Goal: Task Accomplishment & Management: Manage account settings

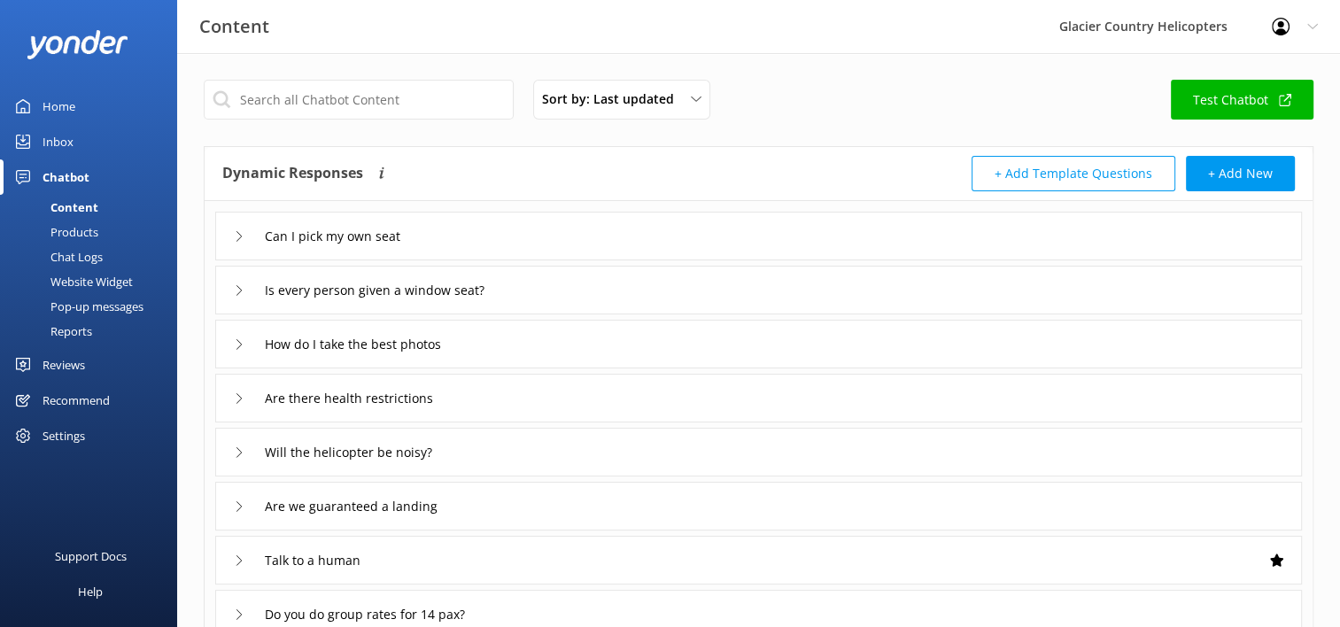
click at [61, 437] on div "Settings" at bounding box center [64, 435] width 43 height 35
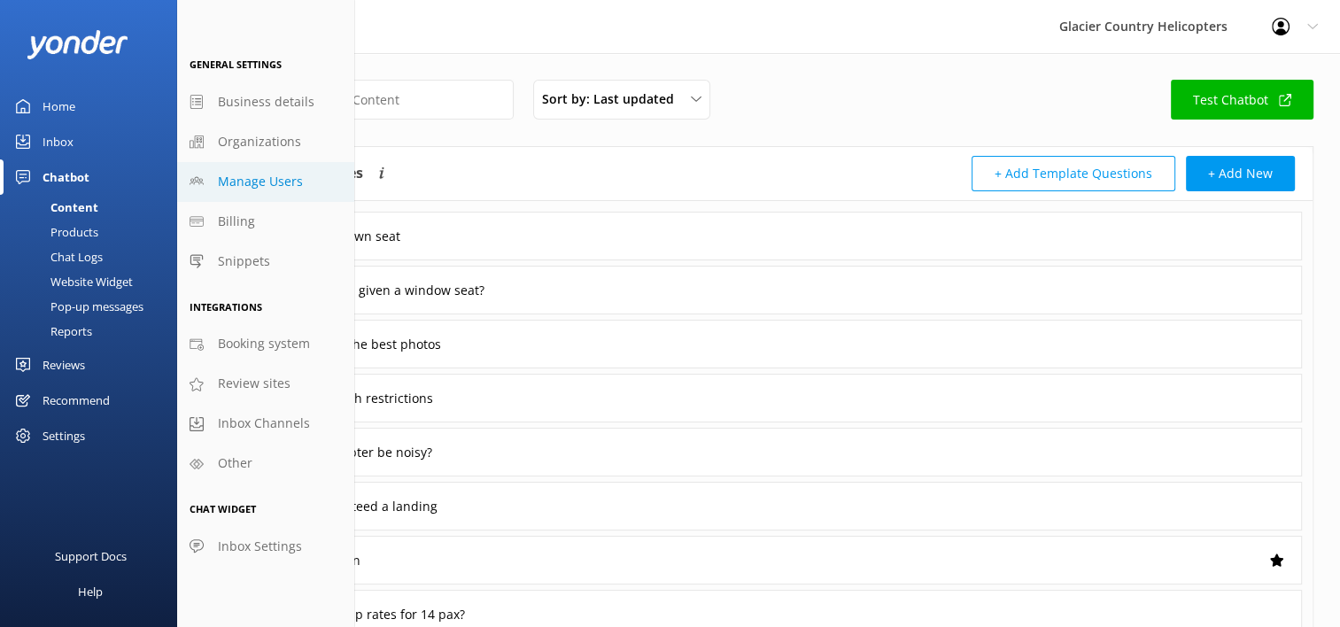
click at [263, 190] on span "Manage Users" at bounding box center [260, 181] width 85 height 19
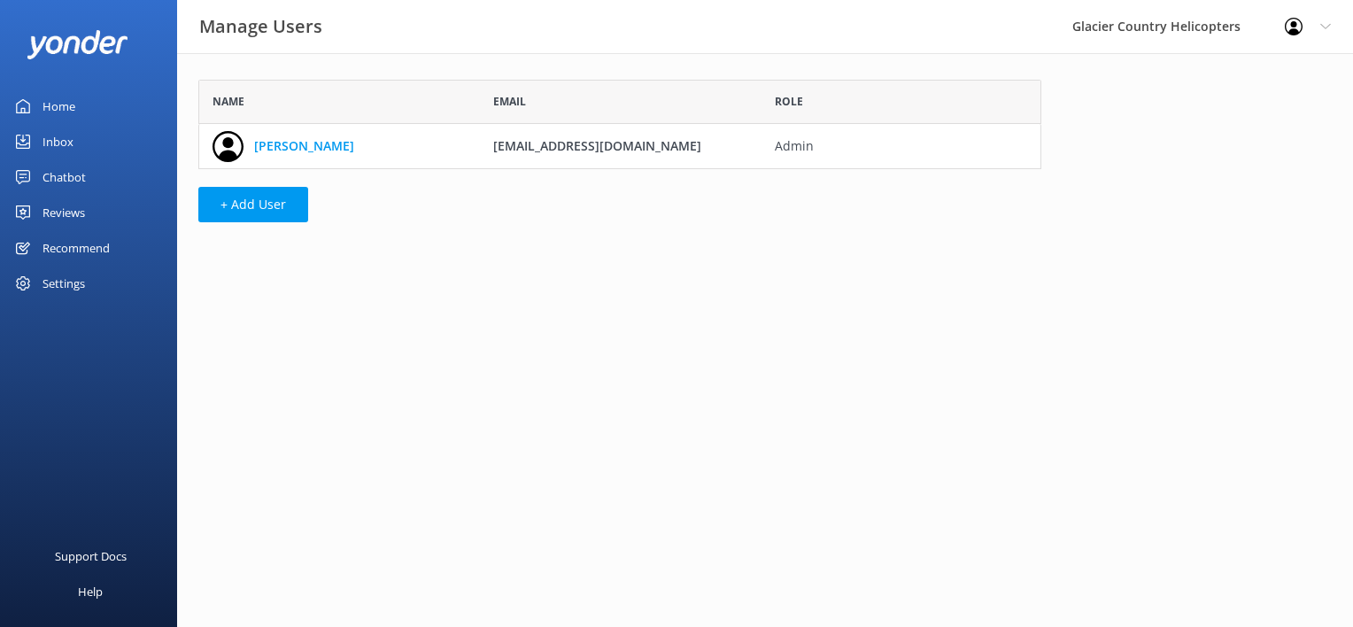
scroll to position [75, 829]
click at [259, 206] on button "+ Add User" at bounding box center [253, 204] width 110 height 35
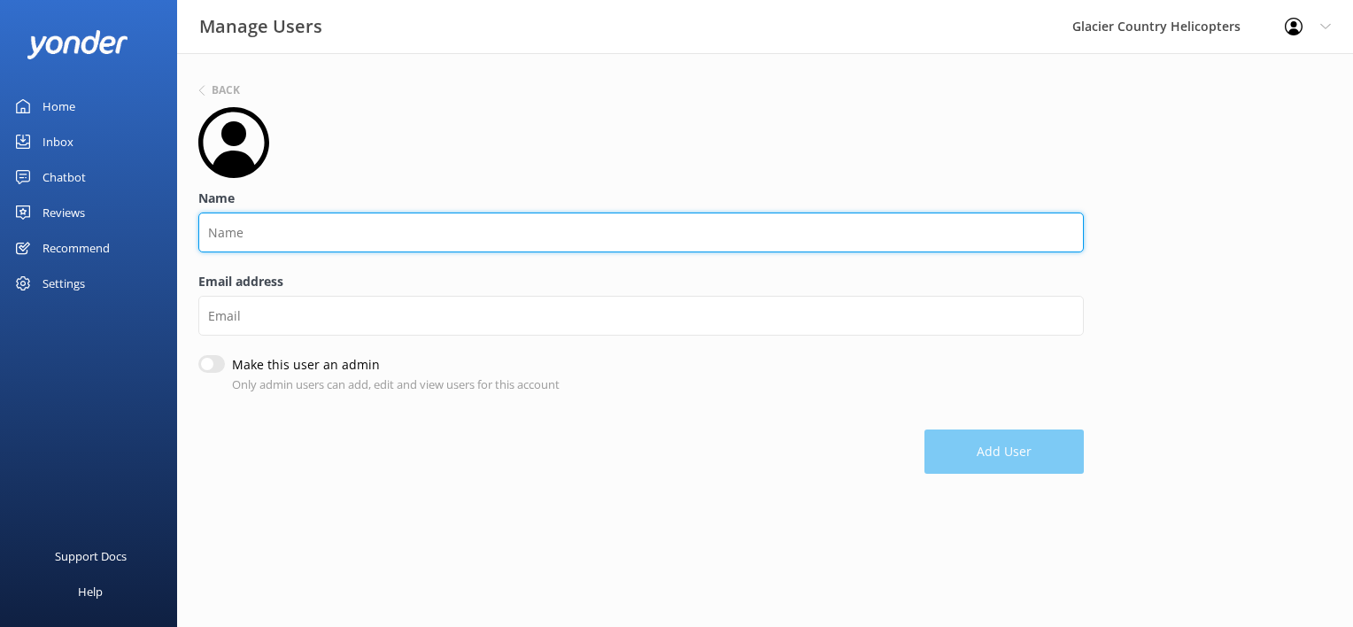
click at [291, 230] on input "Name" at bounding box center [641, 233] width 886 height 40
type input "B"
type input "Office"
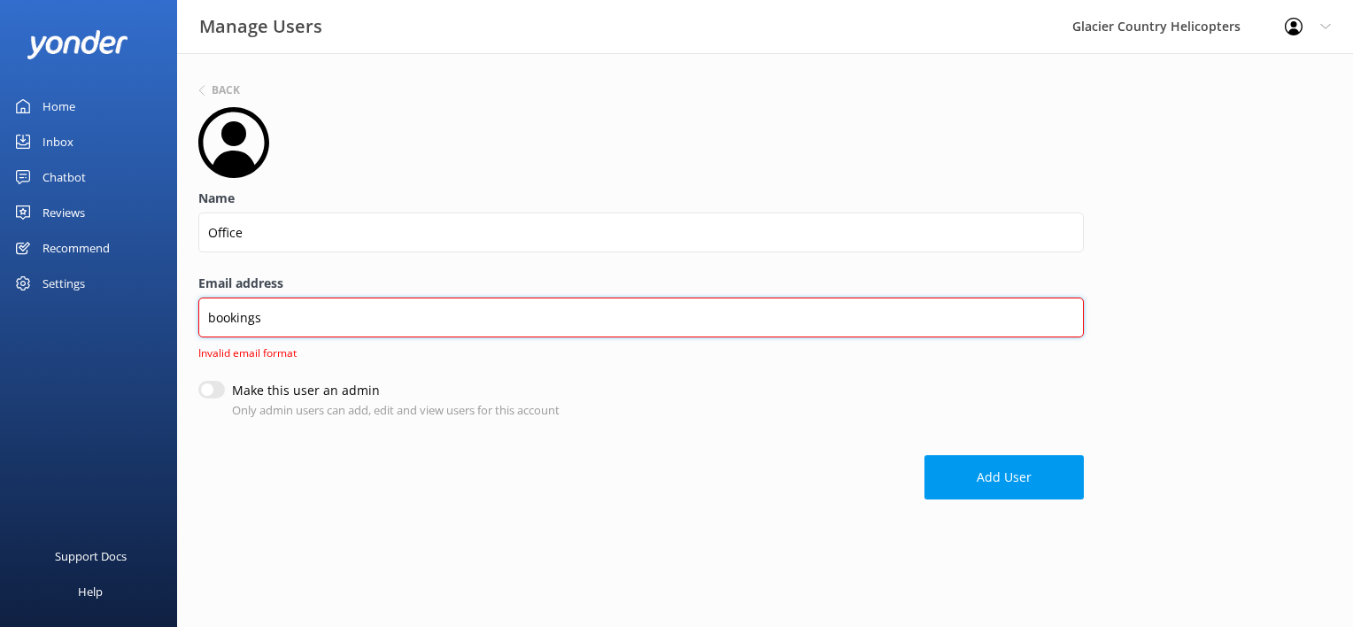
type input "[EMAIL_ADDRESS][DOMAIN_NAME]"
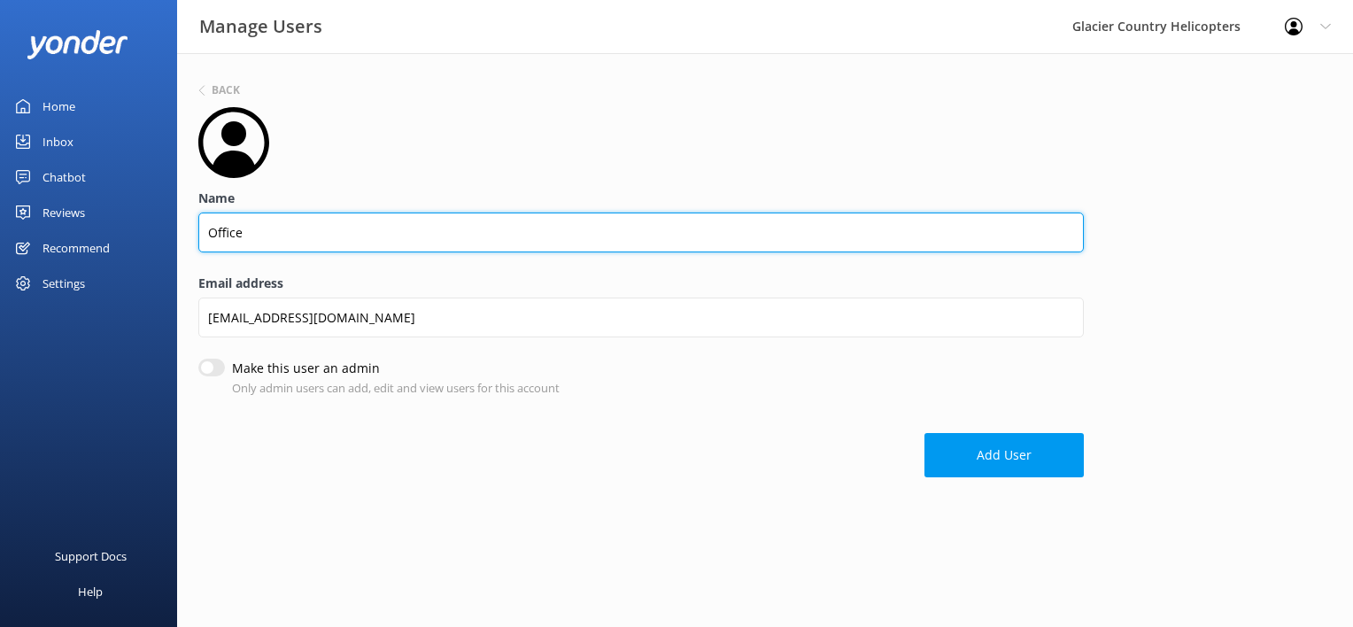
click at [266, 244] on input "Office" at bounding box center [641, 233] width 886 height 40
drag, startPoint x: 298, startPoint y: 239, endPoint x: 156, endPoint y: 238, distance: 141.7
click at [156, 238] on div "Manage Users Glacier Country Helicopters Profile Settings Logout Home Inbox Cha…" at bounding box center [676, 283] width 1353 height 460
type input "o"
type input "Office Team"
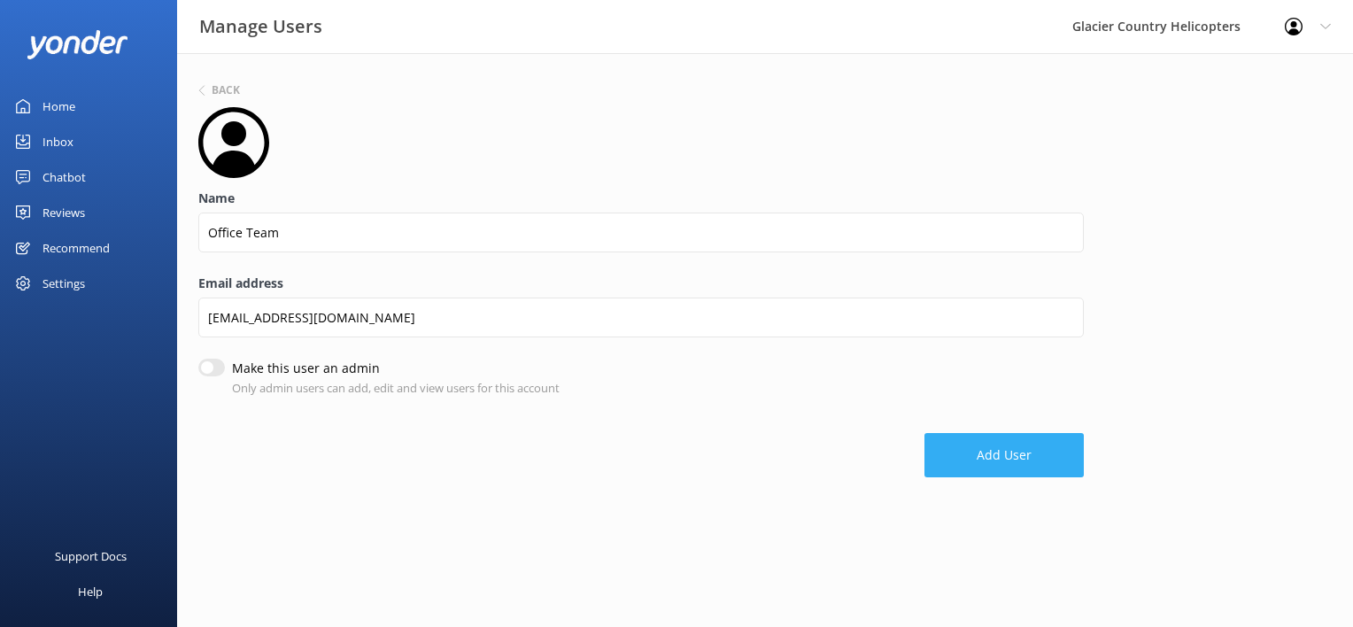
click at [992, 458] on button "Add User" at bounding box center [1004, 455] width 159 height 44
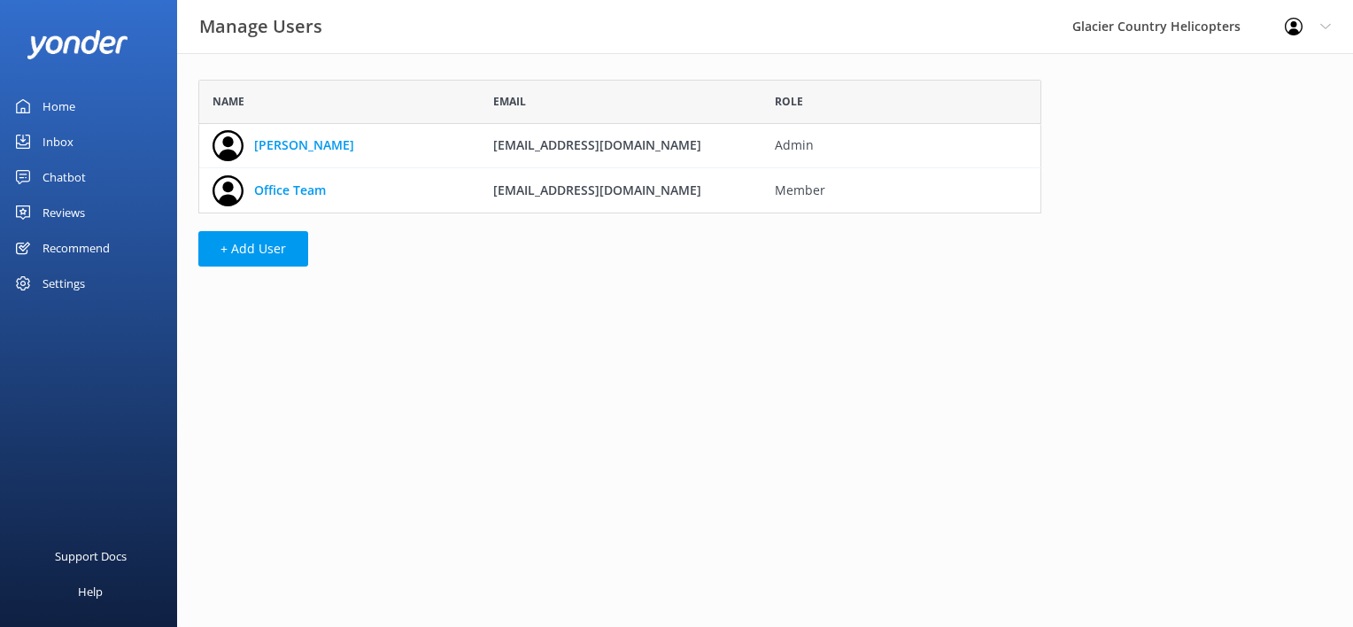
scroll to position [120, 829]
click at [57, 156] on div "Inbox" at bounding box center [58, 141] width 31 height 35
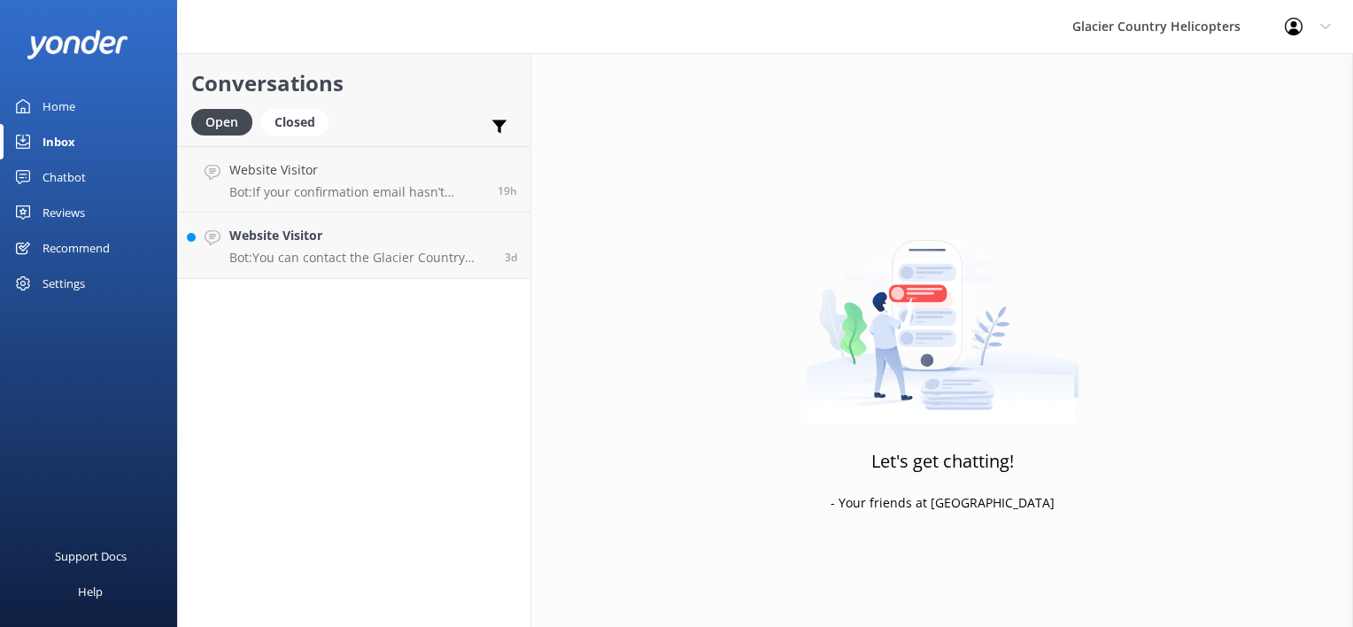
click at [59, 277] on div "Settings" at bounding box center [64, 283] width 43 height 35
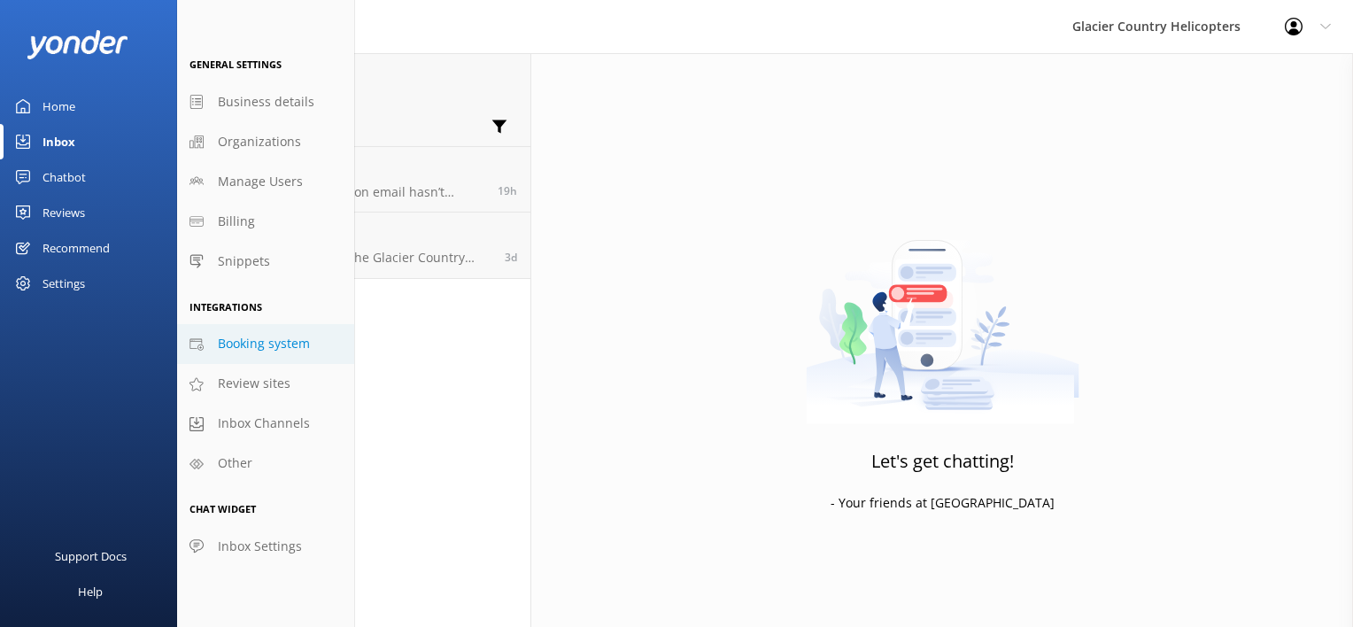
click at [287, 359] on link "Booking system" at bounding box center [265, 344] width 177 height 40
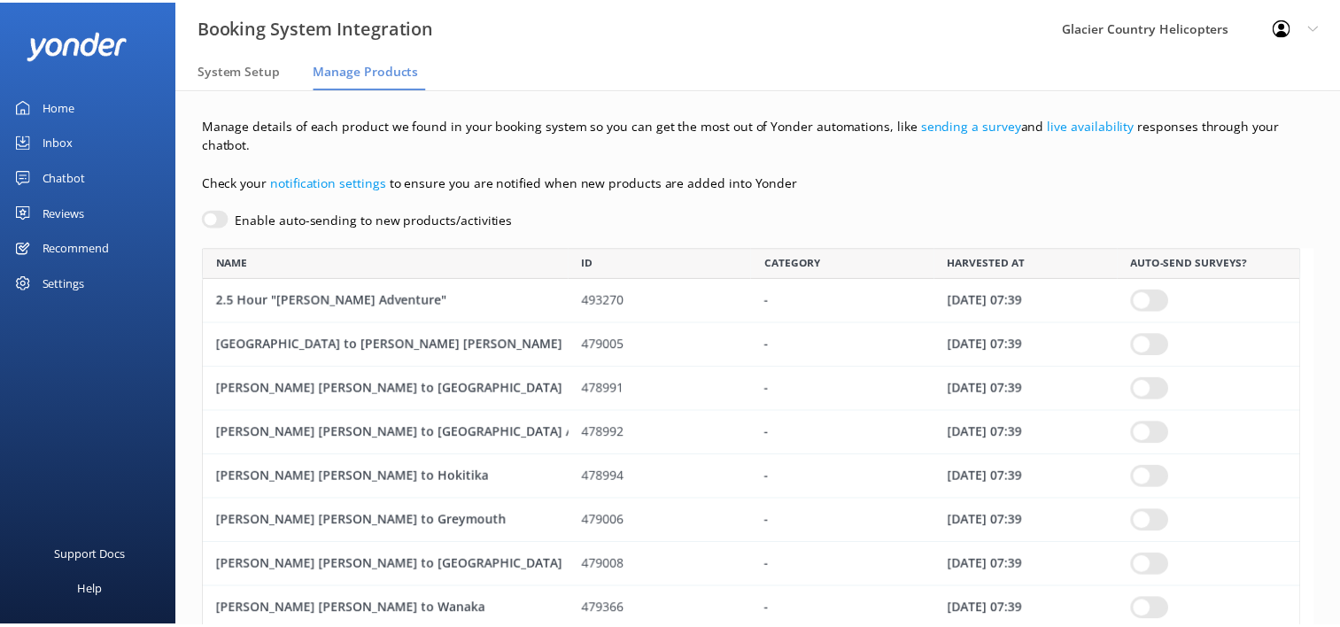
scroll to position [1569, 1096]
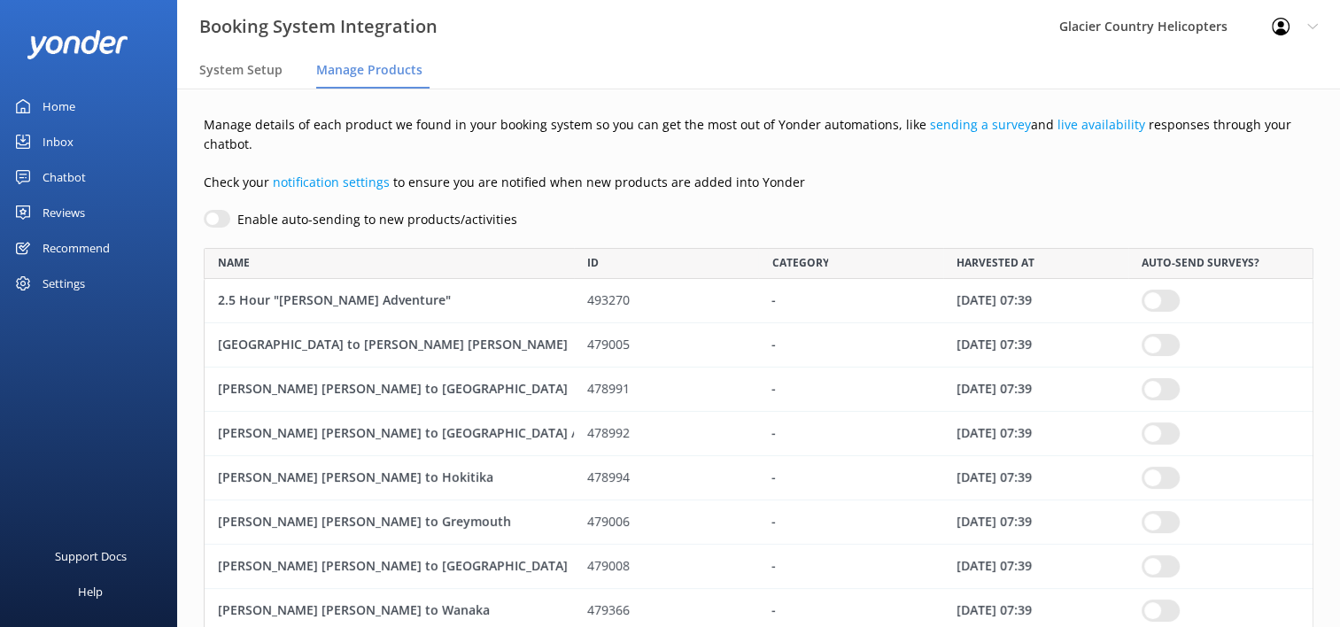
click at [81, 275] on div "Settings" at bounding box center [64, 283] width 43 height 35
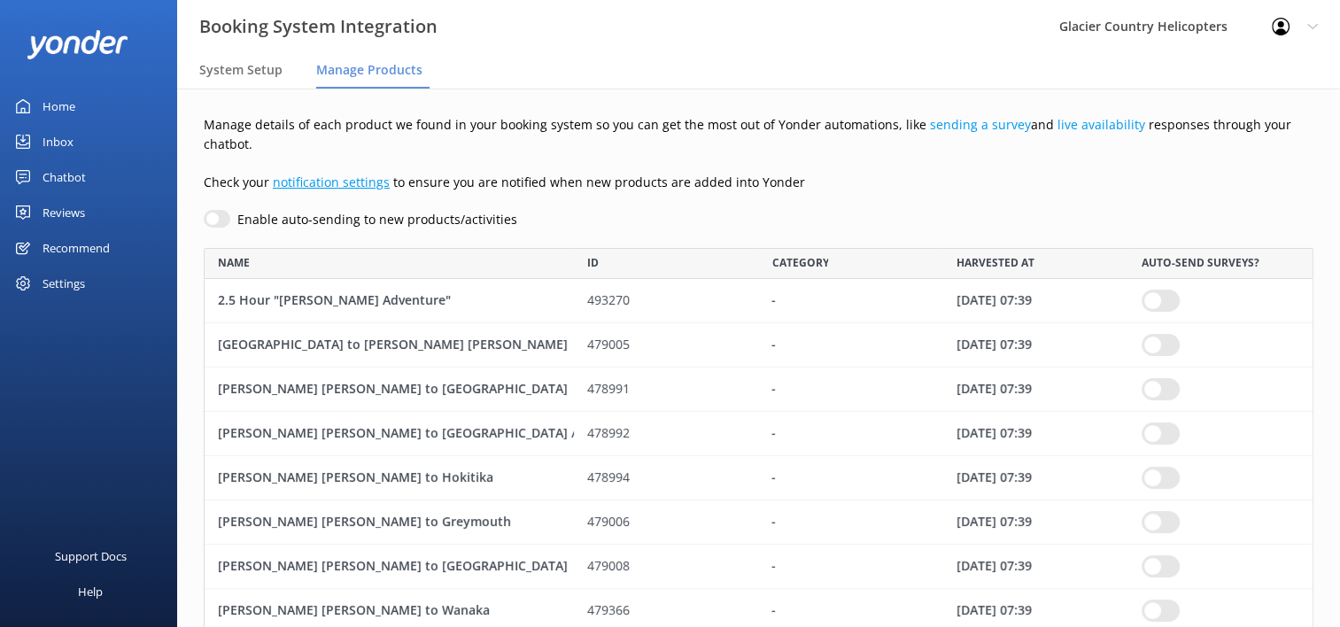
click at [326, 174] on link "notification settings" at bounding box center [331, 182] width 117 height 17
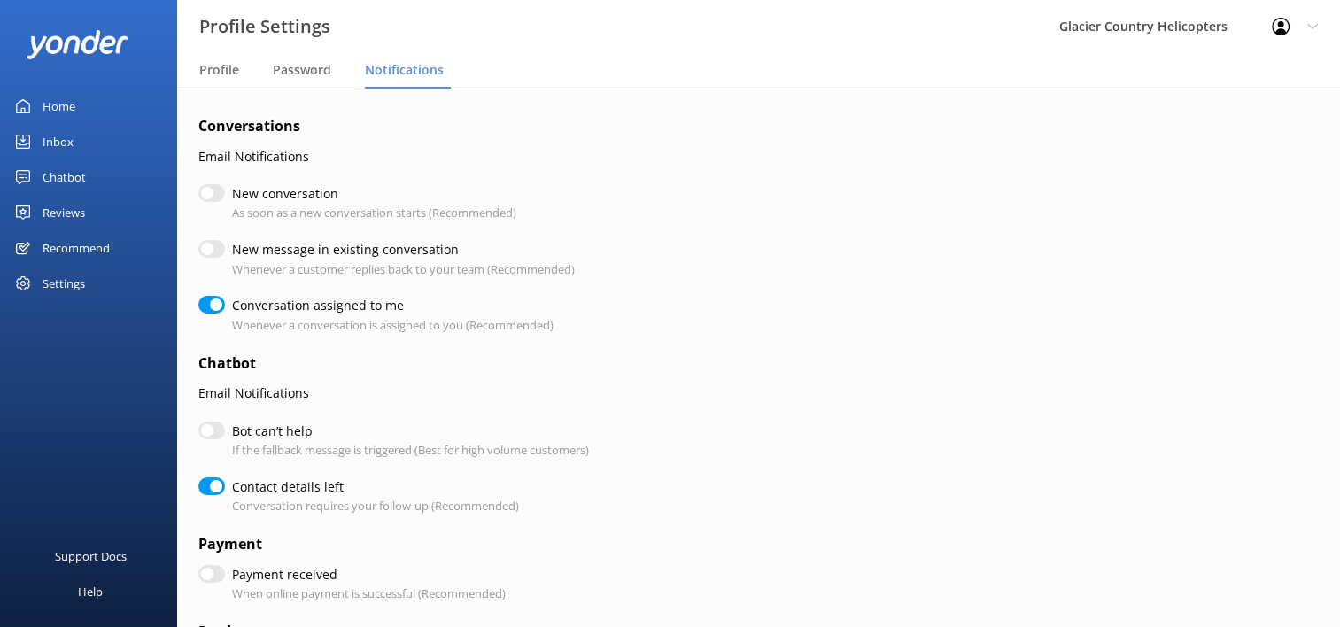
checkbox input "true"
click at [212, 188] on input "New conversation" at bounding box center [211, 193] width 27 height 18
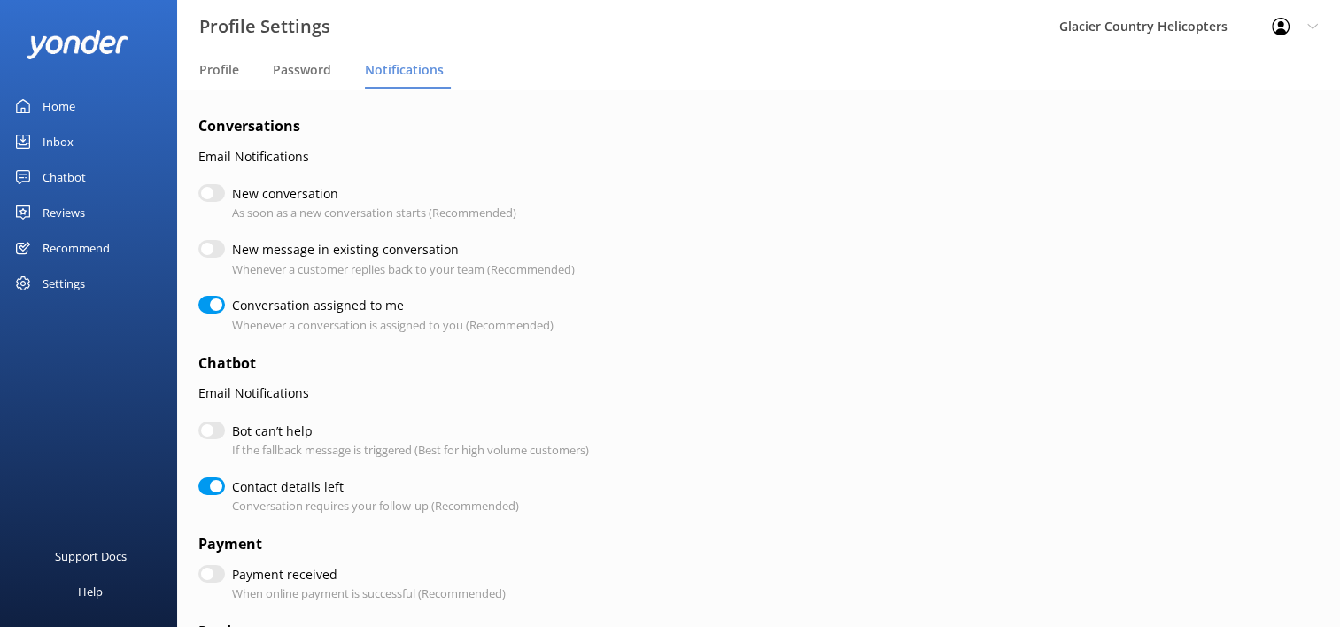
checkbox input "true"
click at [210, 252] on input "New message in existing conversation" at bounding box center [211, 249] width 27 height 18
checkbox input "true"
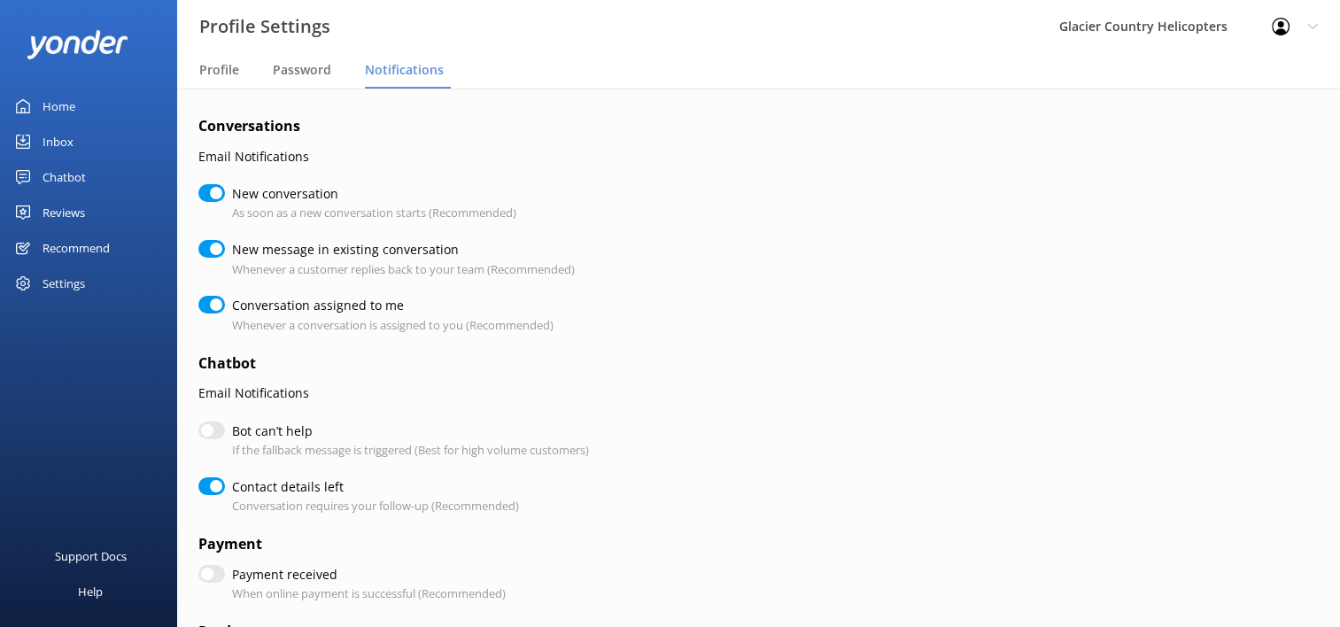
checkbox input "true"
click at [210, 252] on input "New message in existing conversation" at bounding box center [211, 249] width 27 height 18
checkbox input "false"
checkbox input "true"
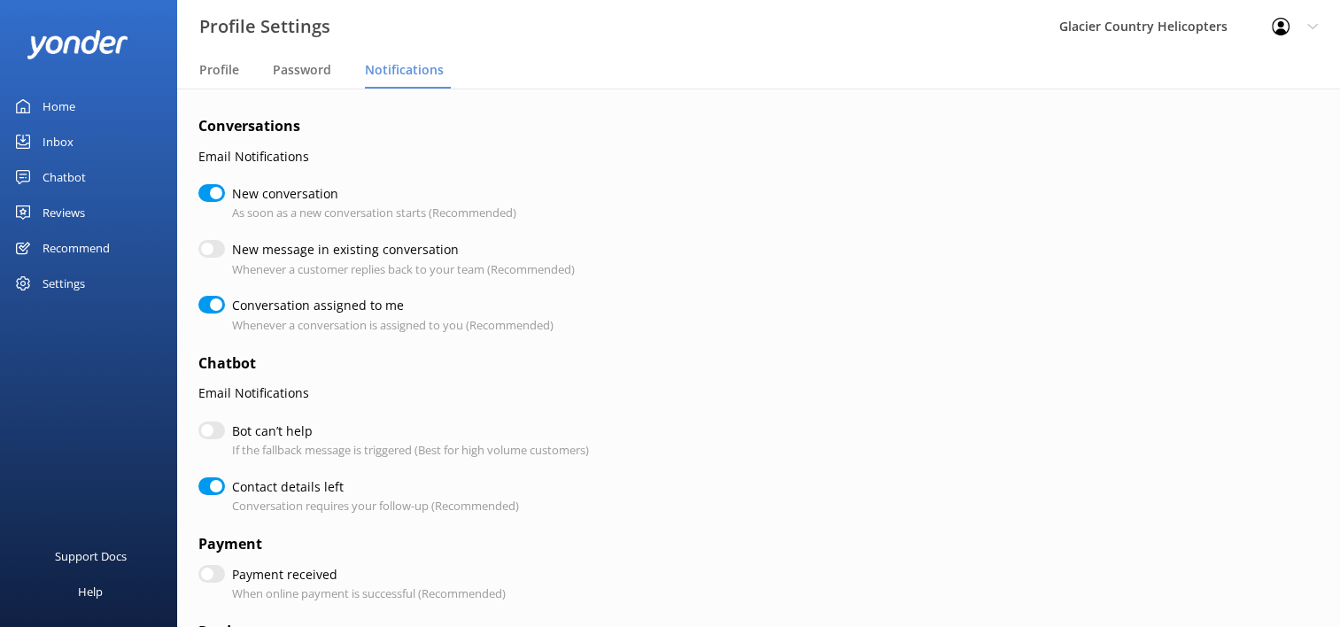
checkbox input "true"
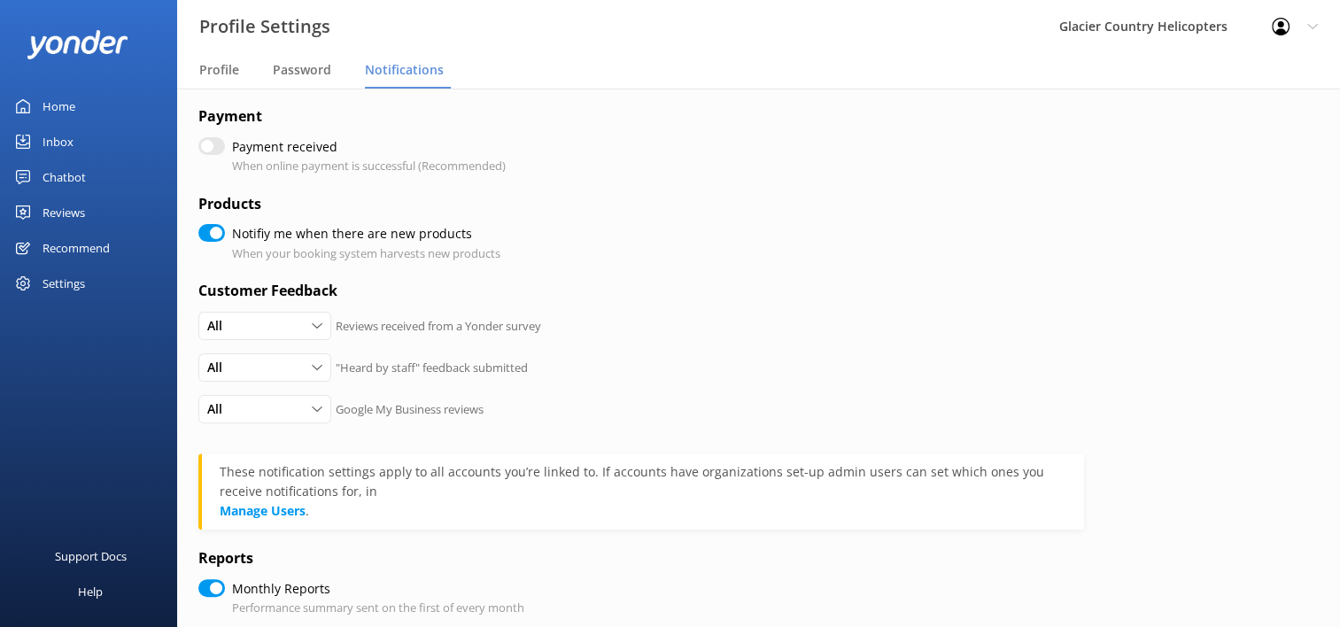
scroll to position [429, 0]
click at [308, 333] on div "All" at bounding box center [265, 324] width 124 height 19
click at [521, 293] on h4 "Customer Feedback" at bounding box center [641, 290] width 886 height 23
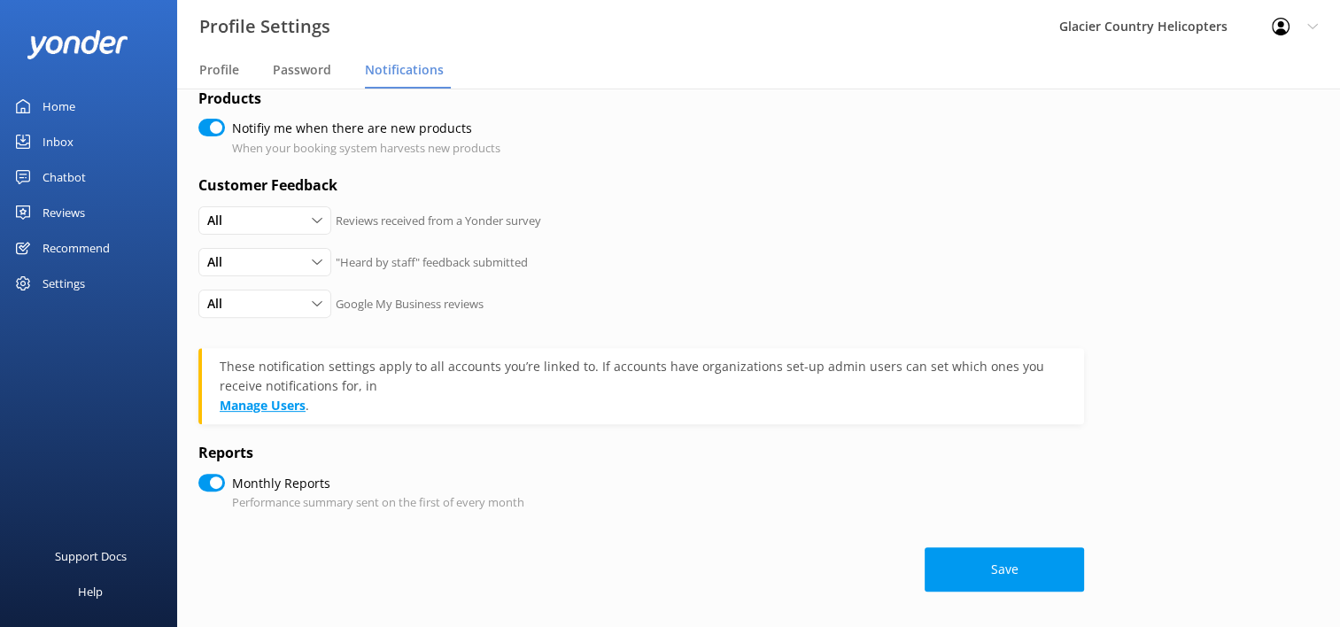
click at [296, 407] on link "Manage Users" at bounding box center [263, 405] width 86 height 17
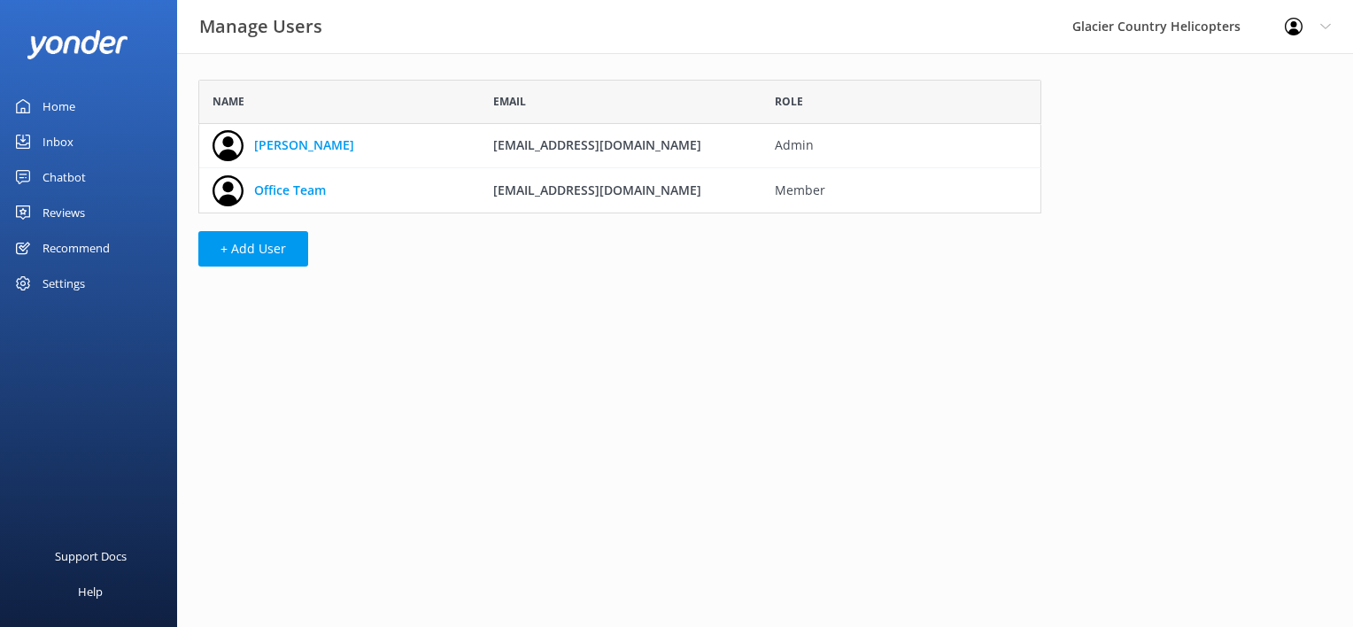
scroll to position [120, 829]
click at [293, 192] on link "Office Team" at bounding box center [290, 190] width 72 height 19
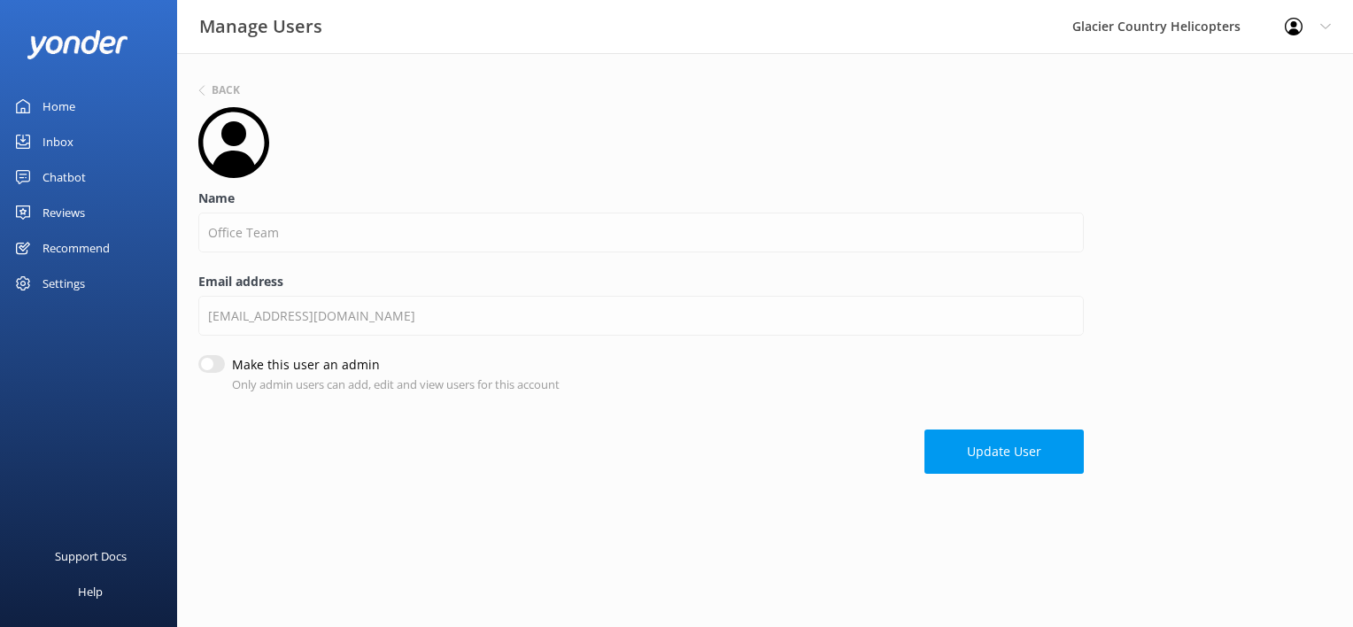
click at [218, 99] on div "Back" at bounding box center [765, 91] width 1134 height 23
click at [61, 291] on div "Settings" at bounding box center [64, 283] width 43 height 35
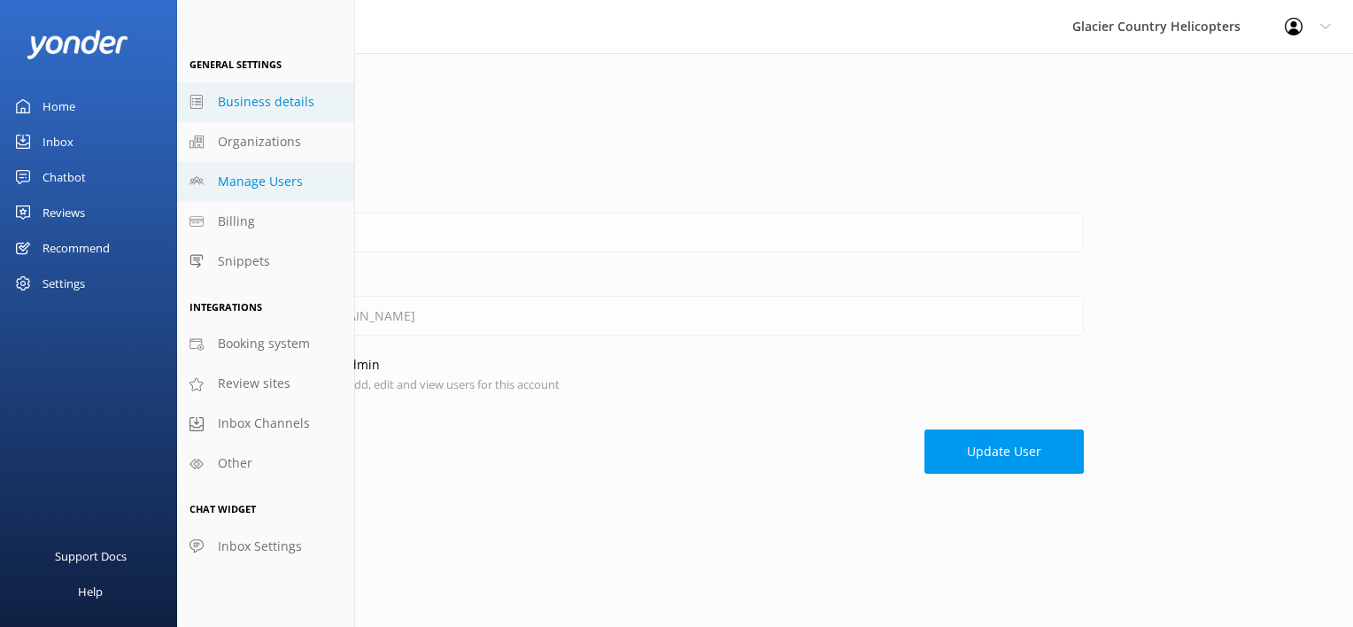
click at [262, 107] on span "Business details" at bounding box center [266, 101] width 97 height 19
select select "Pacific/[GEOGRAPHIC_DATA]"
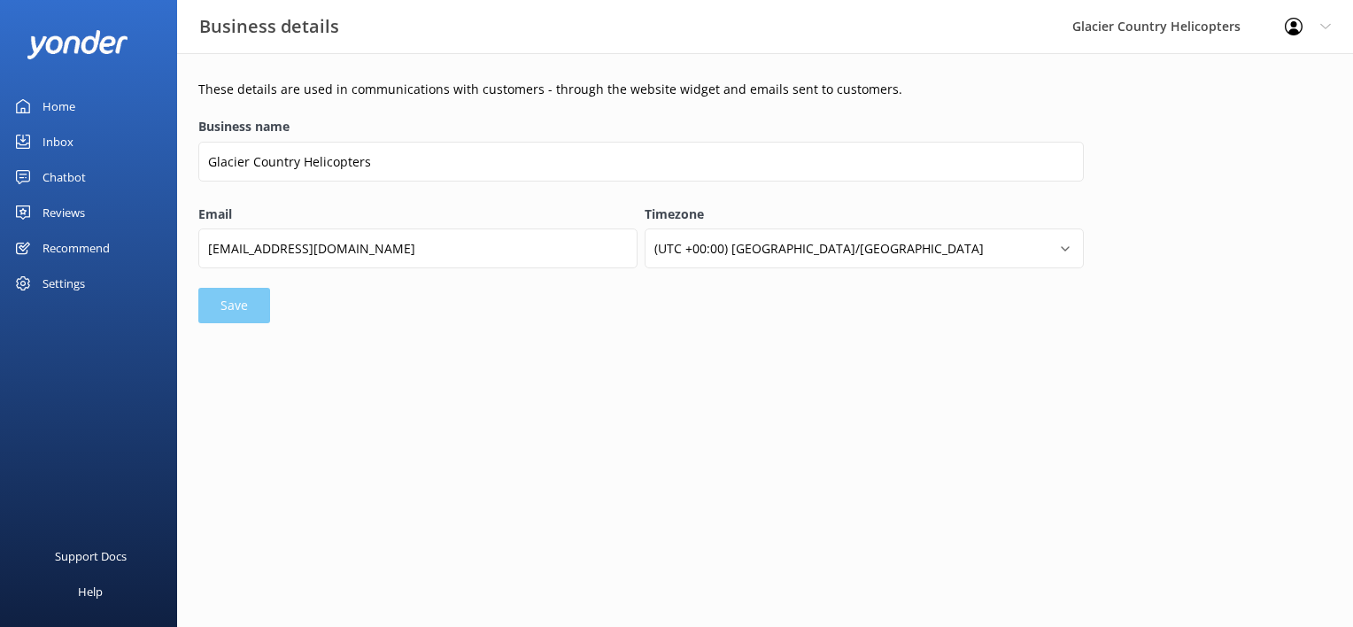
click at [72, 278] on div "Settings" at bounding box center [64, 283] width 43 height 35
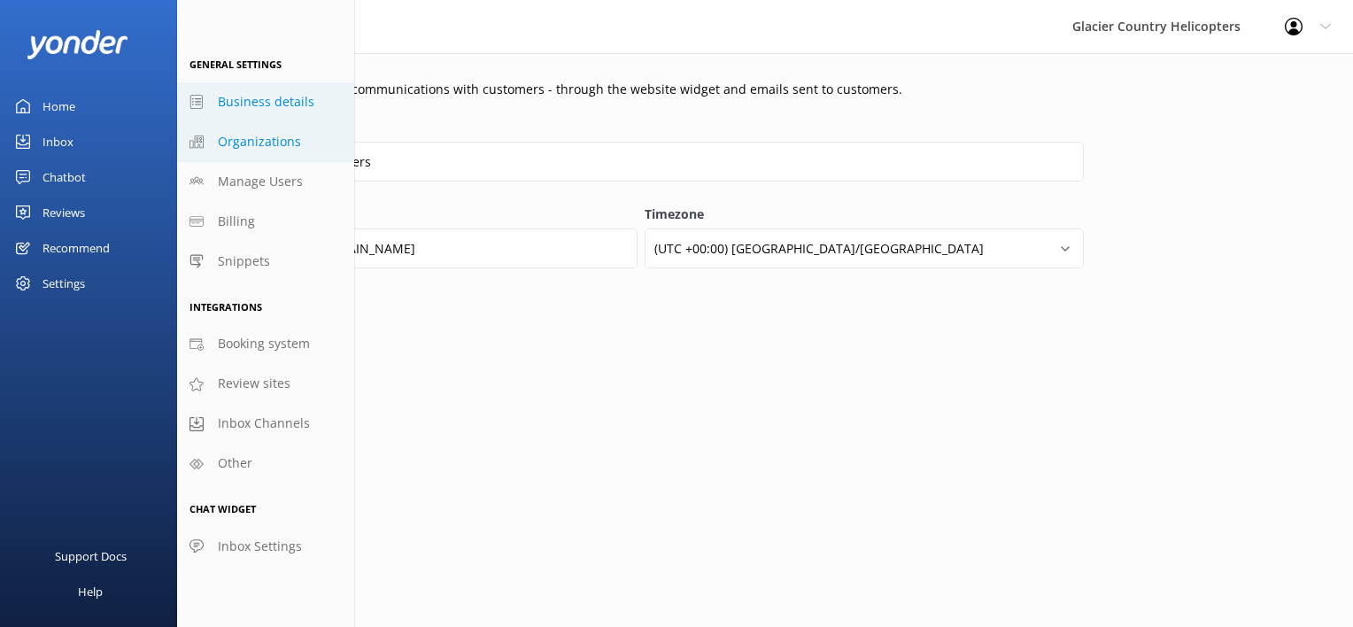
click at [220, 151] on span "Organizations" at bounding box center [259, 141] width 83 height 19
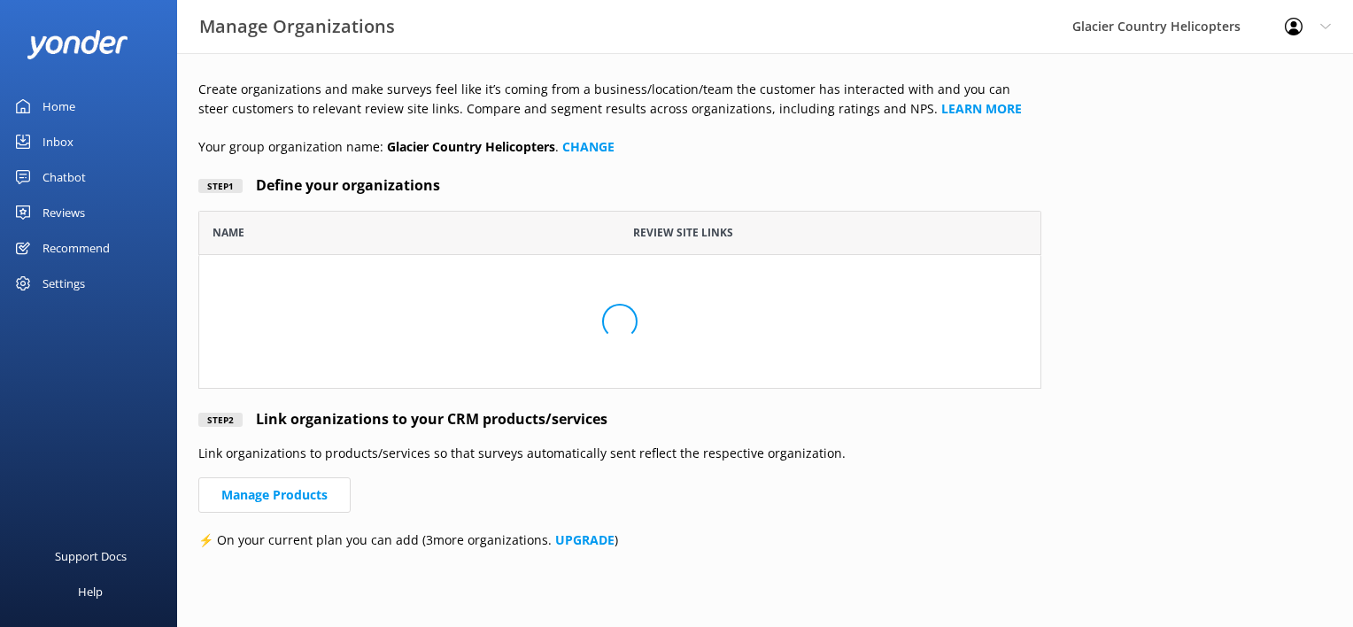
scroll to position [164, 829]
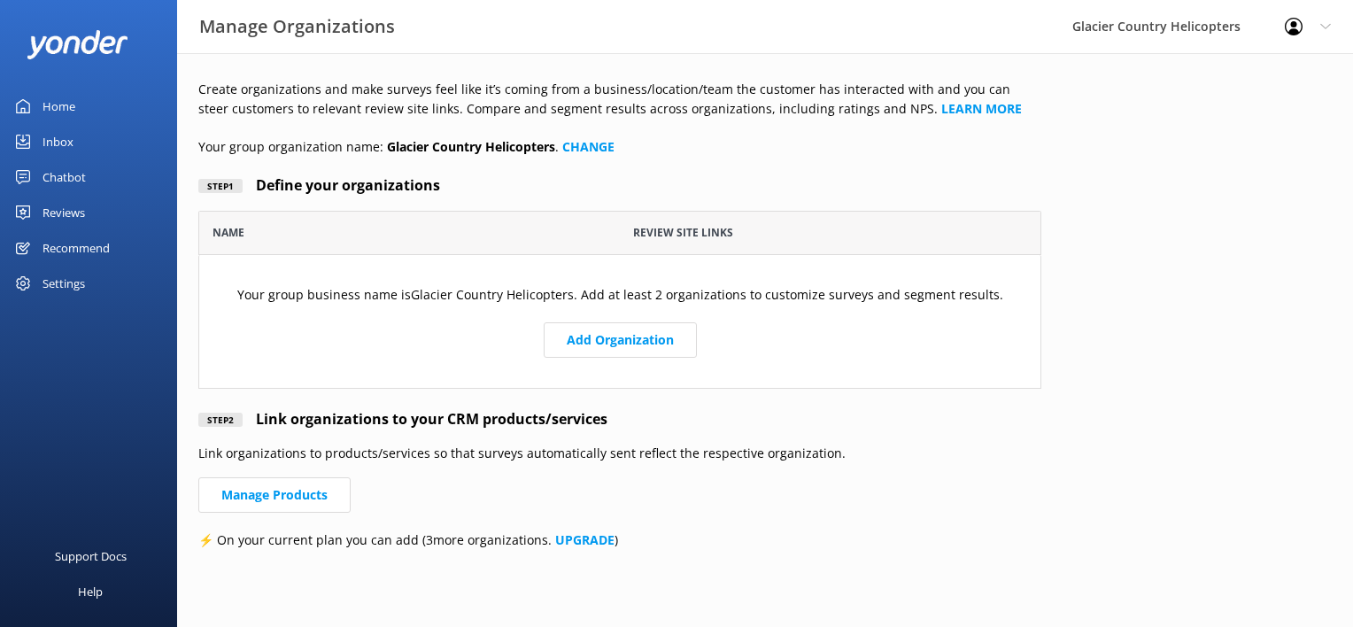
click at [95, 283] on div "Settings" at bounding box center [88, 283] width 177 height 35
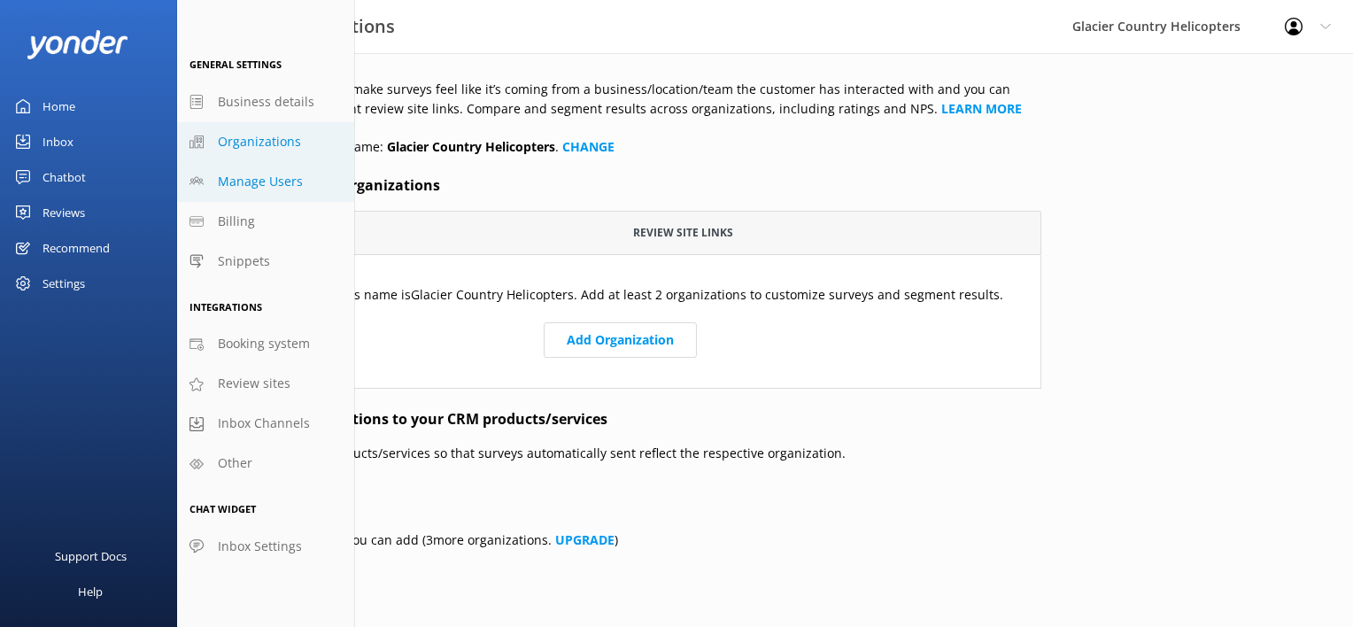
click at [267, 175] on span "Manage Users" at bounding box center [260, 181] width 85 height 19
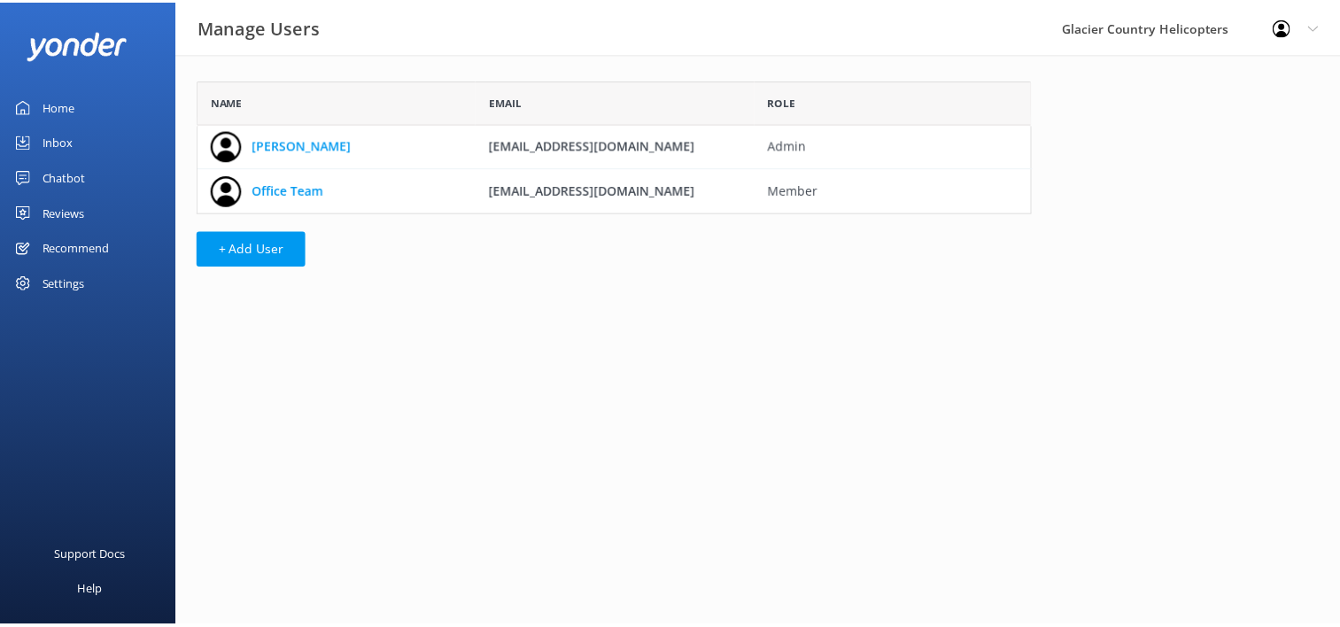
scroll to position [120, 829]
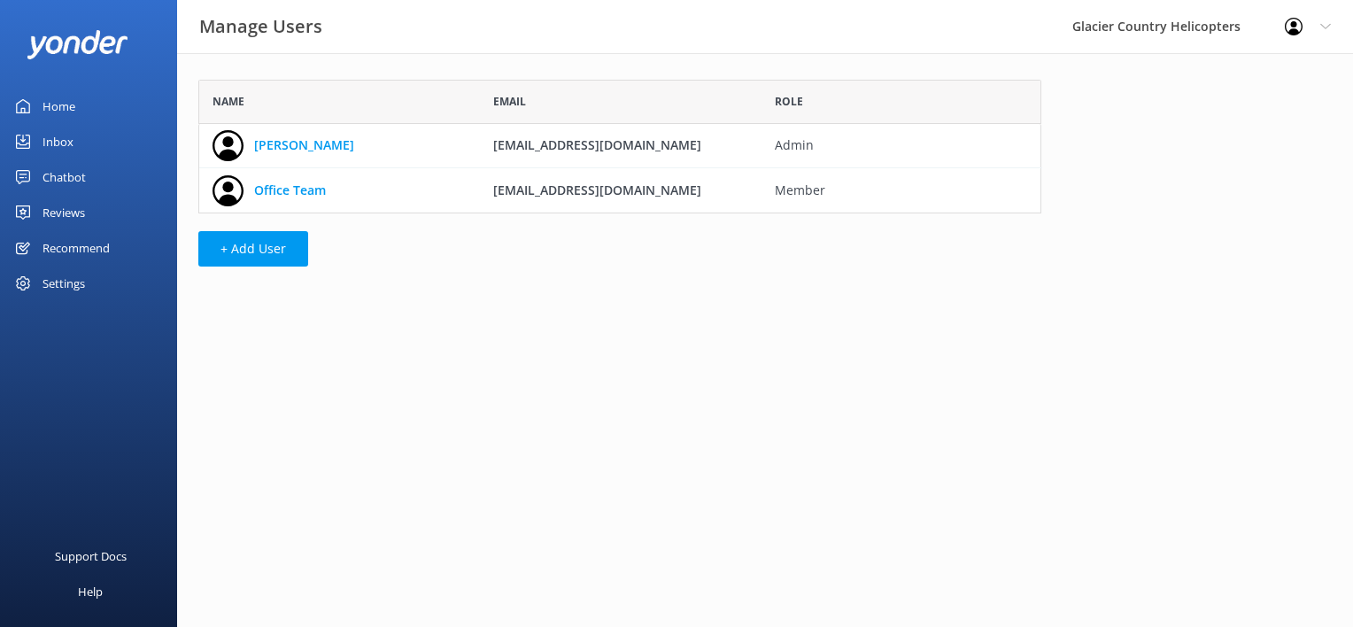
click at [77, 283] on div "Settings" at bounding box center [64, 283] width 43 height 35
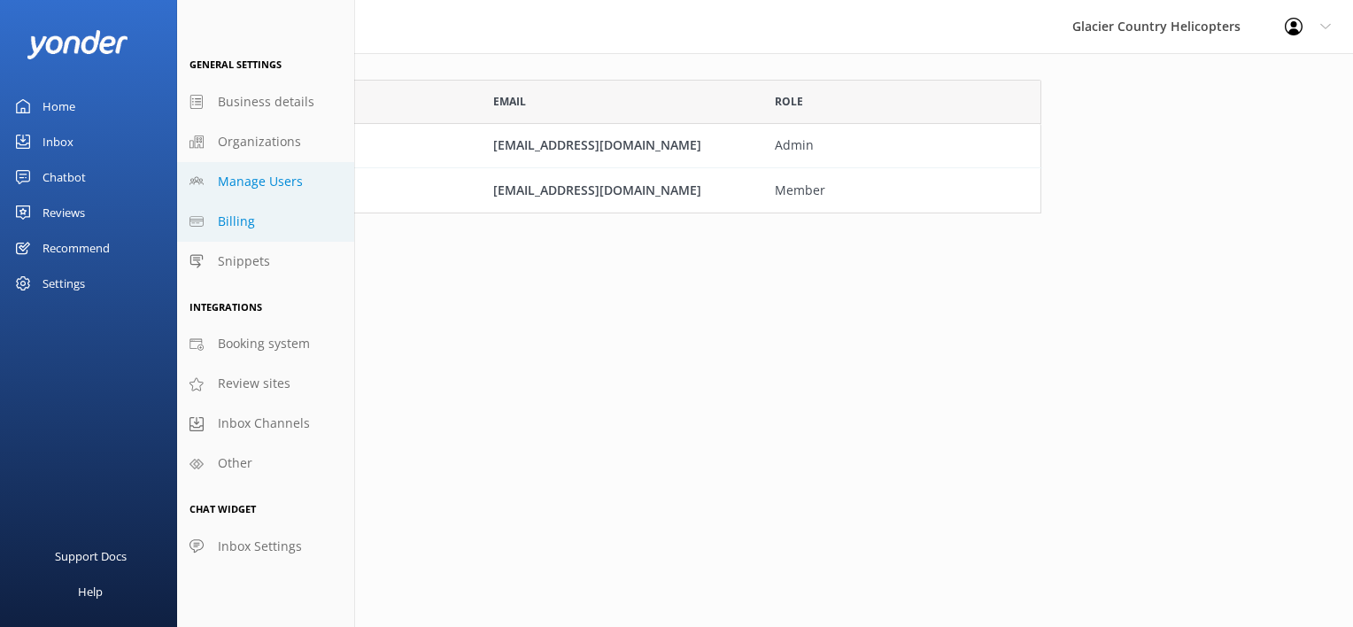
click at [252, 229] on link "Billing" at bounding box center [265, 222] width 177 height 40
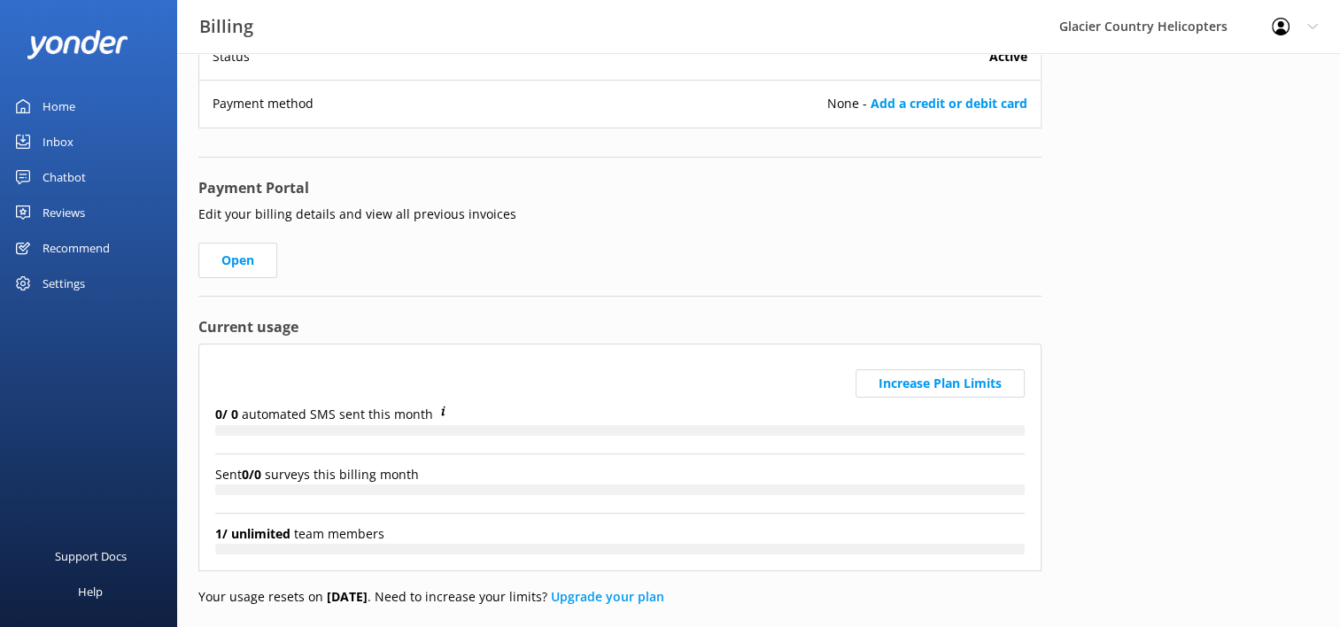
scroll to position [243, 0]
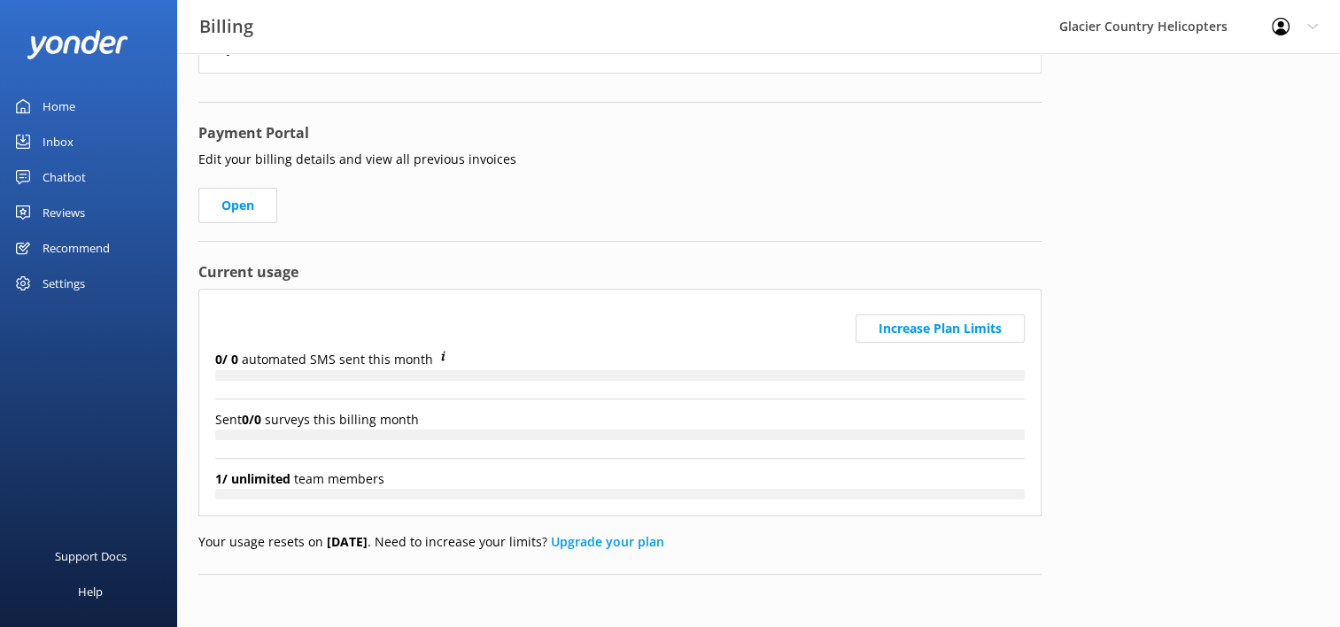
click at [75, 284] on div "Settings" at bounding box center [64, 283] width 43 height 35
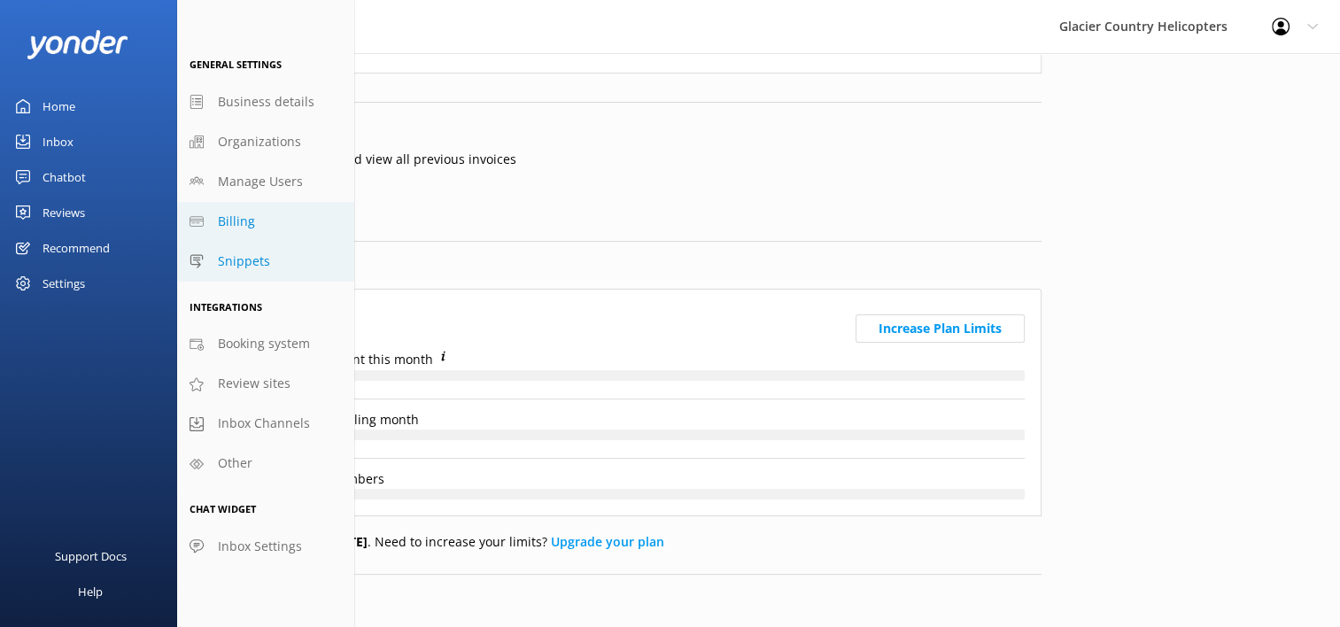
click at [267, 272] on link "Snippets" at bounding box center [265, 262] width 177 height 40
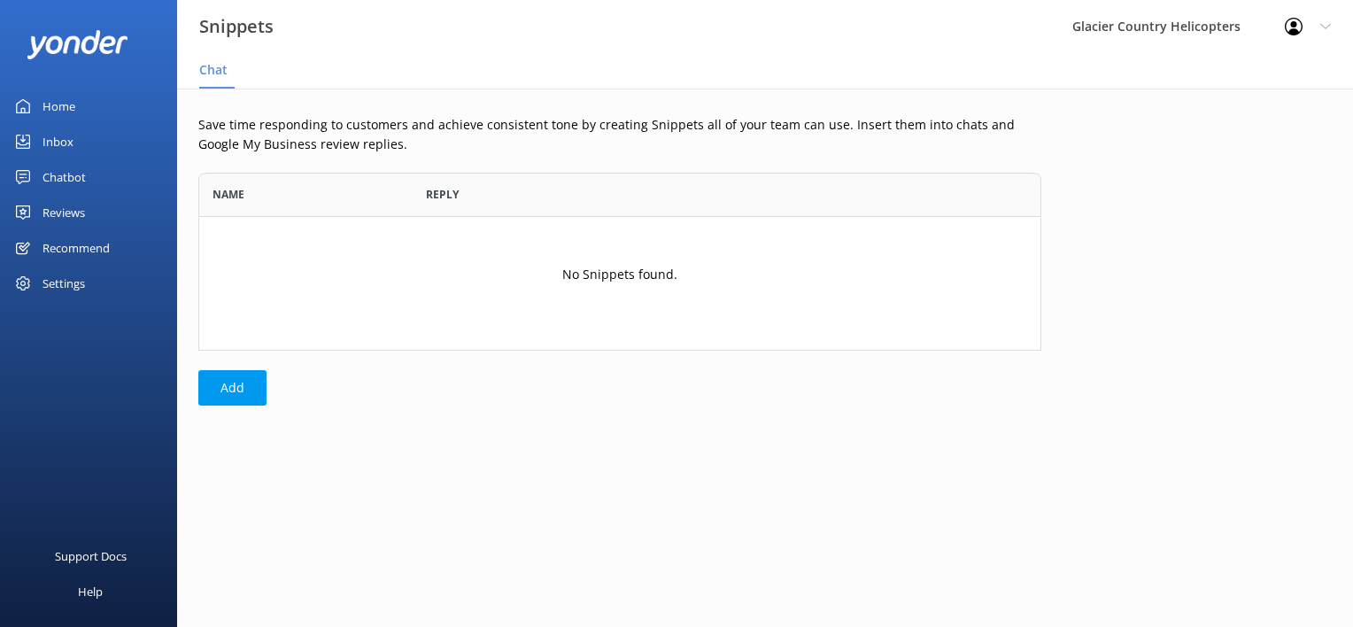
scroll to position [164, 829]
click at [97, 283] on div "Settings" at bounding box center [88, 283] width 177 height 35
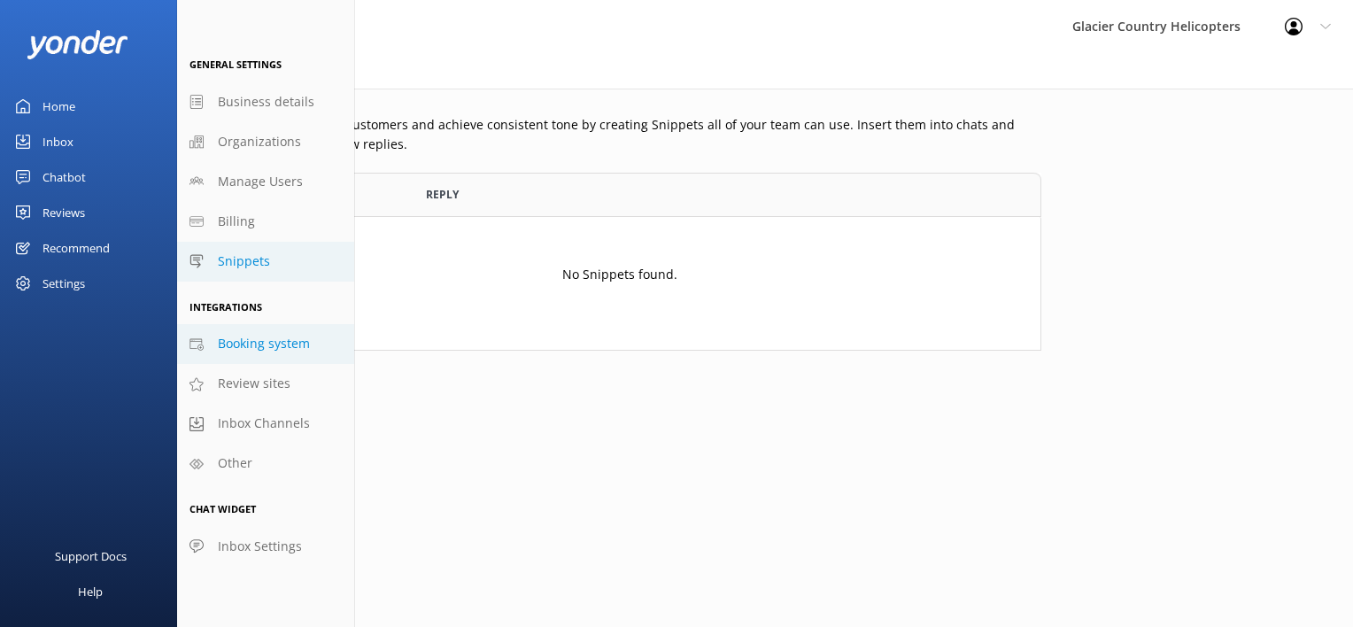
click at [259, 335] on span "Booking system" at bounding box center [264, 343] width 92 height 19
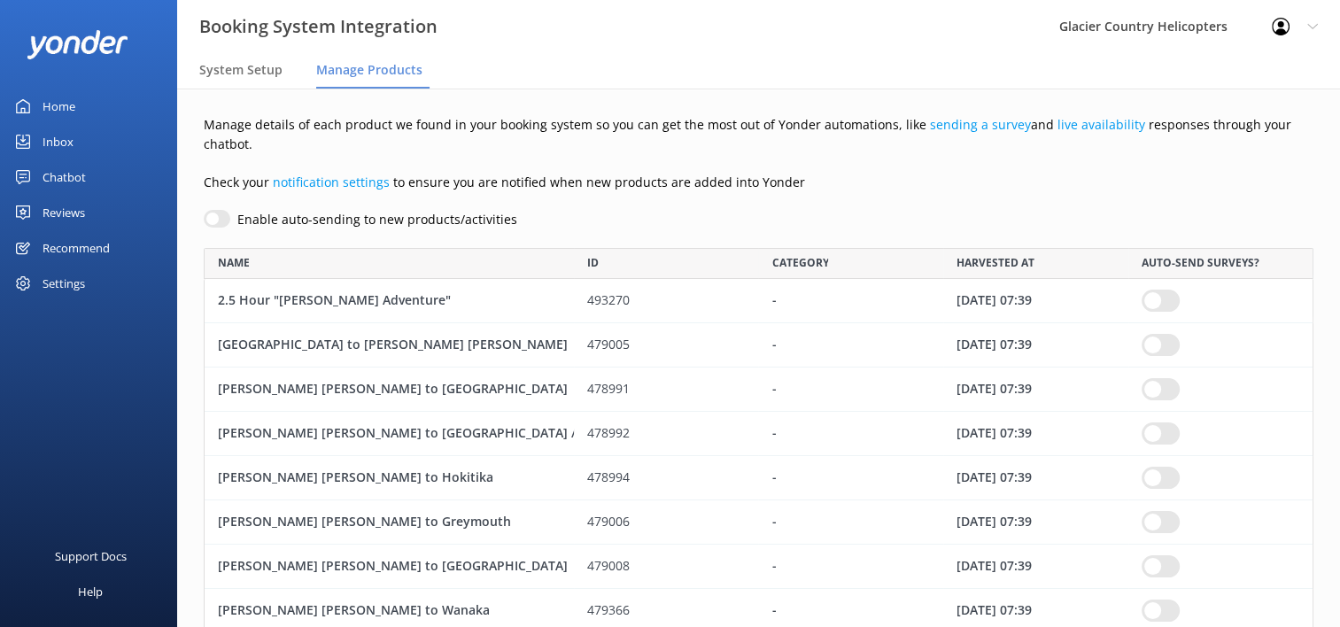
scroll to position [1569, 1096]
click at [85, 283] on div "Settings" at bounding box center [64, 283] width 43 height 35
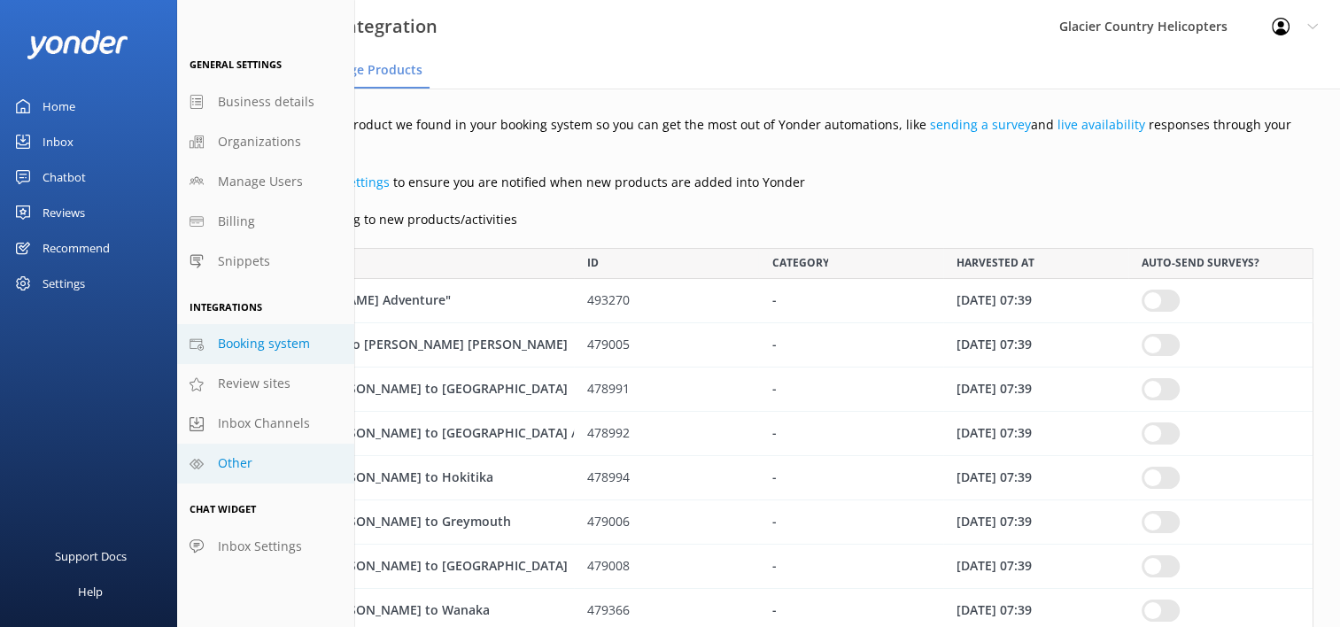
click at [227, 469] on span "Other" at bounding box center [235, 463] width 35 height 19
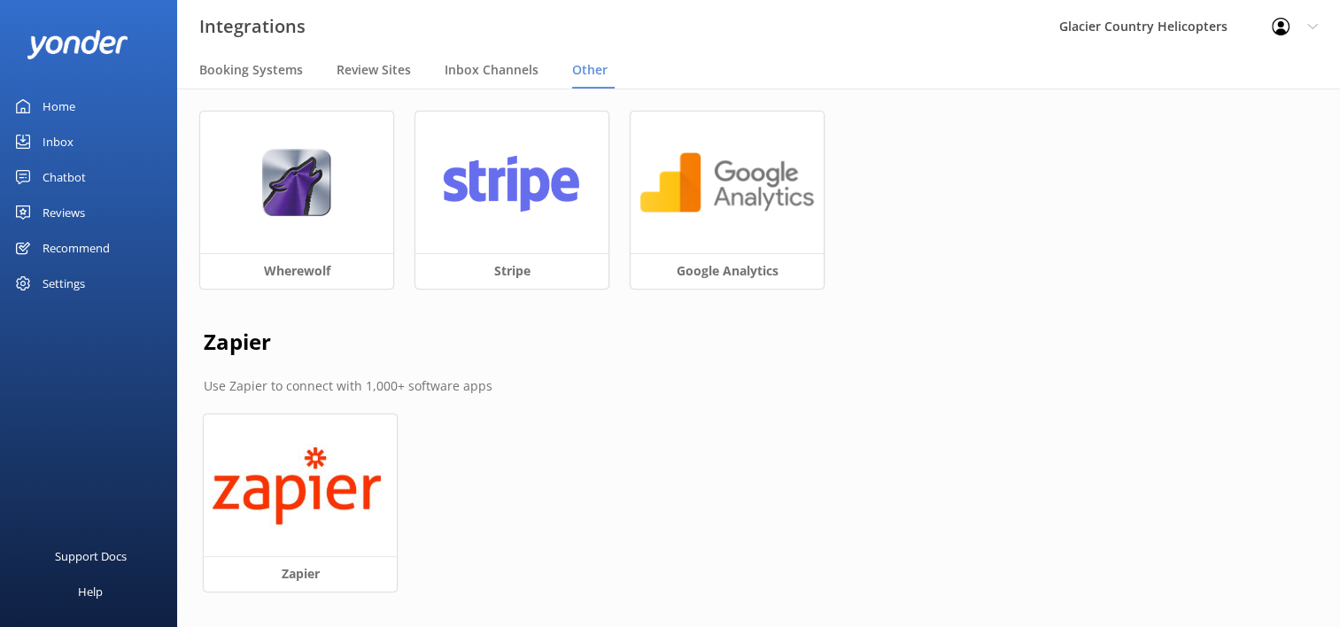
click at [97, 288] on div "Settings" at bounding box center [88, 283] width 177 height 35
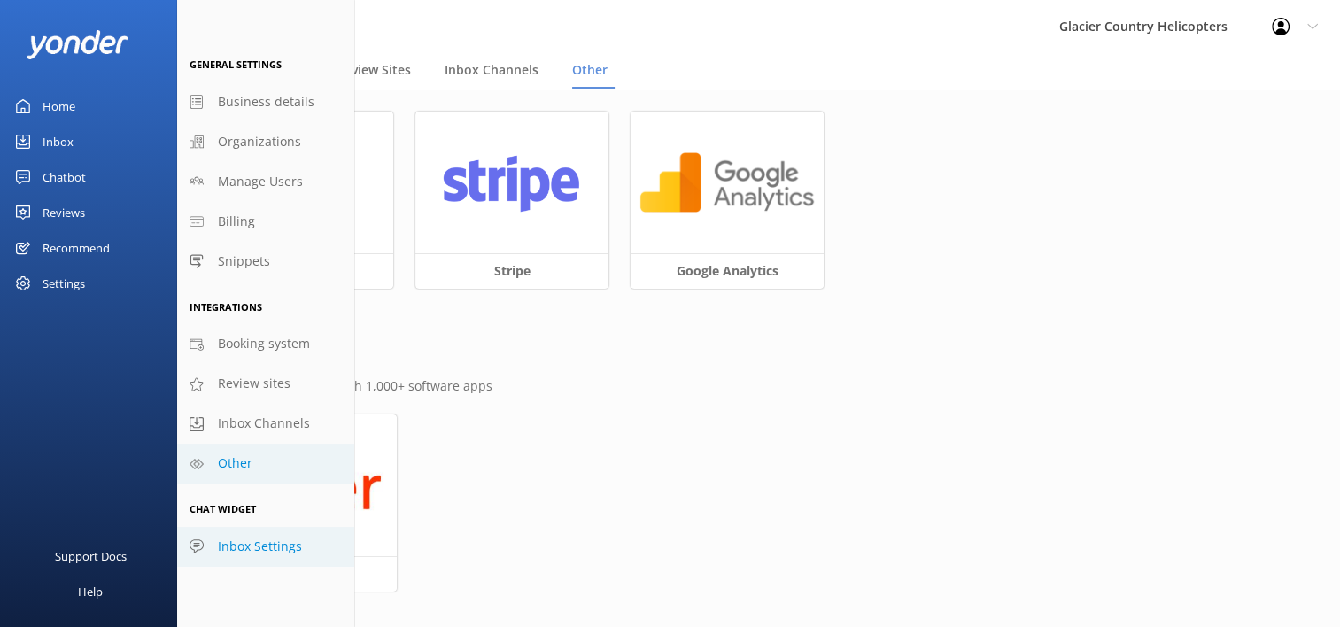
click at [267, 556] on link "Inbox Settings" at bounding box center [265, 547] width 177 height 40
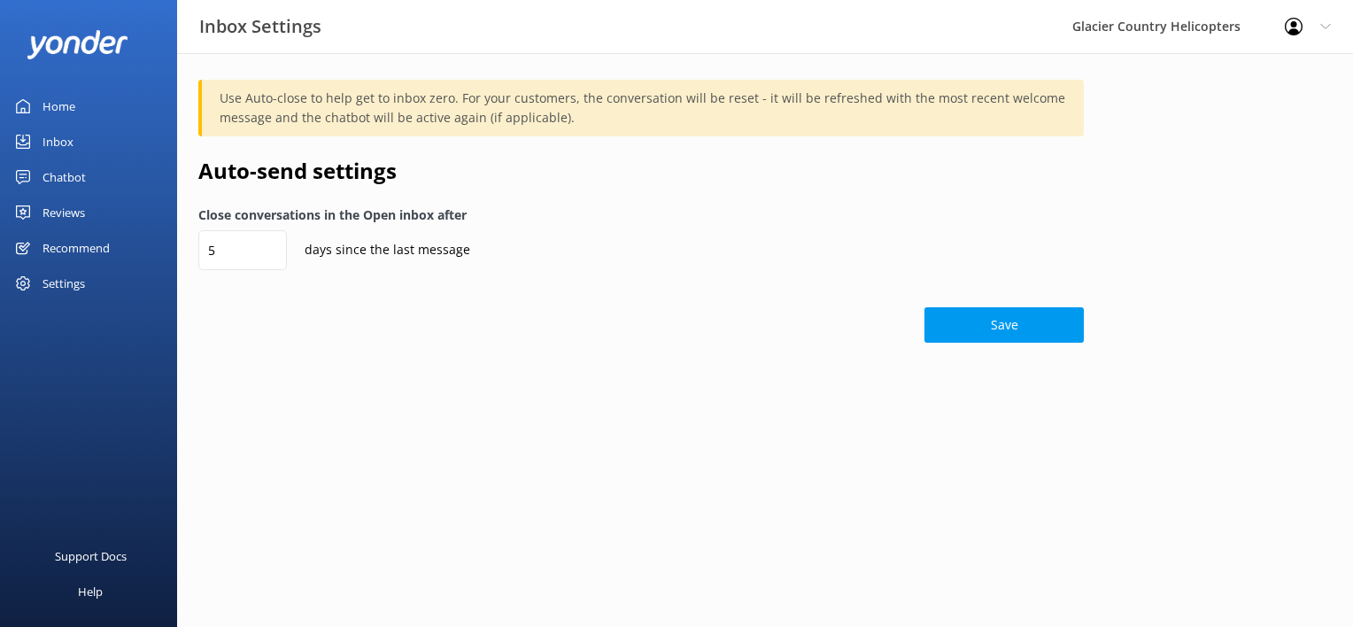
click at [67, 288] on div "Settings" at bounding box center [64, 283] width 43 height 35
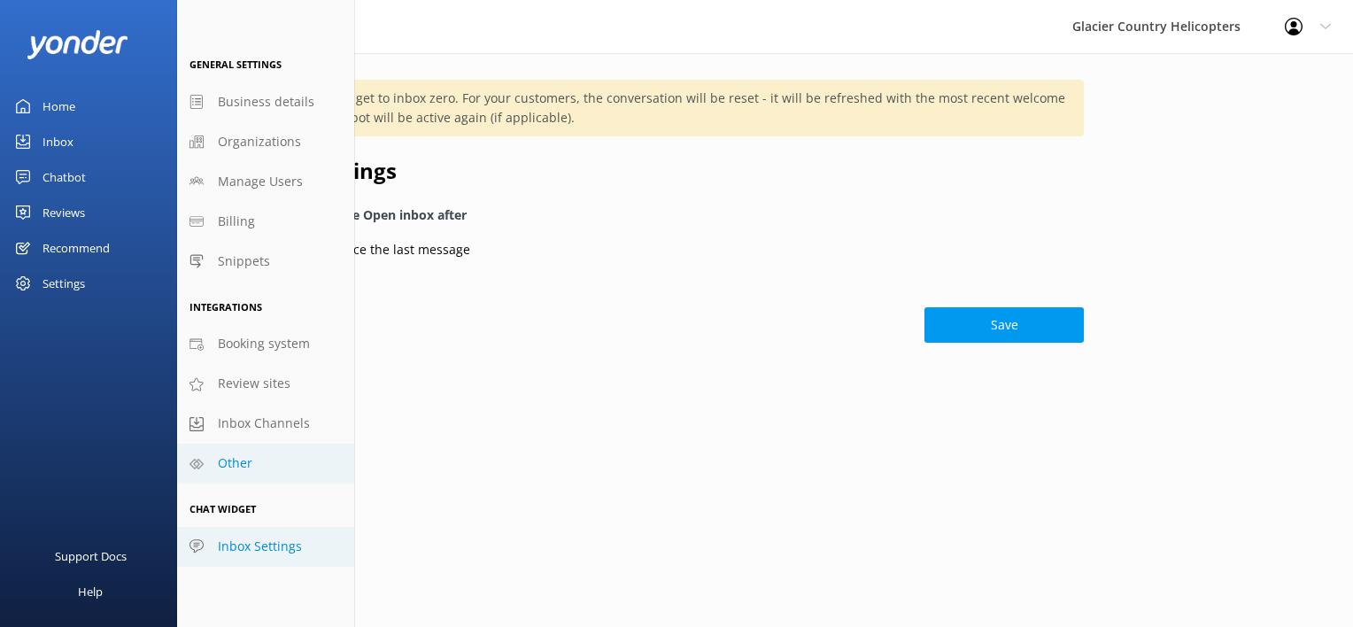
click at [237, 469] on span "Other" at bounding box center [235, 463] width 35 height 19
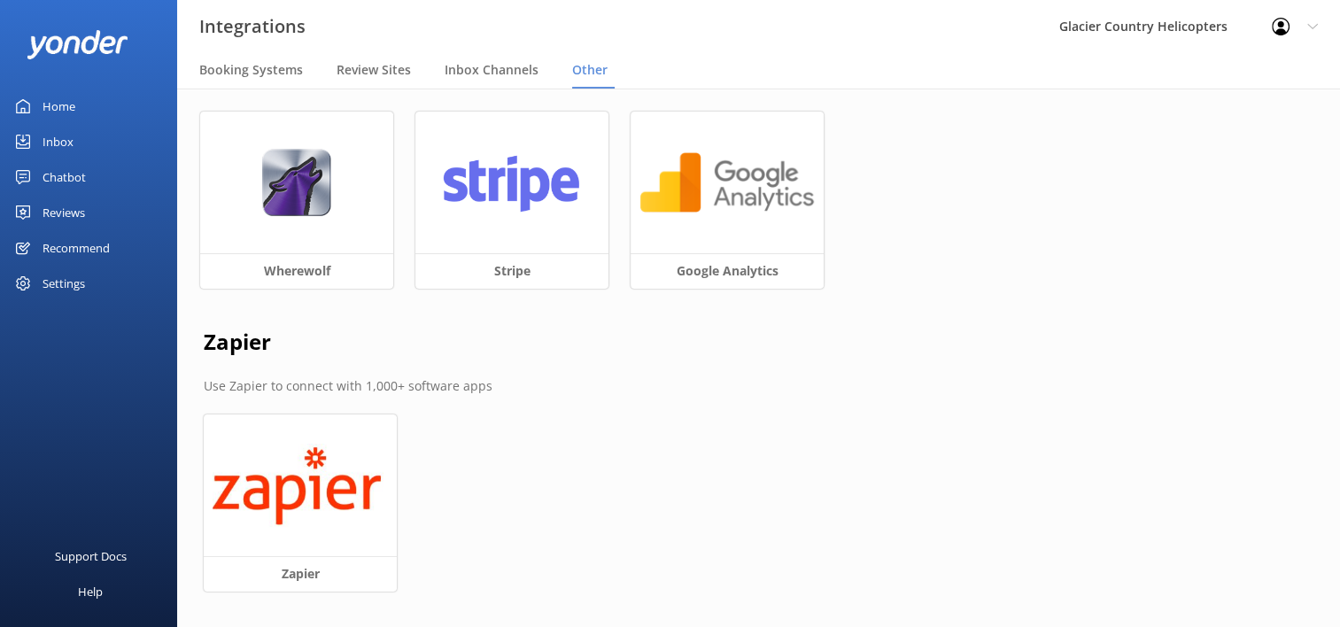
click at [64, 122] on div "Home" at bounding box center [59, 106] width 33 height 35
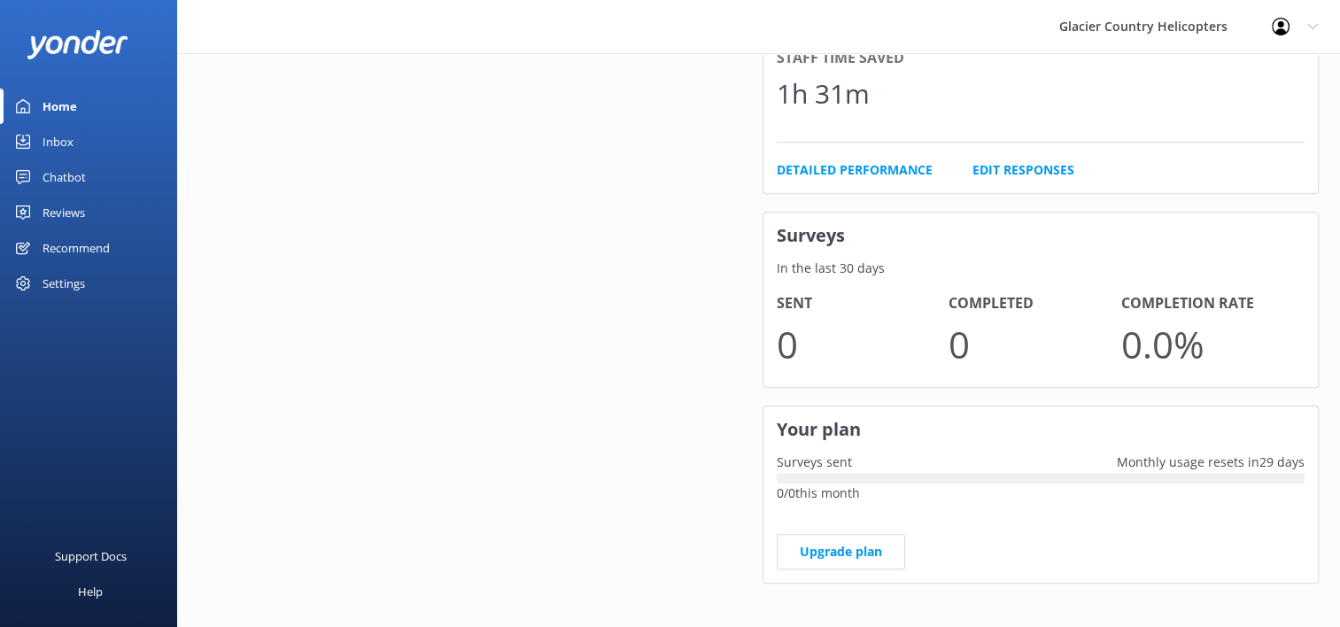
scroll to position [1015, 0]
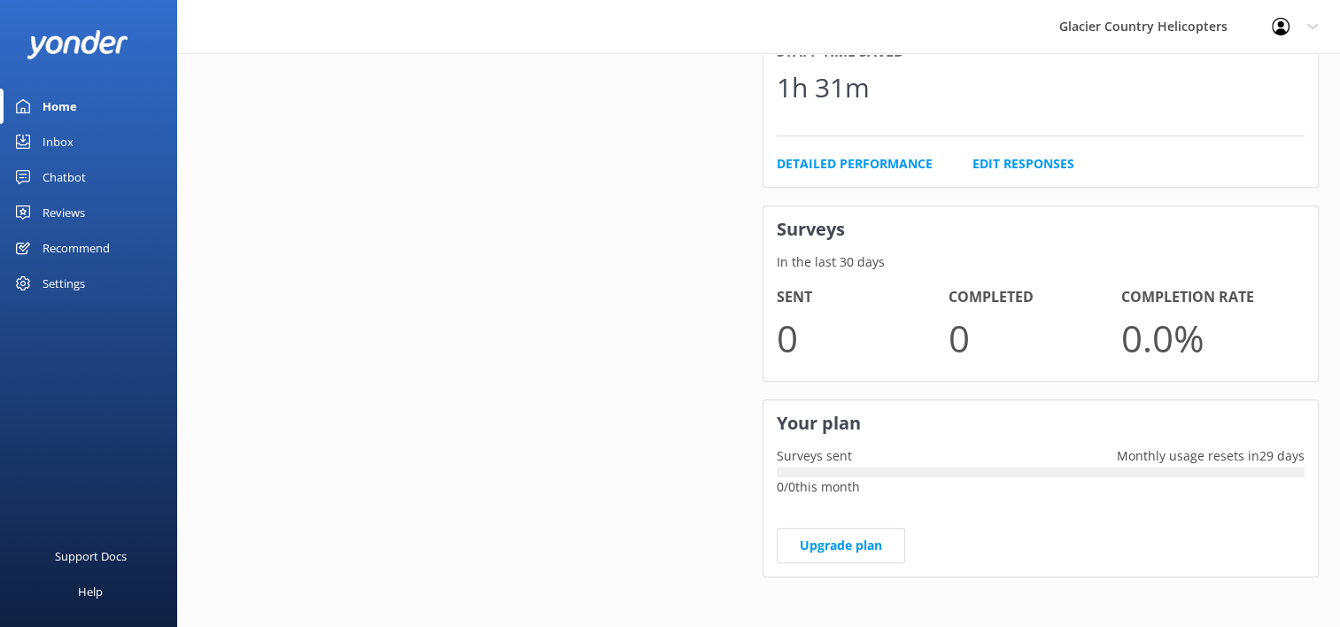
click at [56, 138] on div "Inbox" at bounding box center [58, 141] width 31 height 35
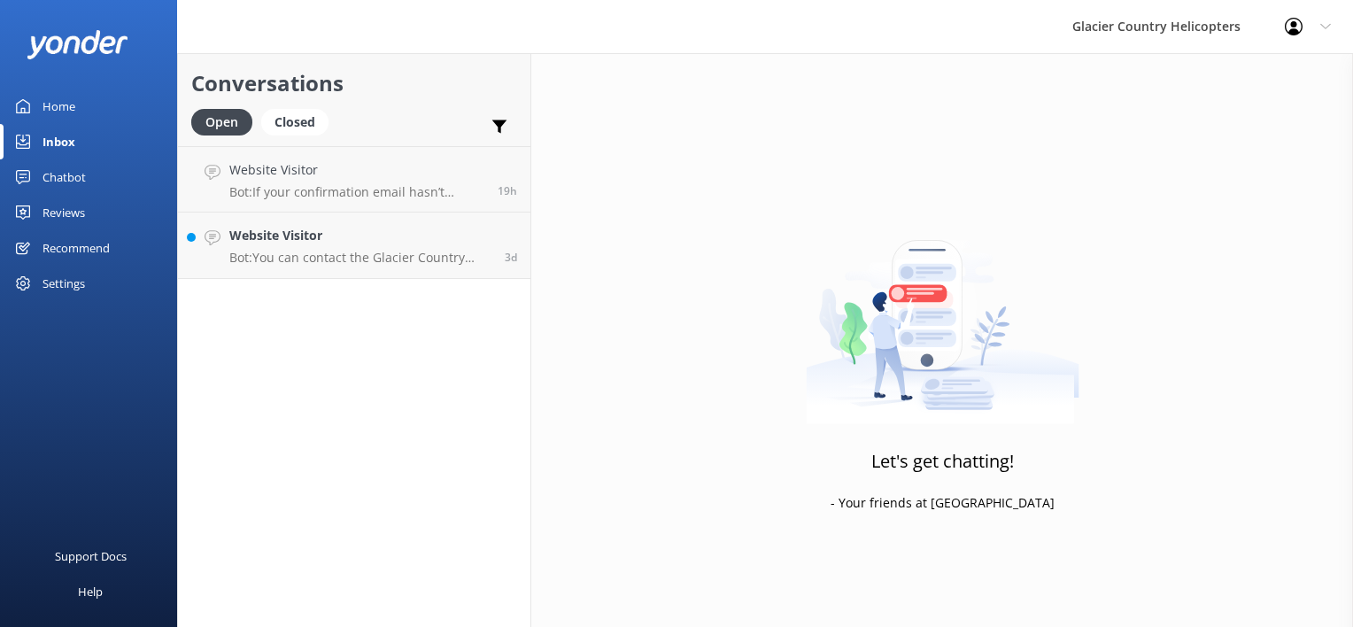
click at [67, 237] on div "Recommend" at bounding box center [76, 247] width 67 height 35
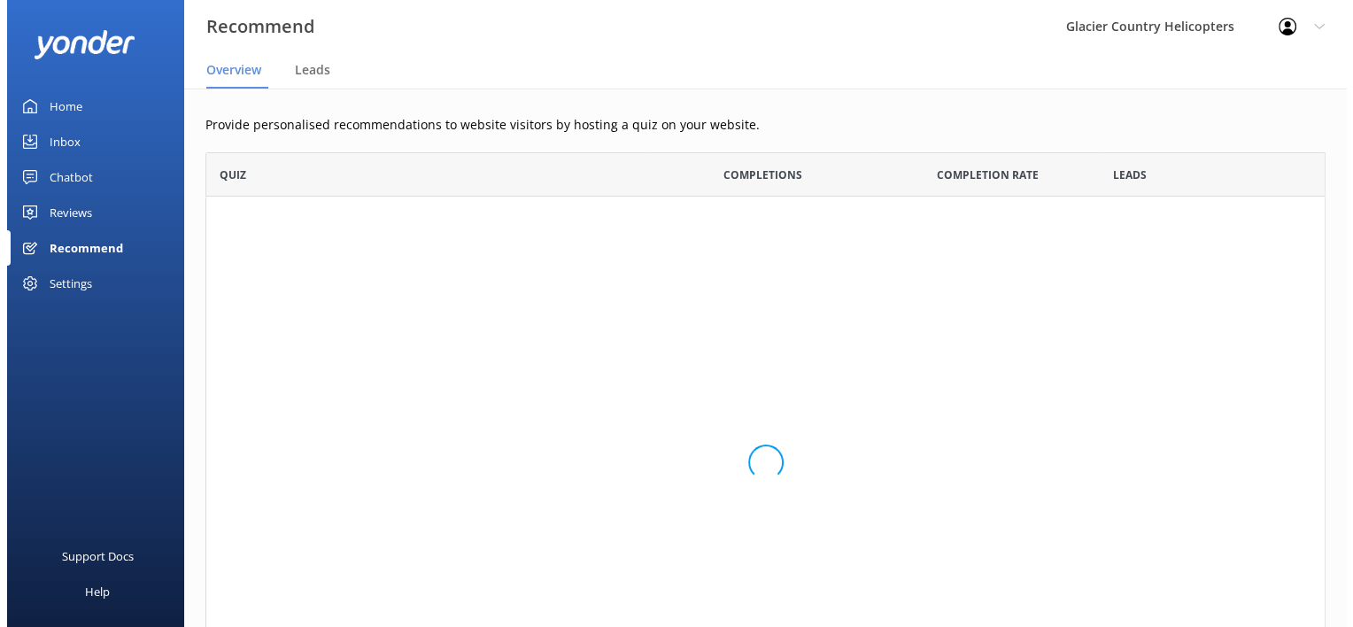
scroll to position [562, 1106]
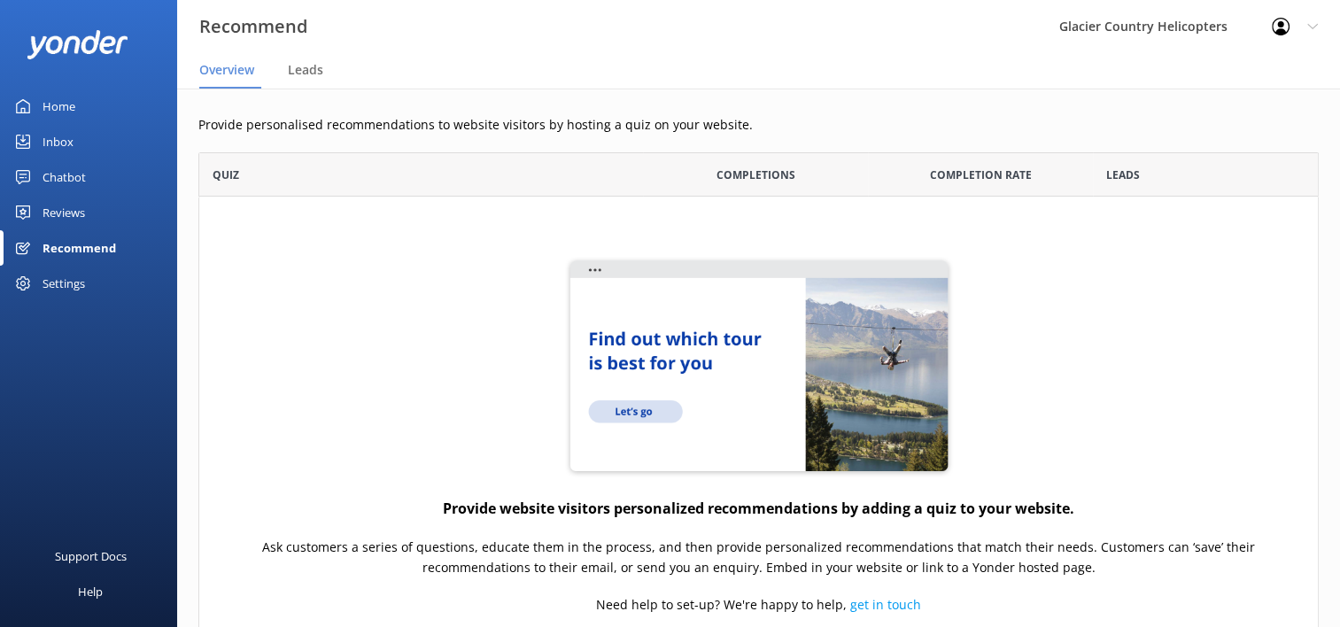
click at [58, 283] on div "Settings" at bounding box center [64, 283] width 43 height 35
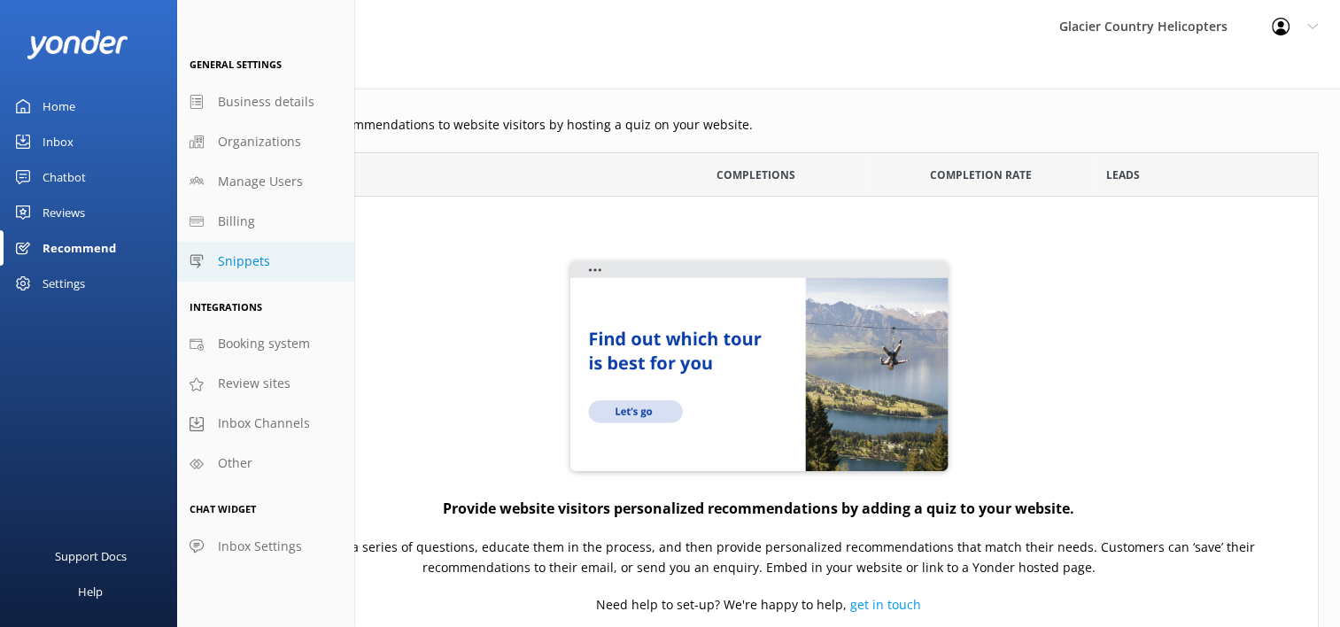
click at [244, 260] on span "Snippets" at bounding box center [244, 261] width 52 height 19
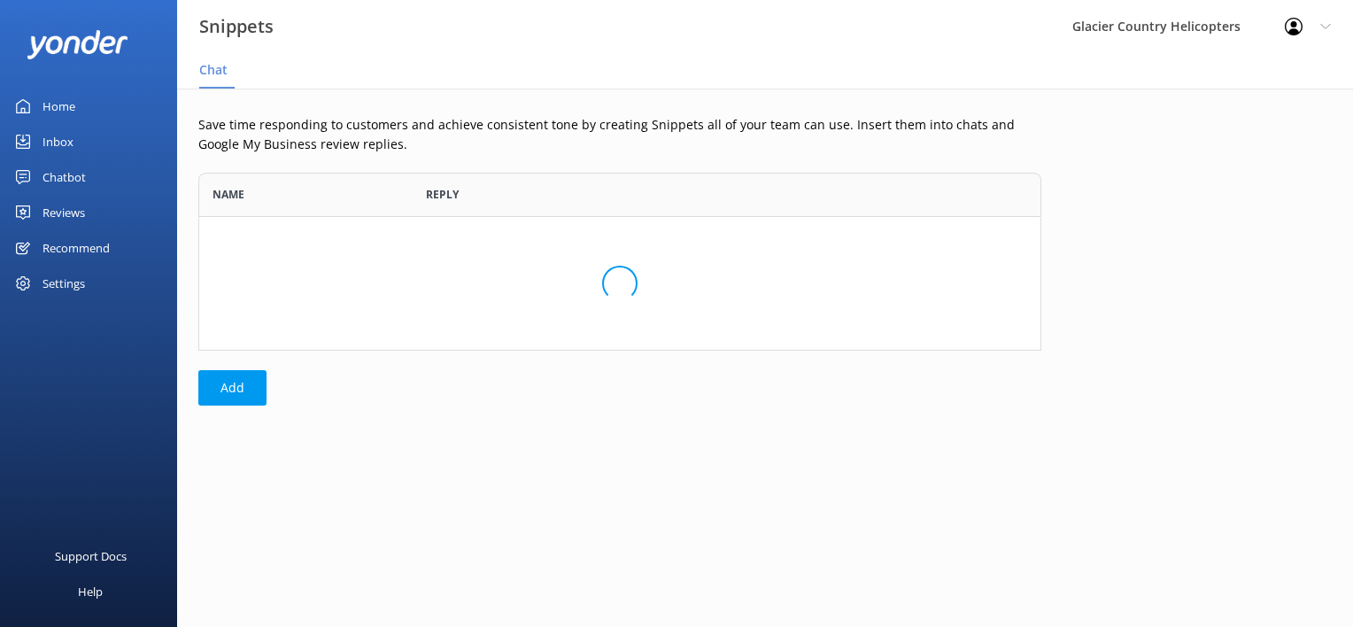
scroll to position [164, 829]
click at [91, 269] on div "Settings" at bounding box center [88, 283] width 177 height 35
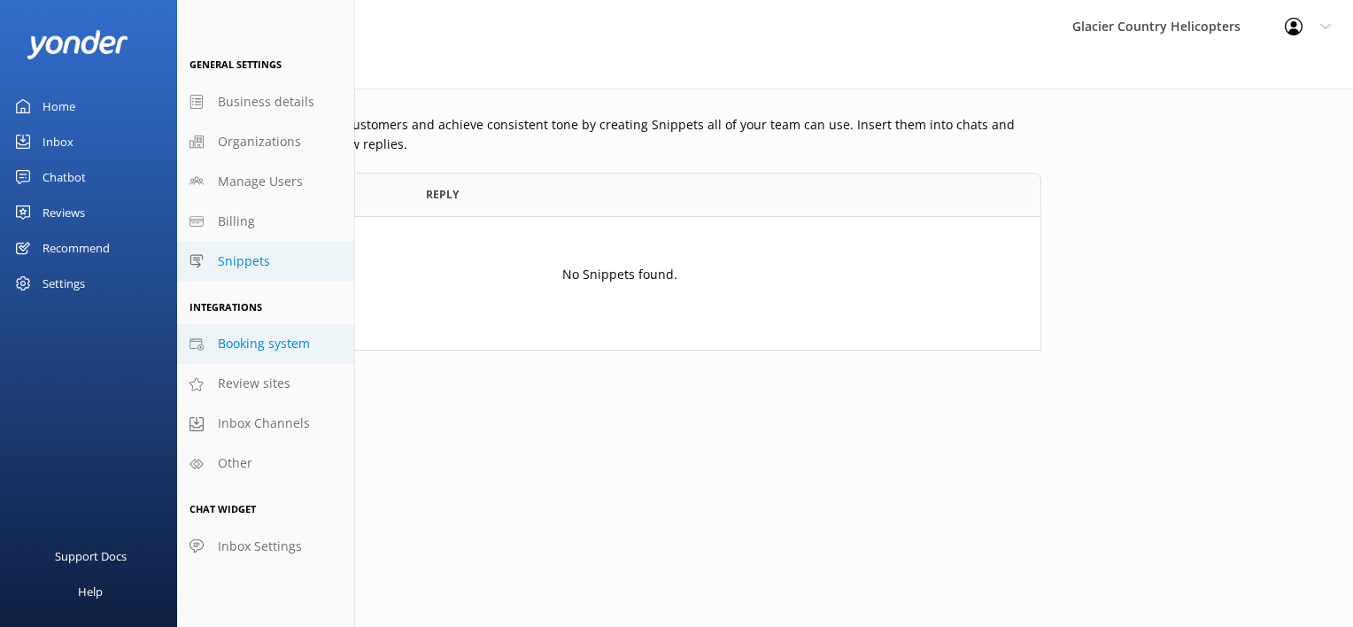
click at [280, 345] on span "Booking system" at bounding box center [264, 343] width 92 height 19
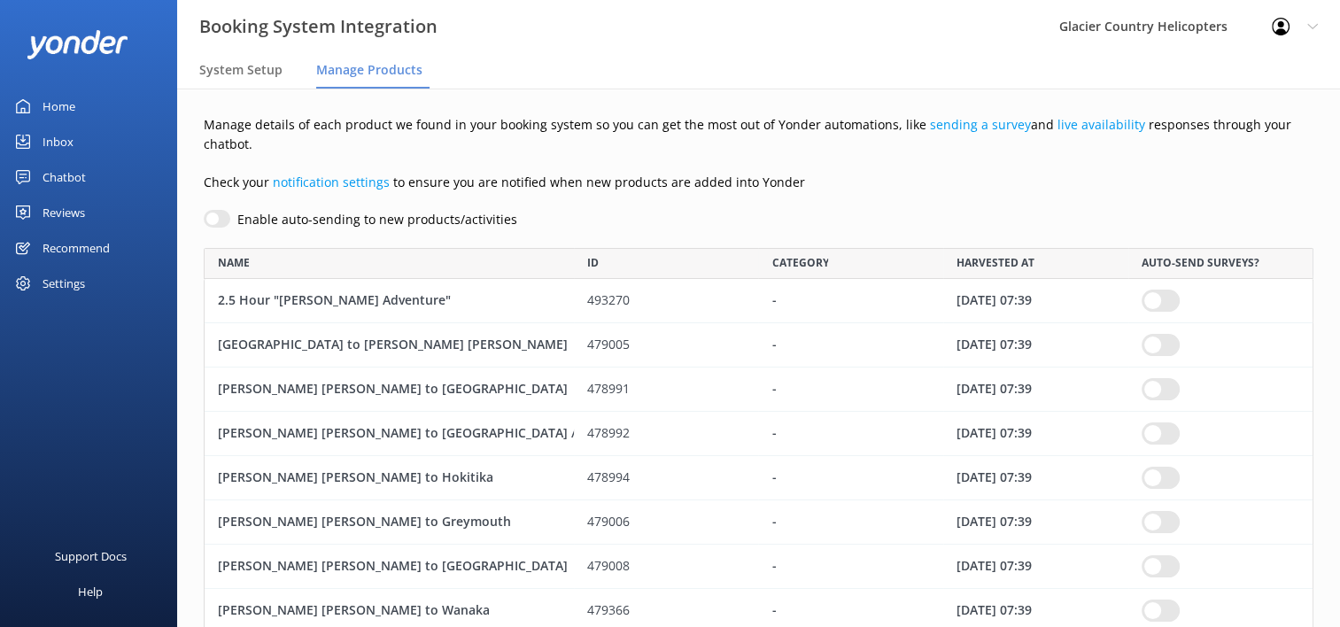
scroll to position [1569, 1096]
click at [347, 174] on link "notification settings" at bounding box center [331, 182] width 117 height 17
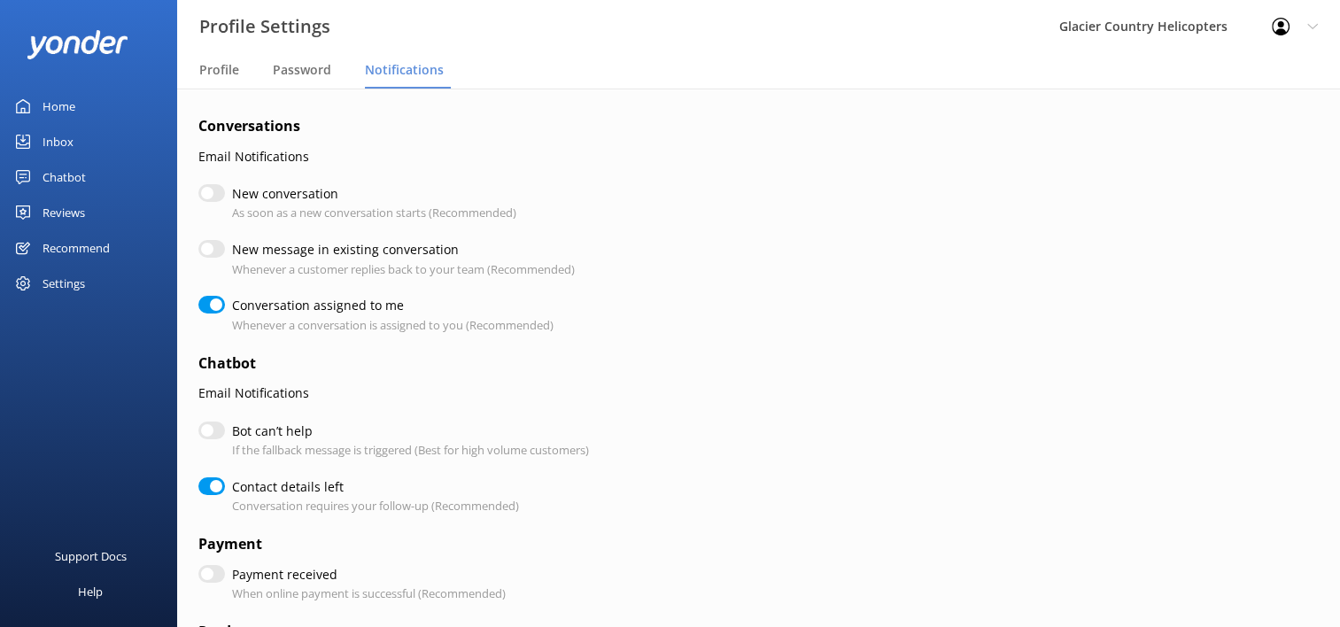
checkbox input "true"
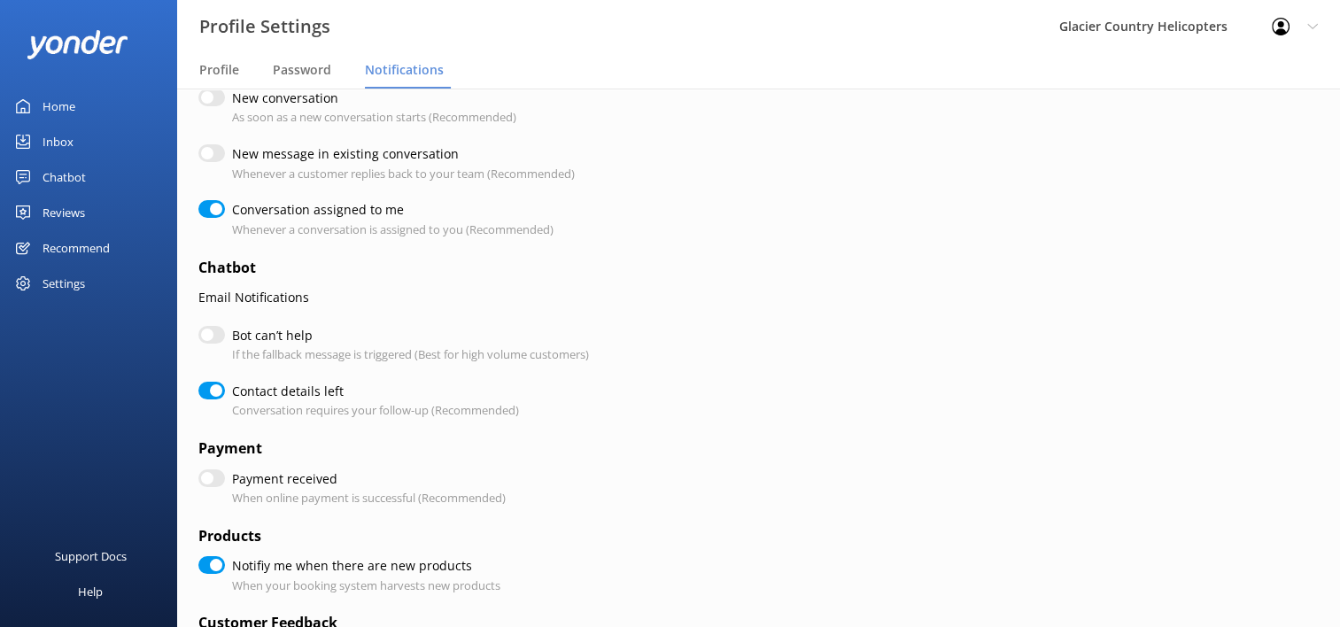
scroll to position [117, 0]
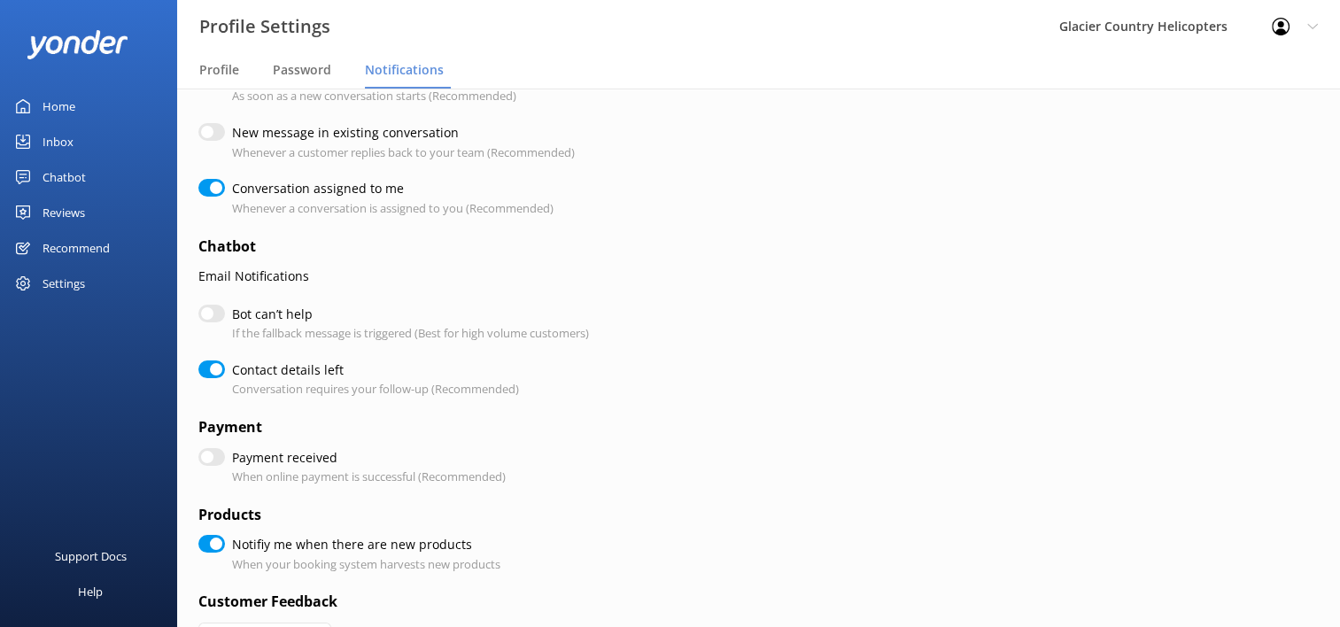
click at [211, 314] on input "Bot can’t help" at bounding box center [211, 314] width 27 height 18
checkbox input "true"
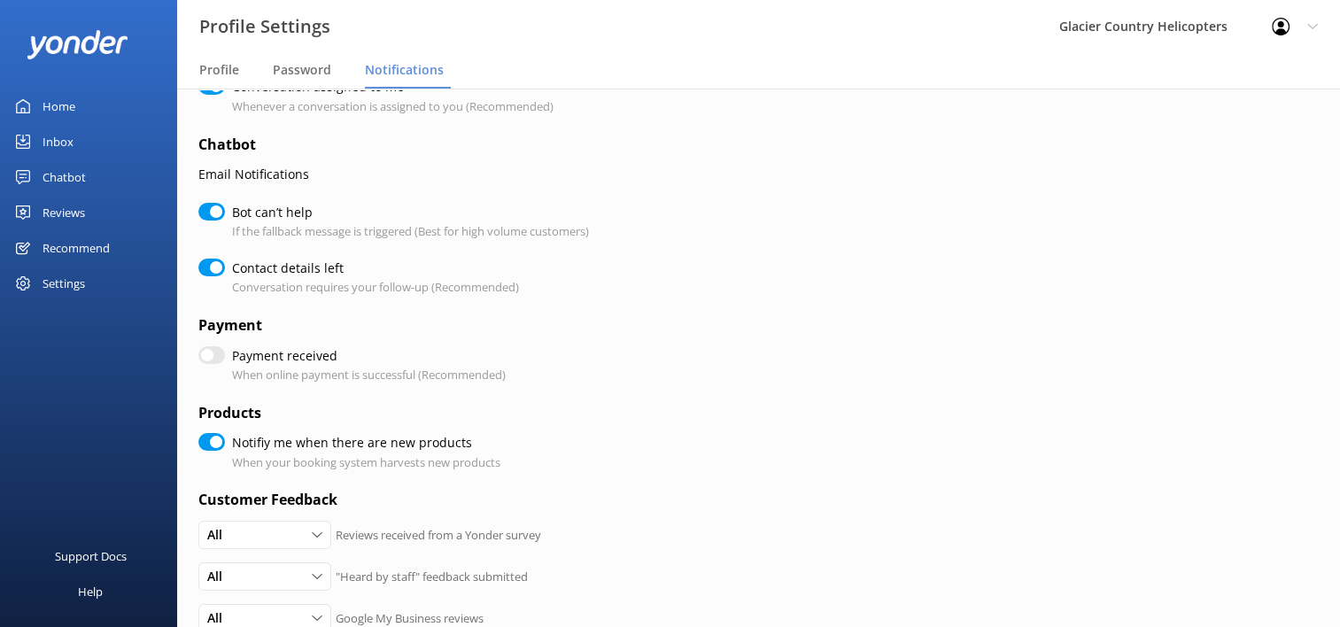
scroll to position [223, 0]
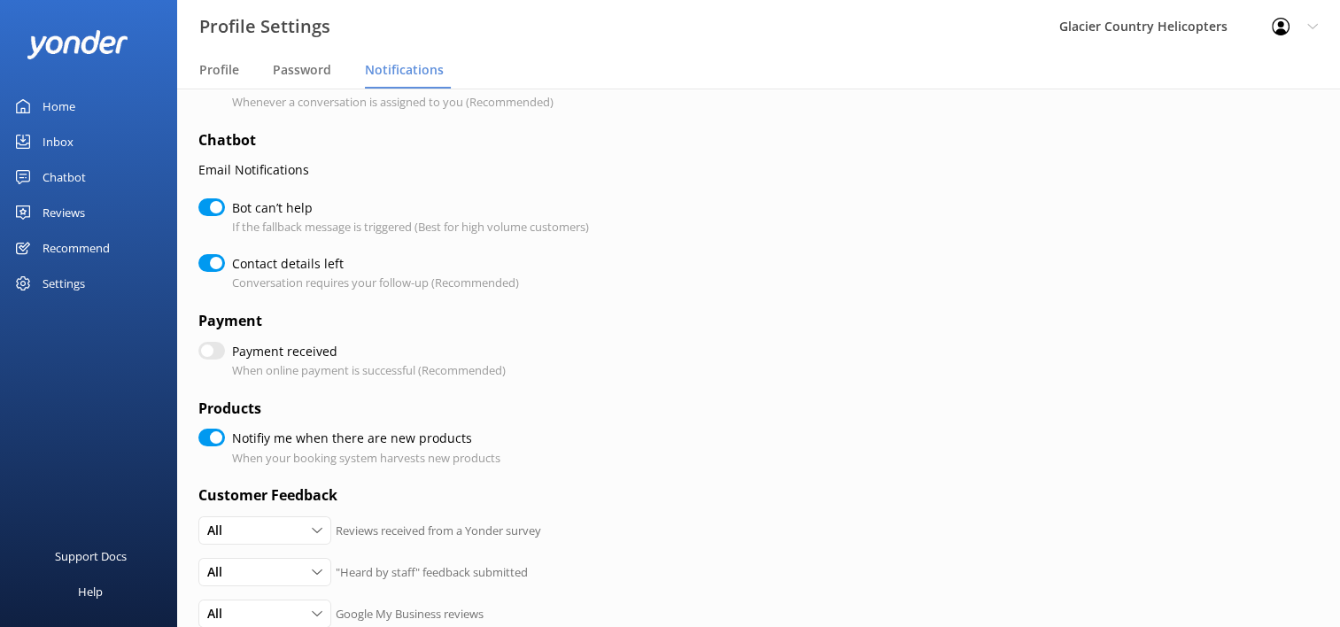
click at [209, 262] on input "Contact details left" at bounding box center [211, 263] width 27 height 18
checkbox input "false"
checkbox input "true"
click at [209, 262] on input "Contact details left" at bounding box center [211, 263] width 27 height 18
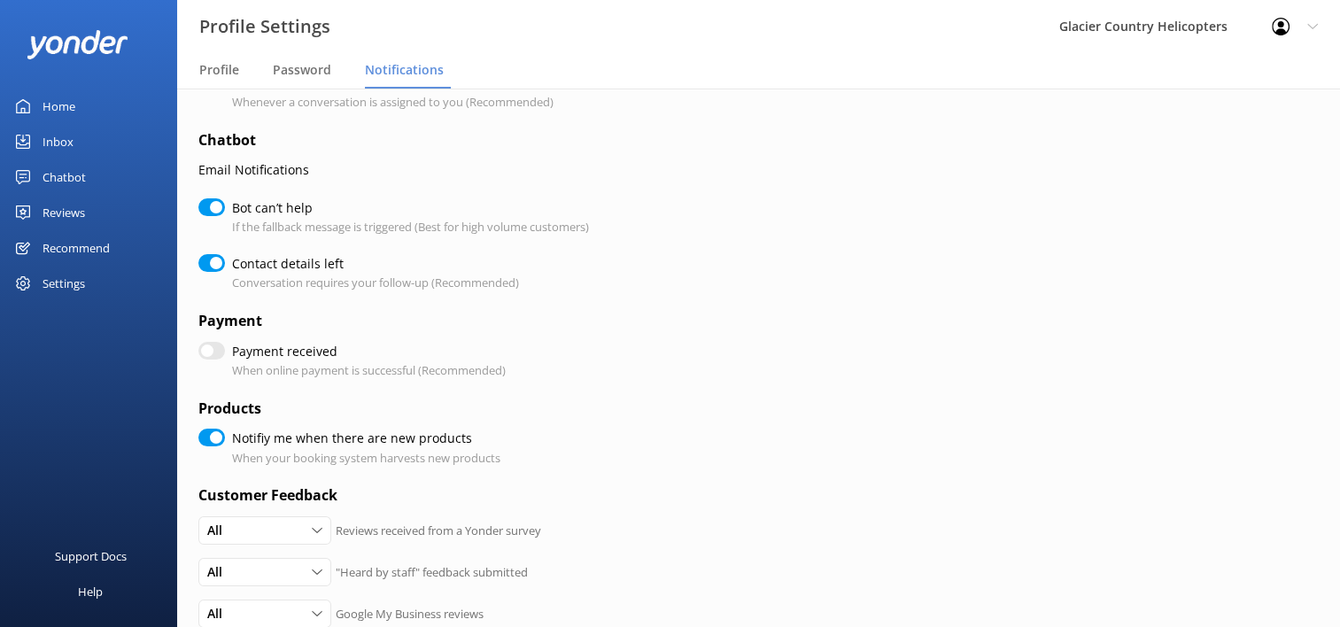
checkbox input "true"
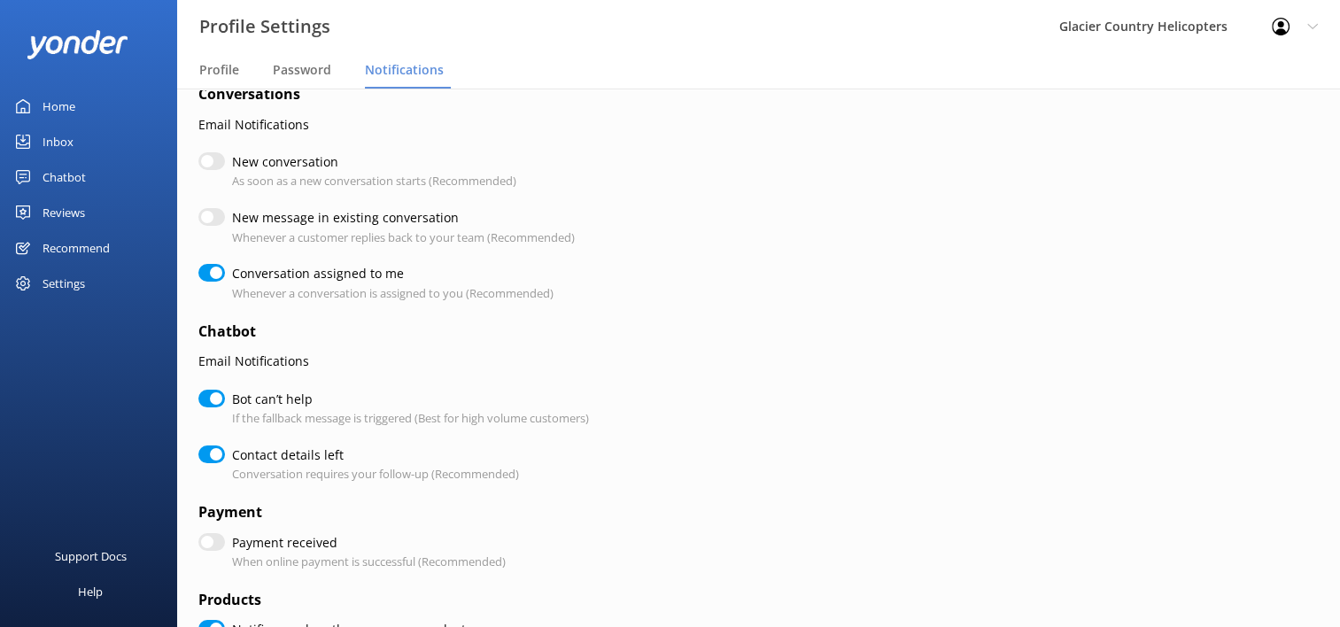
scroll to position [0, 0]
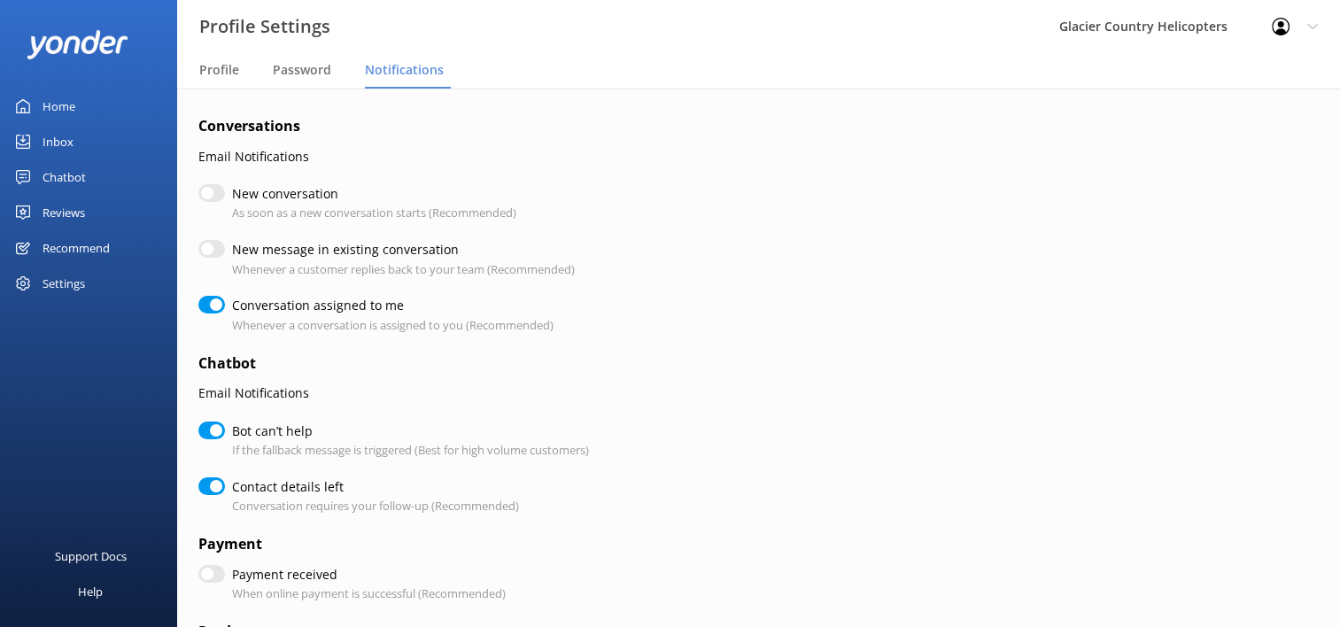
click at [213, 260] on div "New message in existing conversation Whenever a customer replies back to your t…" at bounding box center [641, 259] width 886 height 38
click at [218, 198] on input "New conversation" at bounding box center [211, 193] width 27 height 18
checkbox input "true"
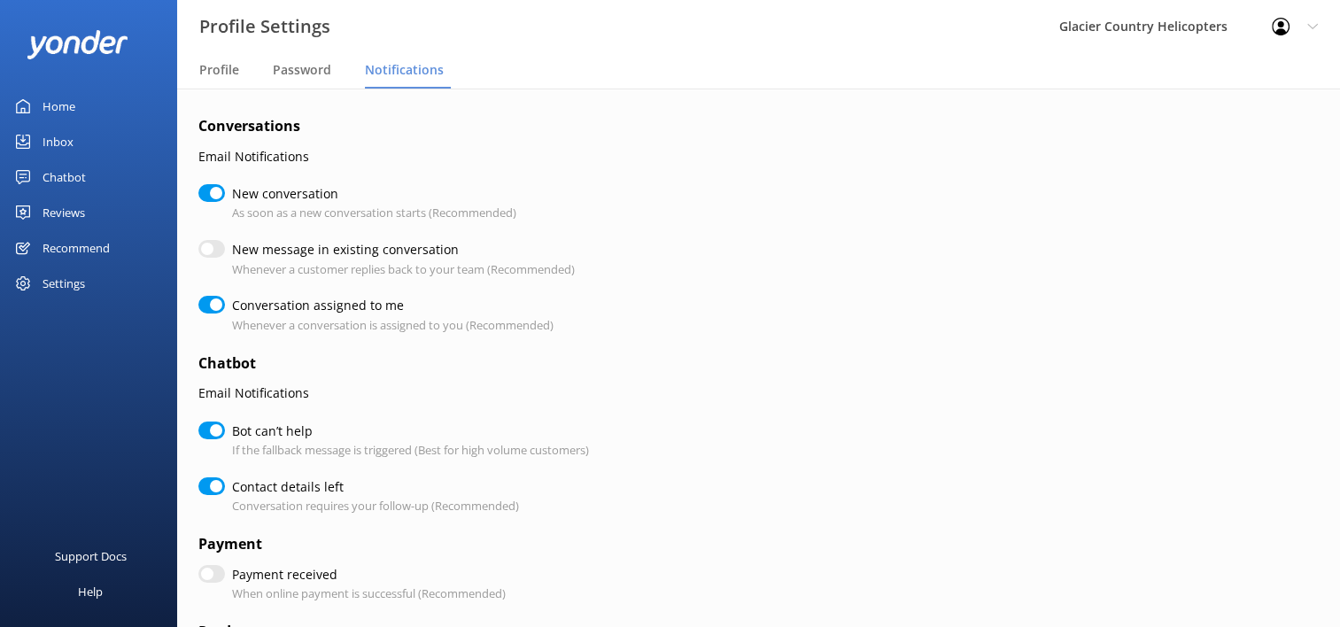
click at [213, 240] on input "New message in existing conversation" at bounding box center [211, 249] width 27 height 18
checkbox input "true"
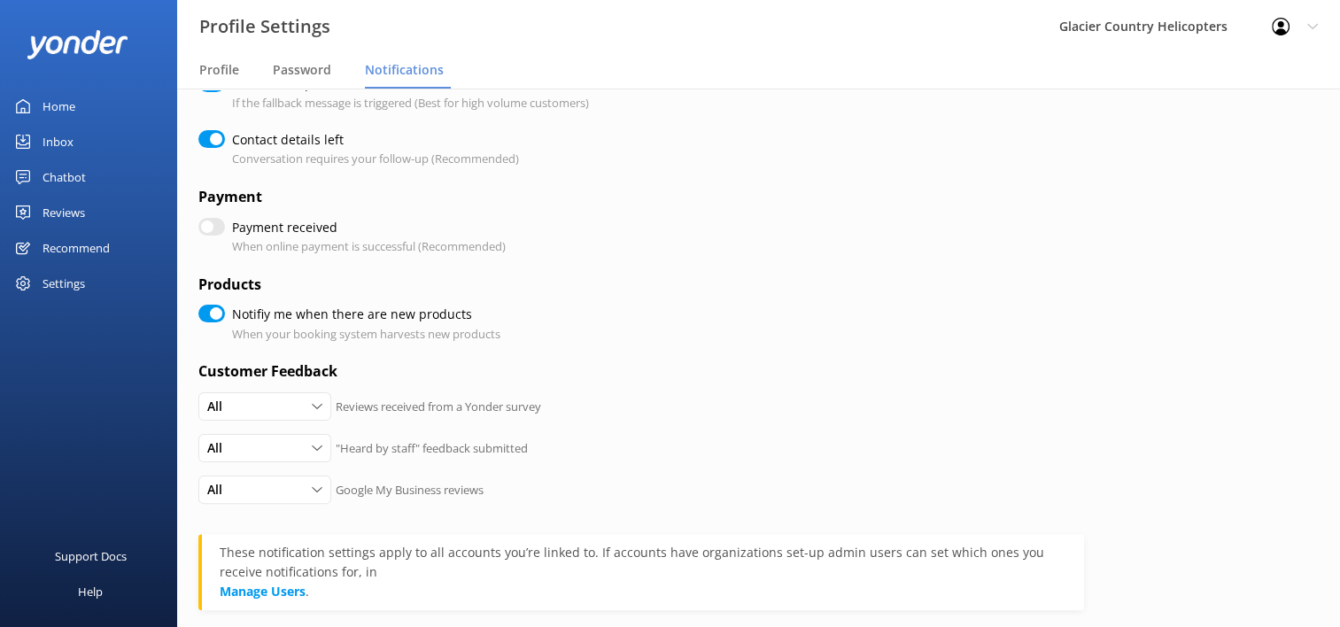
scroll to position [535, 0]
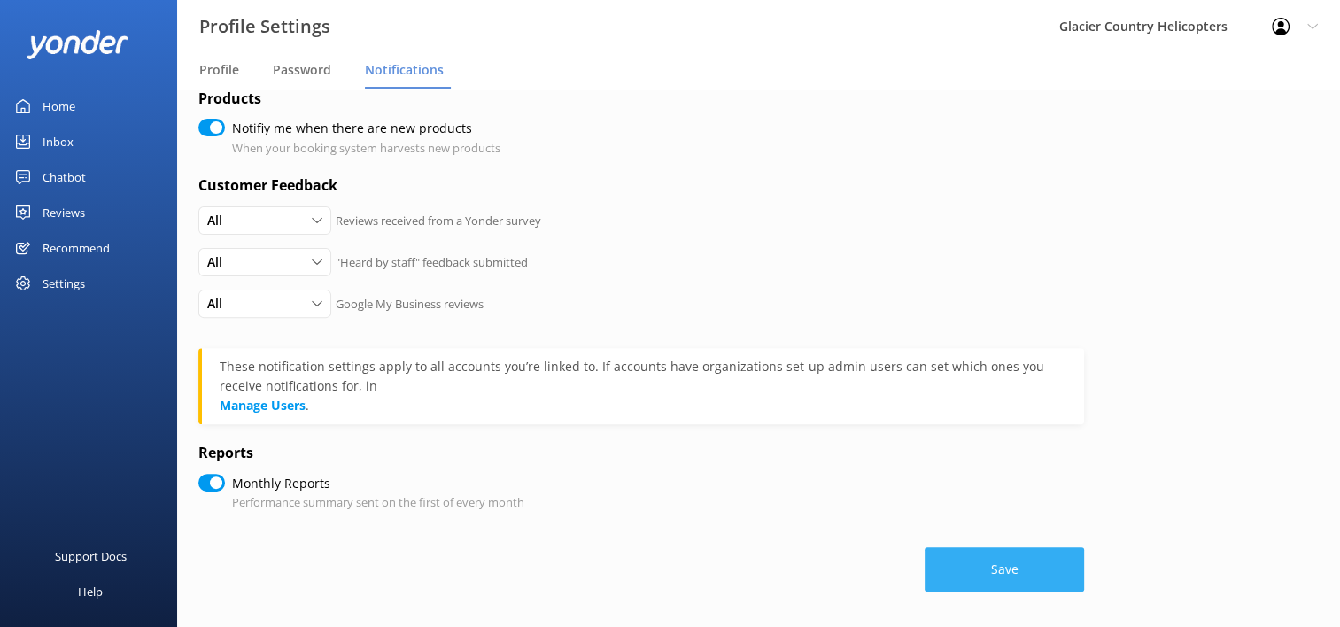
click at [1010, 577] on button "Save" at bounding box center [1004, 569] width 159 height 44
checkbox input "true"
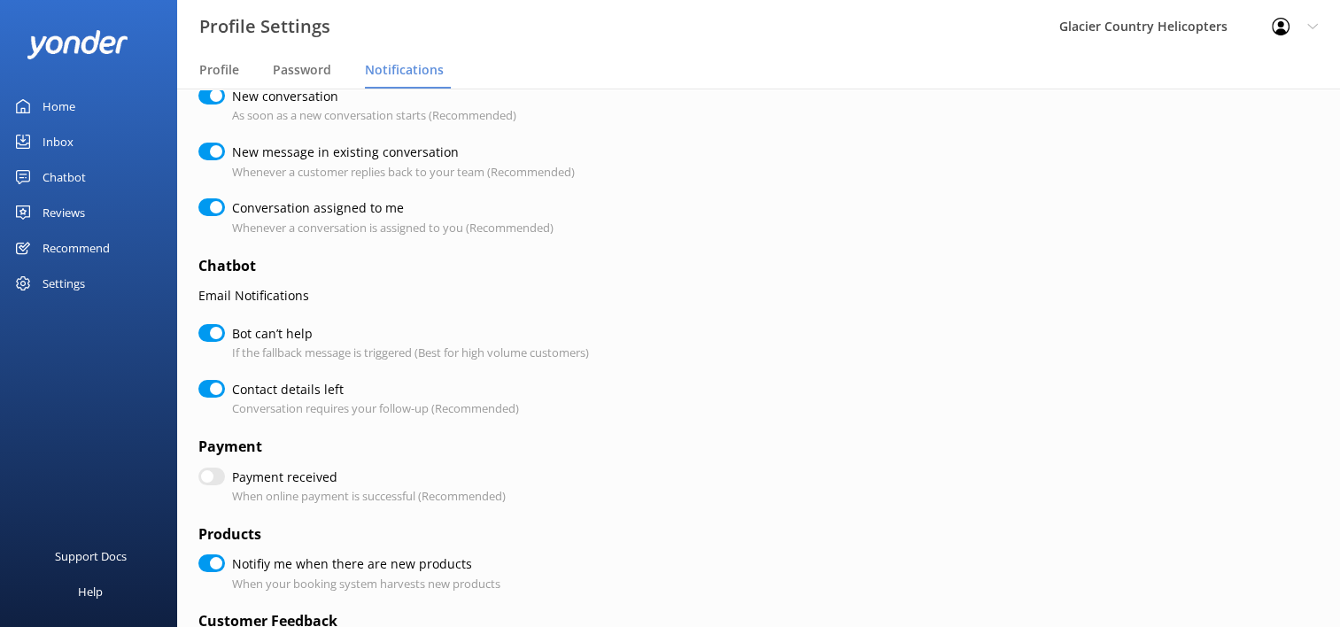
scroll to position [90, 0]
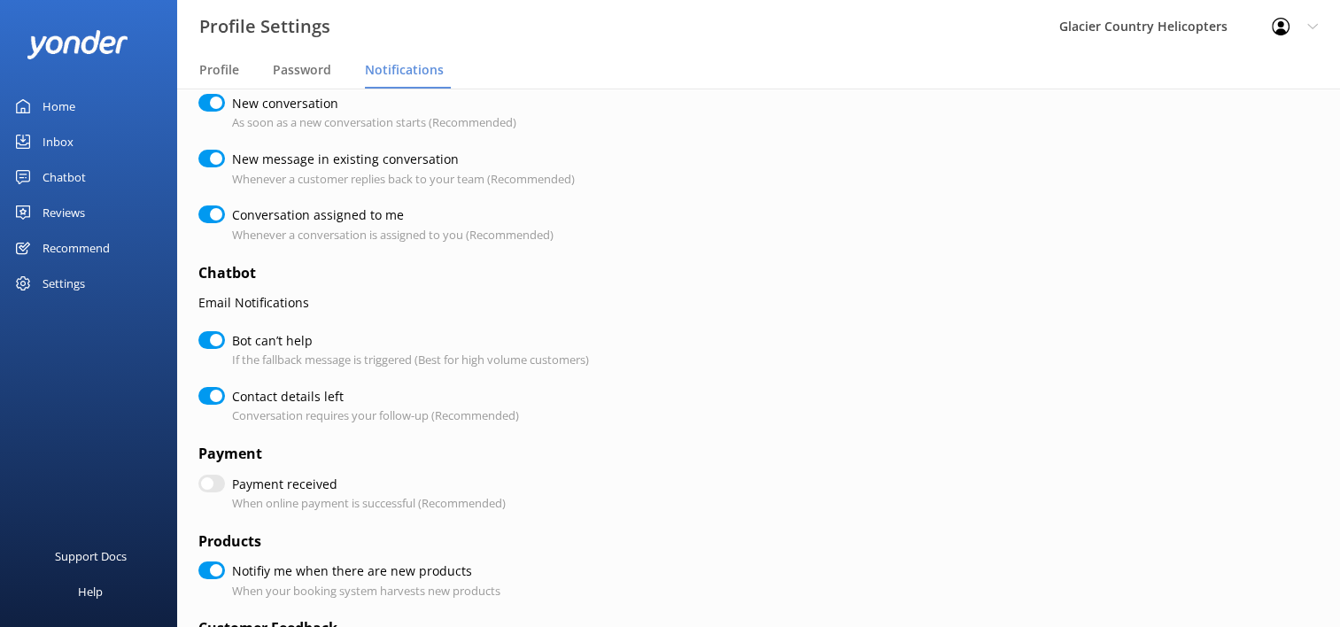
click at [74, 276] on div "Settings" at bounding box center [64, 283] width 43 height 35
checkbox input "true"
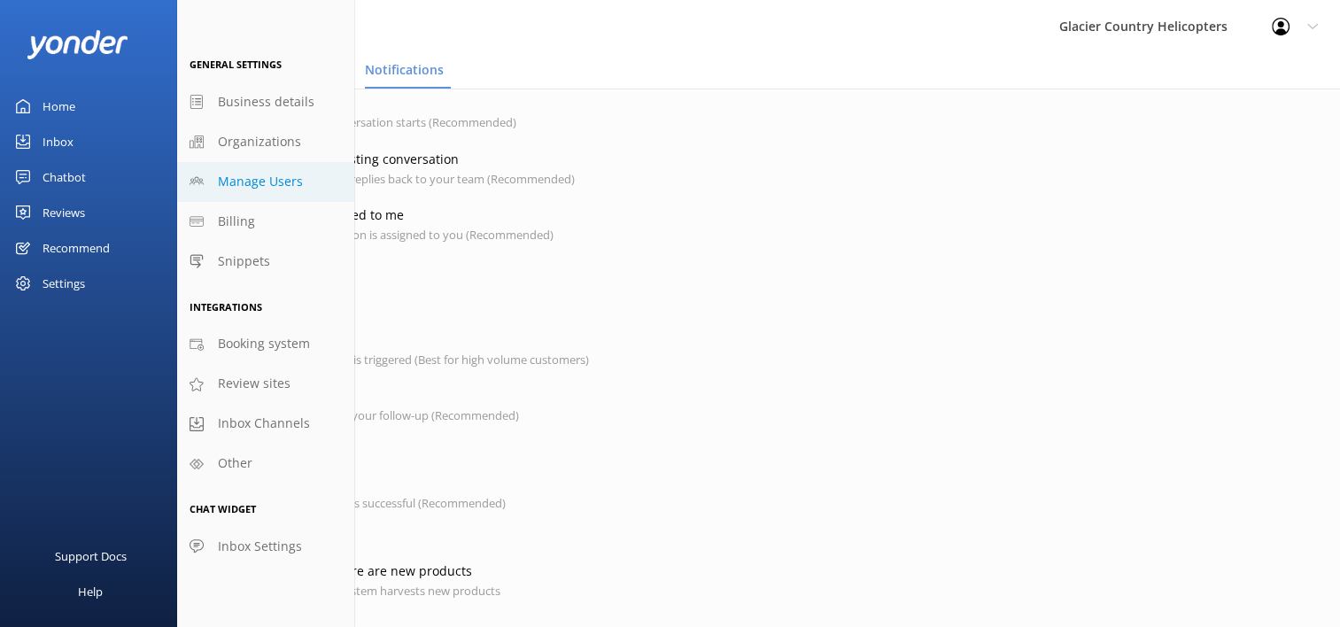
click at [244, 185] on span "Manage Users" at bounding box center [260, 181] width 85 height 19
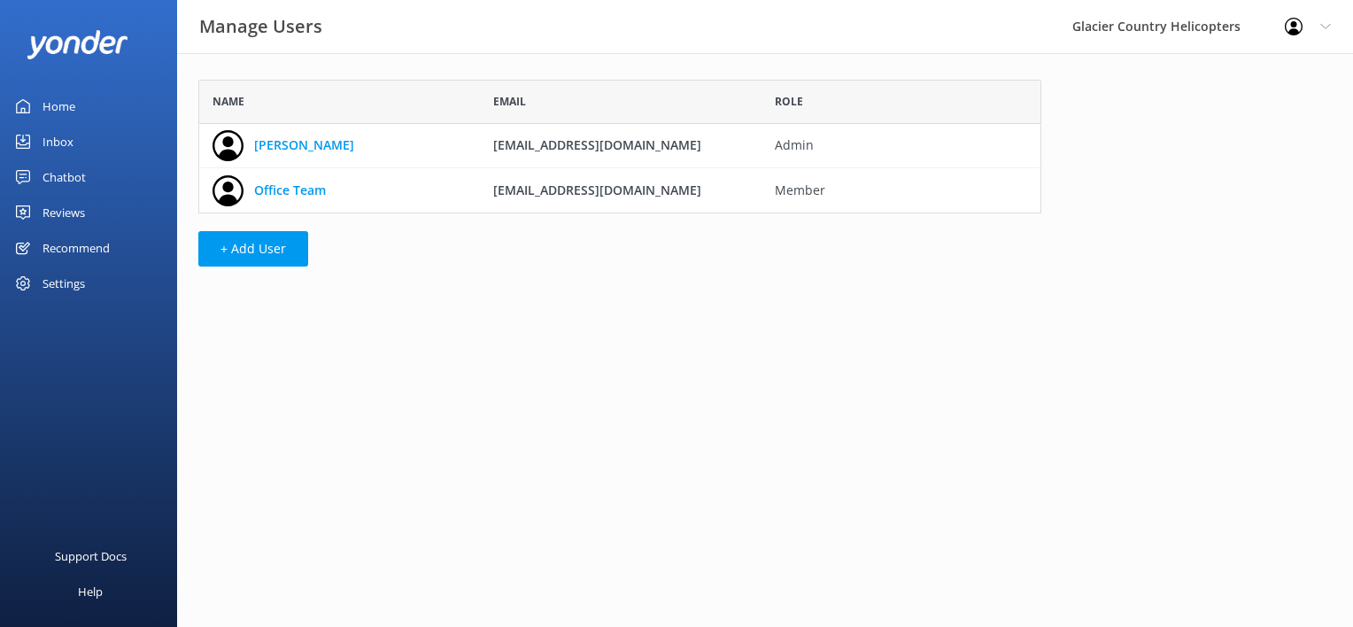
scroll to position [120, 829]
click at [280, 150] on link "[PERSON_NAME]" at bounding box center [304, 145] width 100 height 19
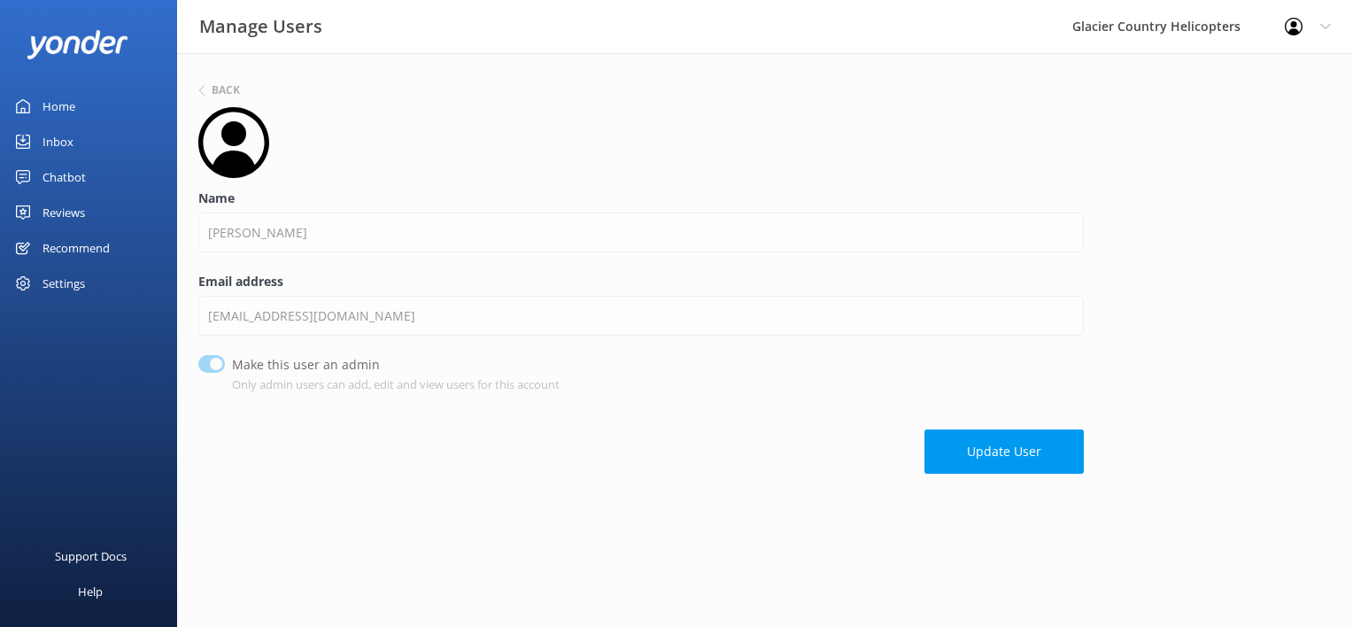
click at [218, 136] on icon at bounding box center [233, 142] width 71 height 71
click at [215, 89] on h6 "Back" at bounding box center [226, 90] width 28 height 11
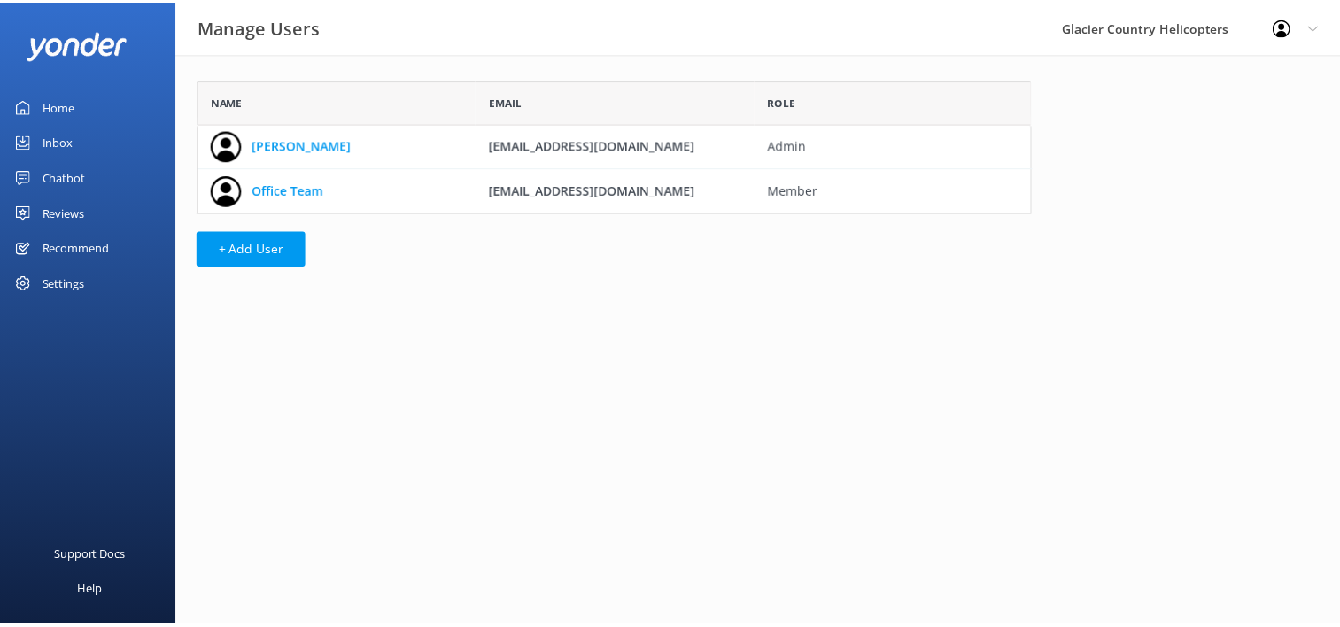
scroll to position [120, 829]
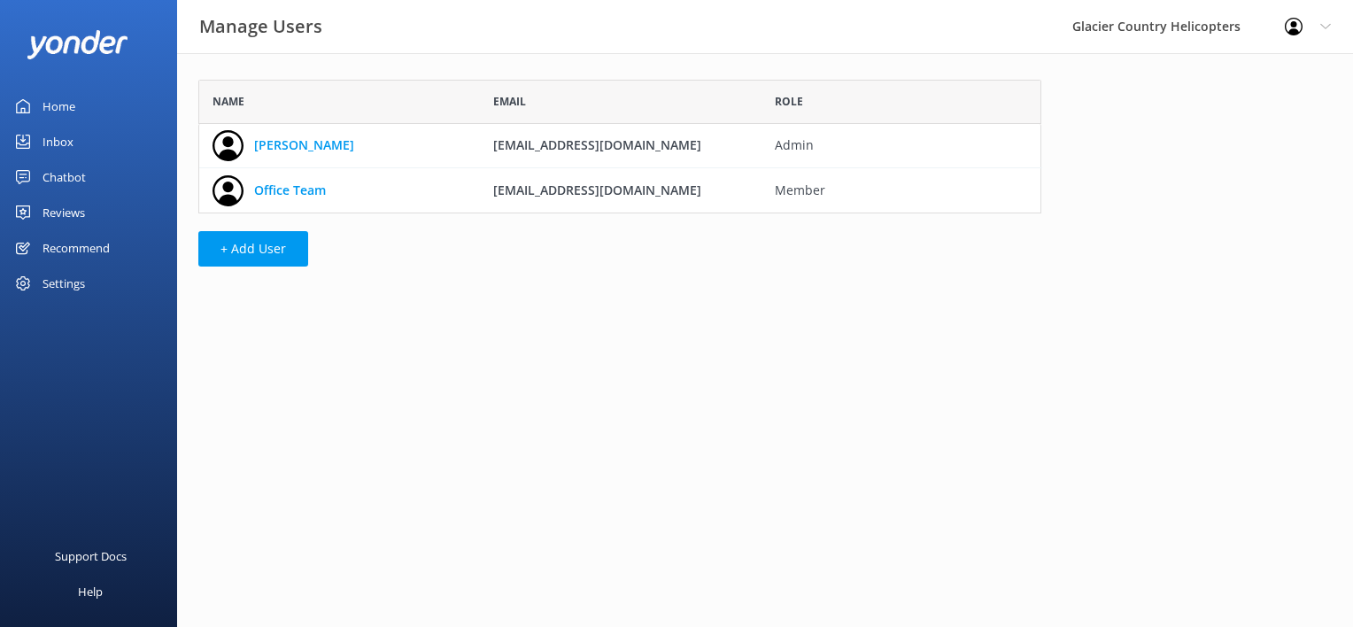
click at [55, 286] on div "Settings" at bounding box center [64, 283] width 43 height 35
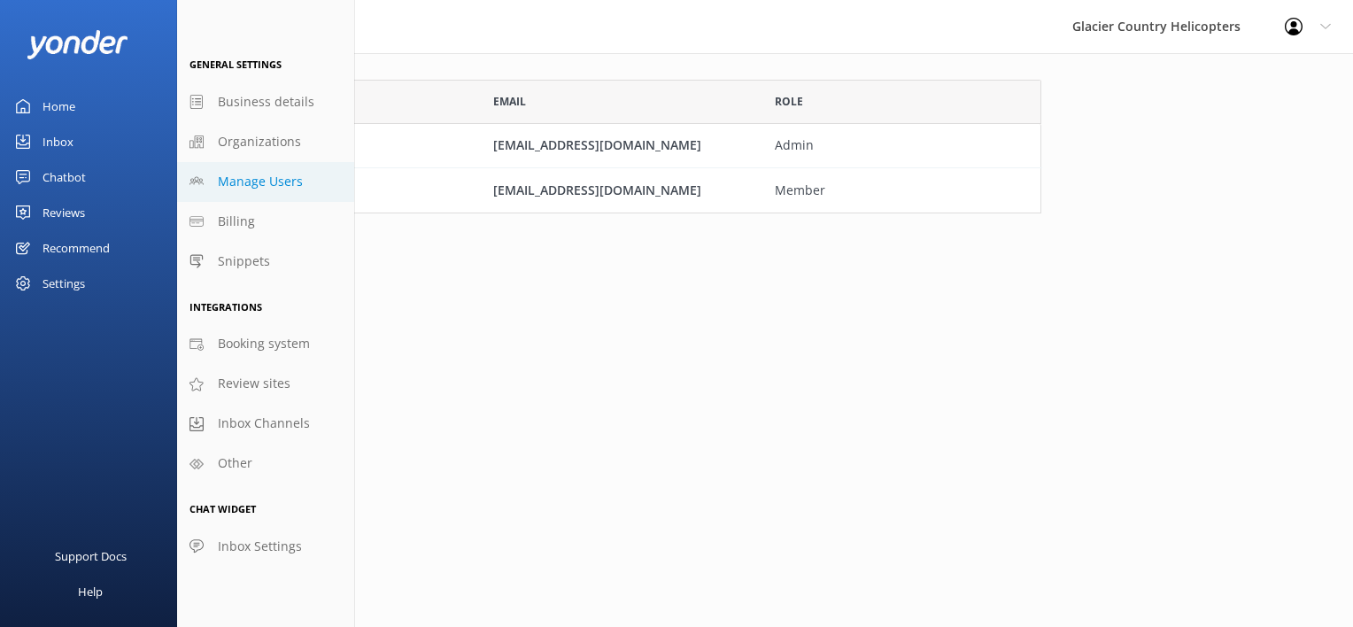
drag, startPoint x: 53, startPoint y: 172, endPoint x: 28, endPoint y: 174, distance: 24.9
click at [28, 174] on icon at bounding box center [23, 177] width 14 height 14
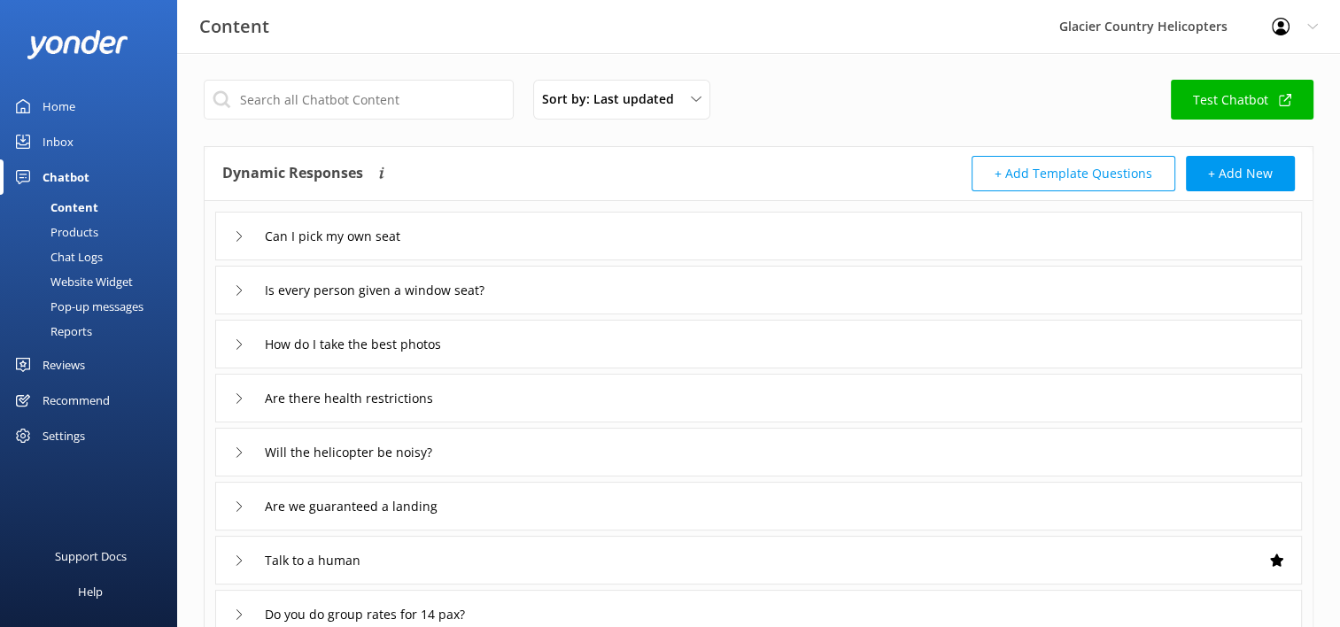
click at [89, 330] on div "Reports" at bounding box center [51, 331] width 81 height 25
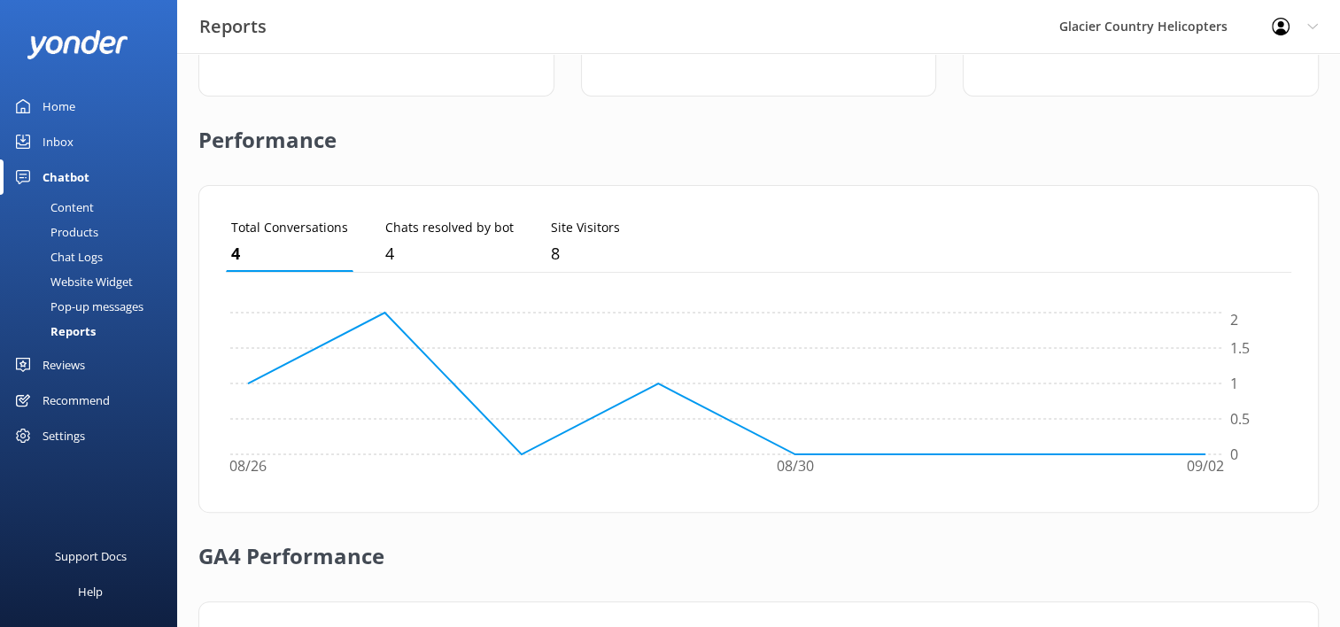
scroll to position [365, 0]
click at [103, 298] on div "Pop-up messages" at bounding box center [77, 306] width 133 height 25
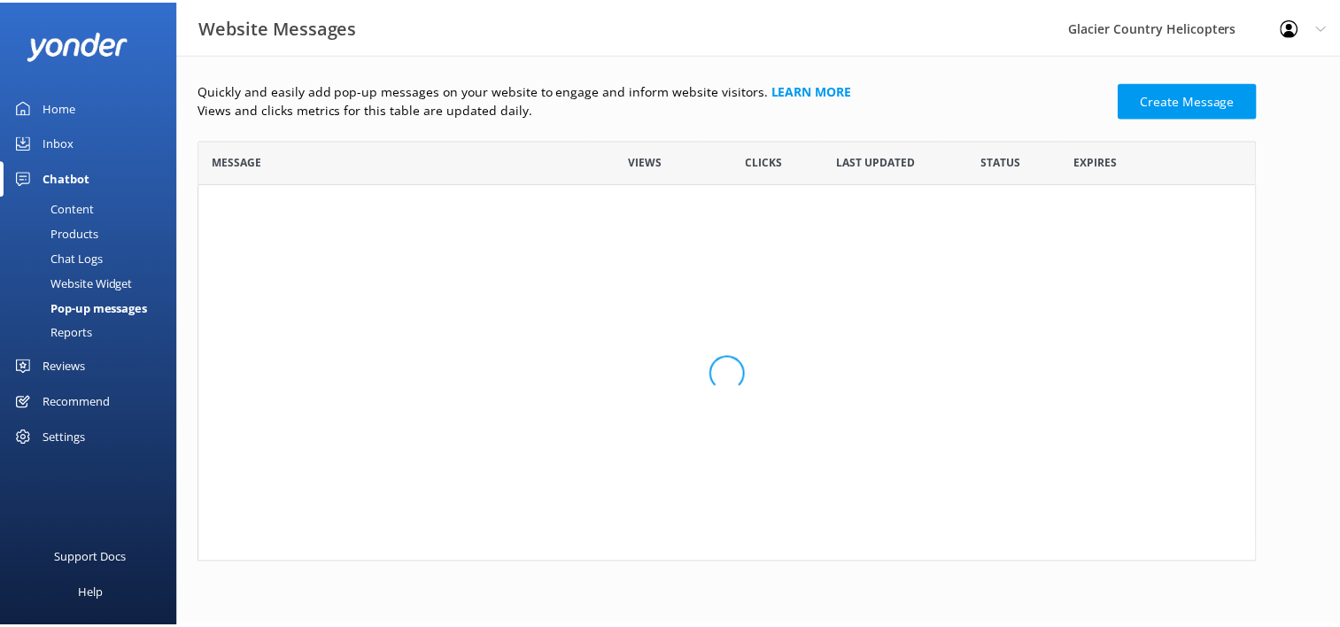
scroll to position [407, 1049]
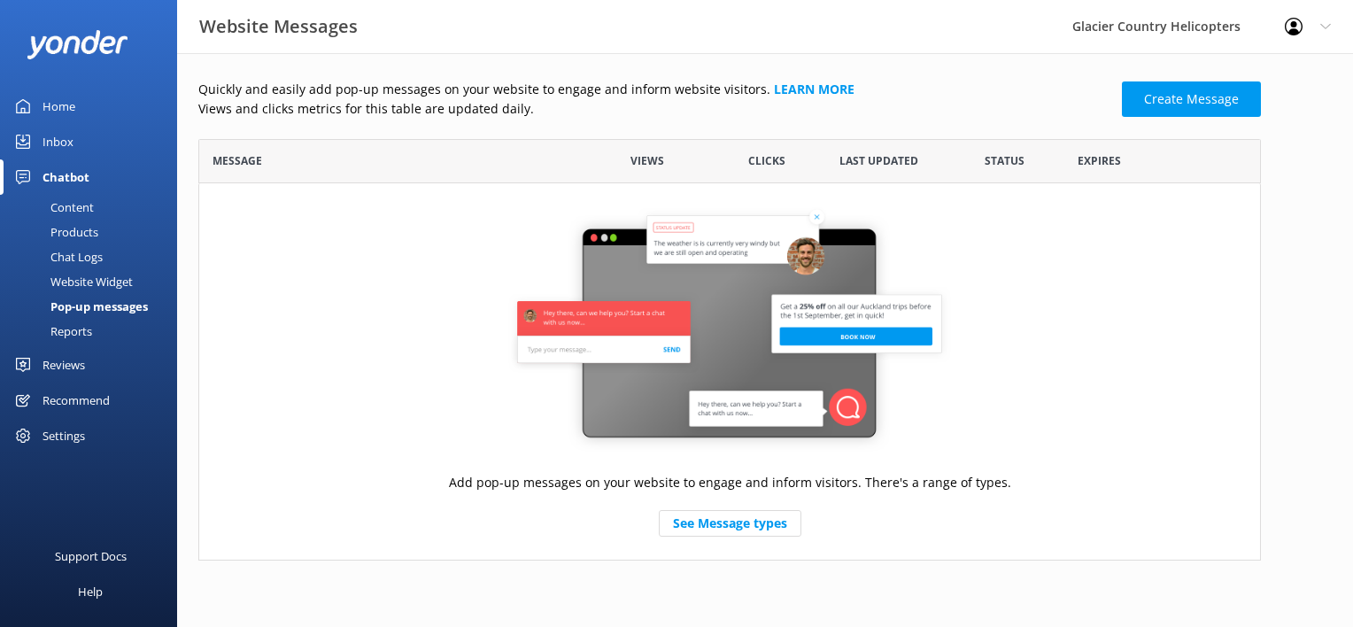
click at [64, 365] on div "Reviews" at bounding box center [64, 364] width 43 height 35
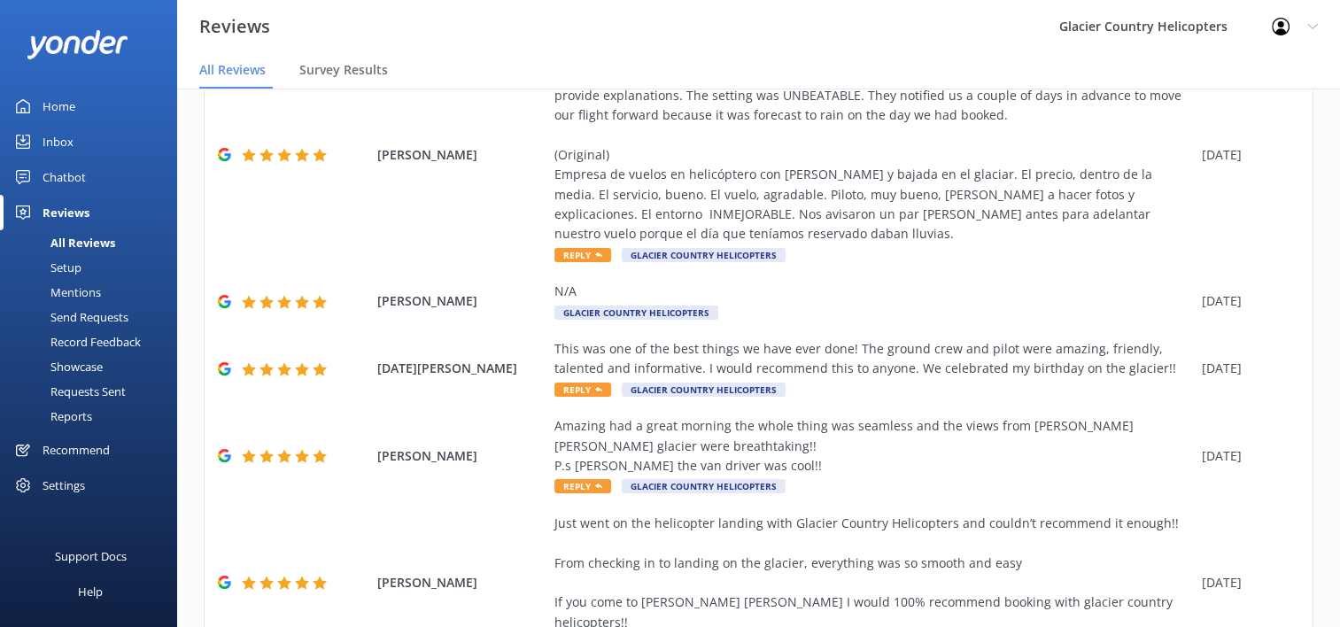
scroll to position [411, 0]
click at [102, 440] on div "Recommend" at bounding box center [76, 449] width 67 height 35
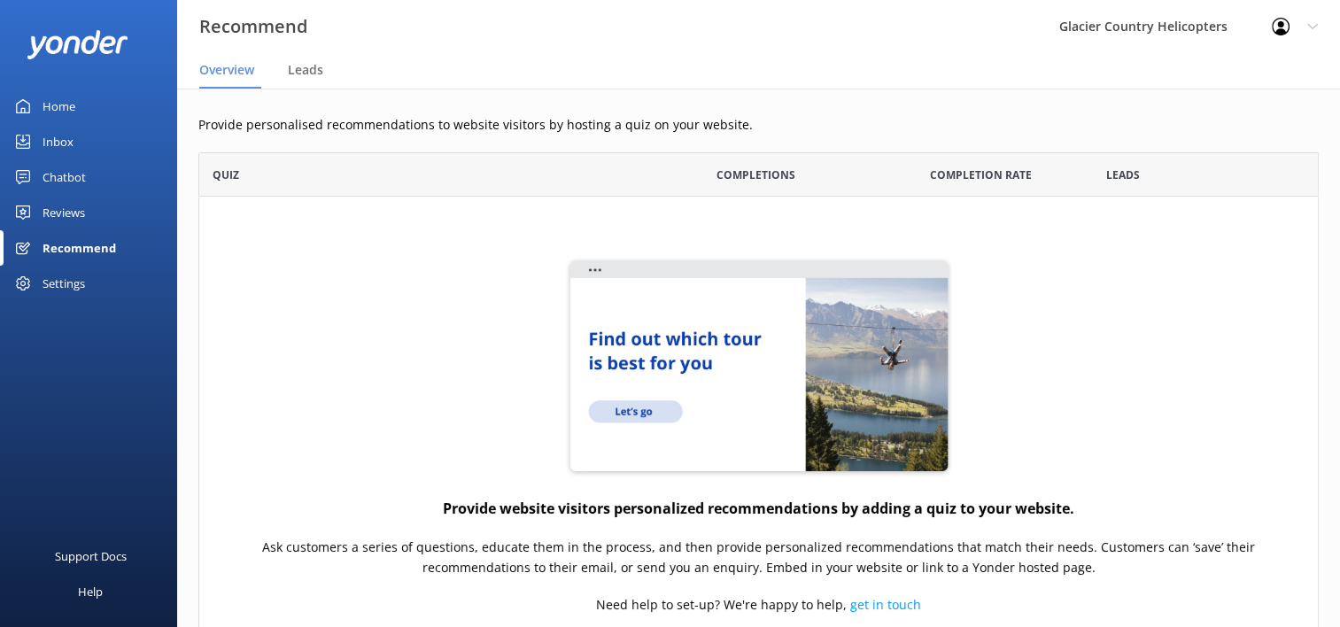
click at [76, 286] on div "Settings" at bounding box center [64, 283] width 43 height 35
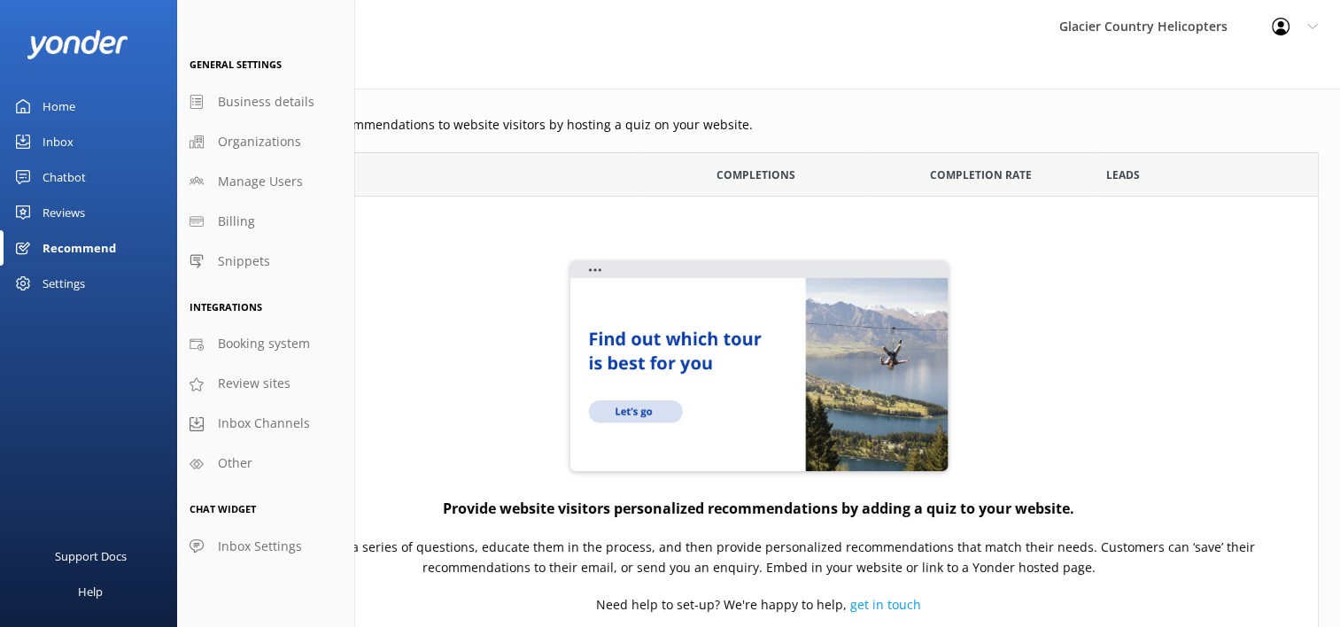
click at [64, 103] on div "Home" at bounding box center [59, 106] width 33 height 35
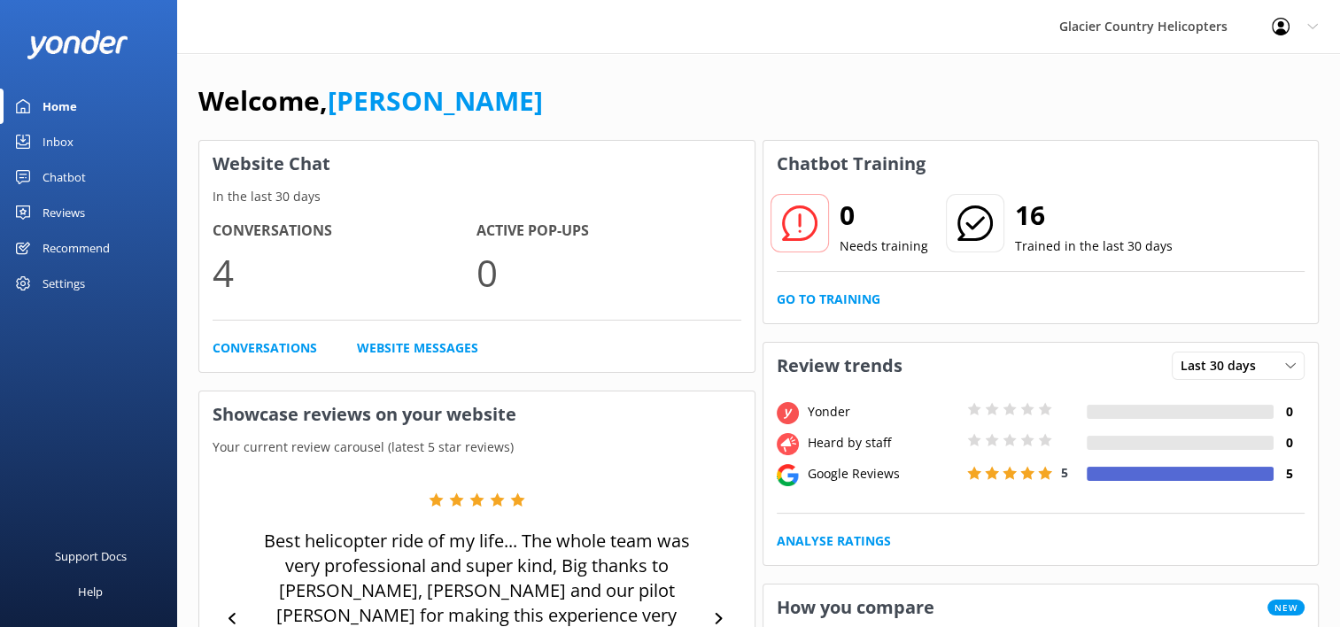
click at [58, 142] on div "Inbox" at bounding box center [58, 141] width 31 height 35
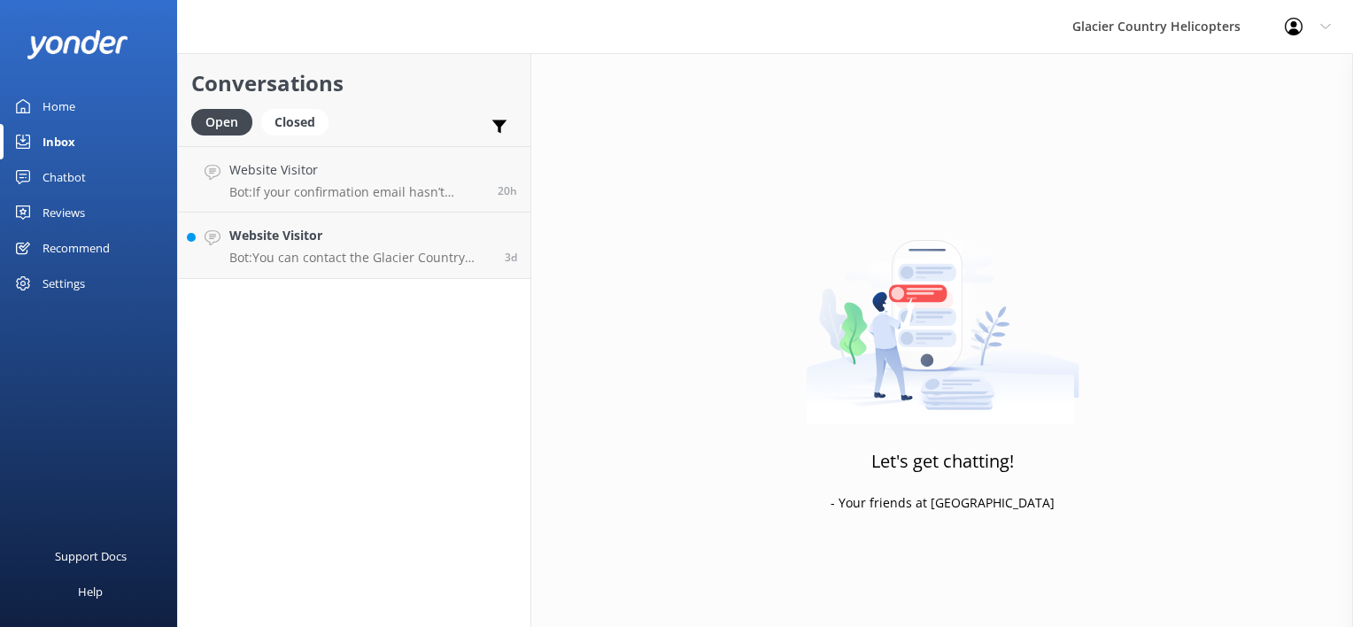
click at [71, 177] on div "Chatbot" at bounding box center [64, 176] width 43 height 35
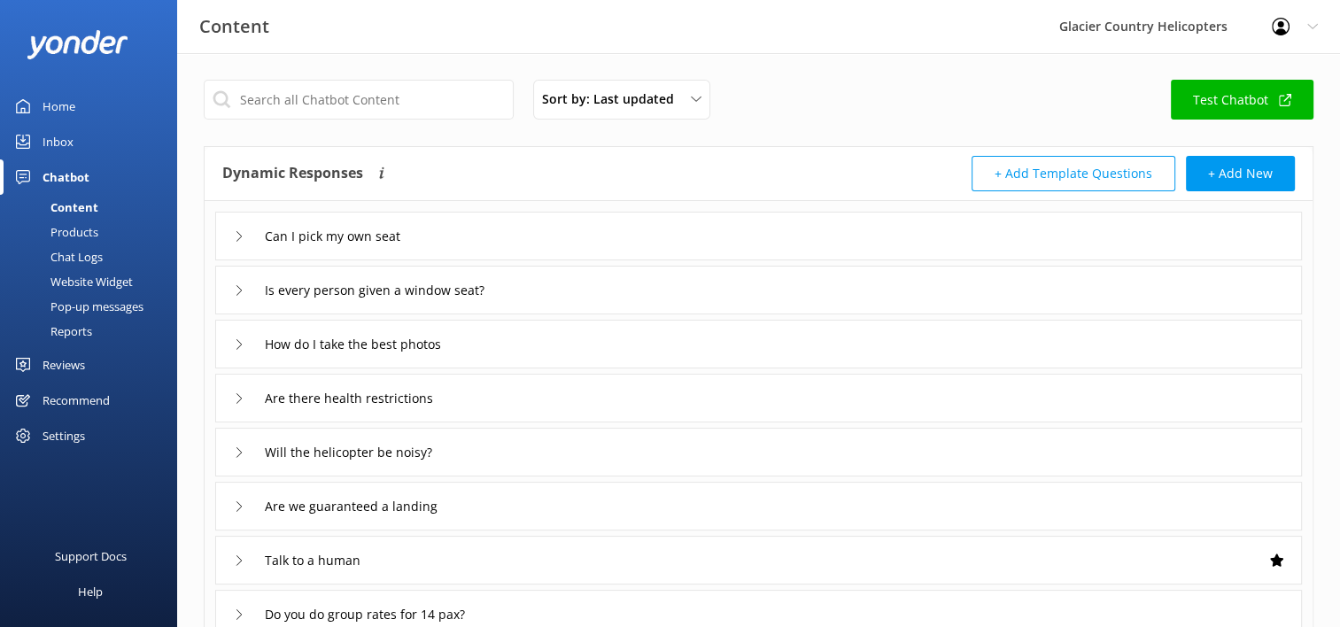
click at [66, 429] on div "Settings" at bounding box center [64, 435] width 43 height 35
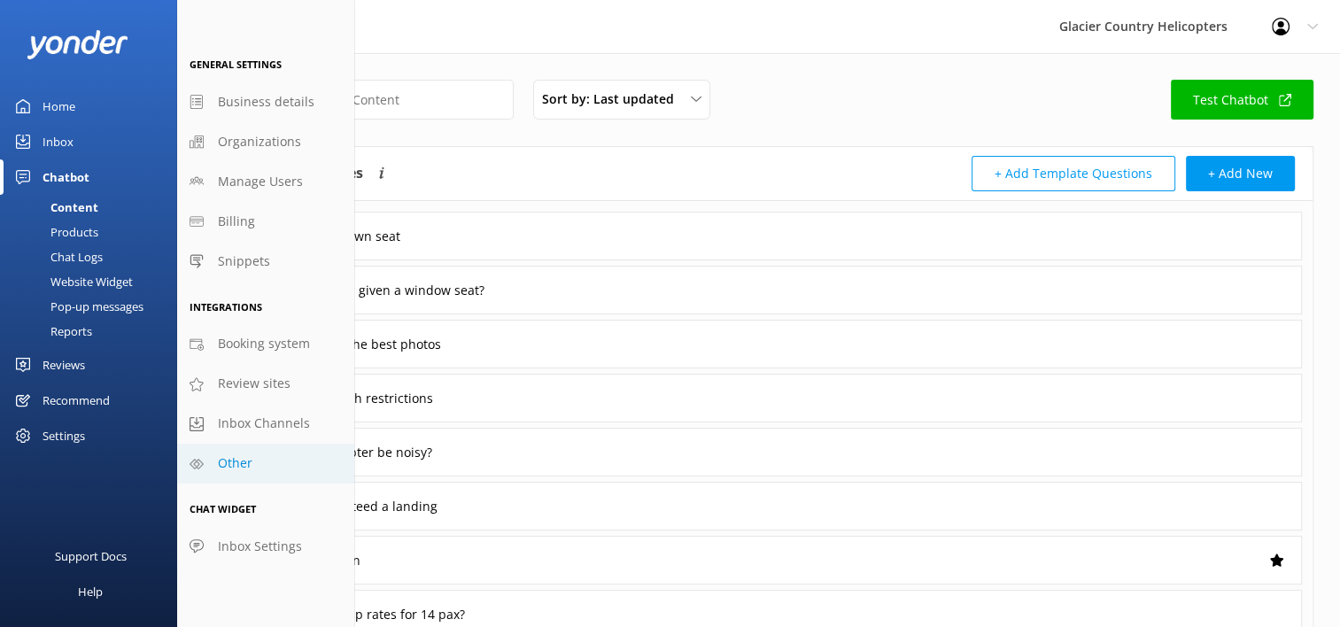
scroll to position [51, 0]
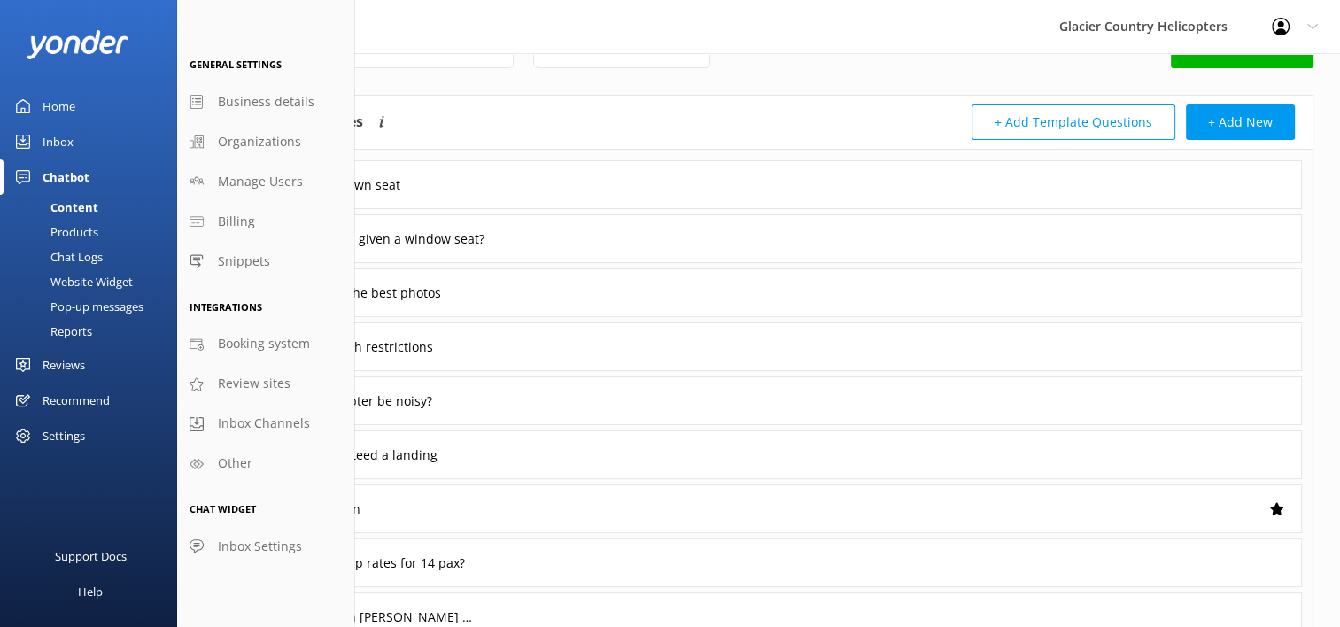
click at [90, 287] on div "Website Widget" at bounding box center [72, 281] width 122 height 25
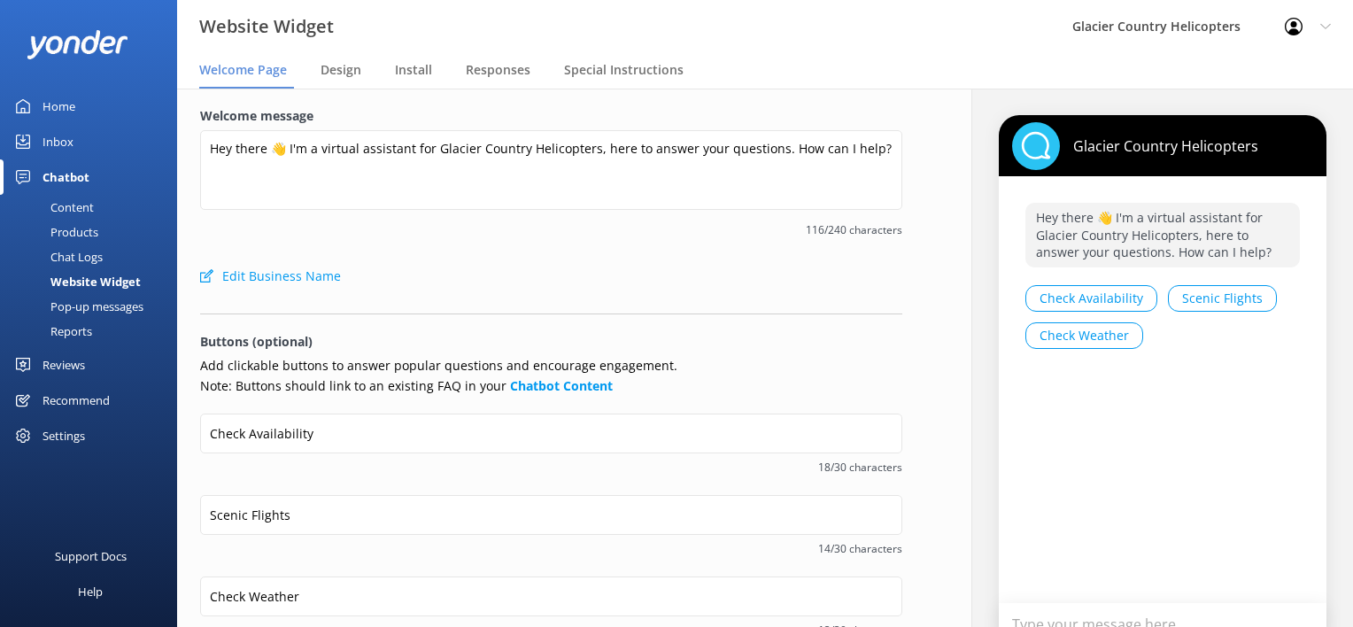
click at [575, 271] on div "Edit Business Name" at bounding box center [551, 276] width 702 height 35
click at [337, 72] on span "Design" at bounding box center [341, 70] width 41 height 18
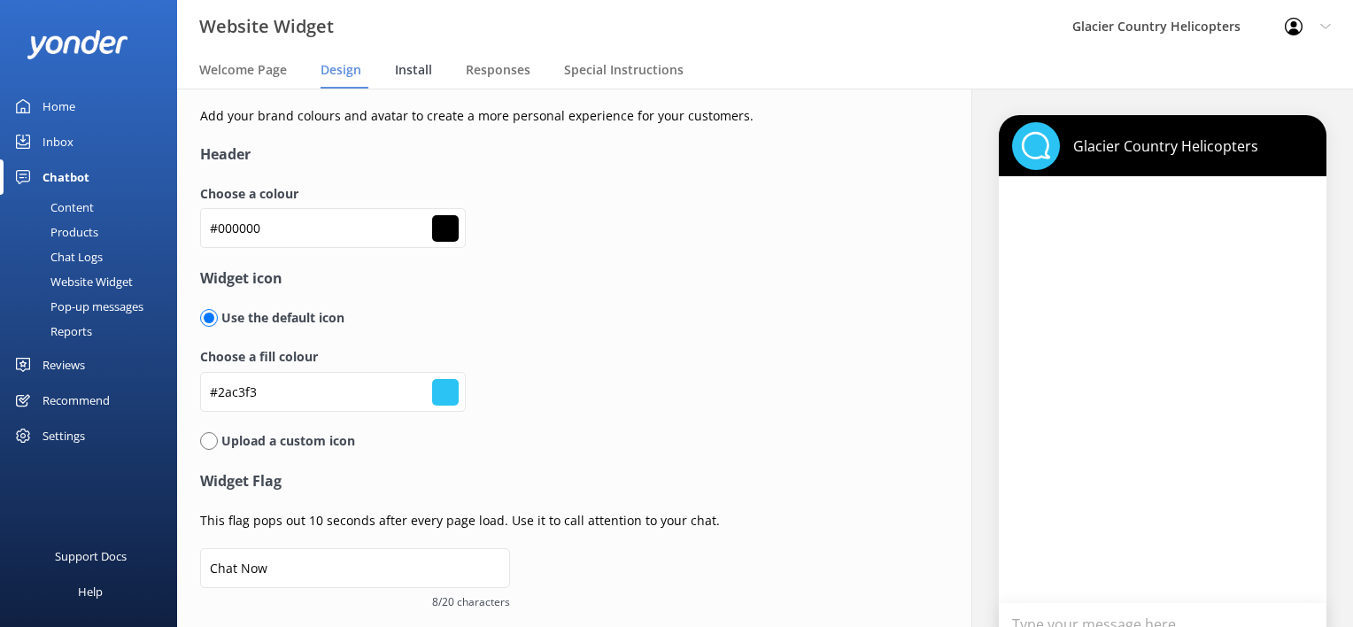
click at [436, 66] on div "Install" at bounding box center [417, 70] width 44 height 35
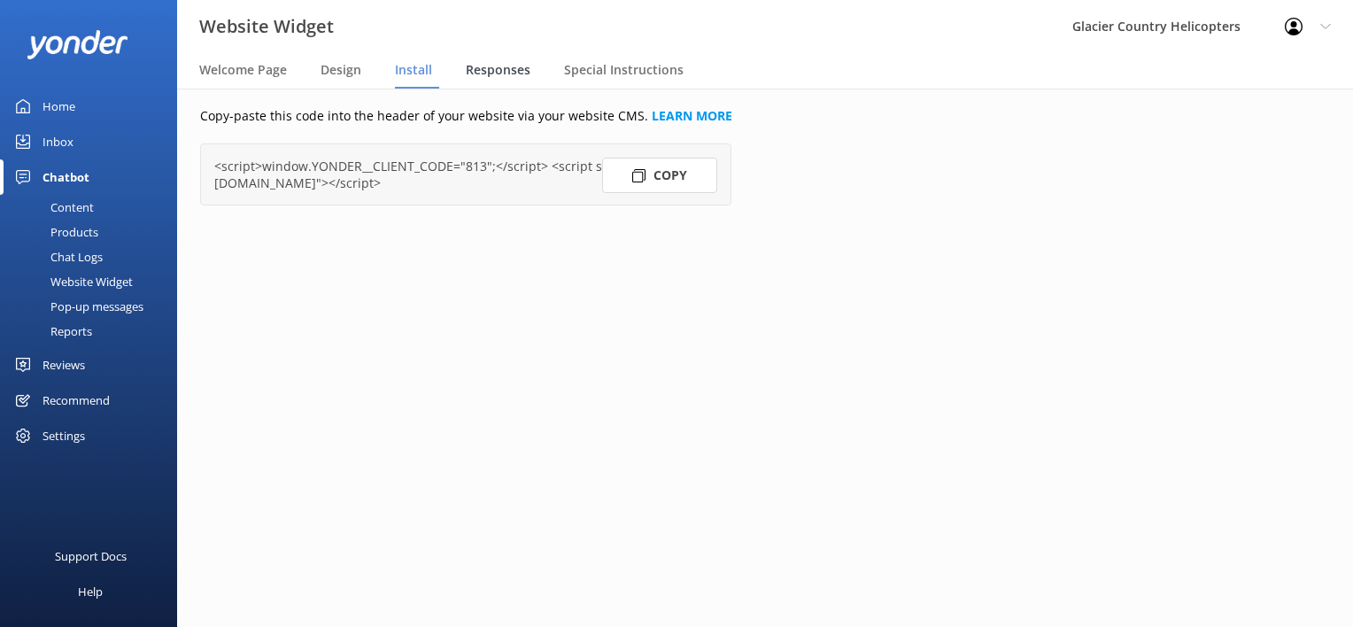
click at [514, 59] on div "Responses" at bounding box center [502, 70] width 72 height 35
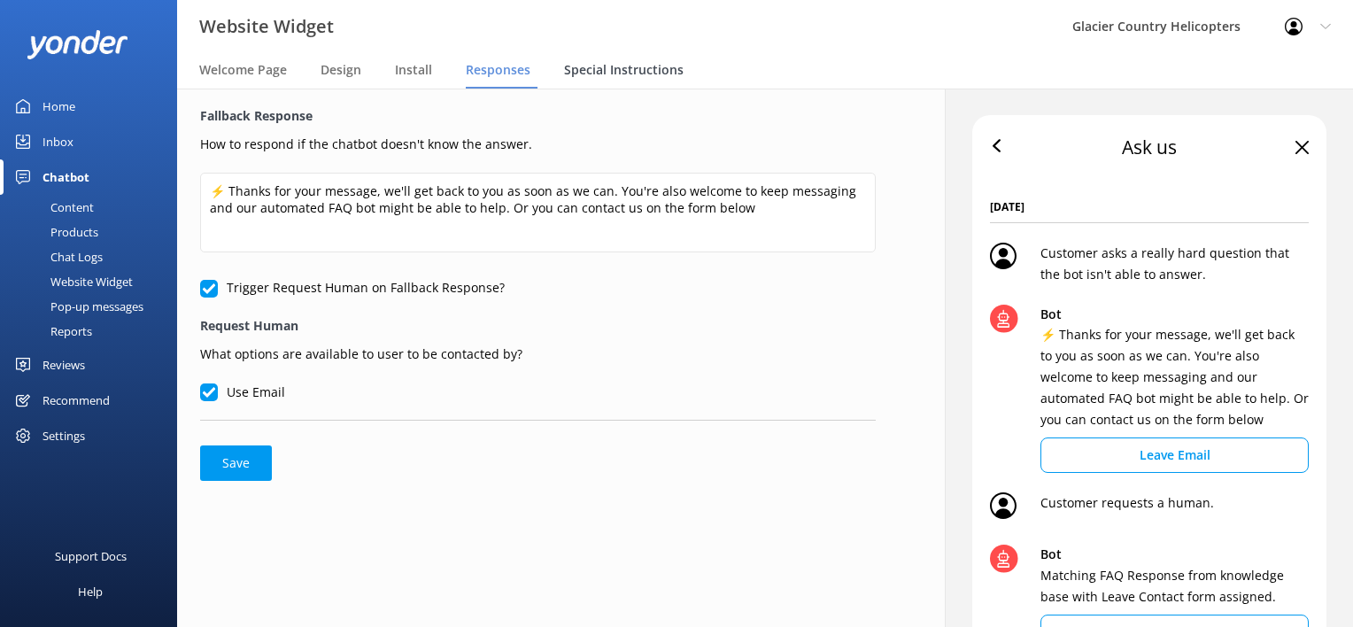
click at [601, 66] on span "Special Instructions" at bounding box center [624, 70] width 120 height 18
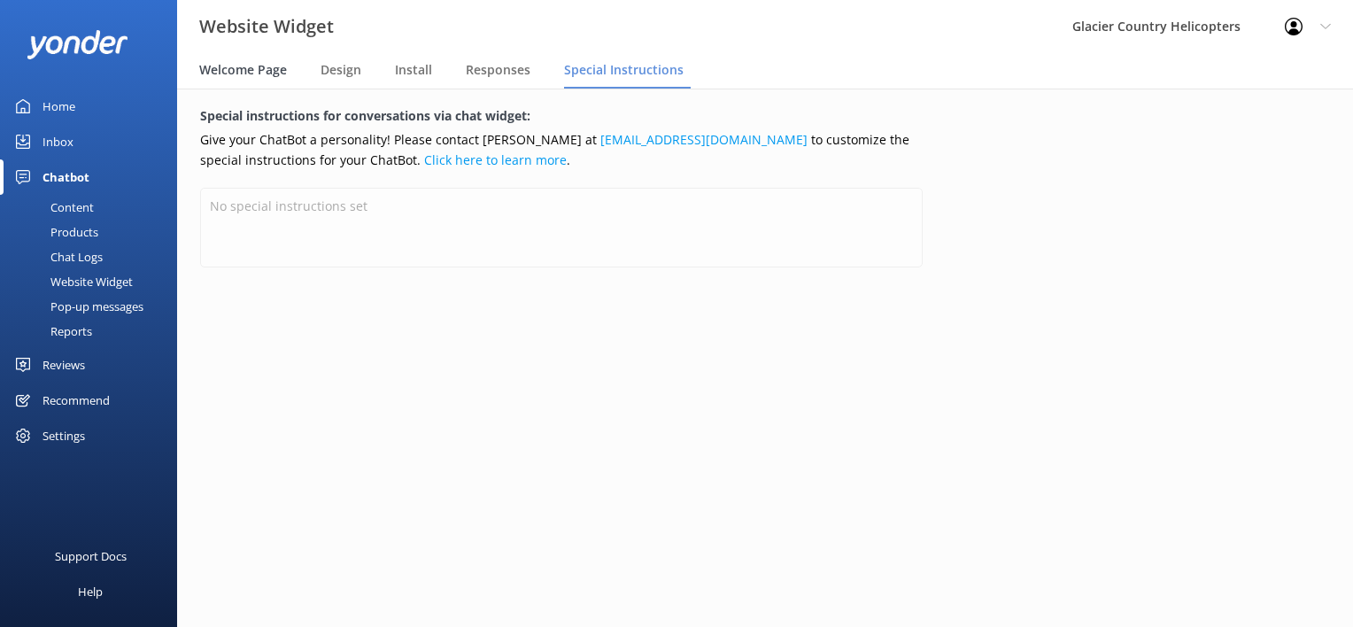
click at [239, 80] on div "Welcome Page" at bounding box center [246, 70] width 95 height 35
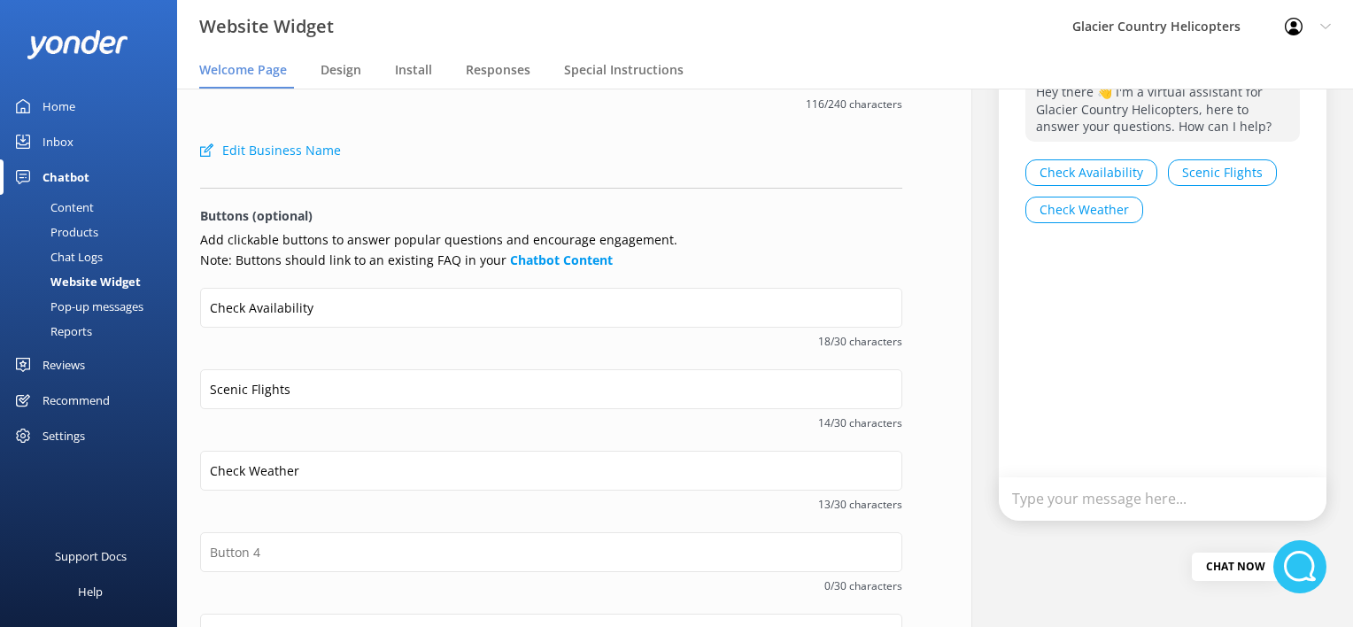
scroll to position [127, 0]
click at [1069, 214] on button "Check Weather" at bounding box center [1085, 209] width 118 height 27
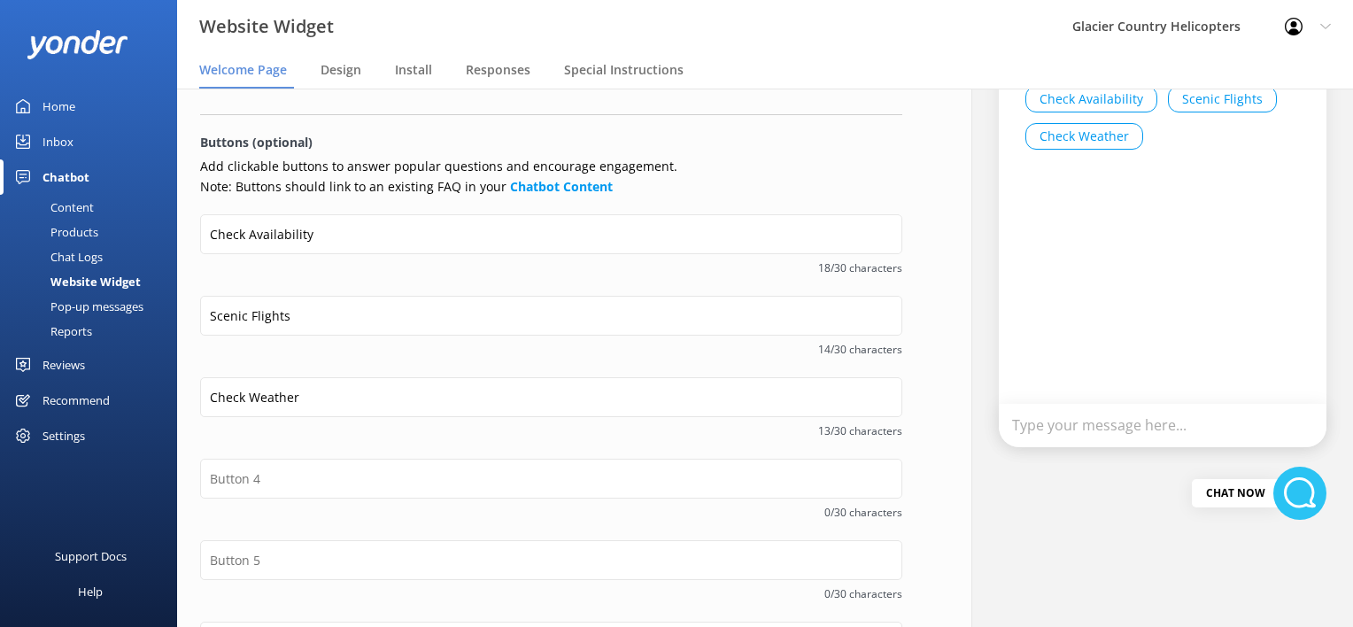
scroll to position [0, 0]
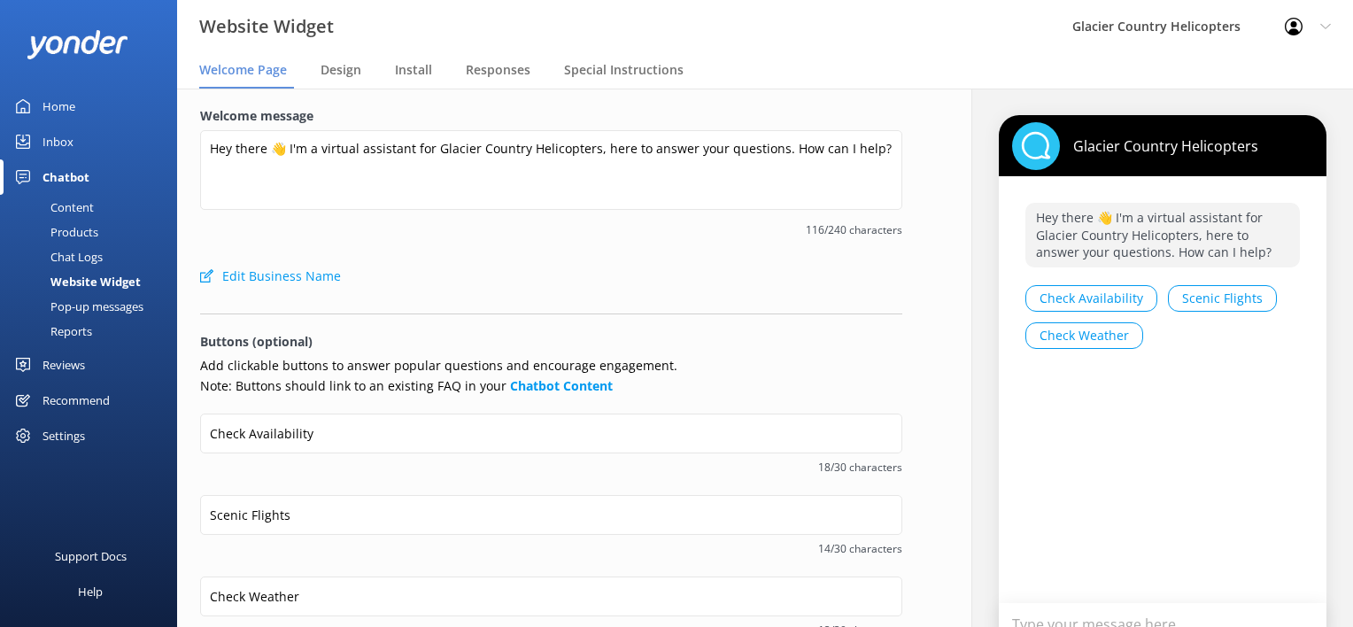
click at [348, 485] on div "Check Availability 18/30 characters" at bounding box center [551, 454] width 702 height 81
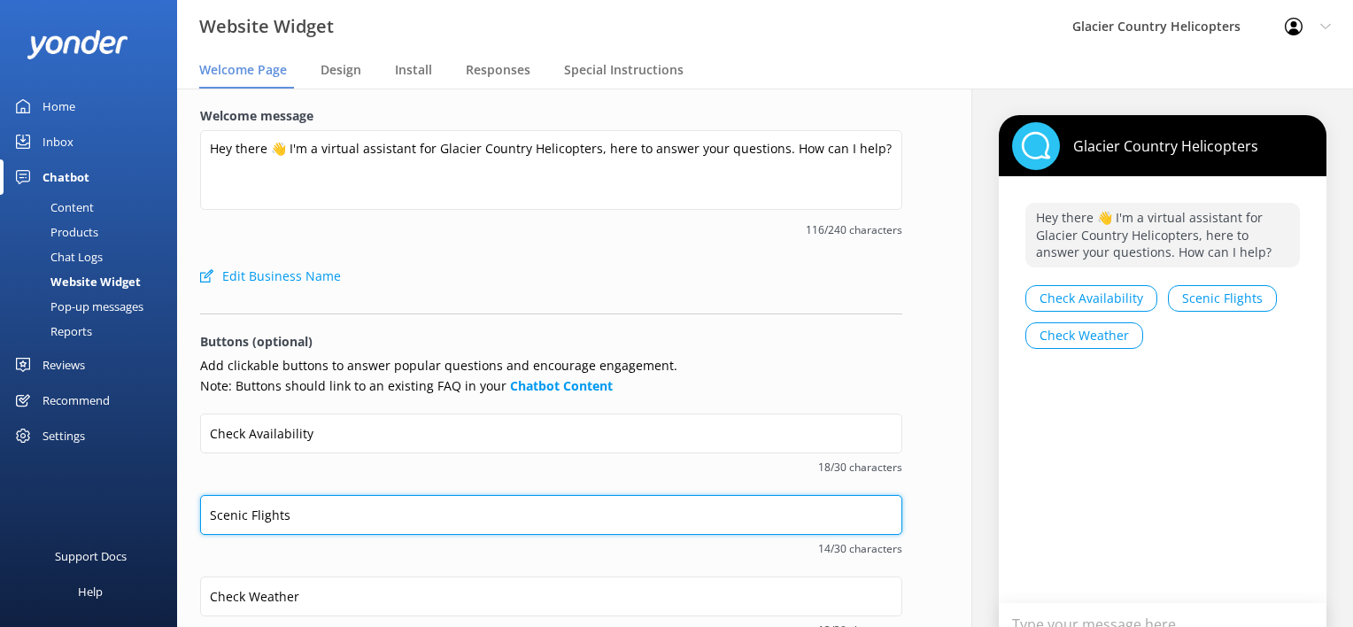
click at [308, 512] on input "Scenic Flights" at bounding box center [551, 515] width 702 height 40
type input "Scenic Flights"
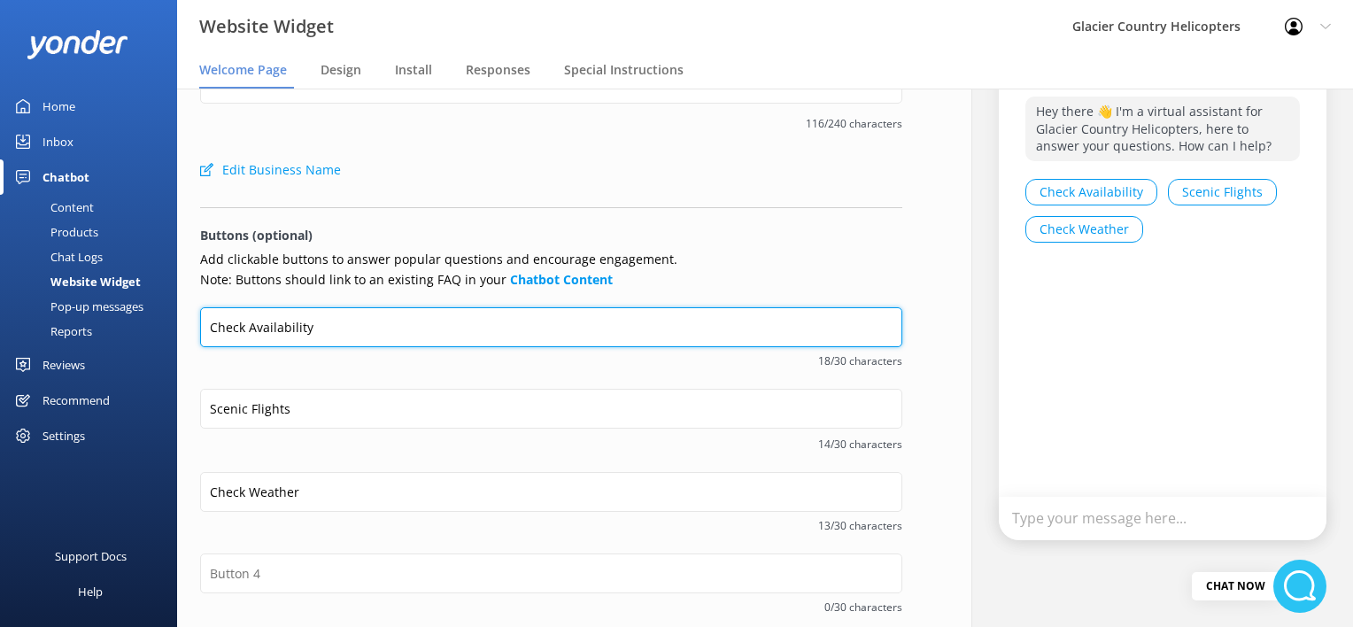
click at [244, 324] on input "Check Availability" at bounding box center [551, 327] width 702 height 40
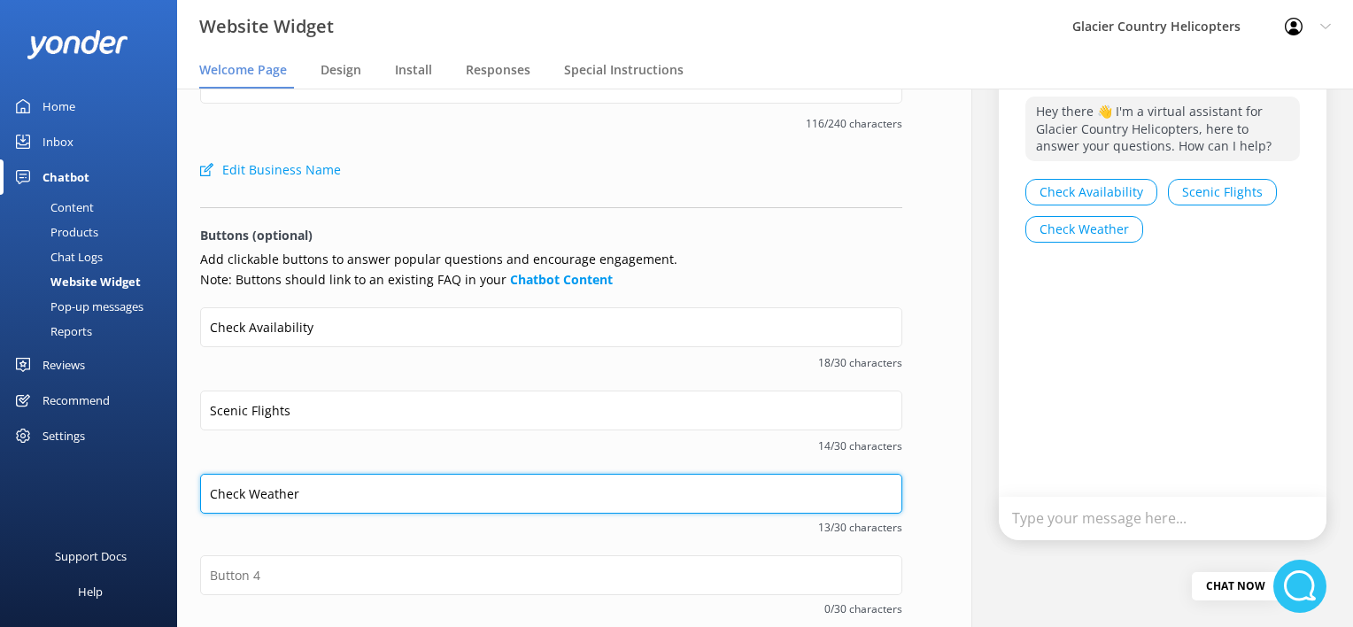
drag, startPoint x: 320, startPoint y: 488, endPoint x: 205, endPoint y: 467, distance: 117.1
click at [205, 467] on form "Welcome message Hey there 👋 I'm a virtual assistant for Glacier Country Helicop…" at bounding box center [551, 431] width 702 height 862
type input "L"
drag, startPoint x: 233, startPoint y: 490, endPoint x: 149, endPoint y: 503, distance: 85.2
click at [149, 503] on div "Website Widget Glacier Country Helicopters Profile Settings Logout Welcome Page…" at bounding box center [676, 358] width 1353 height 539
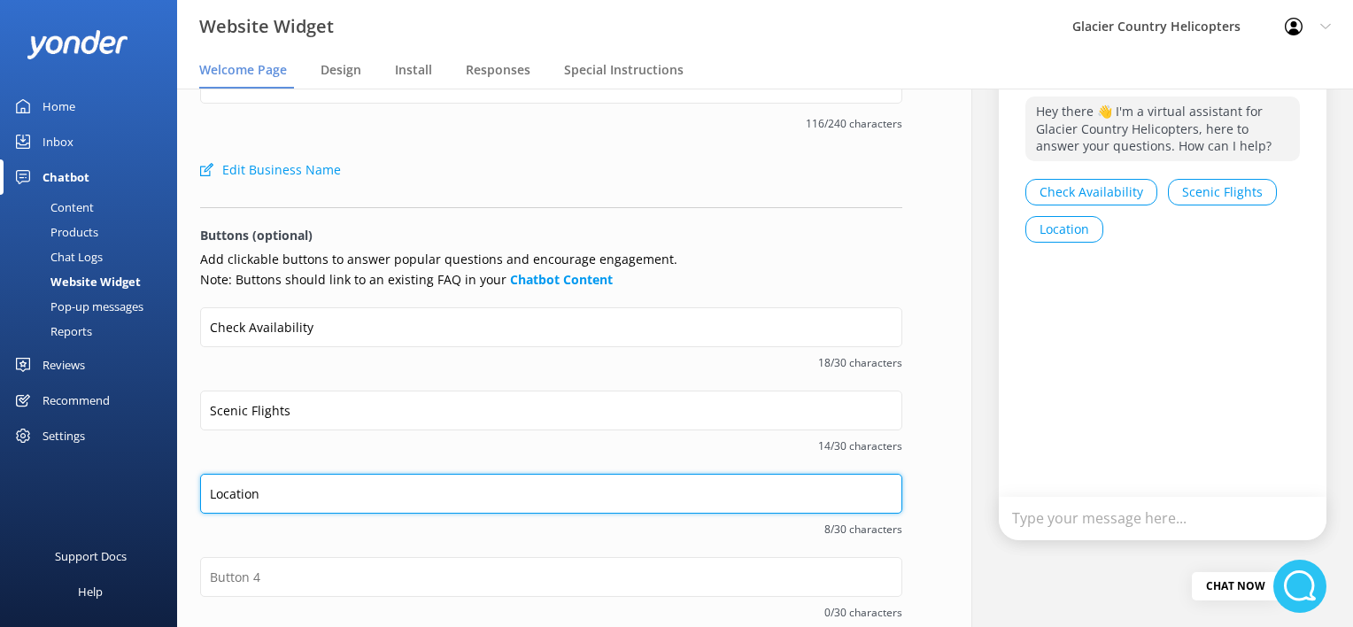
type input "Location"
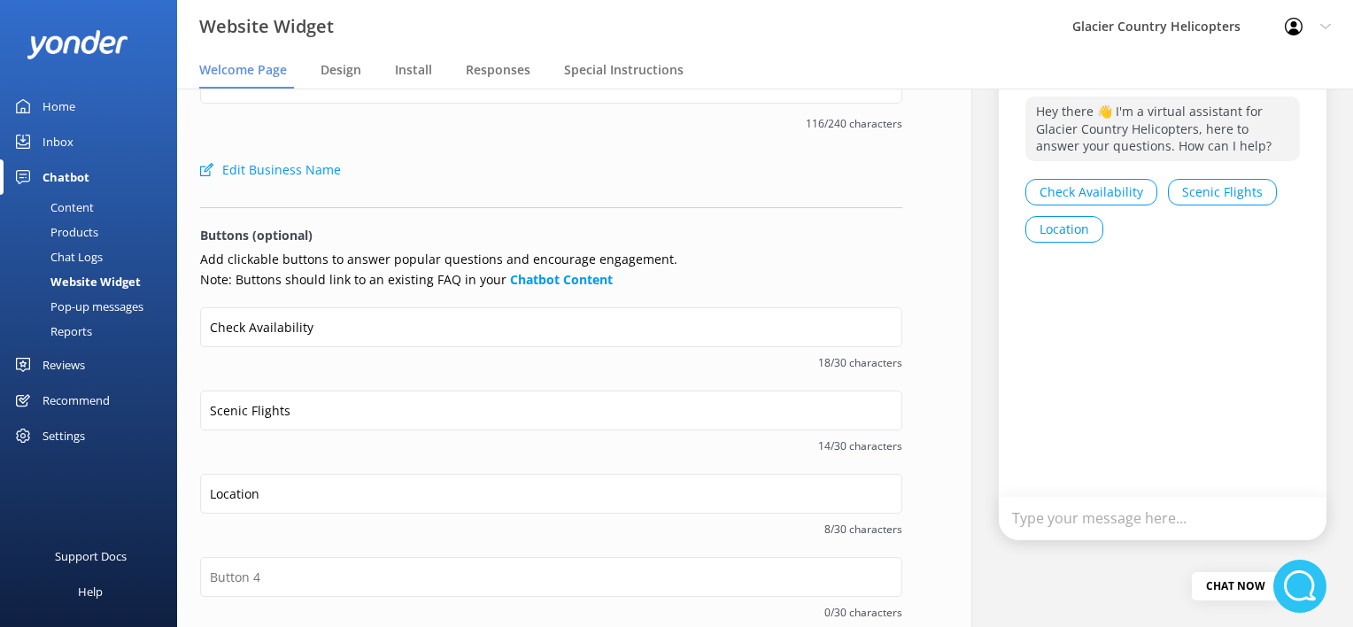
click at [315, 446] on span "14/30 characters" at bounding box center [551, 446] width 702 height 17
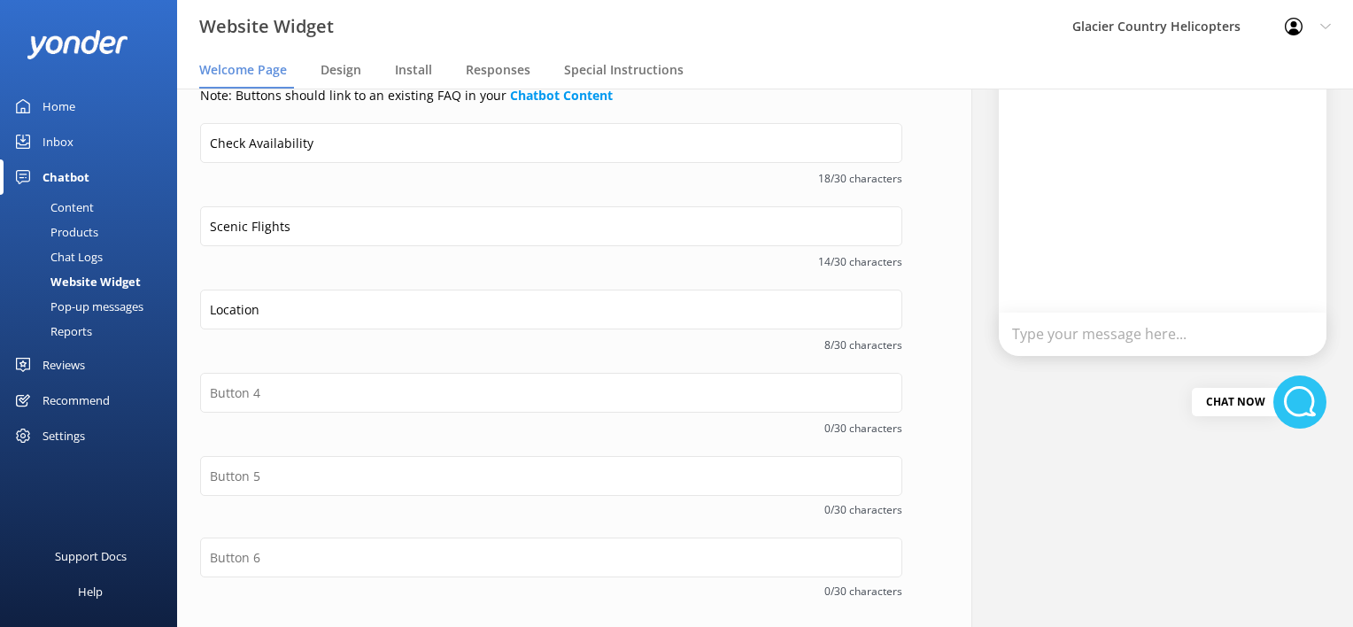
scroll to position [361, 0]
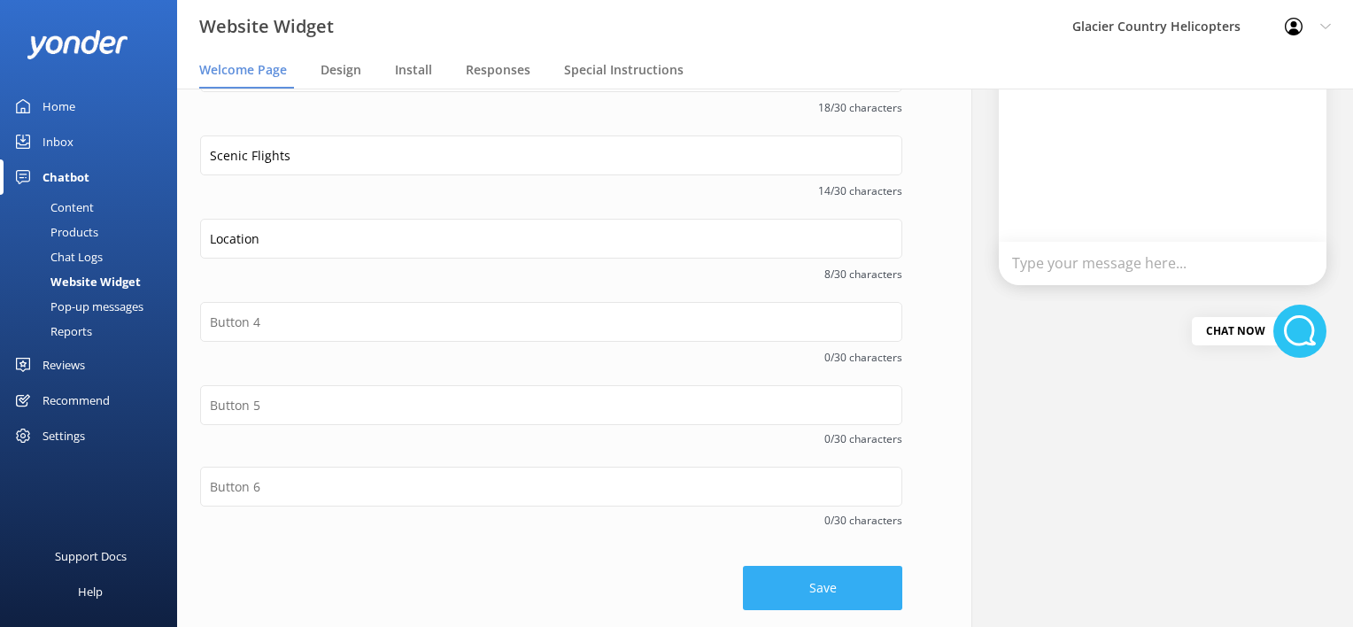
click at [857, 572] on button "Save" at bounding box center [822, 588] width 159 height 44
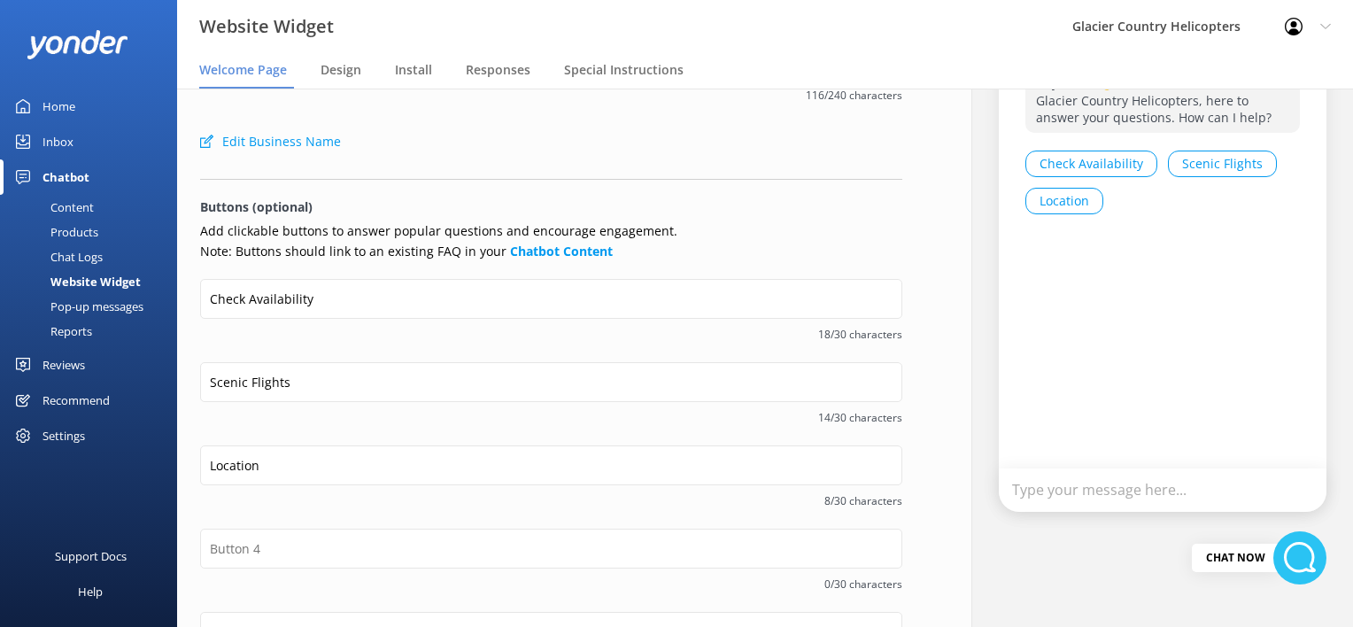
scroll to position [0, 0]
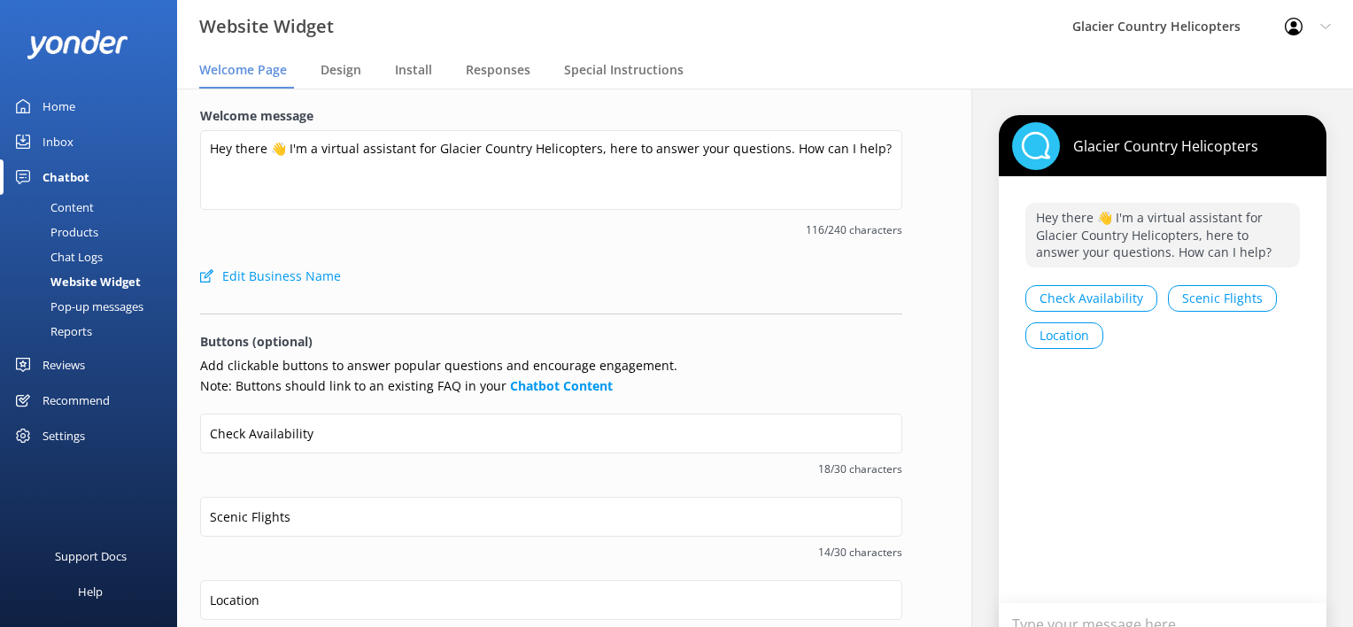
click at [354, 89] on div "Welcome message Hey there 👋 I'm a virtual assistant for Glacier Country Helicop…" at bounding box center [551, 539] width 748 height 901
click at [345, 81] on div "Design" at bounding box center [345, 70] width 48 height 35
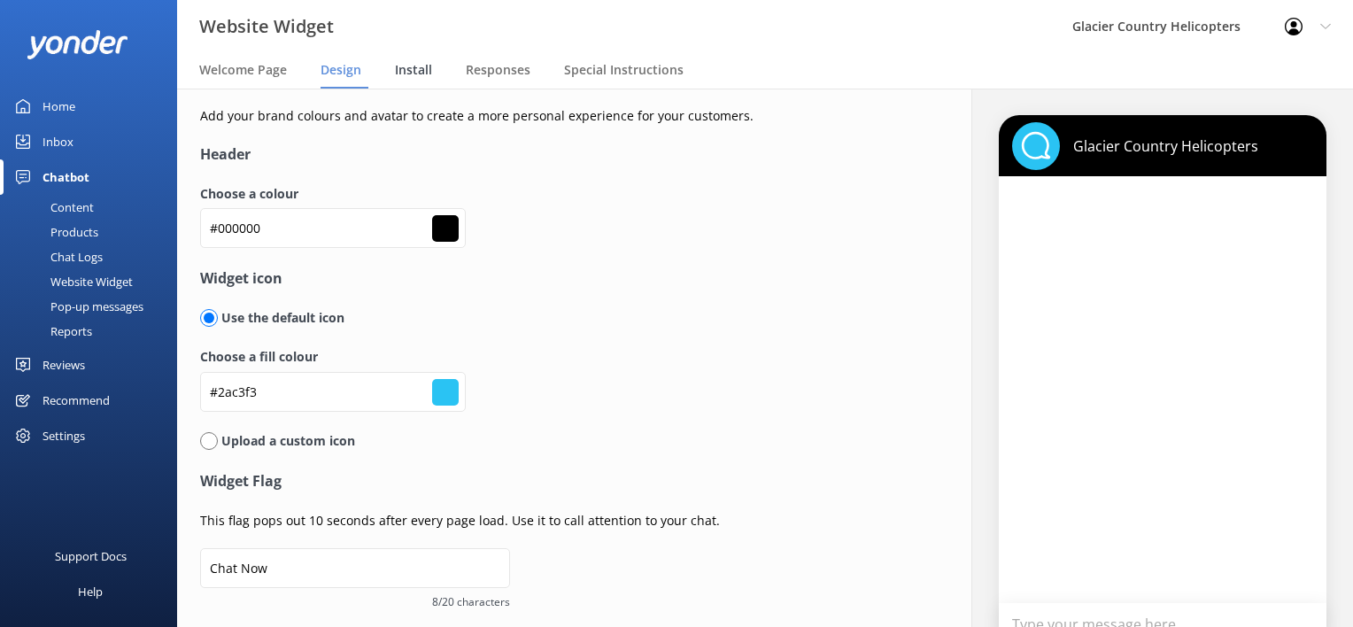
click at [415, 78] on span "Install" at bounding box center [413, 70] width 37 height 18
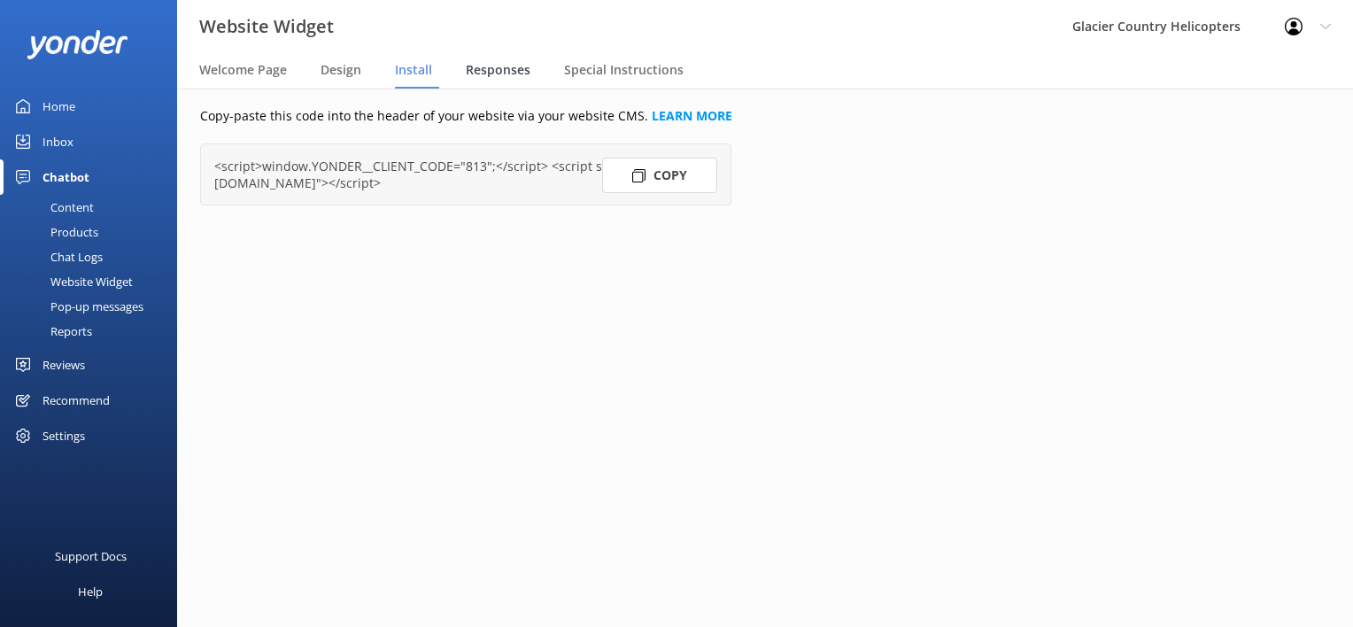
click at [508, 85] on div "Responses" at bounding box center [502, 70] width 72 height 35
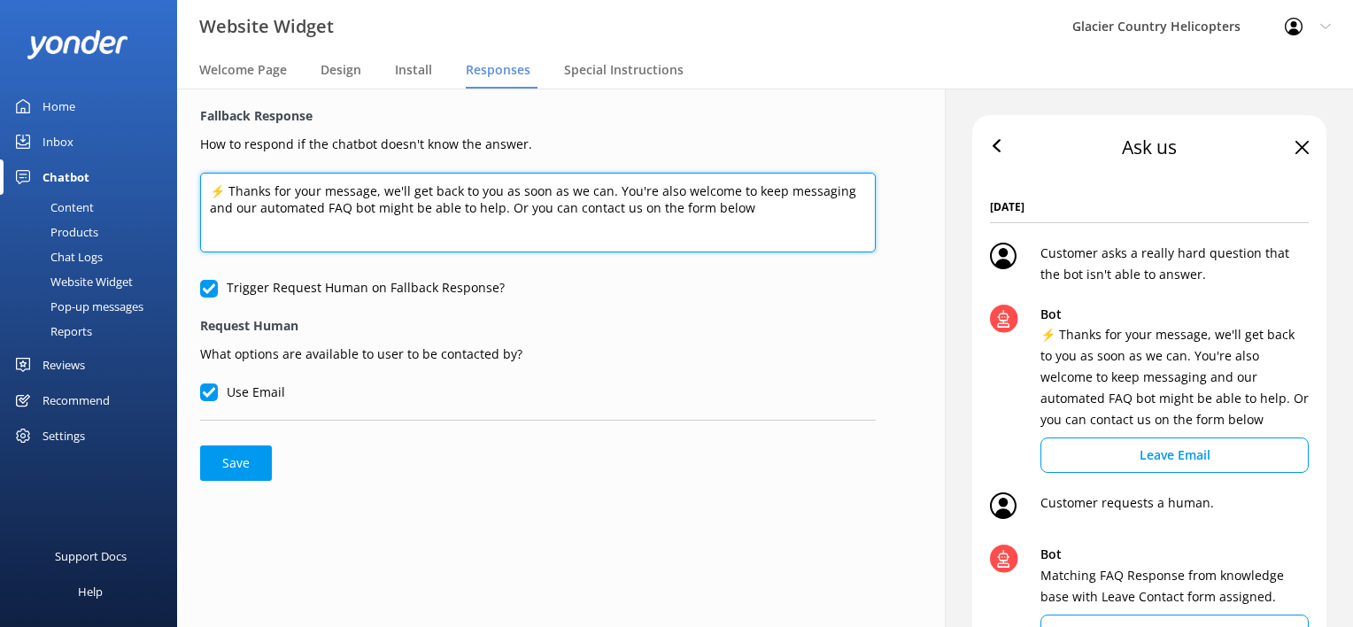
click at [229, 198] on textarea "⚡ Thanks for your message, we'll get back to you as soon as we can. You're also…" at bounding box center [538, 213] width 676 height 80
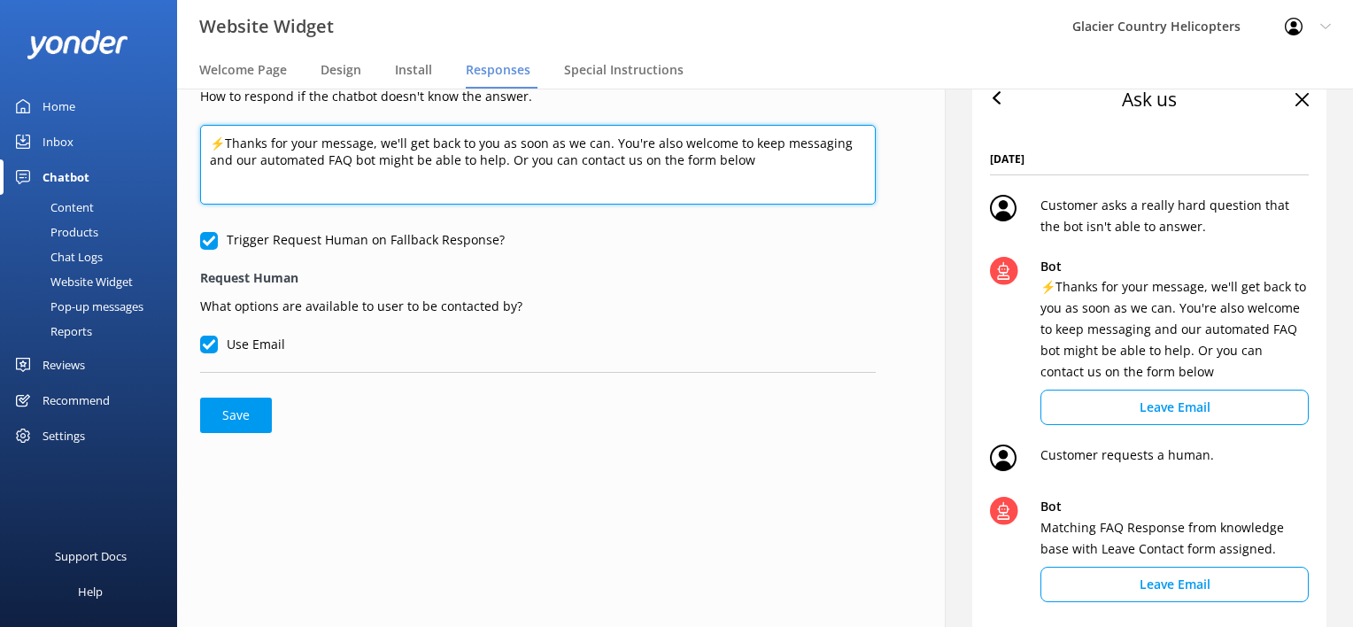
scroll to position [50, 0]
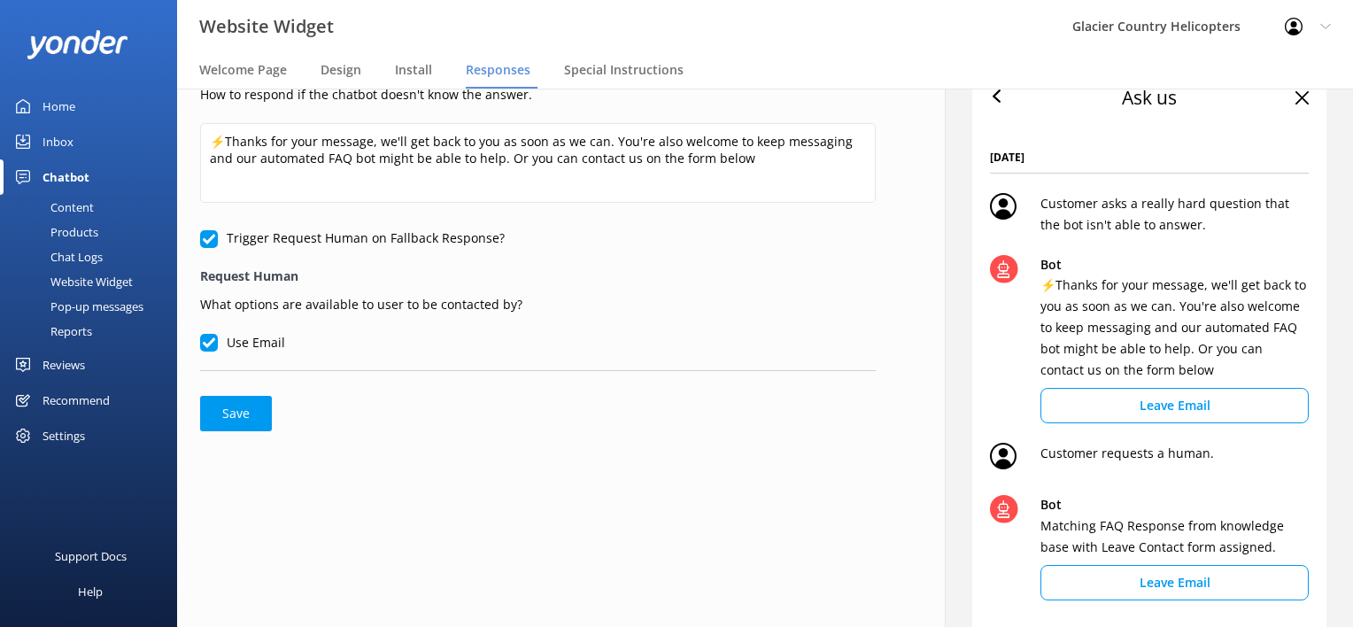
click at [1160, 407] on button "Leave Email" at bounding box center [1175, 405] width 268 height 35
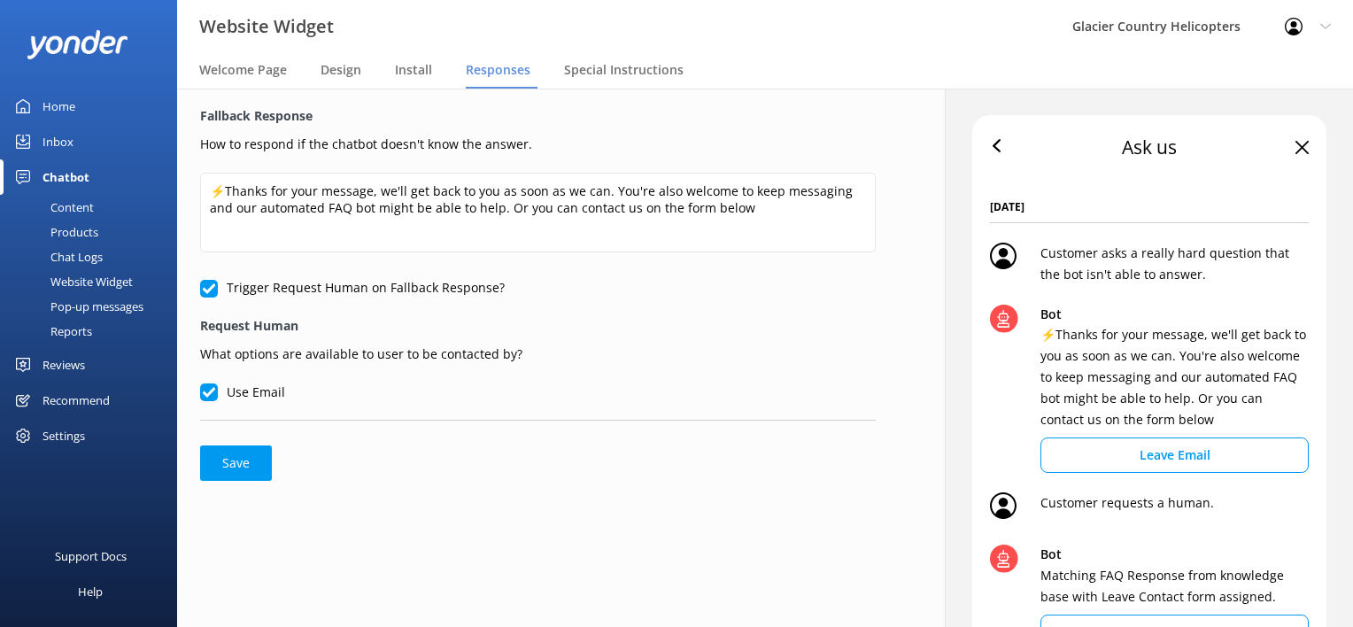
scroll to position [0, 0]
click at [682, 588] on div "Fallback Response How to respond if the chatbot doesn't know the answer. ⚡Thank…" at bounding box center [538, 428] width 768 height 678
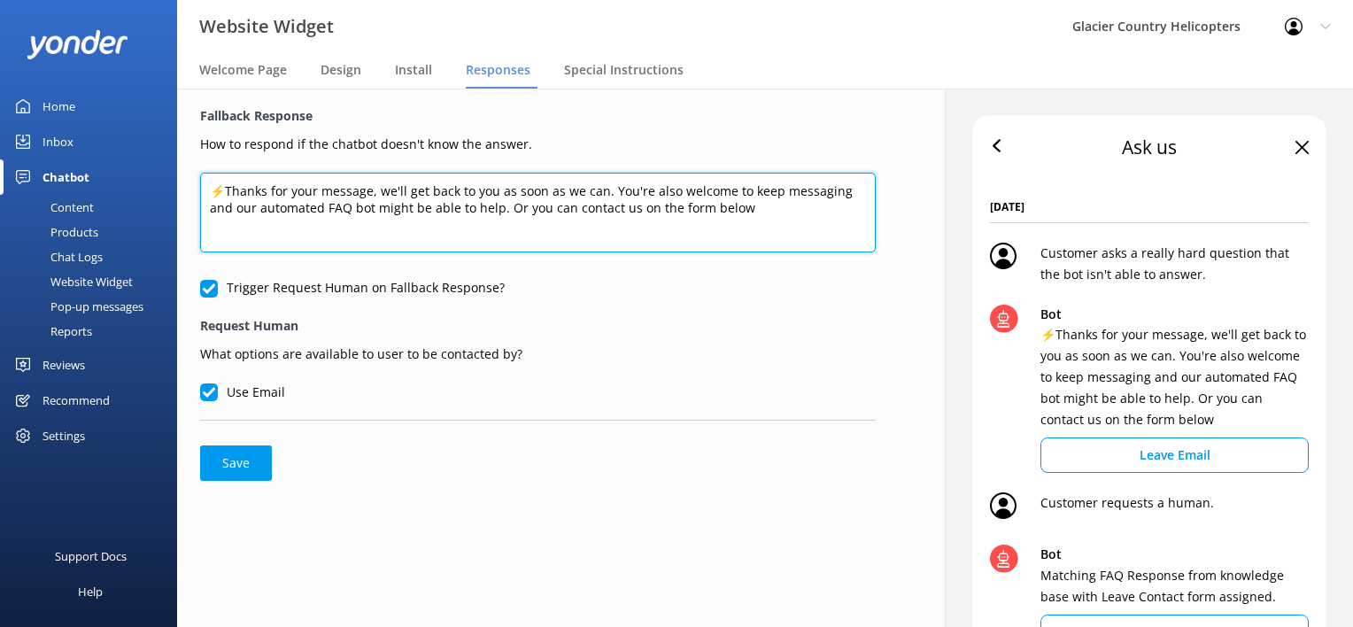
click at [368, 194] on textarea "⚡Thanks for your message, we'll get back to you as soon as we can. You're also …" at bounding box center [538, 213] width 676 height 80
click at [379, 195] on textarea "⚡Thanks for your message, we'll get back to you as soon as we can. You're also …" at bounding box center [538, 213] width 676 height 80
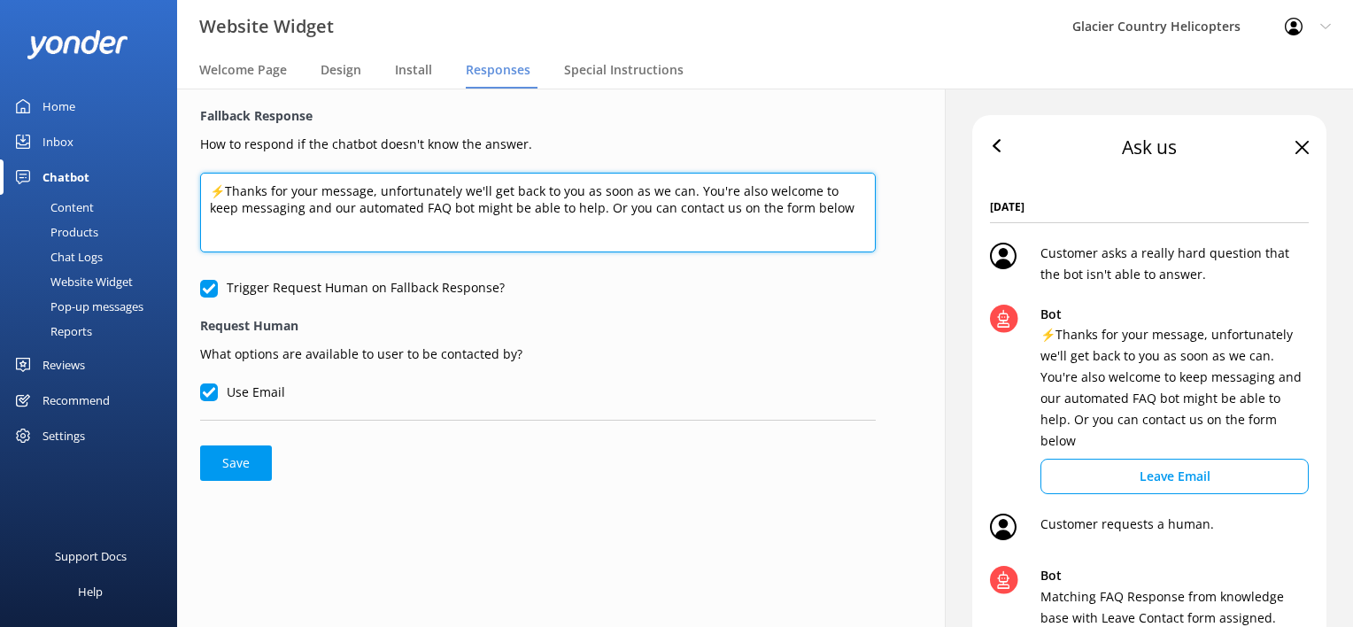
click at [363, 174] on textarea "⚡Thanks for your message, unfortunately we'll get back to you as soon as we can…" at bounding box center [538, 213] width 676 height 80
drag, startPoint x: 388, startPoint y: 187, endPoint x: 236, endPoint y: 195, distance: 151.7
click at [236, 195] on textarea "⚡Thanks for your message, unfortunately we'll get back to you as soon as we can…" at bounding box center [538, 213] width 676 height 80
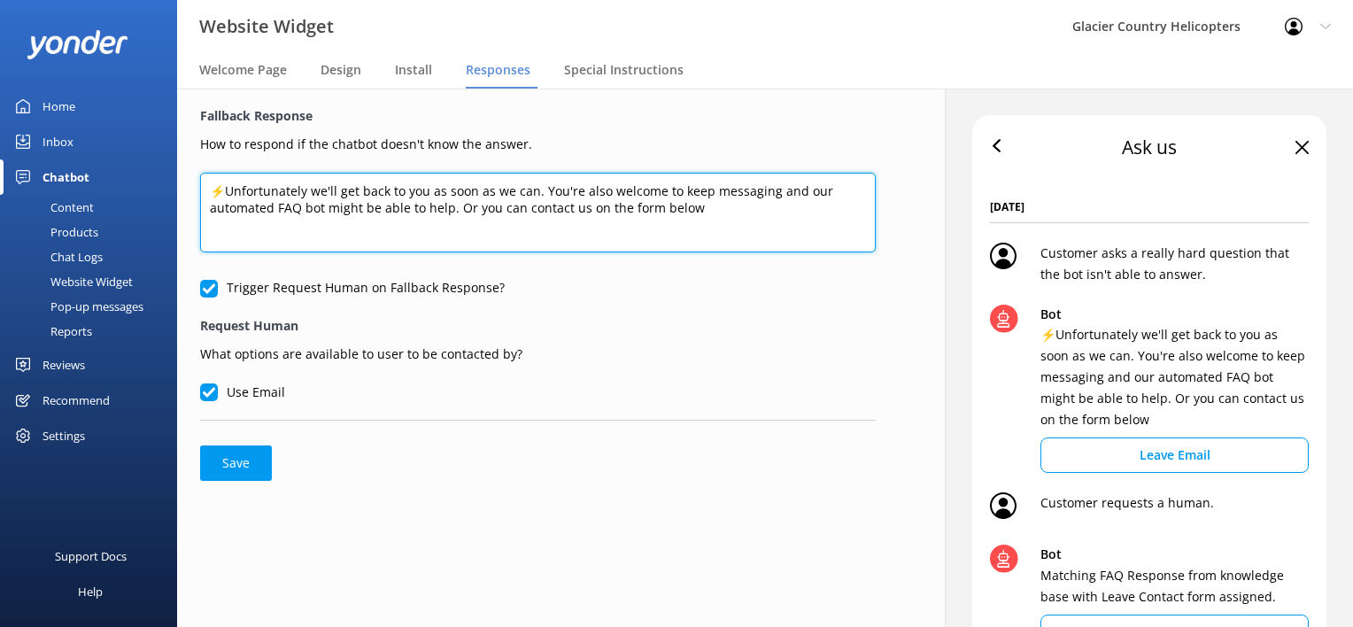
click at [313, 188] on textarea "⚡Unfortunately we'll get back to you as soon as we can. You're also welcome to …" at bounding box center [538, 213] width 676 height 80
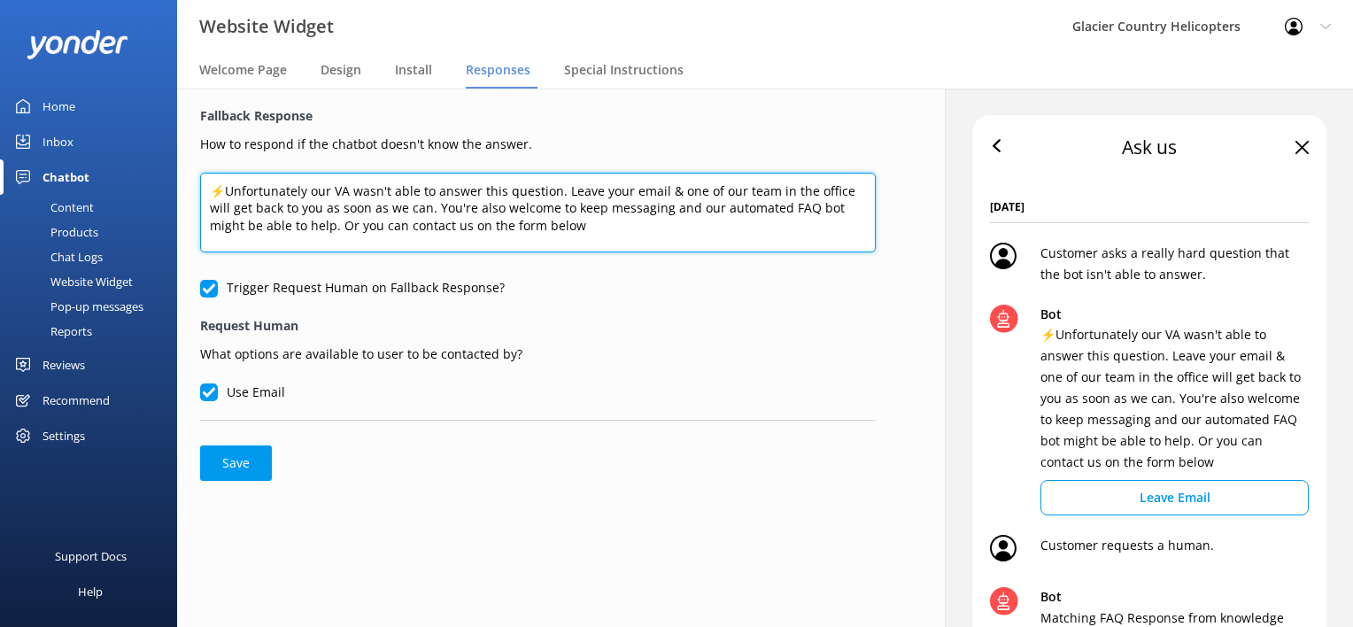
drag, startPoint x: 578, startPoint y: 229, endPoint x: 444, endPoint y: 207, distance: 135.4
click at [444, 207] on textarea "⚡Unfortunately our VA wasn't able to answer this question. Leave your email & o…" at bounding box center [538, 213] width 676 height 80
click at [562, 190] on textarea "⚡Unfortunately our VA wasn't able to answer this question. Leave your email & o…" at bounding box center [538, 213] width 676 height 80
click at [434, 209] on textarea "⚡Unfortunately our VA wasn't able to answer this question. Leave your email & o…" at bounding box center [538, 213] width 676 height 80
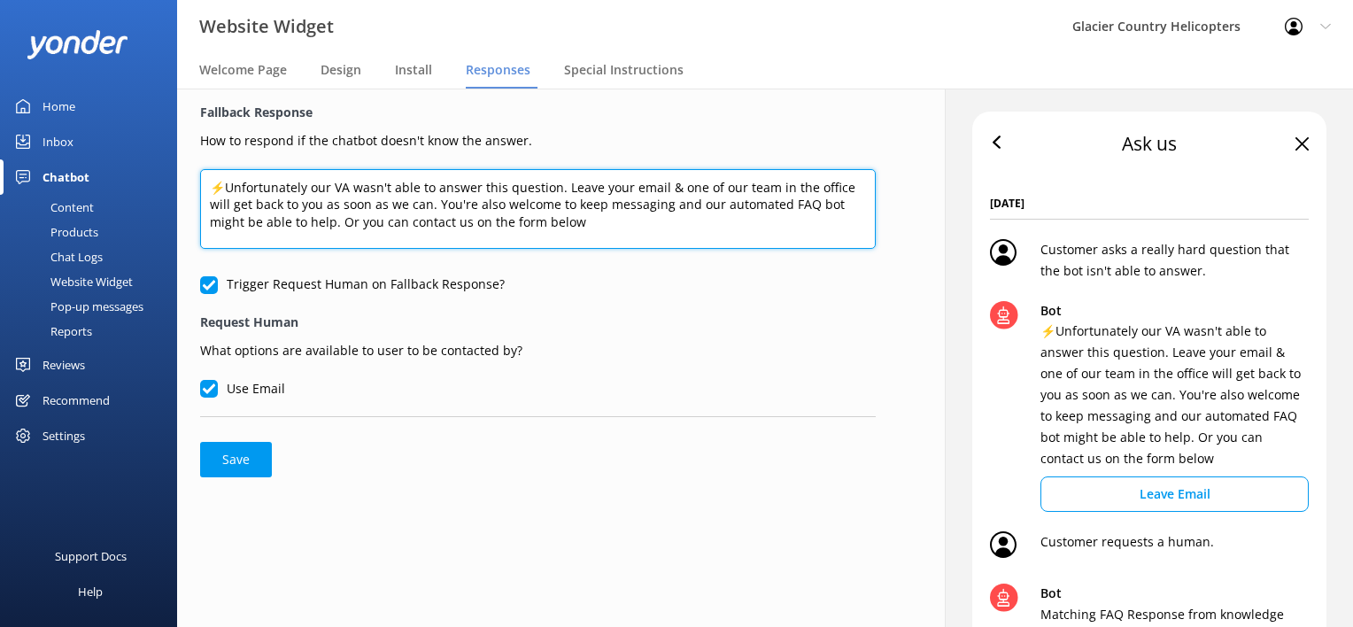
scroll to position [2, 0]
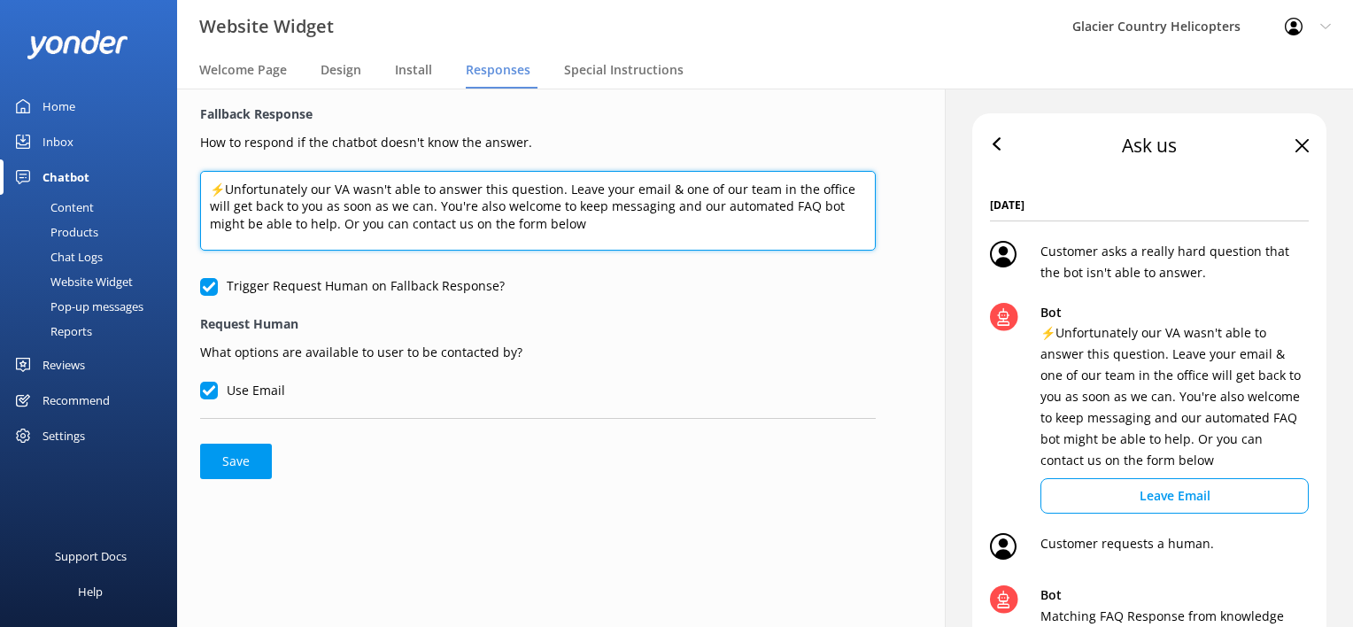
click at [560, 236] on textarea "⚡Unfortunately our VA wasn't able to answer this question. Leave your email & o…" at bounding box center [538, 211] width 676 height 80
drag, startPoint x: 602, startPoint y: 234, endPoint x: 492, endPoint y: 207, distance: 113.0
click at [492, 207] on textarea "⚡Unfortunately our VA wasn't able to answer this question. Leave your email & o…" at bounding box center [538, 211] width 676 height 80
click at [579, 221] on textarea "⚡Unfortunately our VA wasn't able to answer this question. Leave your email & o…" at bounding box center [538, 211] width 676 height 80
click at [567, 185] on textarea "⚡Unfortunately our VA wasn't able to answer this question. Leave your email & o…" at bounding box center [538, 211] width 676 height 80
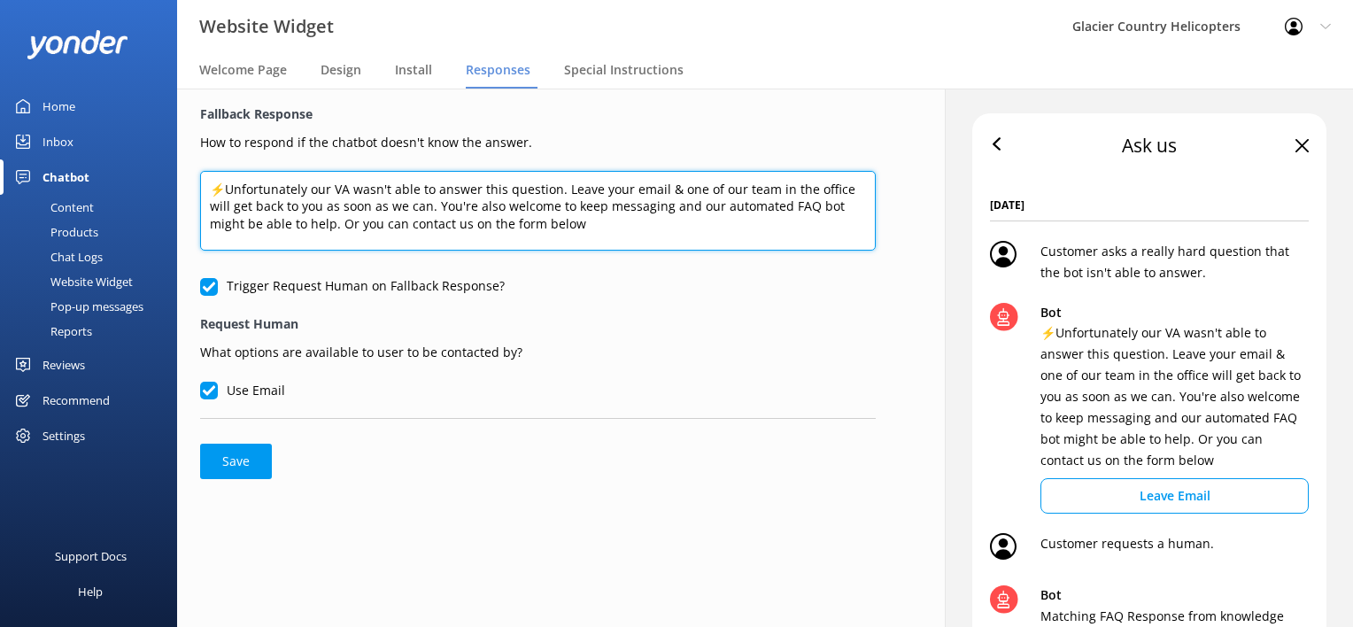
click at [563, 189] on textarea "⚡Unfortunately our VA wasn't able to answer this question. Leave your email & o…" at bounding box center [538, 211] width 676 height 80
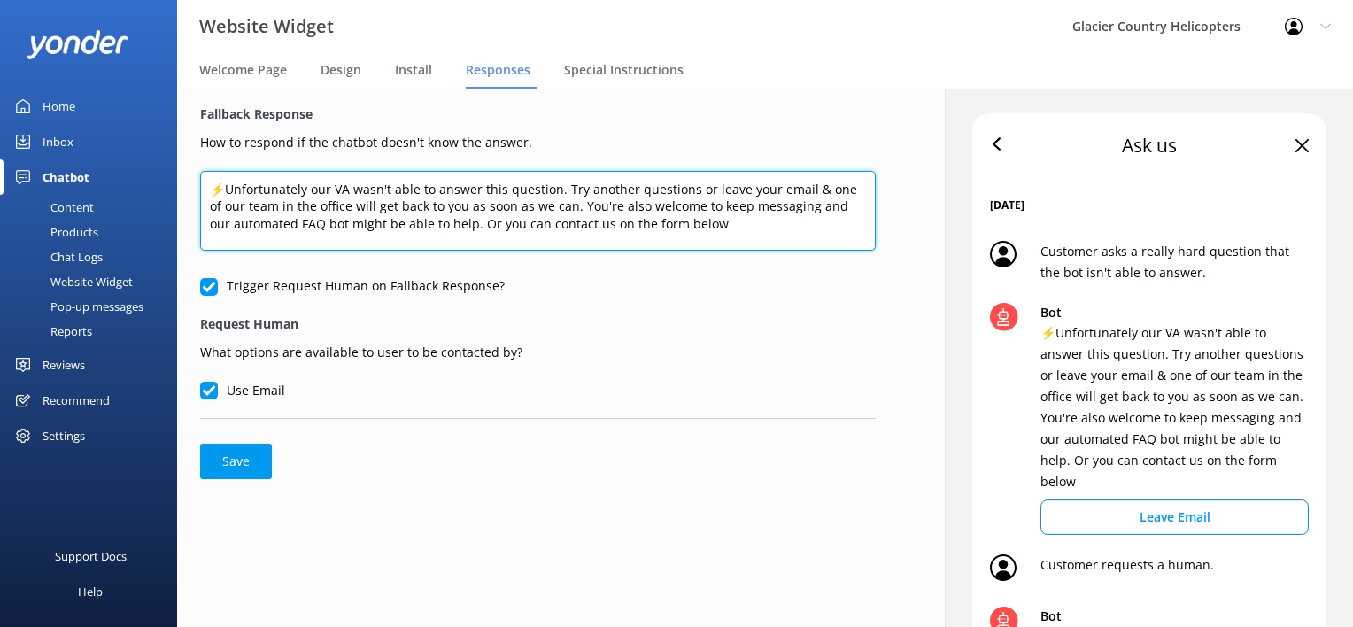
click at [581, 191] on textarea "⚡Unfortunately our VA wasn't able to answer this question. Try another question…" at bounding box center [538, 211] width 676 height 80
click at [813, 183] on textarea "⚡Unfortunately our VA wasn't able to answer this question. Try another question…" at bounding box center [538, 211] width 676 height 80
click at [730, 224] on textarea "⚡Unfortunately our VA wasn't able to answer this question. Try another question…" at bounding box center [538, 211] width 676 height 80
click at [525, 211] on textarea "⚡Unfortunately our VA wasn't able to answer this question. Try another question…" at bounding box center [538, 211] width 676 height 80
click at [589, 216] on textarea "⚡Unfortunately our VA wasn't able to answer this question. Try another question…" at bounding box center [538, 211] width 676 height 80
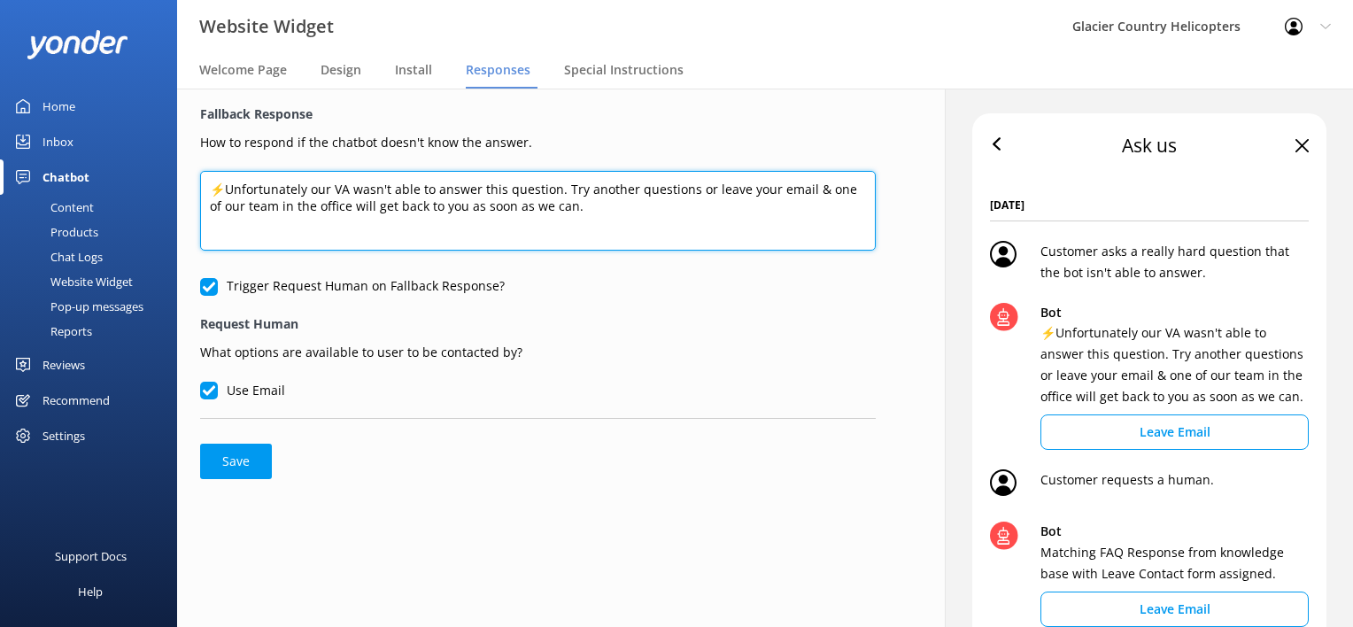
click at [684, 186] on textarea "⚡Unfortunately our VA wasn't able to answer this question. Try another question…" at bounding box center [538, 211] width 676 height 80
click at [802, 213] on textarea "⚡Unfortunately our VA wasn't able to answer this question. Try another question…" at bounding box center [538, 211] width 676 height 80
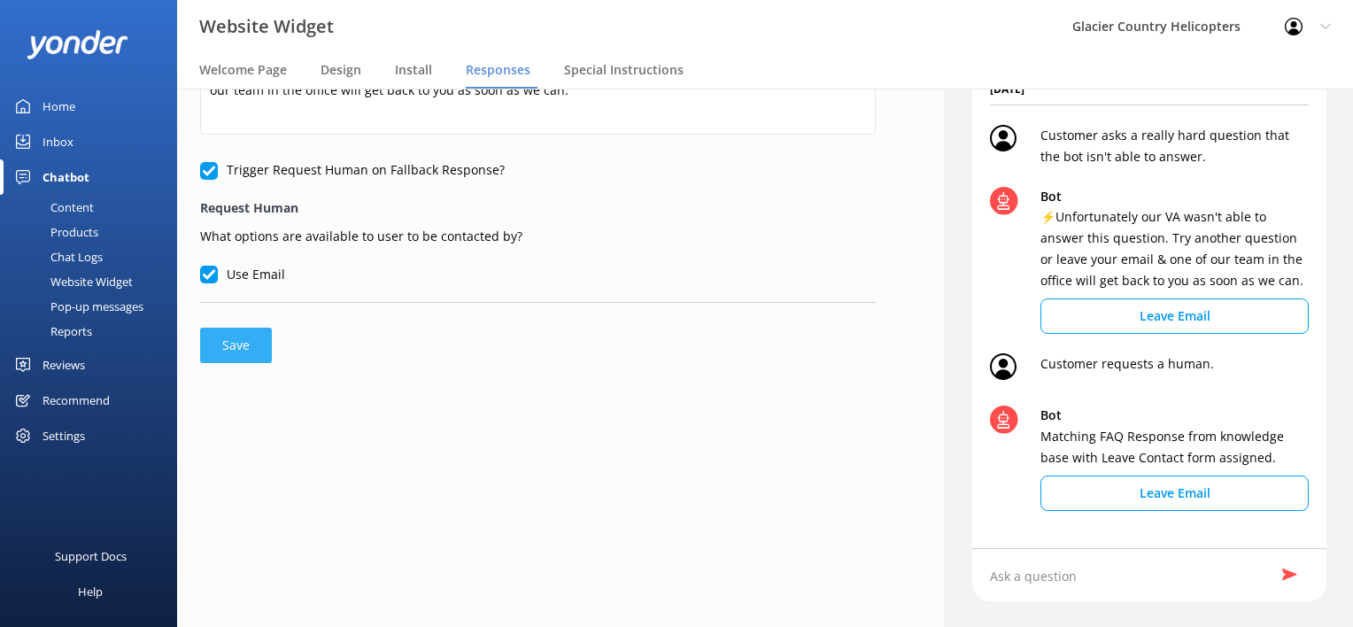
click at [255, 337] on button "Save" at bounding box center [236, 345] width 72 height 35
type textarea "⚡Unfortunately our VA wasn't able to answer this question. Try another question…"
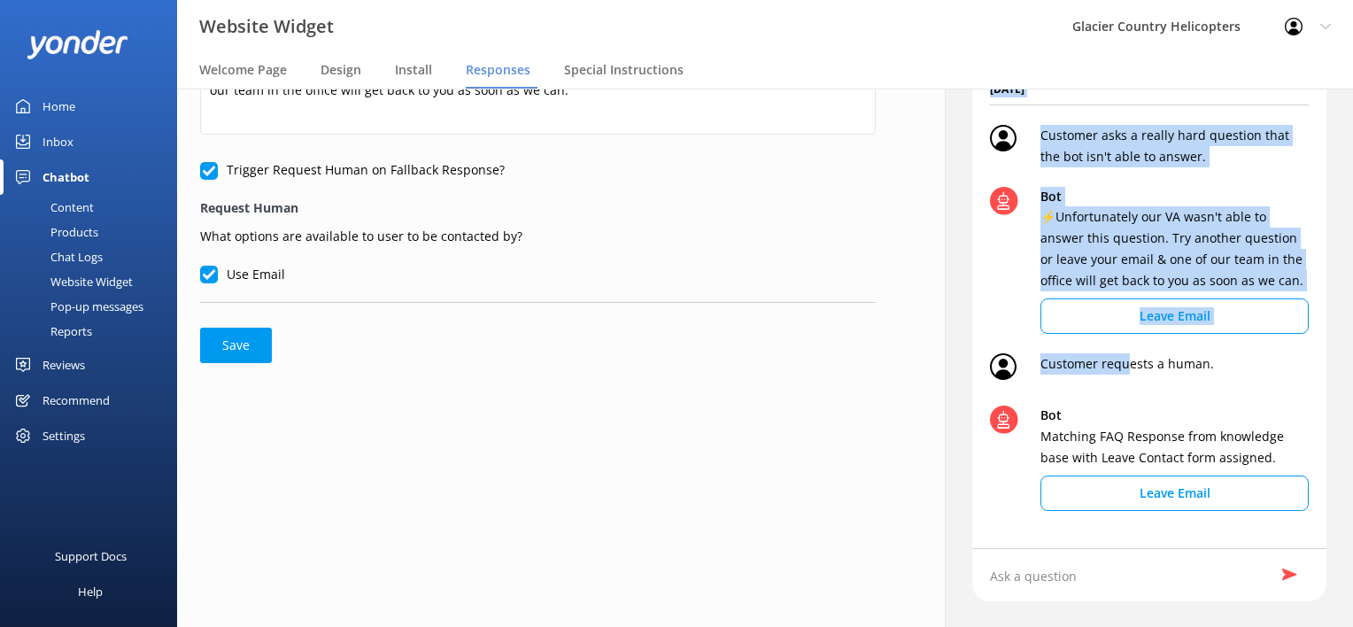
drag, startPoint x: 1115, startPoint y: 371, endPoint x: 796, endPoint y: 322, distance: 322.6
click at [796, 322] on div "Fallback Response How to respond if the chatbot doesn't know the answer. ⚡Unfor…" at bounding box center [765, 299] width 1222 height 657
drag, startPoint x: 796, startPoint y: 322, endPoint x: 647, endPoint y: 427, distance: 182.6
click at [647, 427] on div "Fallback Response How to respond if the chatbot doesn't know the answer. ⚡Unfor…" at bounding box center [538, 299] width 768 height 657
click at [748, 374] on div "Fallback Response How to respond if the chatbot doesn't know the answer. ⚡Unfor…" at bounding box center [538, 176] width 722 height 410
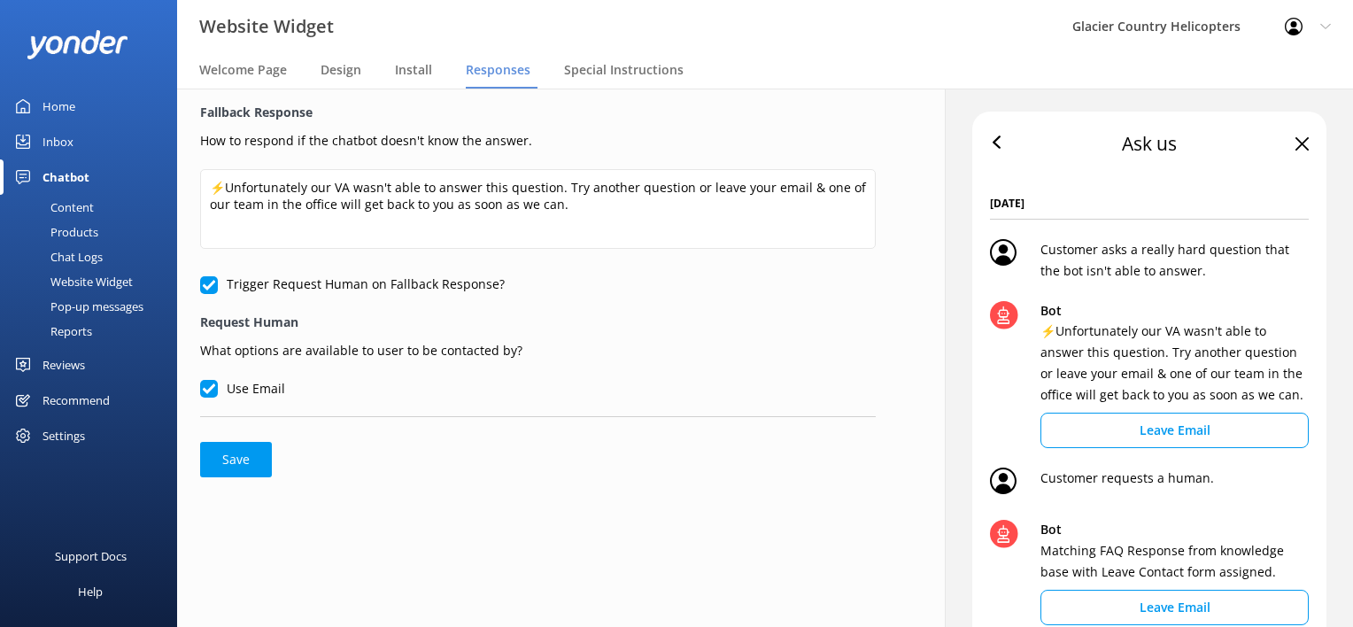
scroll to position [0, 0]
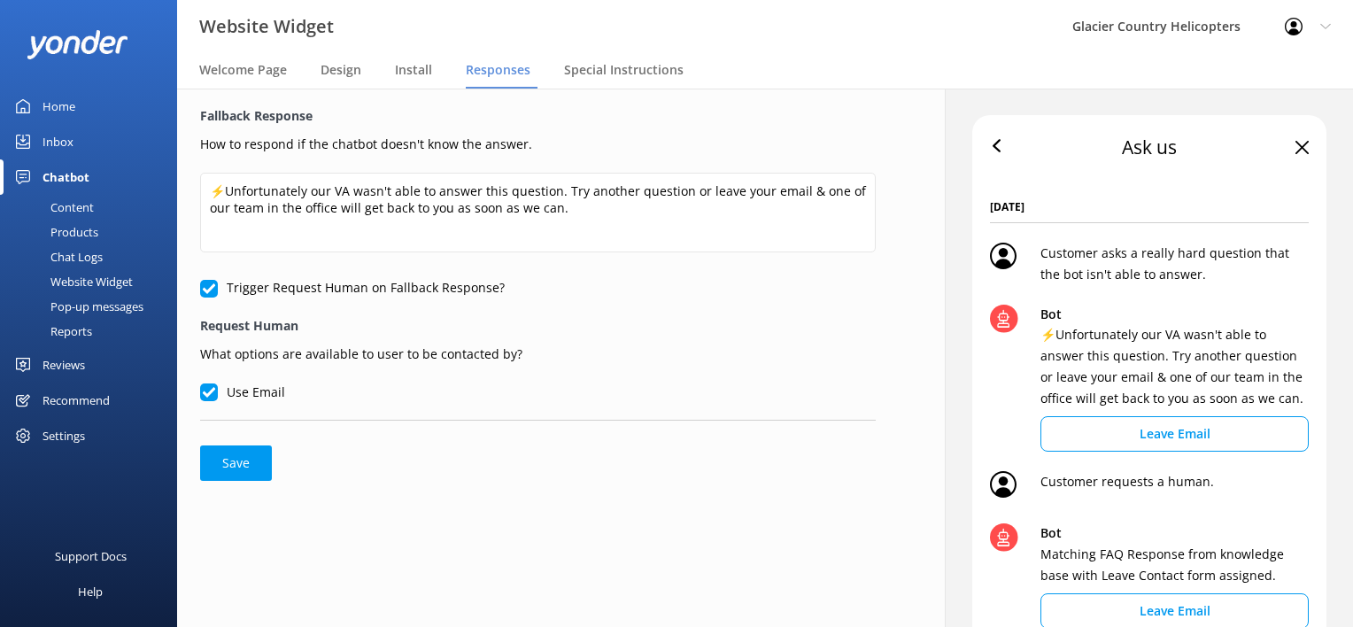
click at [209, 391] on input "Use Email" at bounding box center [209, 393] width 18 height 18
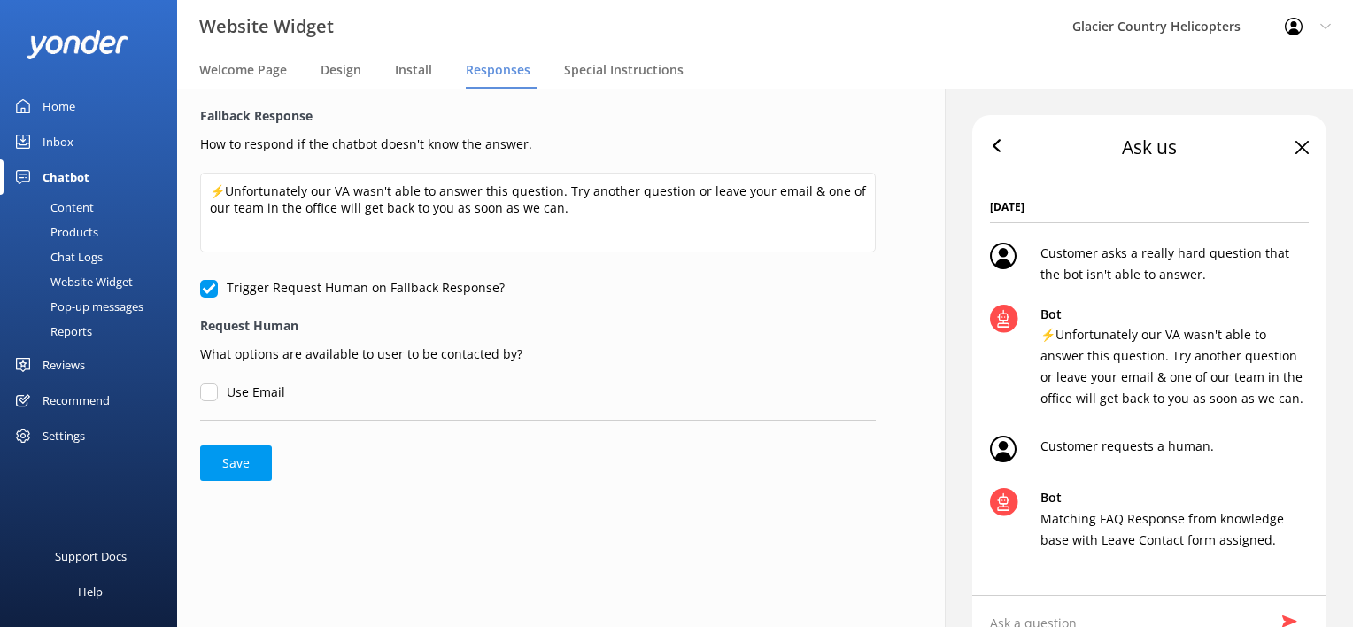
click at [209, 391] on input "Use Email" at bounding box center [209, 393] width 18 height 18
checkbox input "true"
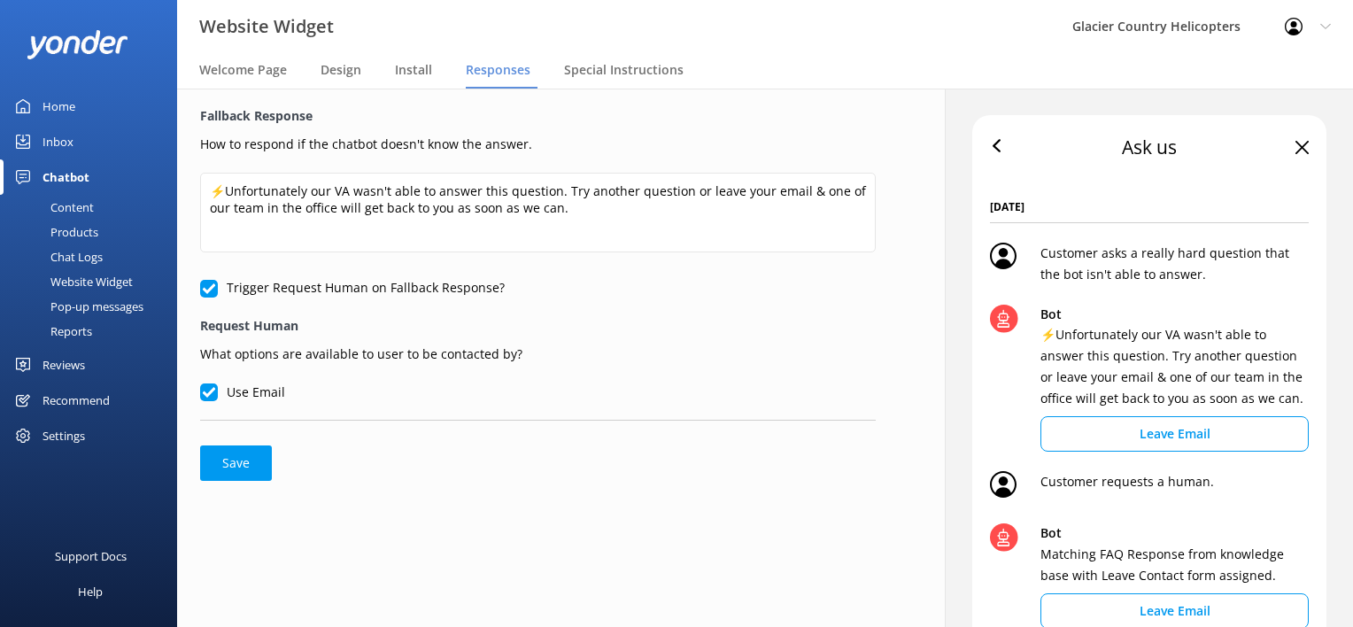
click at [210, 296] on input "Trigger Request Human on Fallback Response?" at bounding box center [209, 289] width 18 height 18
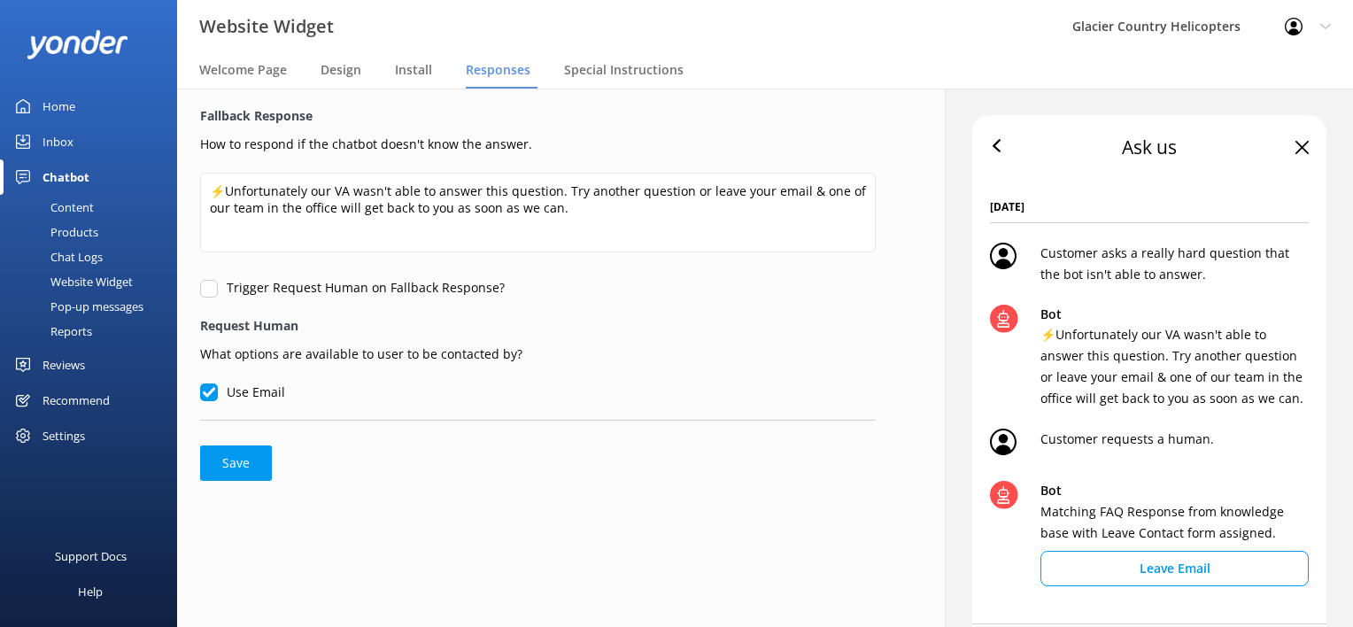
click at [210, 296] on input "Trigger Request Human on Fallback Response?" at bounding box center [209, 289] width 18 height 18
checkbox input "true"
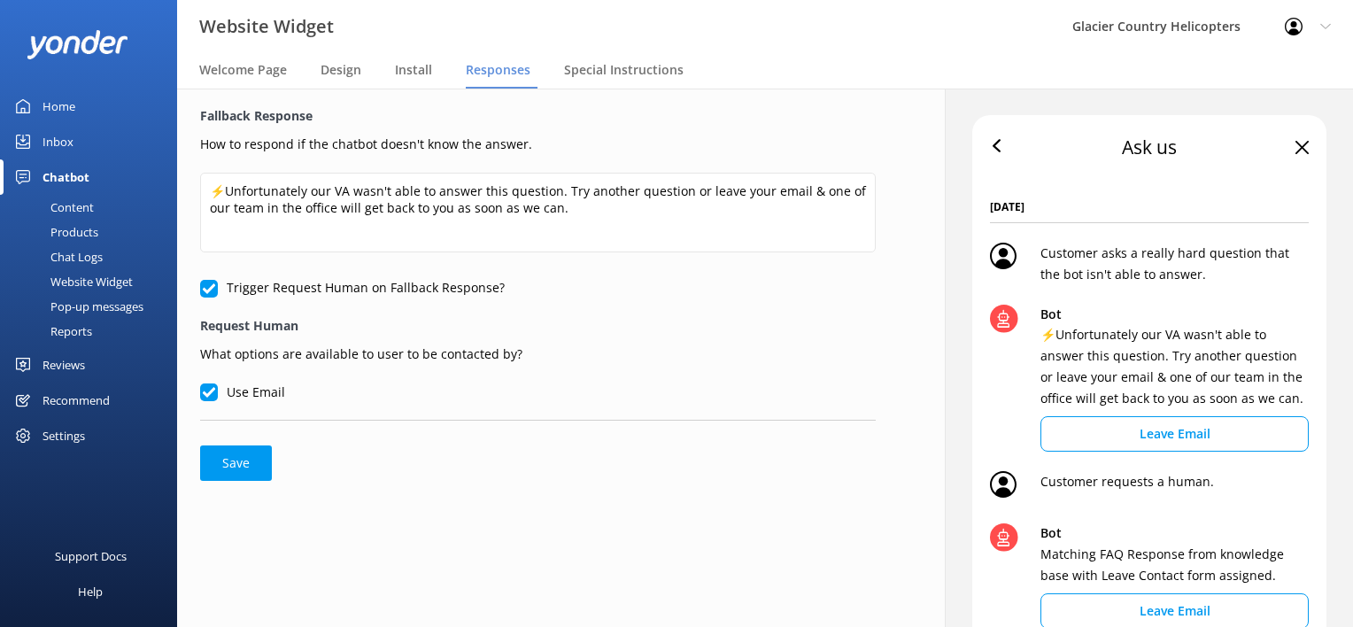
scroll to position [81, 0]
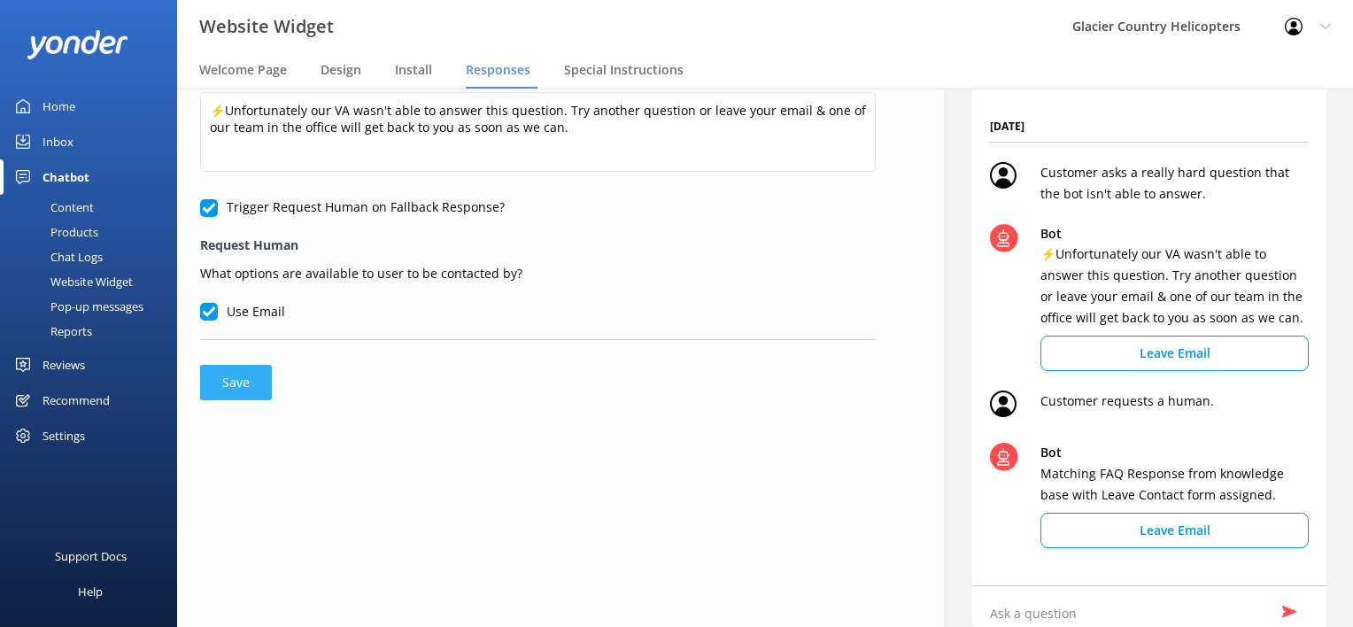
click at [244, 376] on button "Save" at bounding box center [236, 382] width 72 height 35
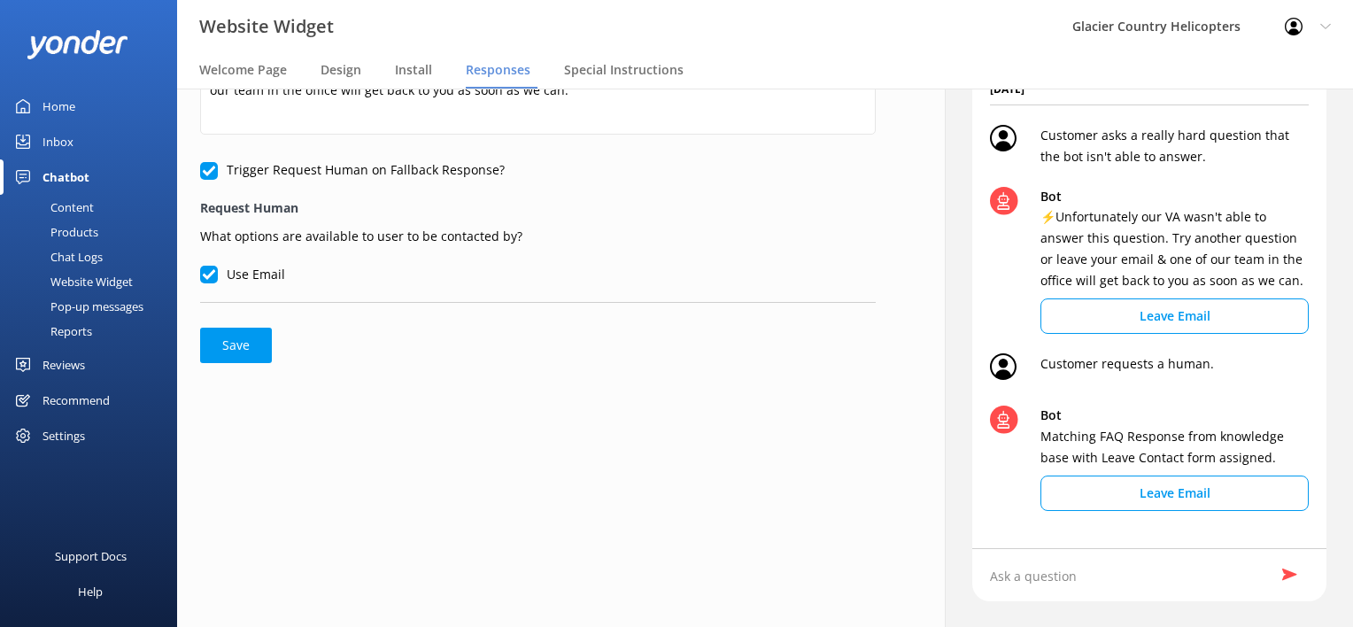
scroll to position [0, 0]
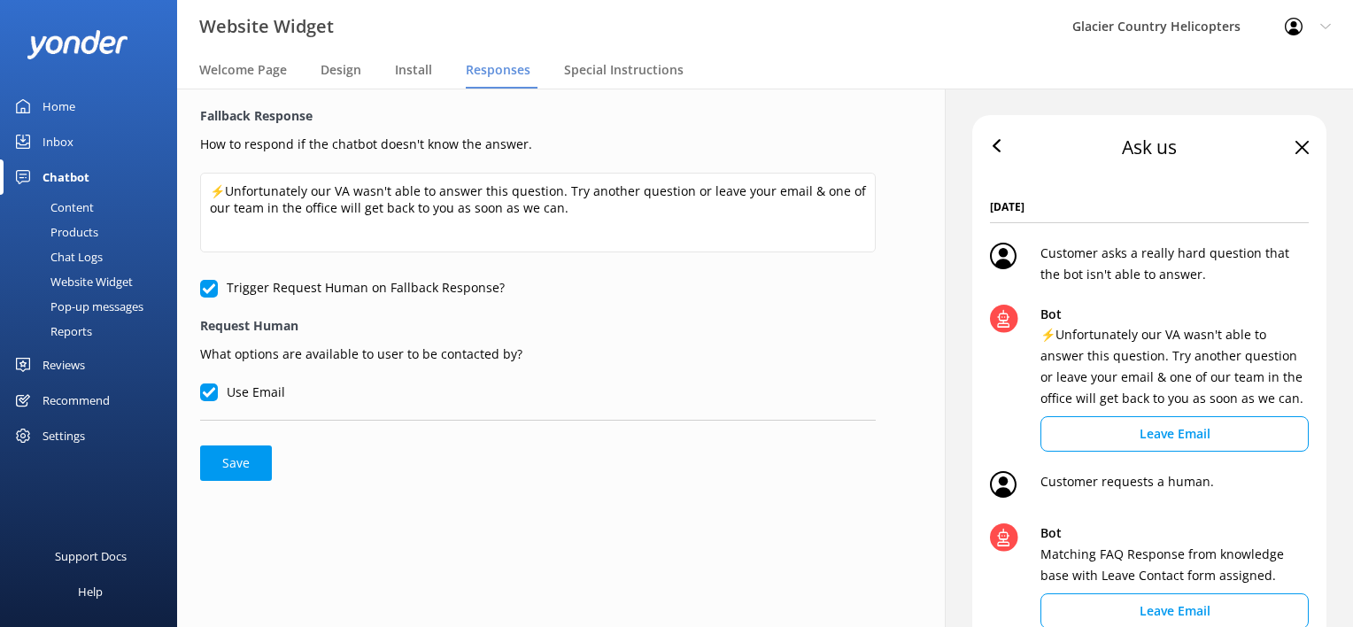
click at [622, 51] on div "Website Widget Glacier Country Helicopters Profile Settings Logout" at bounding box center [676, 26] width 1353 height 53
click at [607, 74] on span "Special Instructions" at bounding box center [624, 70] width 120 height 18
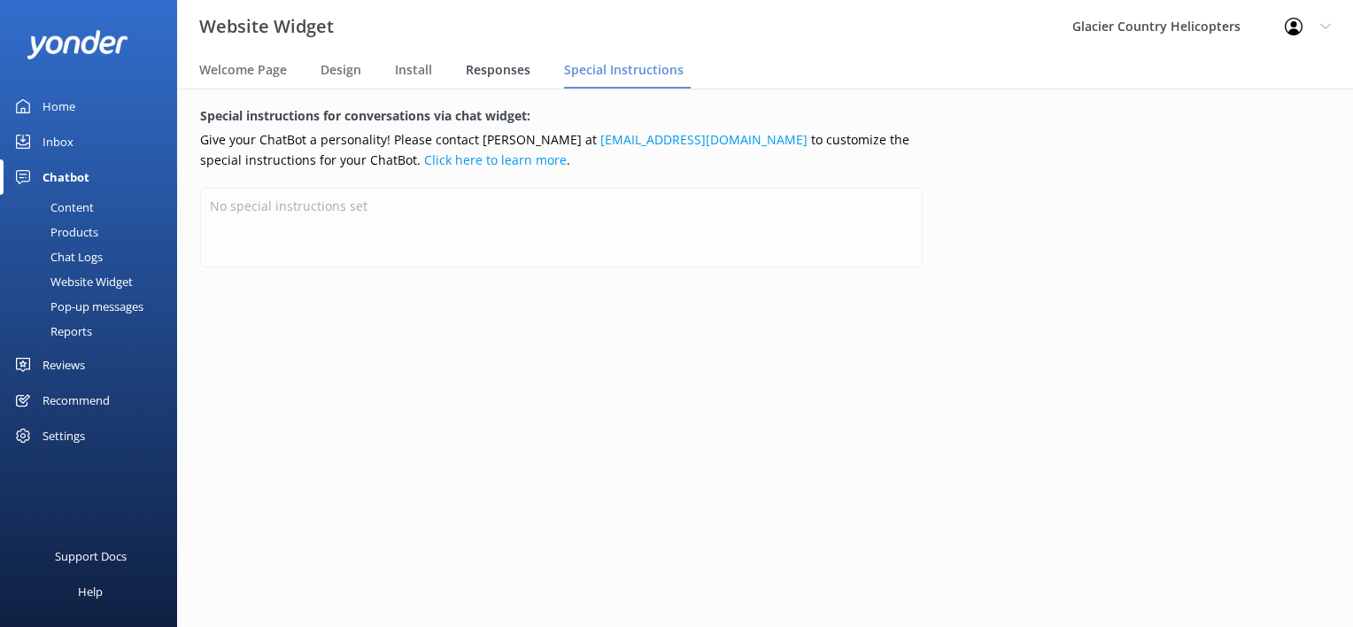
click at [503, 75] on span "Responses" at bounding box center [498, 70] width 65 height 18
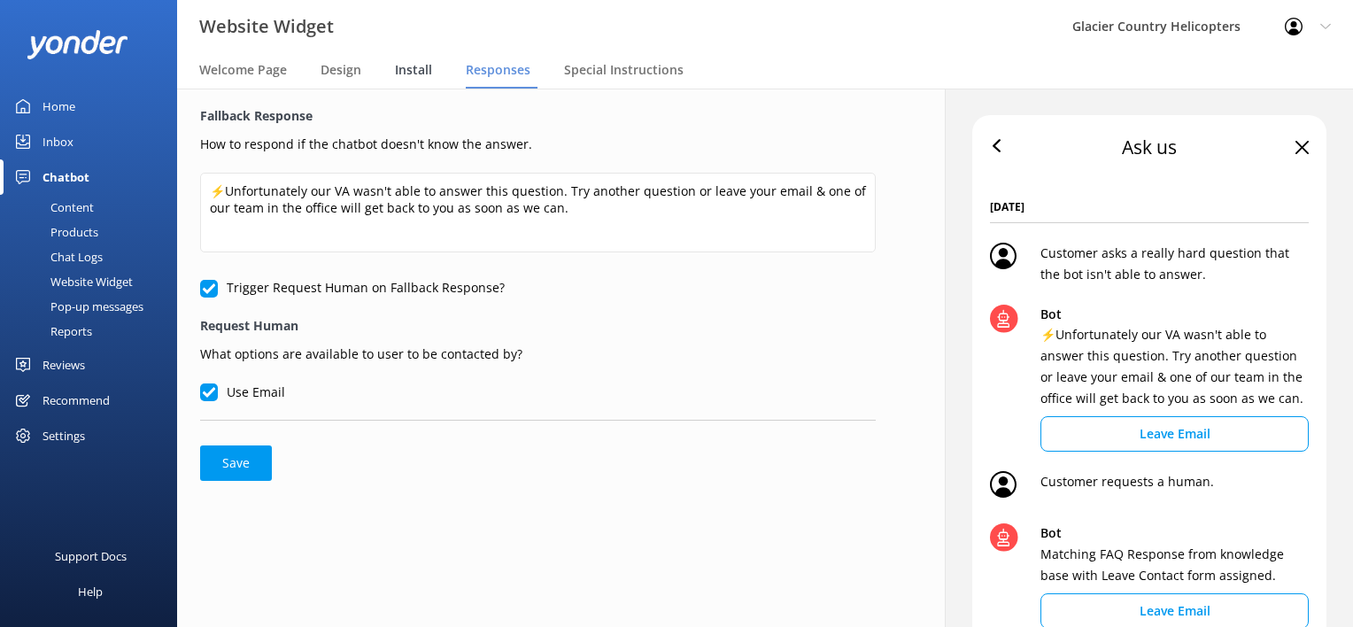
click at [404, 84] on div "Install" at bounding box center [417, 70] width 44 height 35
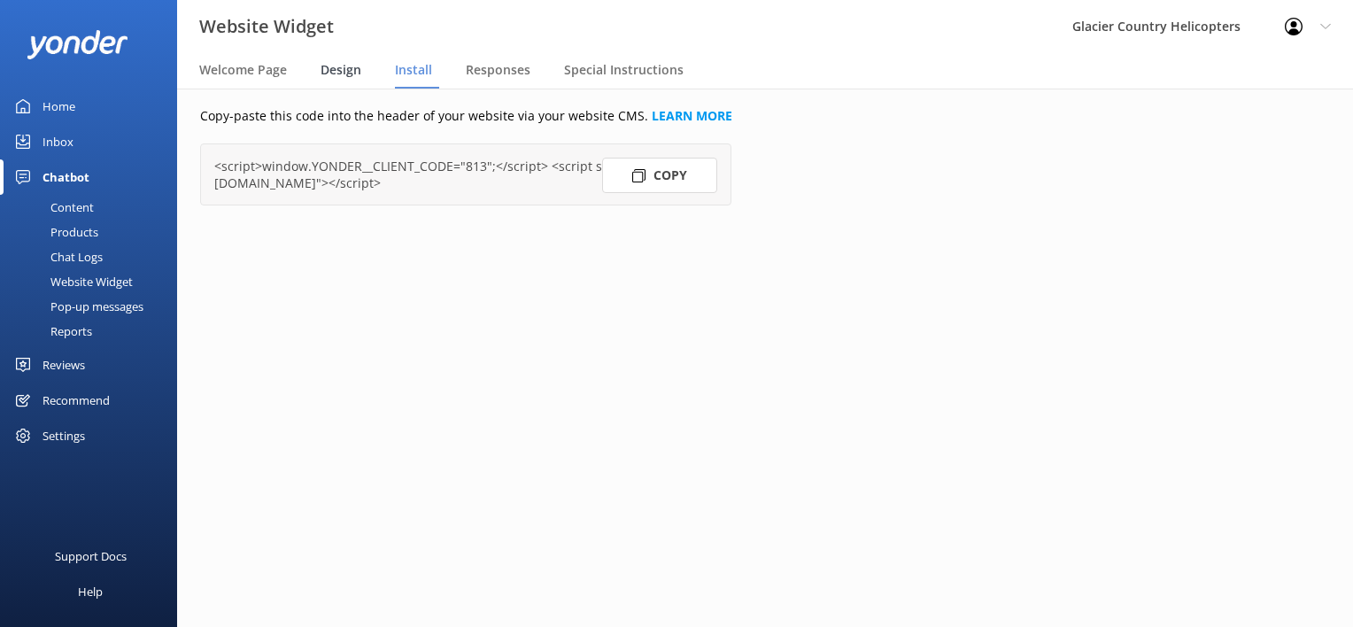
click at [348, 74] on span "Design" at bounding box center [341, 70] width 41 height 18
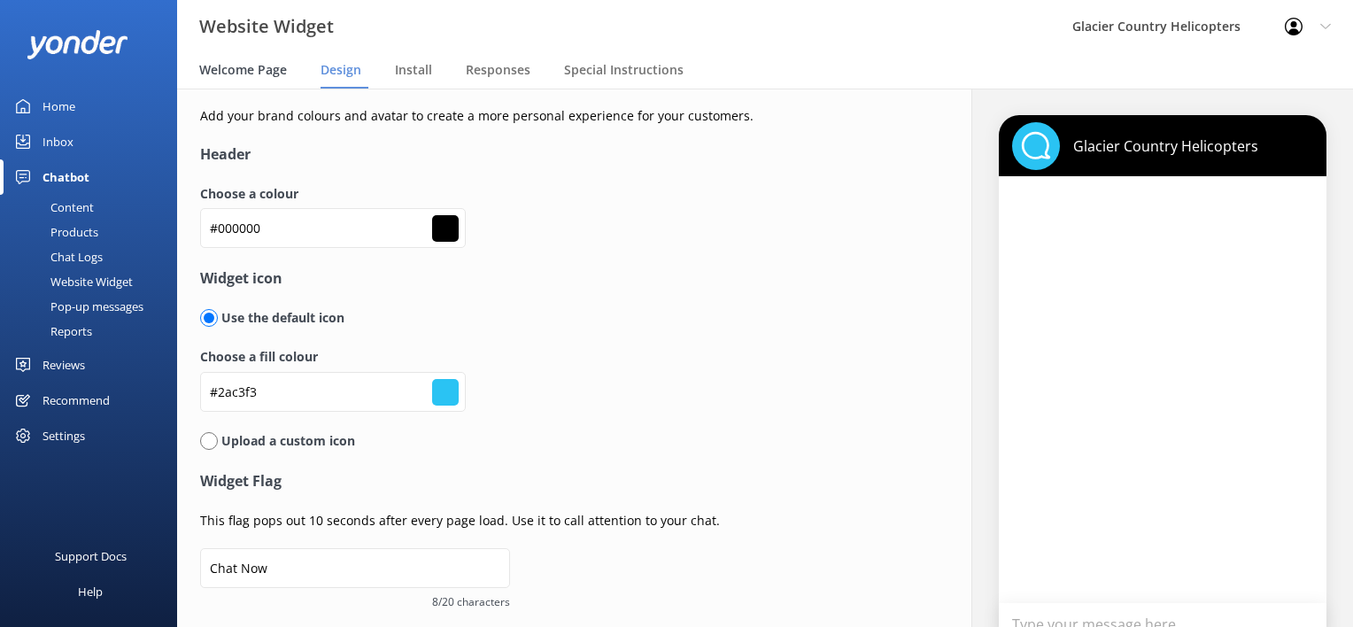
click at [241, 61] on span "Welcome Page" at bounding box center [243, 70] width 88 height 18
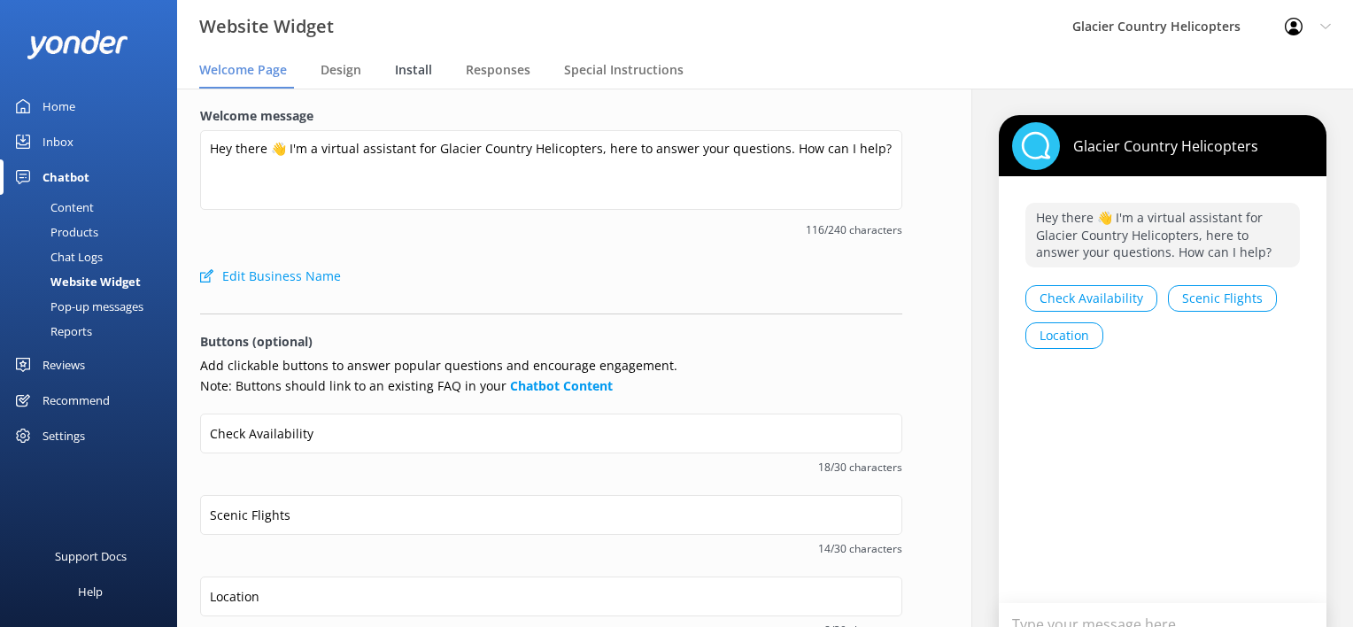
click at [404, 78] on span "Install" at bounding box center [413, 70] width 37 height 18
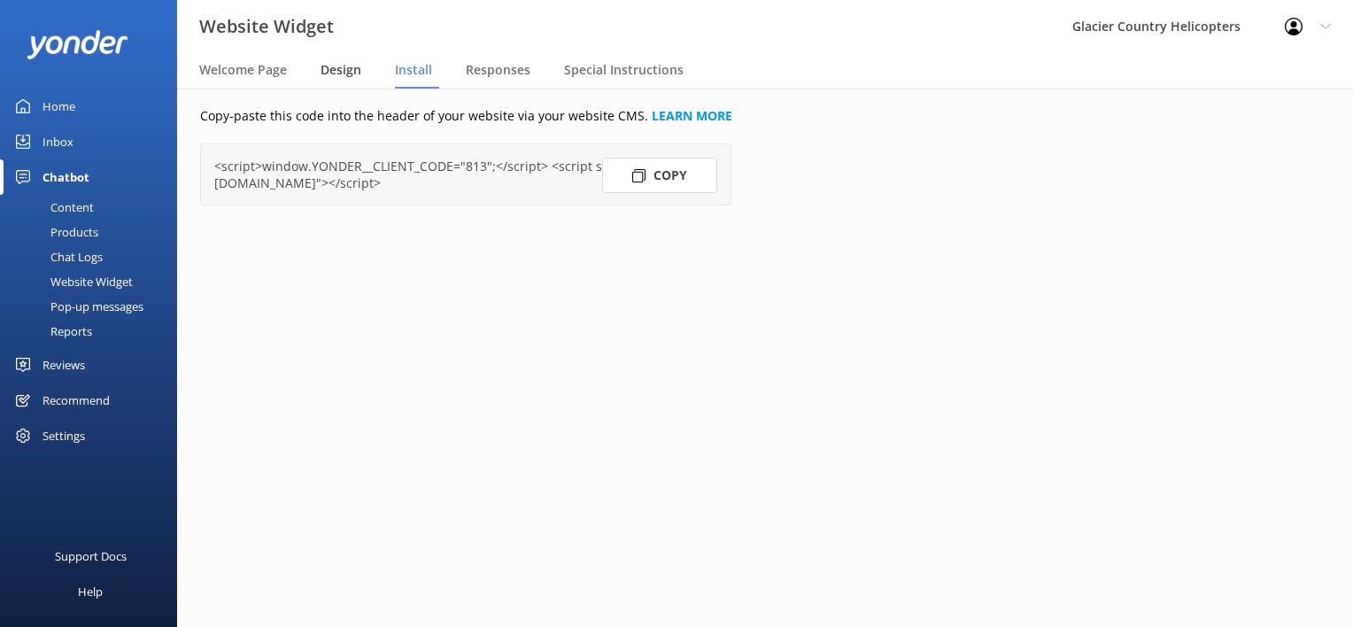
click at [321, 74] on span "Design" at bounding box center [341, 70] width 41 height 18
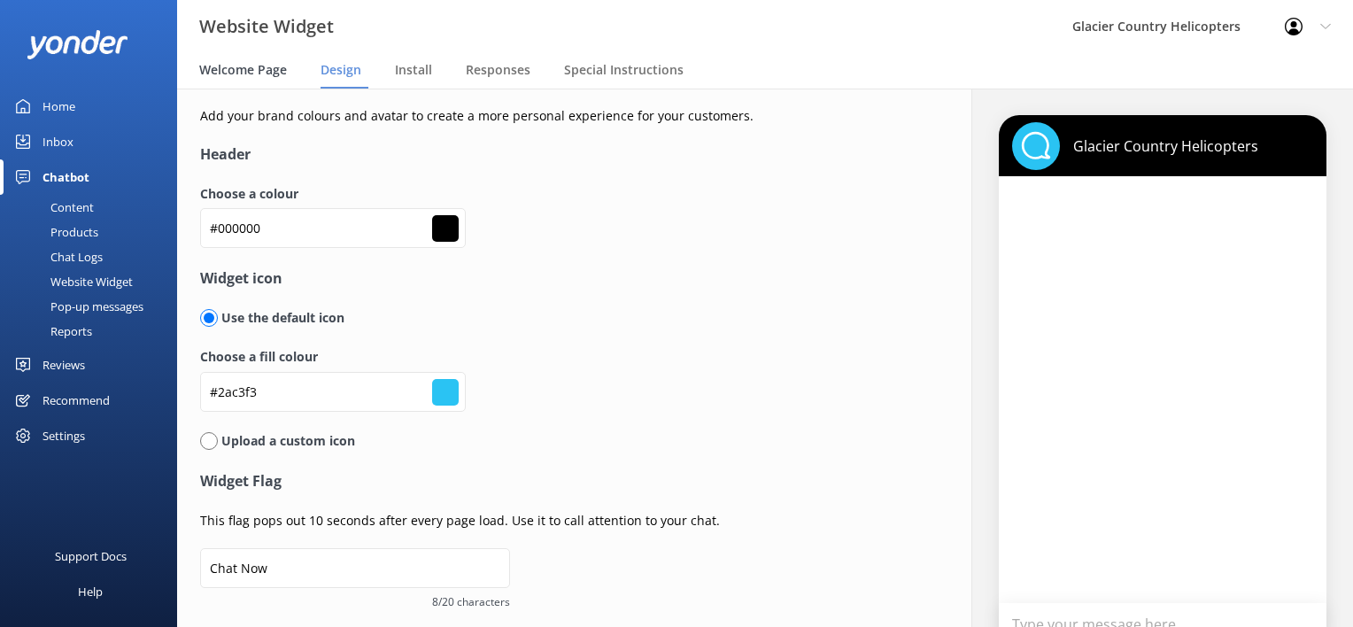
click at [259, 74] on span "Welcome Page" at bounding box center [243, 70] width 88 height 18
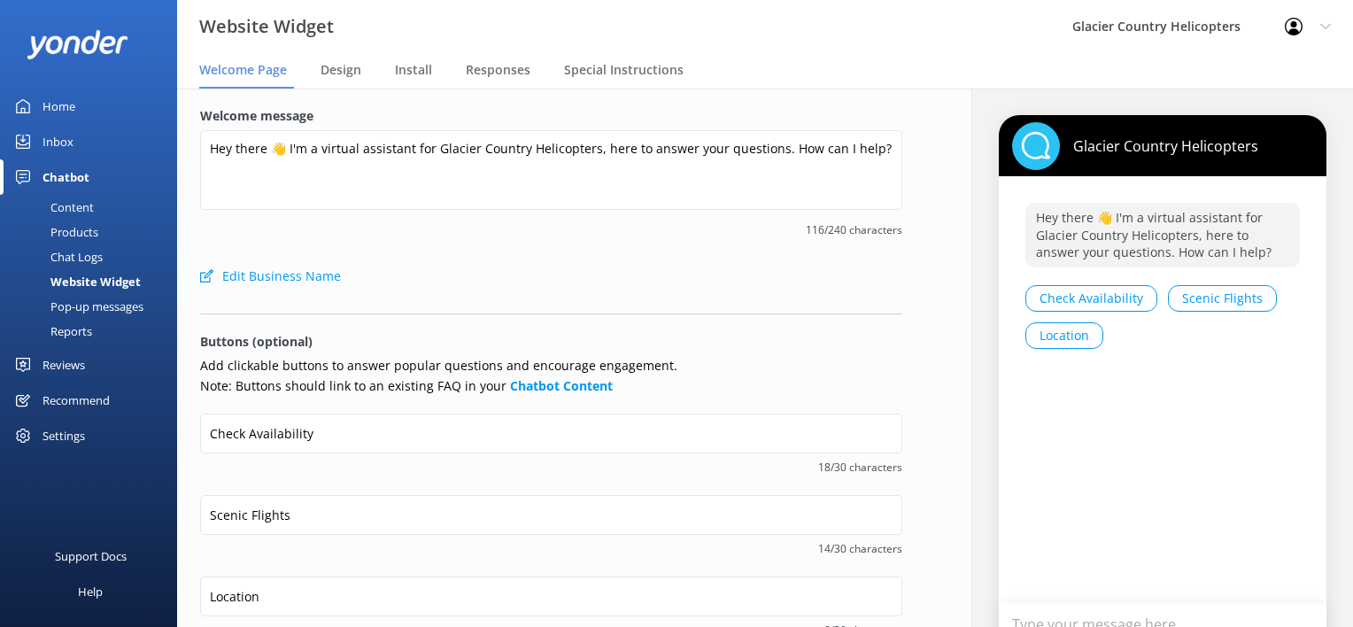
click at [102, 299] on div "Pop-up messages" at bounding box center [77, 306] width 133 height 25
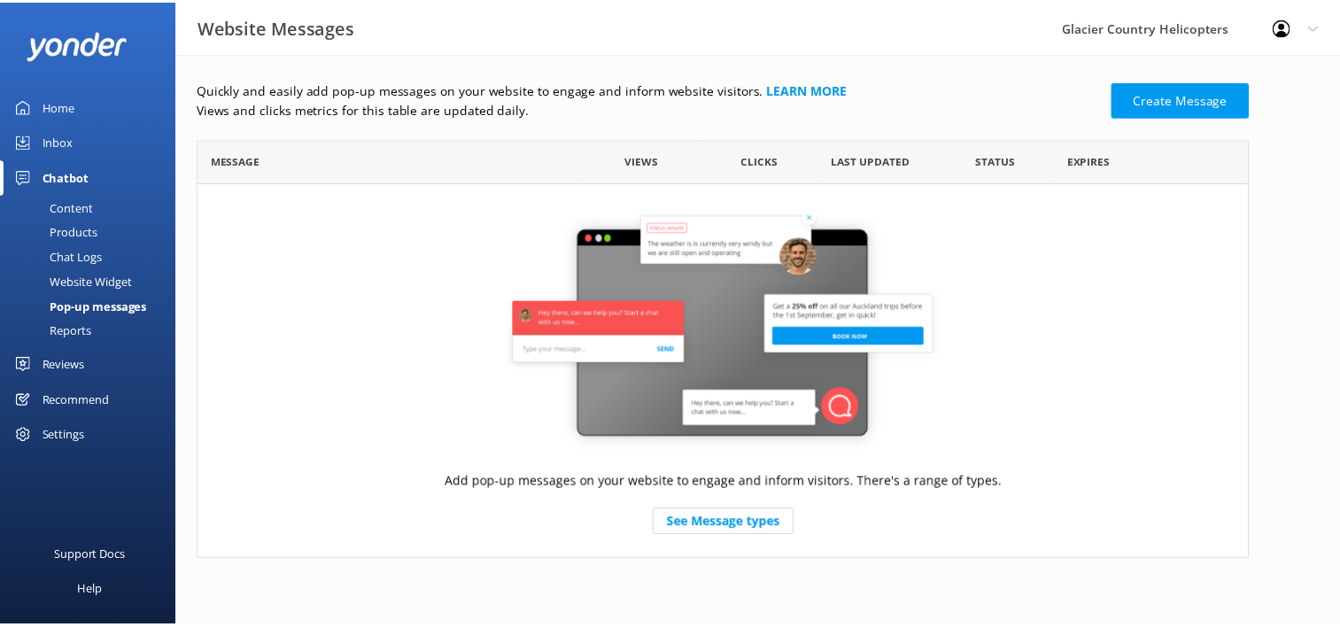
scroll to position [407, 1049]
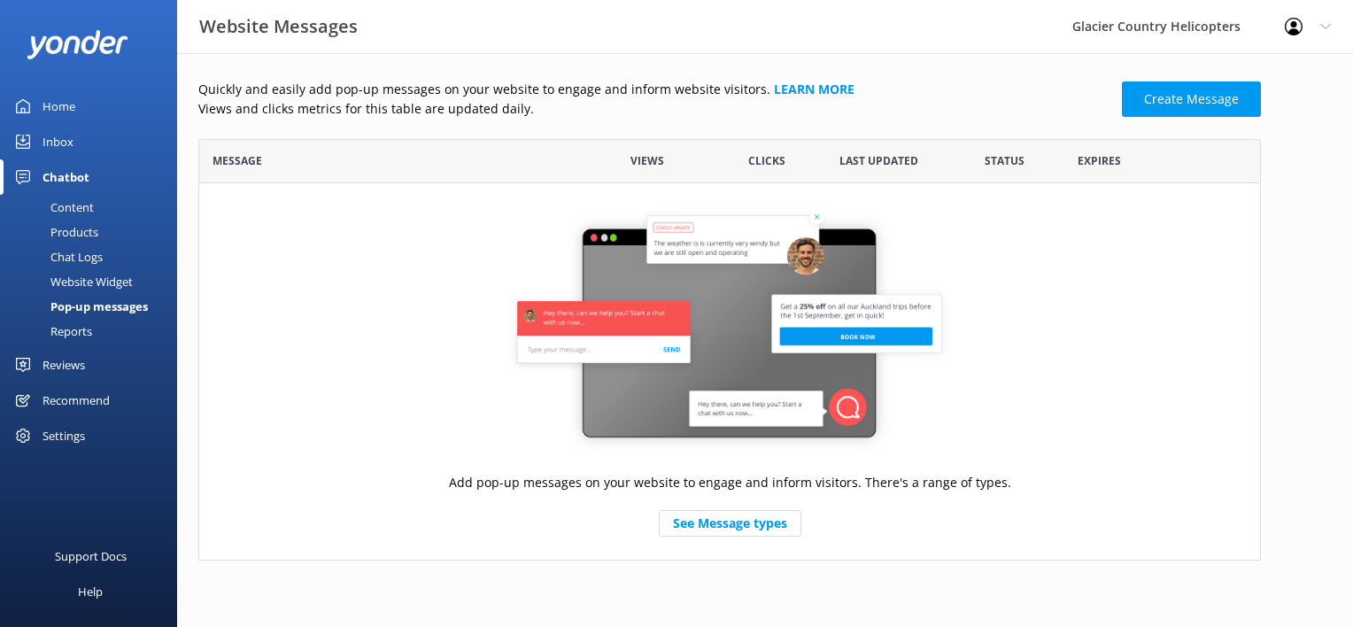
click at [68, 335] on div "Reports" at bounding box center [51, 331] width 81 height 25
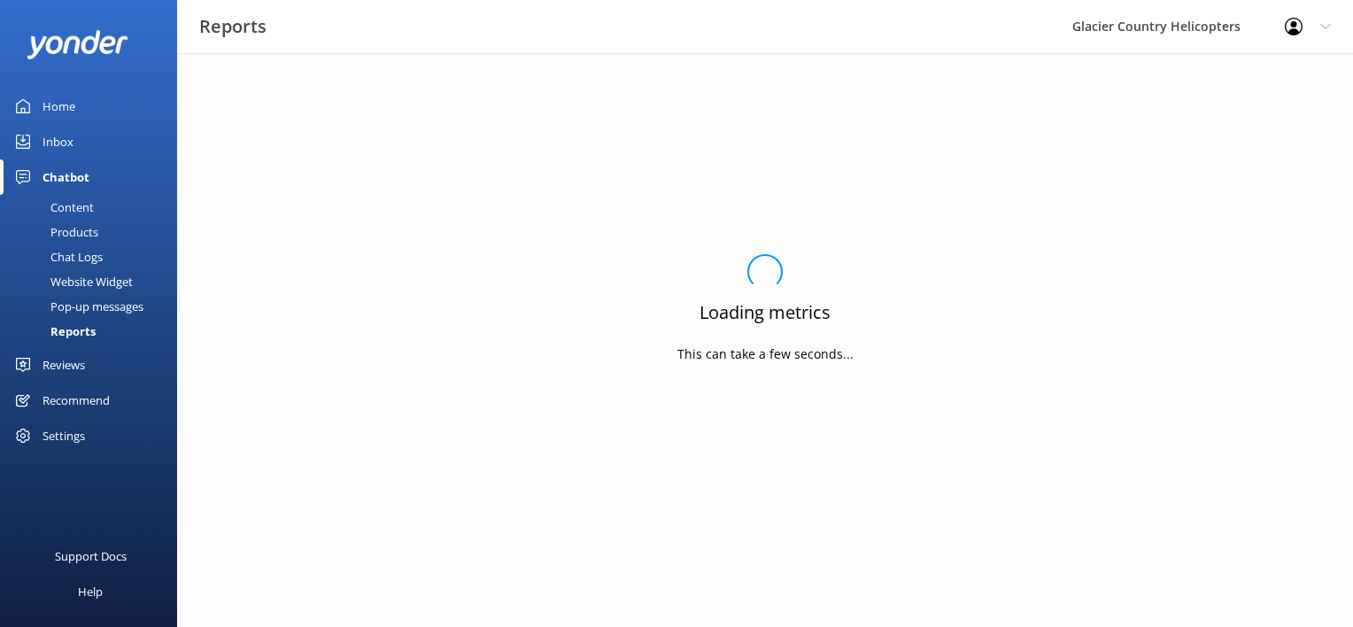
click at [46, 442] on div "Settings" at bounding box center [64, 435] width 43 height 35
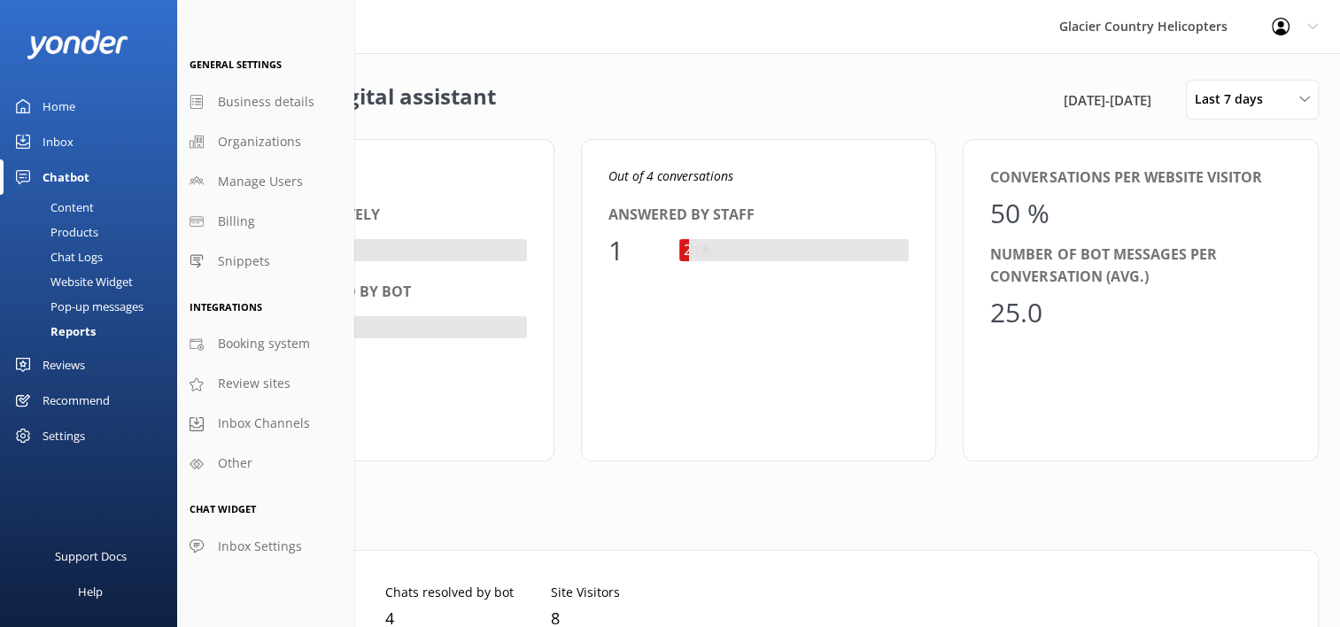
scroll to position [164, 1052]
click at [82, 212] on div "Content" at bounding box center [52, 207] width 83 height 25
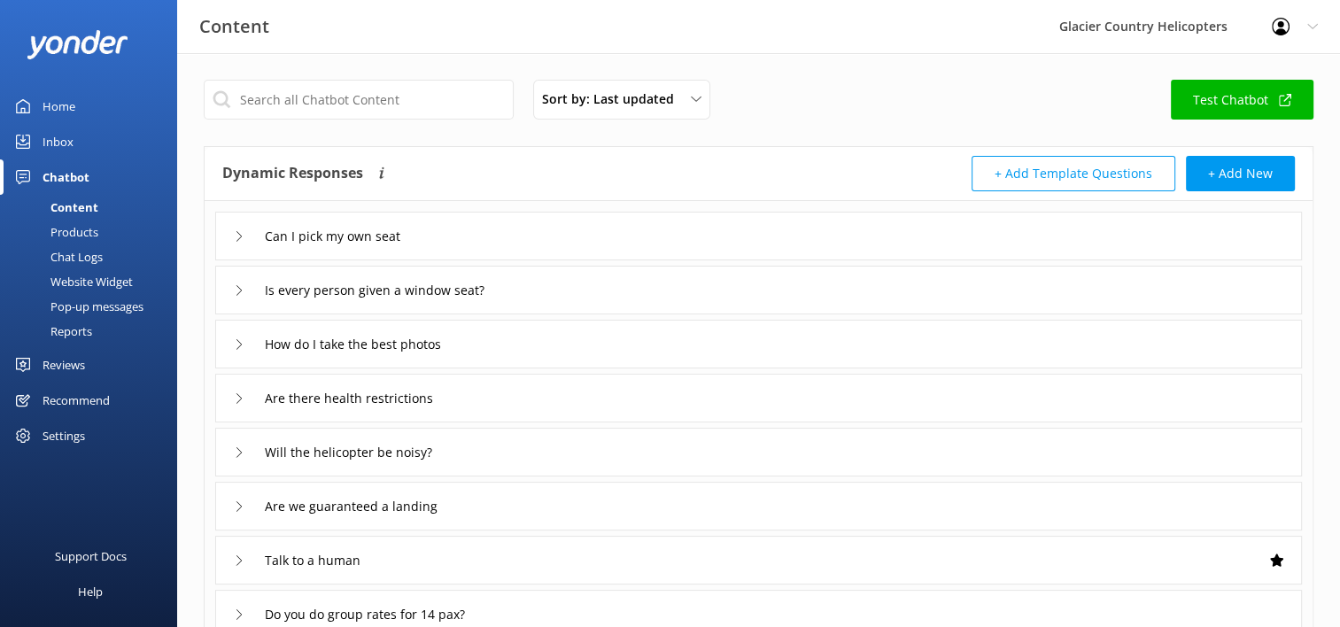
click at [85, 237] on div "Products" at bounding box center [55, 232] width 88 height 25
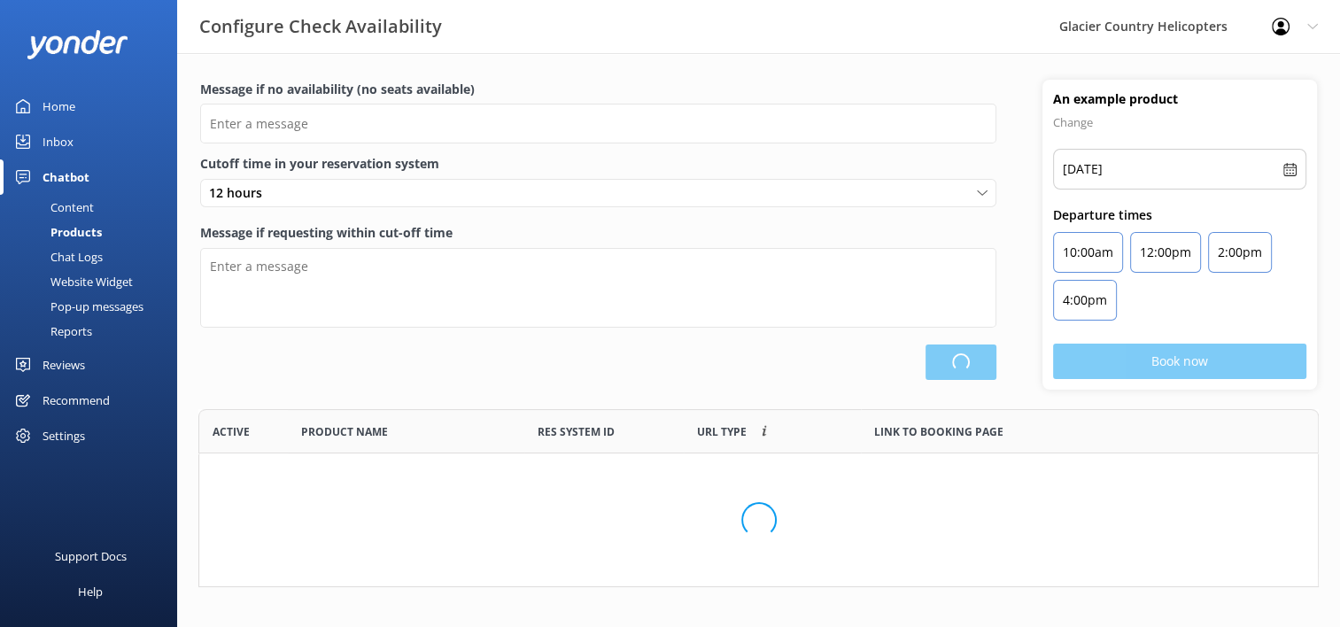
scroll to position [164, 1106]
type input "There are no seats available, please check an alternative day"
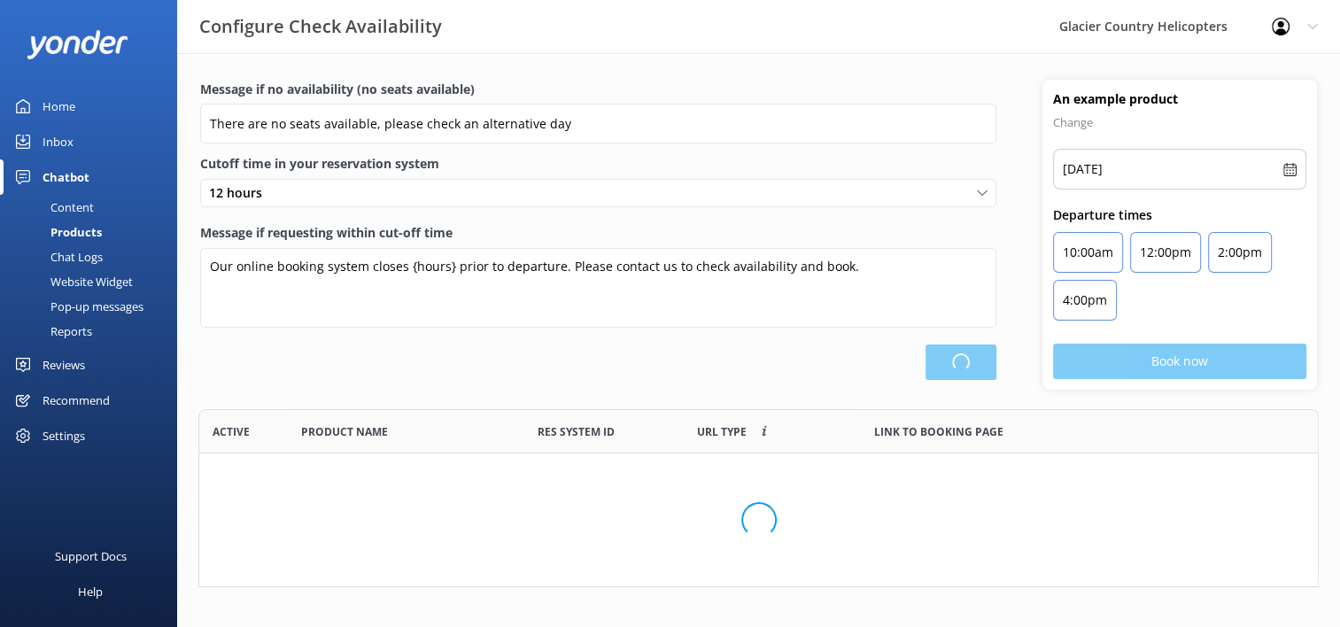
scroll to position [518, 1105]
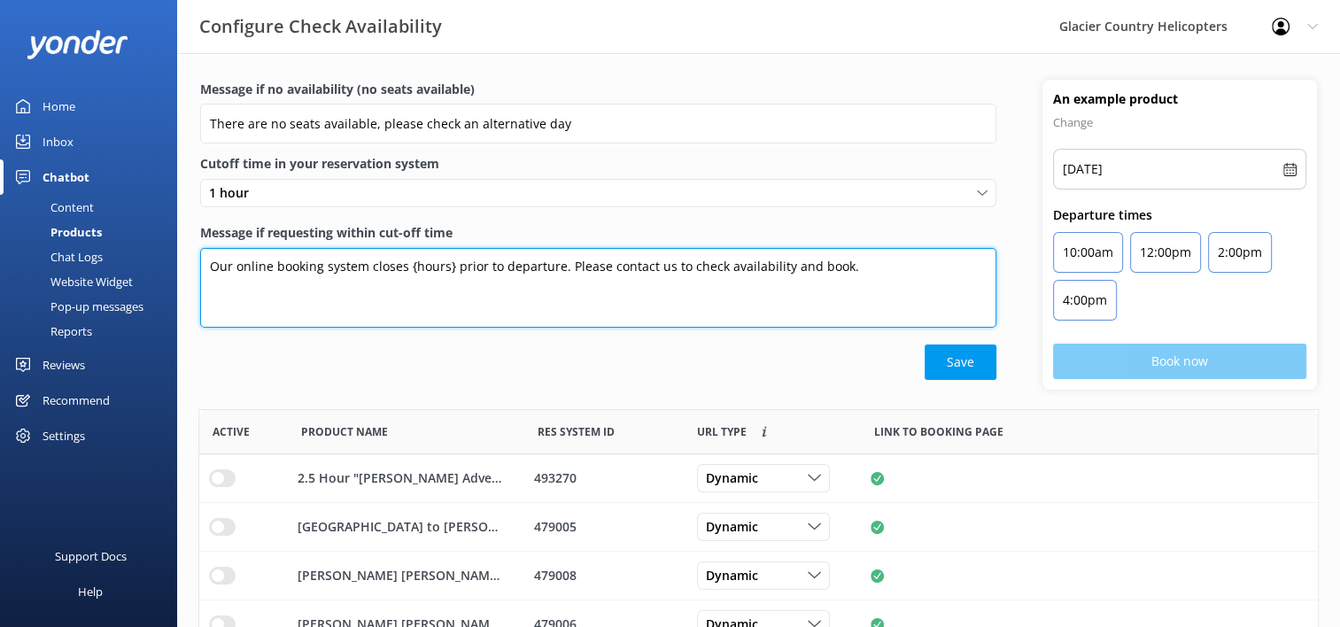
click at [608, 267] on textarea "Our online booking system closes {hours} prior to departure. Please contact us …" at bounding box center [598, 288] width 796 height 80
click at [694, 265] on textarea "Our online booking system closes {hours} prior to departure. Please call us to …" at bounding box center [598, 288] width 796 height 80
click at [904, 265] on textarea "Our online booking system closes {hours} prior to departure. Please call us to …" at bounding box center [598, 288] width 796 height 80
drag, startPoint x: 901, startPoint y: 268, endPoint x: 624, endPoint y: 276, distance: 277.4
click at [624, 276] on textarea "Our online booking system closes {hours} prior to departure. Please call us to …" at bounding box center [598, 288] width 796 height 80
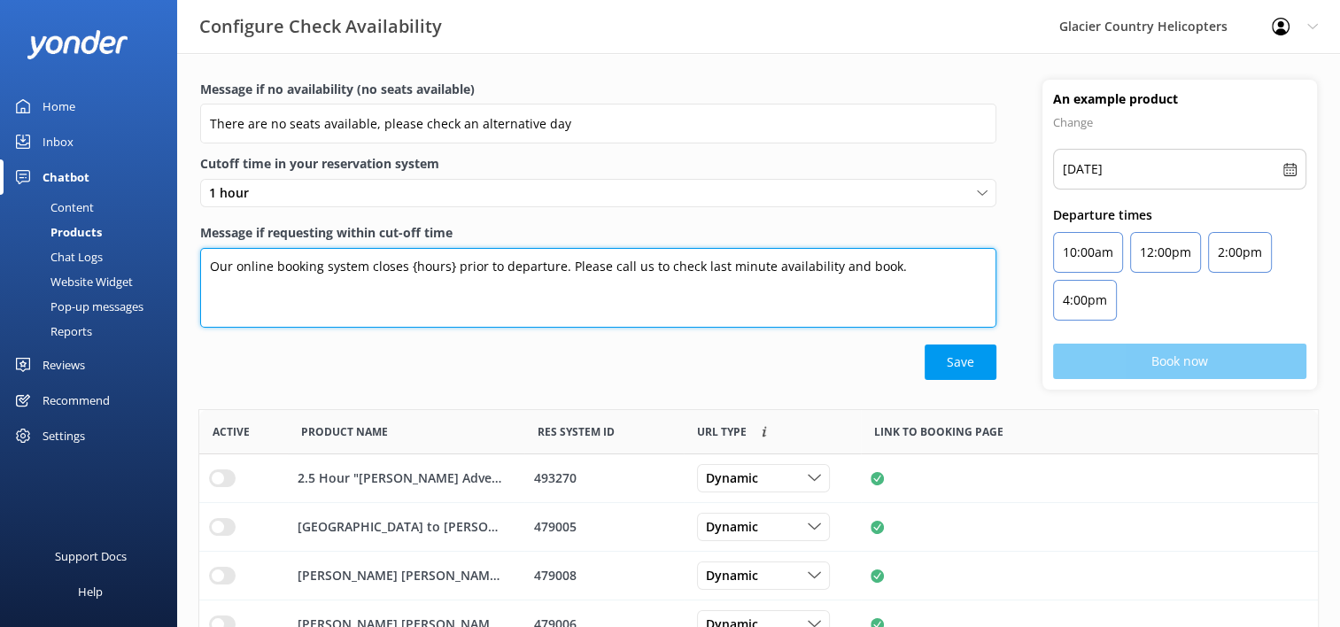
click at [624, 276] on textarea "Our online booking system closes {hours} prior to departure. Please call us to …" at bounding box center [598, 288] width 796 height 80
click at [843, 262] on textarea "Our online booking system closes {hours} prior to departure. Please call us to …" at bounding box center [598, 288] width 796 height 80
click at [911, 270] on textarea "Our online booking system closes {hours} prior to departure. Please call us to …" at bounding box center [598, 288] width 796 height 80
click at [603, 266] on textarea "Our online booking system closes {hours} prior to departure. Please call us to …" at bounding box center [598, 288] width 796 height 80
drag, startPoint x: 368, startPoint y: 288, endPoint x: 284, endPoint y: 289, distance: 84.2
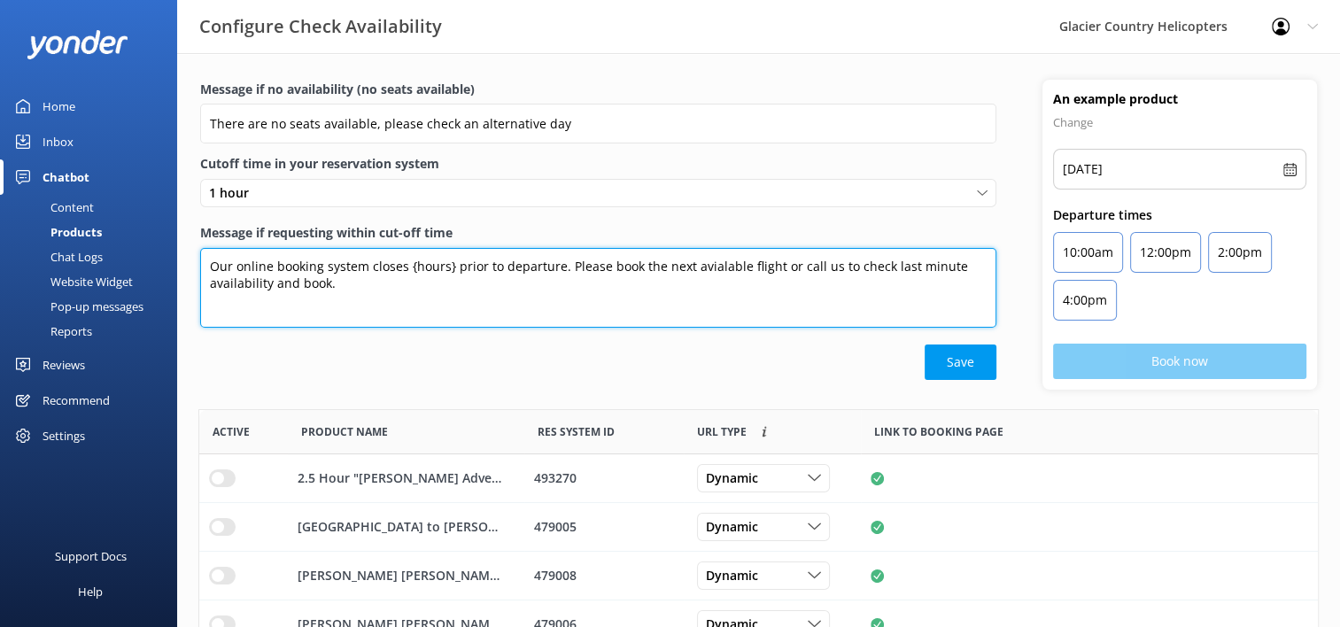
click at [284, 289] on textarea "Our online booking system closes {hours} prior to departure. Please book the ne…" at bounding box center [598, 288] width 796 height 80
click at [877, 261] on textarea "Our online booking system closes {hours} prior to departure. Please book the ne…" at bounding box center [598, 288] width 796 height 80
click at [446, 297] on textarea "Our online booking system closes {hours} prior to departure. Please book the ne…" at bounding box center [598, 288] width 796 height 80
type textarea "Our online booking system closes {hours} prior to departure. Please book the ne…"
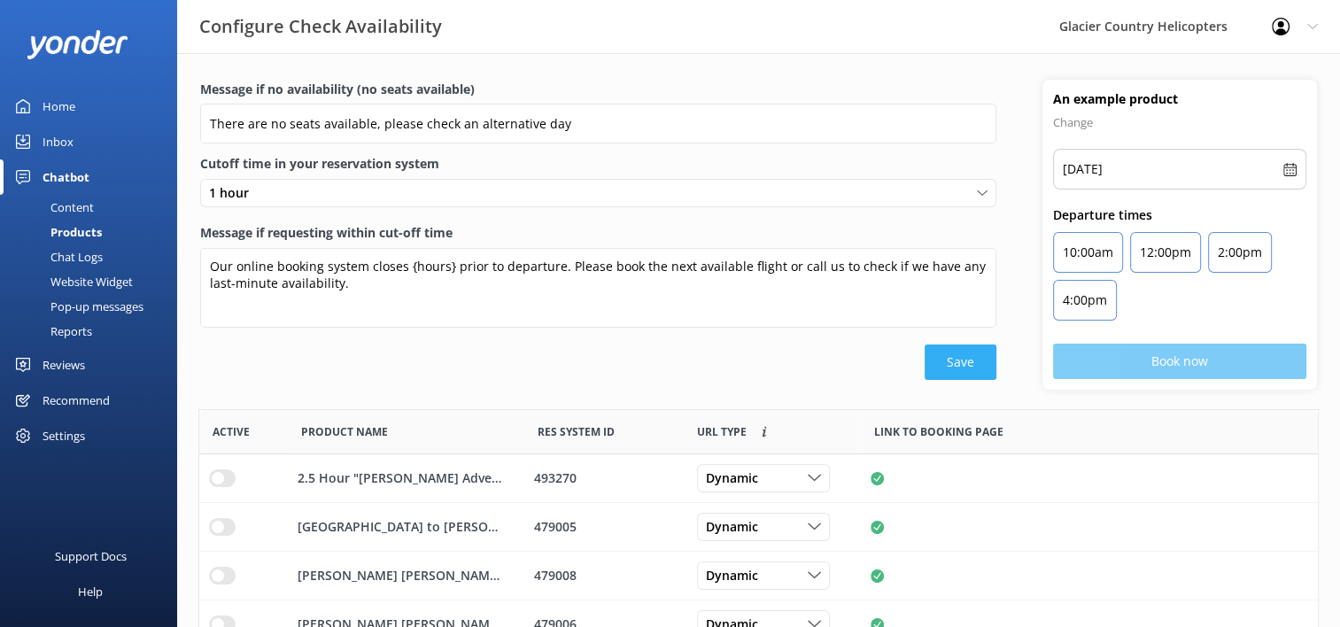
click at [973, 349] on button "Save" at bounding box center [961, 362] width 72 height 35
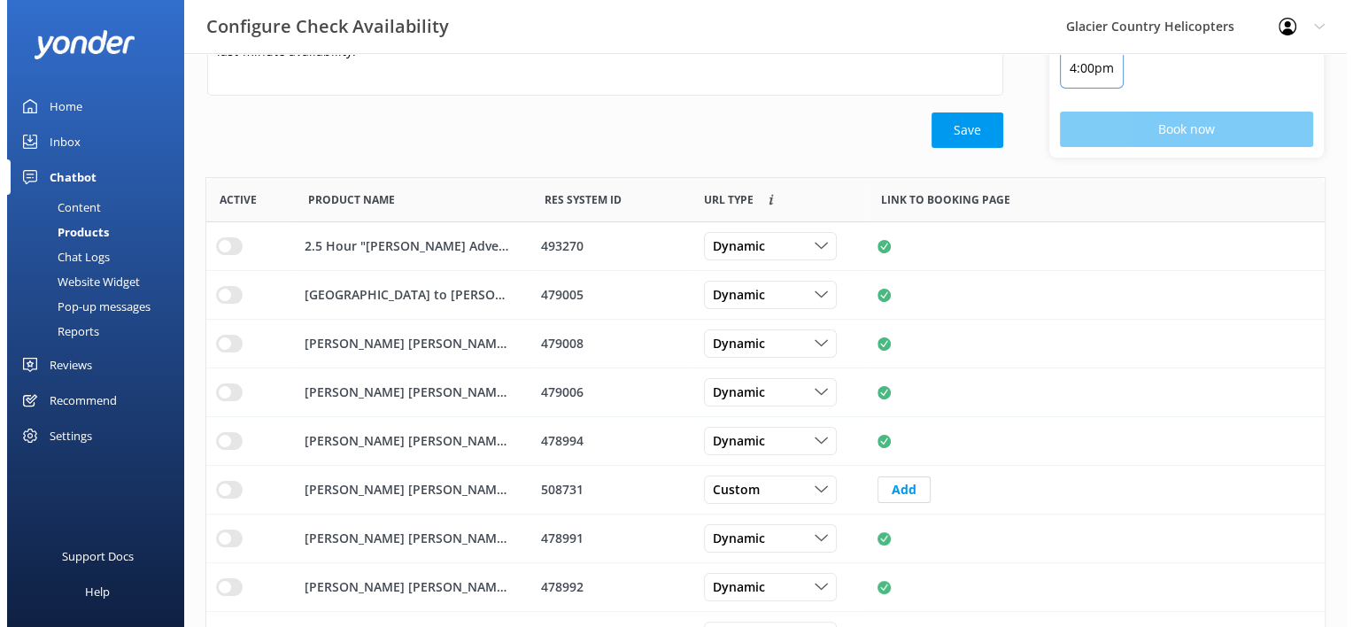
scroll to position [0, 0]
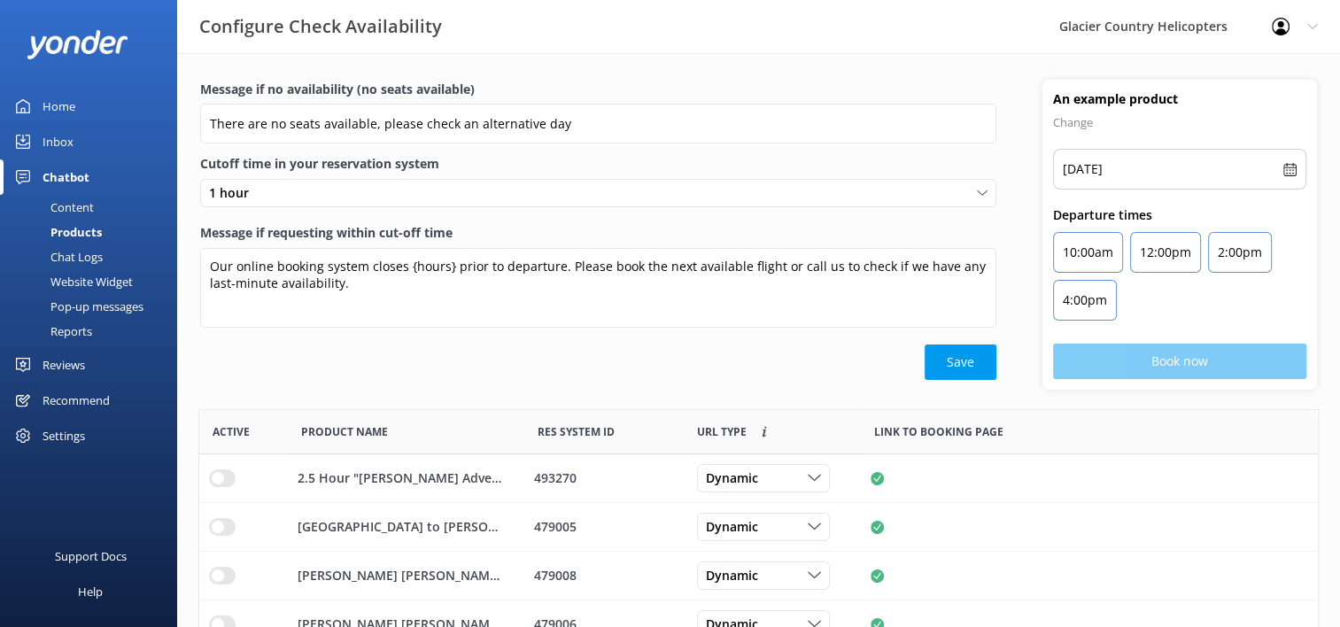
click at [75, 288] on div "Website Widget" at bounding box center [72, 281] width 122 height 25
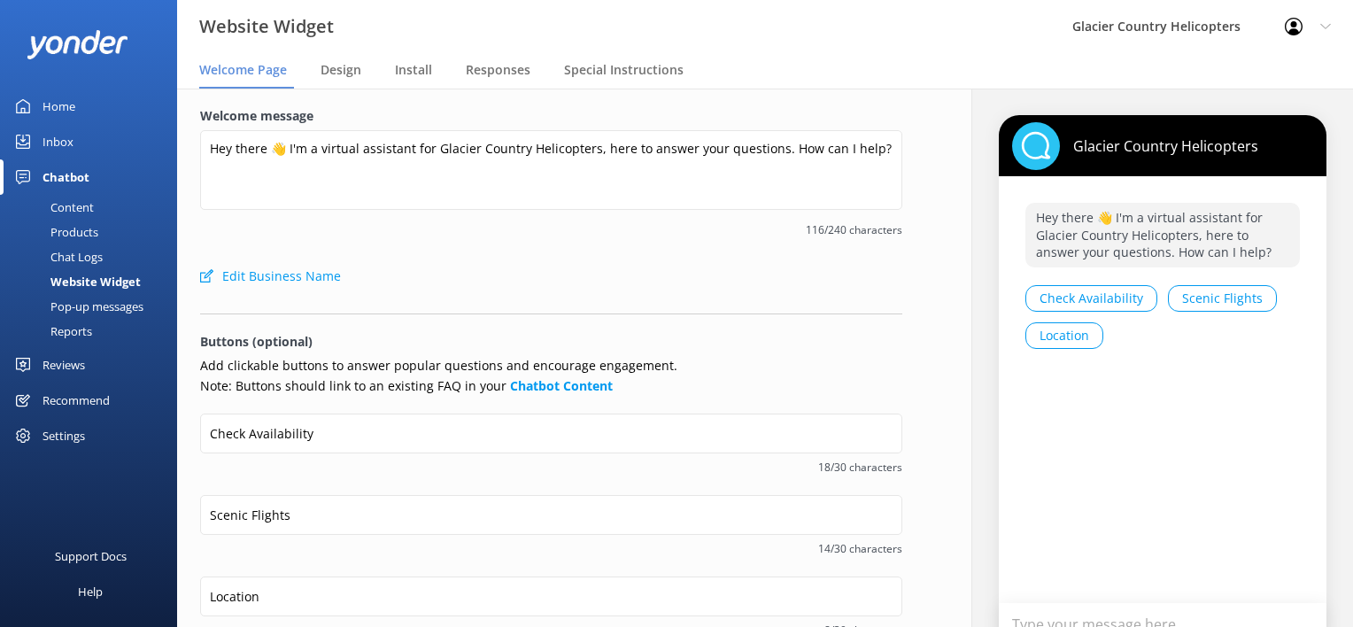
click at [89, 308] on div "Pop-up messages" at bounding box center [77, 306] width 133 height 25
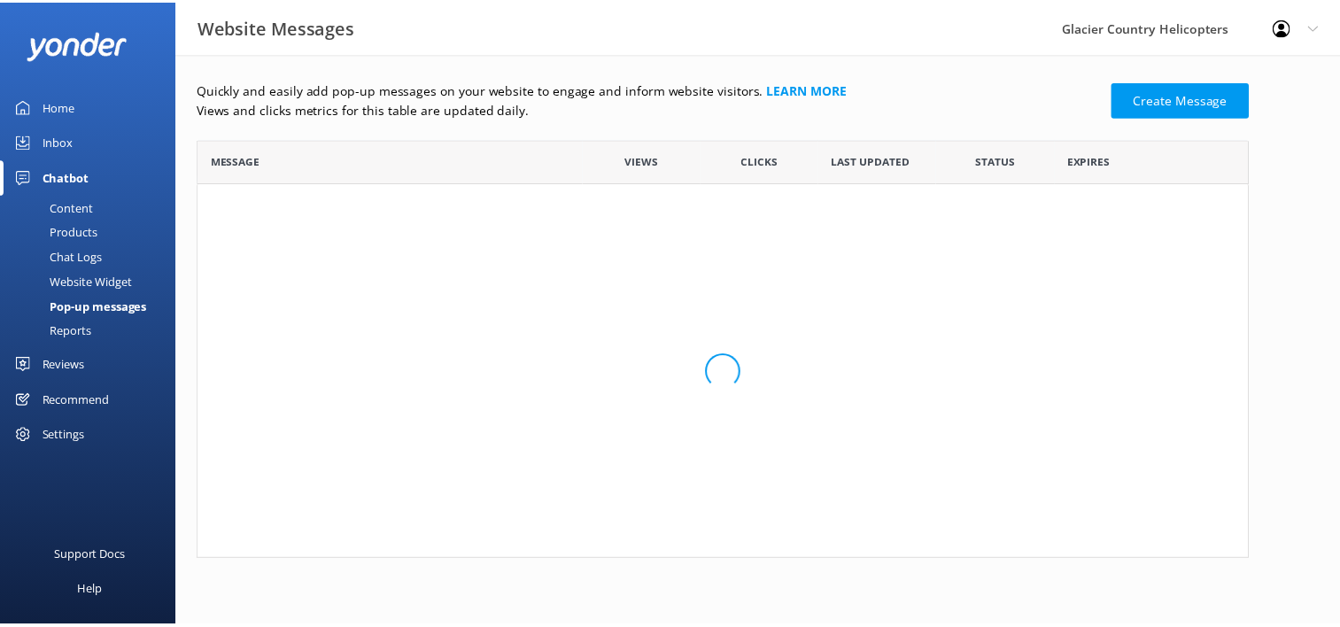
scroll to position [407, 1049]
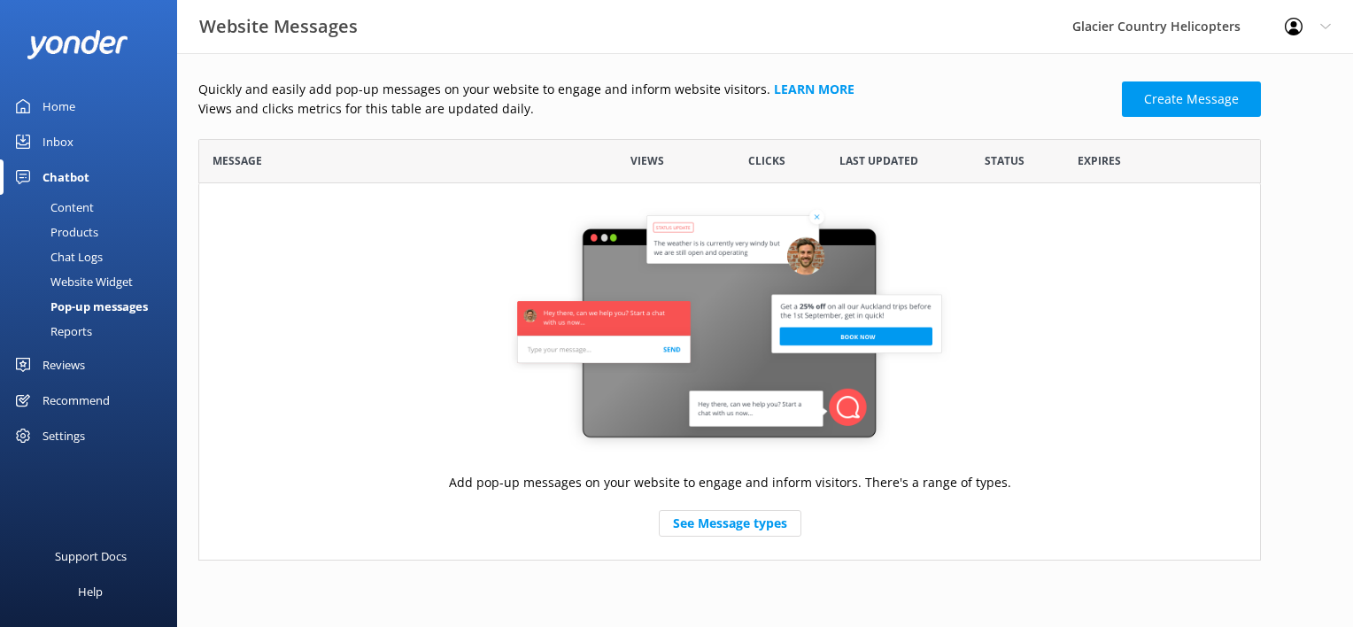
click at [74, 333] on div "Reports" at bounding box center [51, 331] width 81 height 25
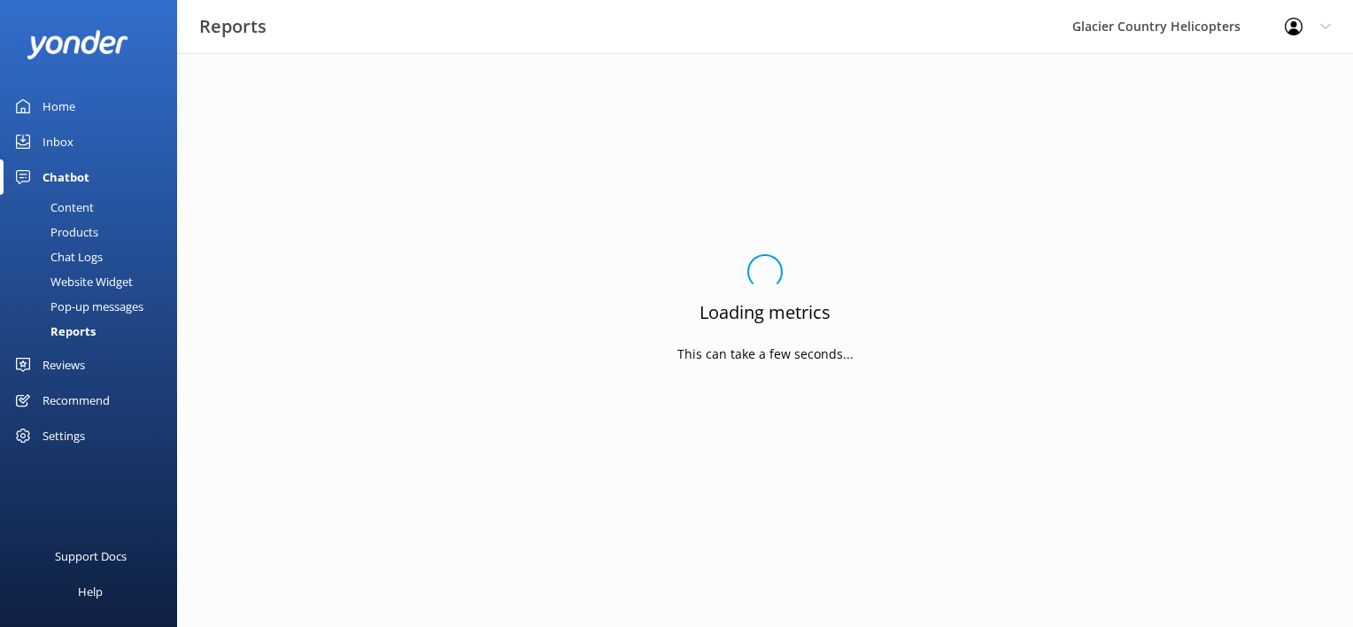
click at [43, 440] on div "Settings" at bounding box center [64, 435] width 43 height 35
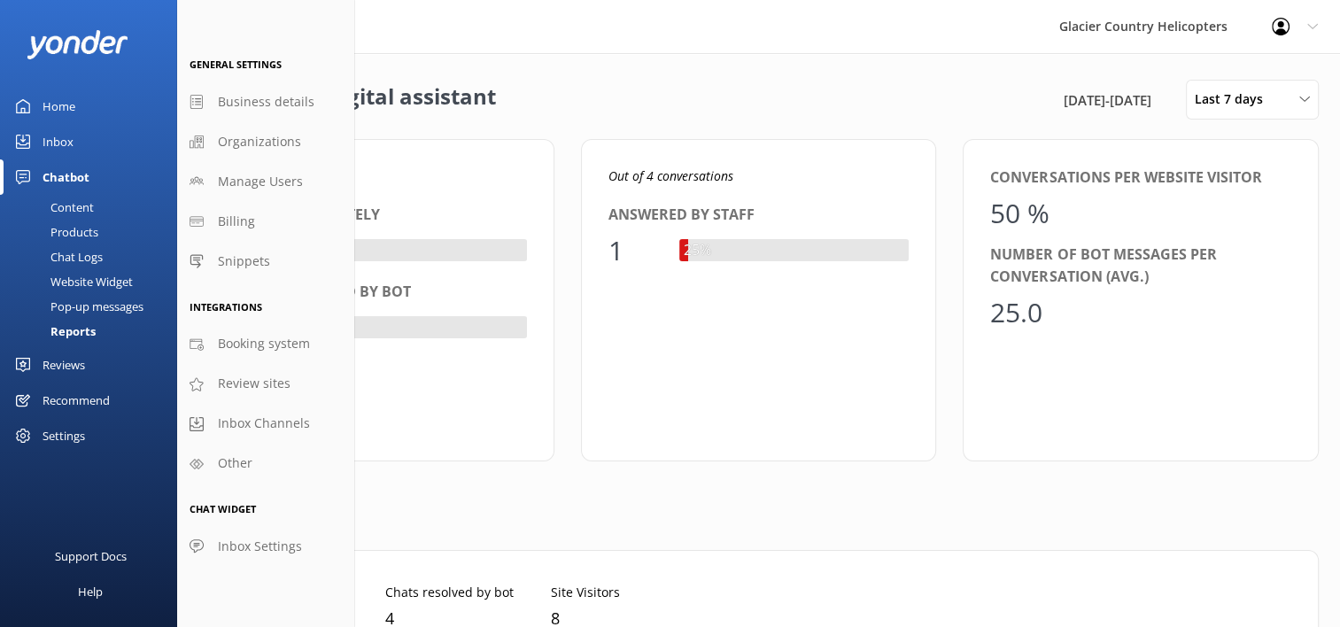
scroll to position [164, 1052]
click at [58, 422] on div "Settings" at bounding box center [64, 435] width 43 height 35
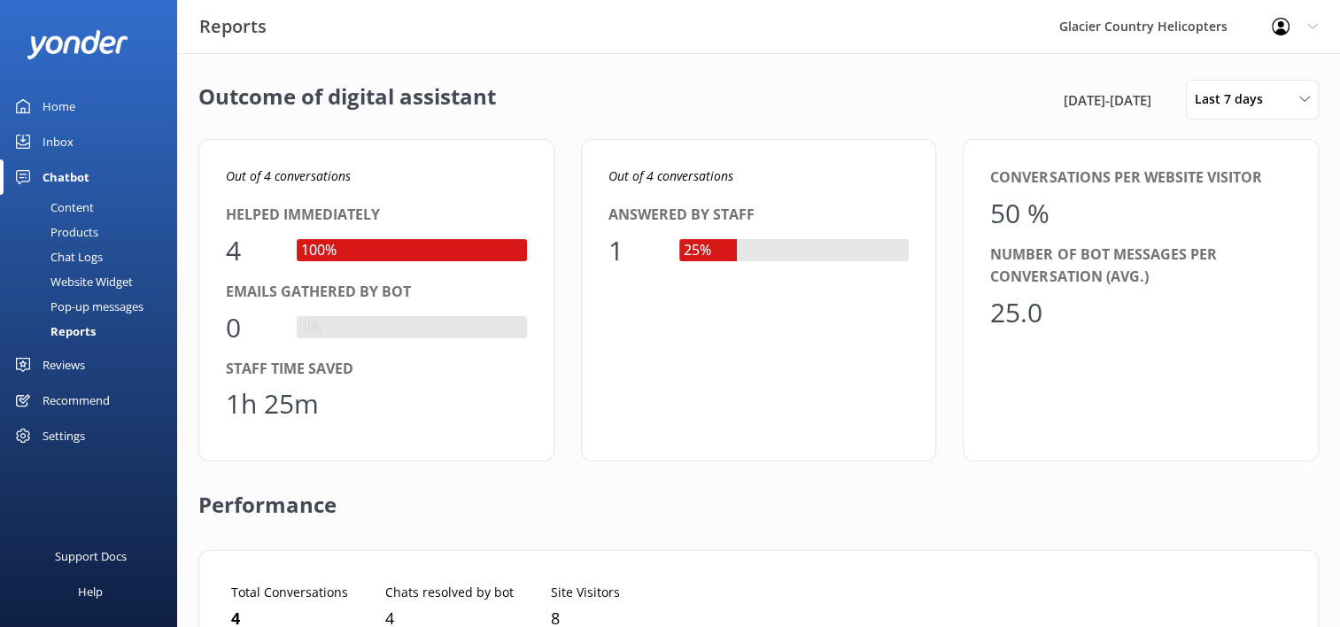
click at [70, 407] on div "Recommend" at bounding box center [76, 400] width 67 height 35
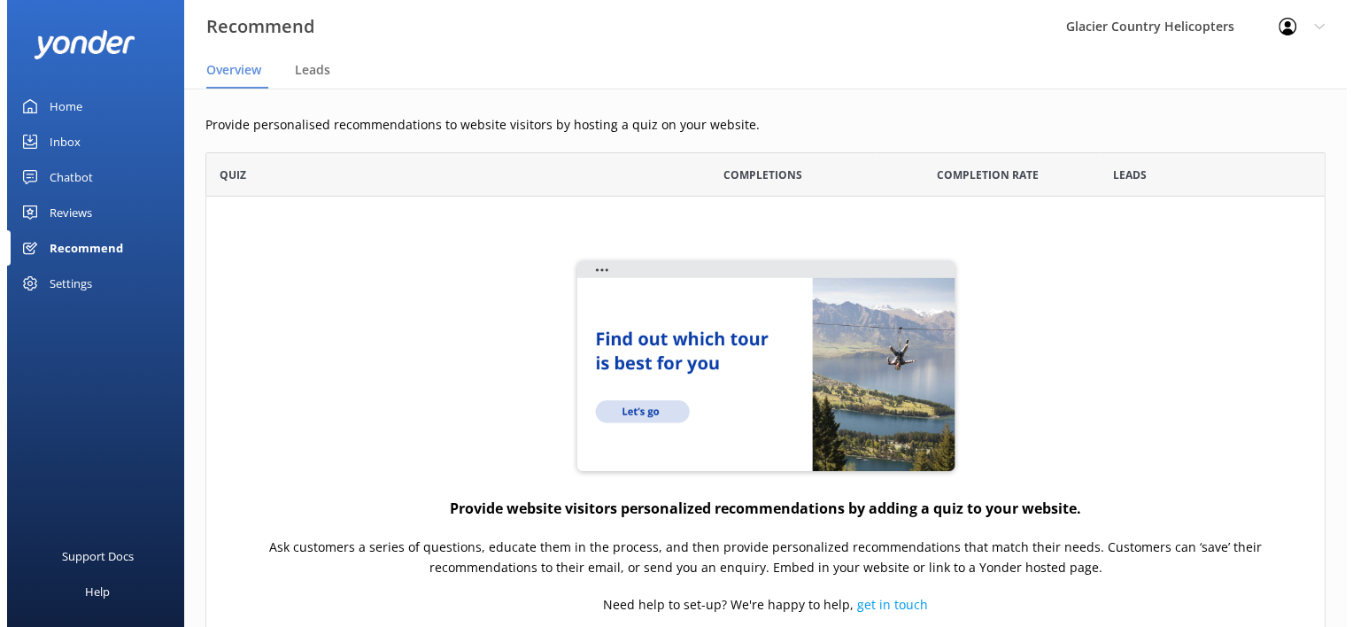
scroll to position [562, 1106]
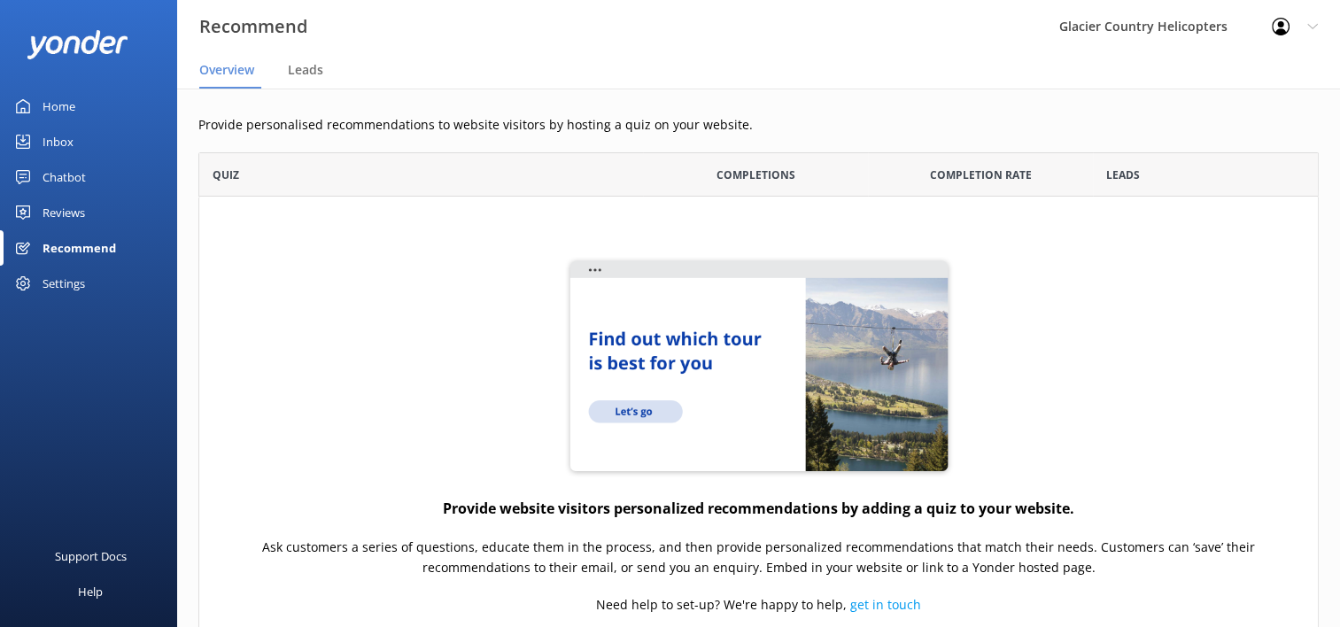
click at [57, 209] on div "Reviews" at bounding box center [64, 212] width 43 height 35
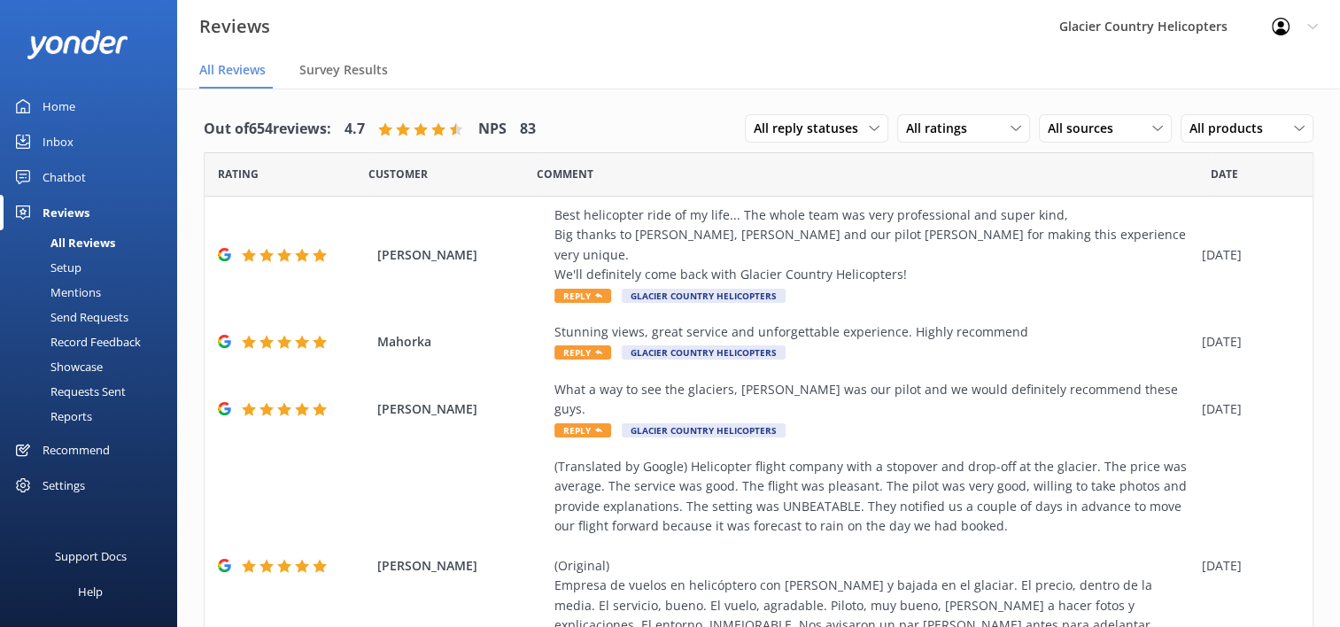
click at [103, 393] on div "Requests Sent" at bounding box center [68, 391] width 115 height 25
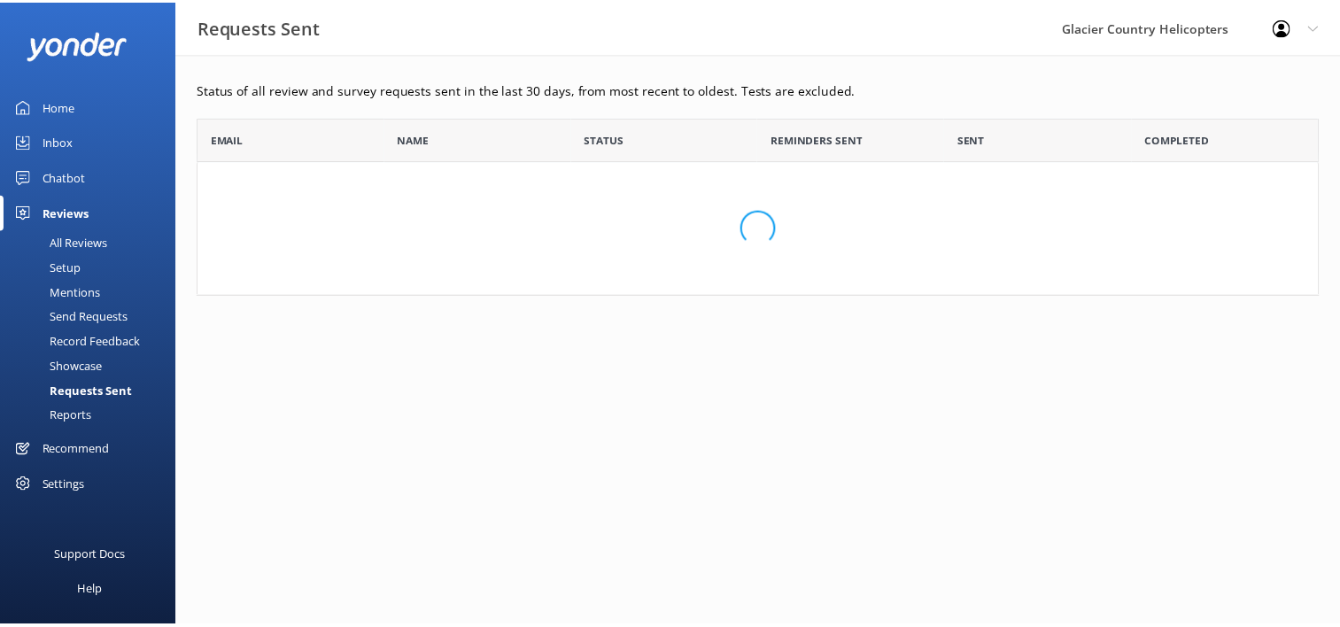
scroll to position [165, 1120]
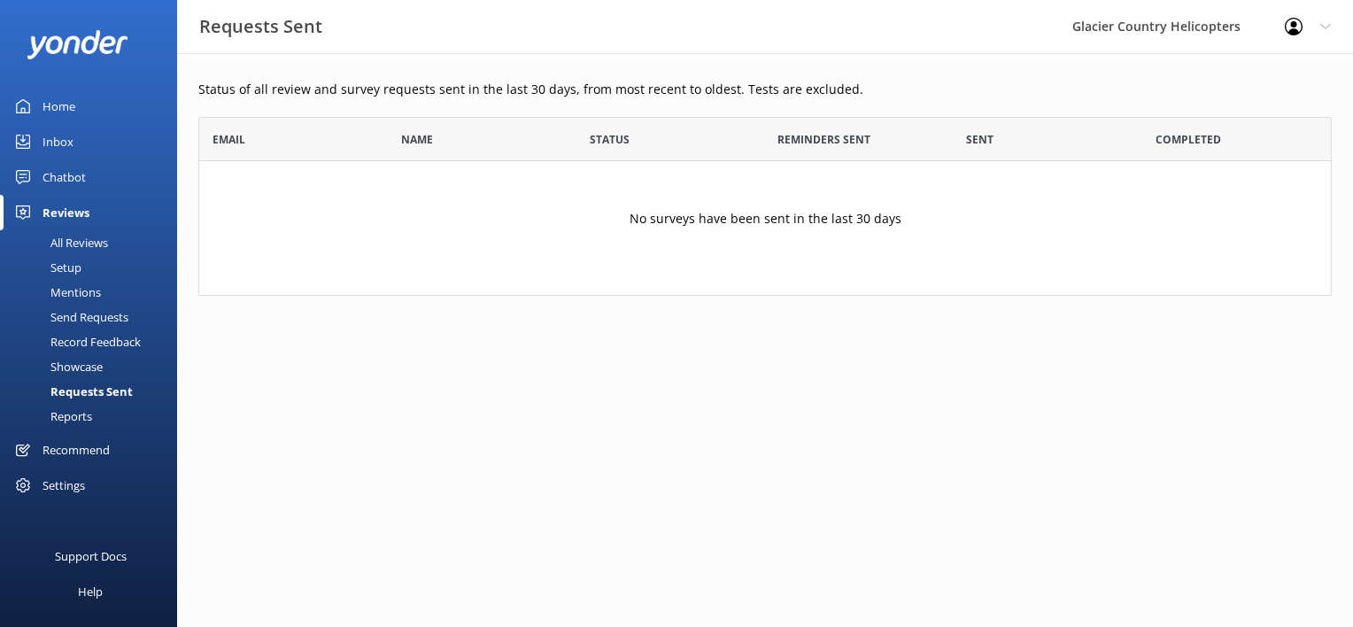
click at [67, 418] on div "Reports" at bounding box center [51, 416] width 81 height 25
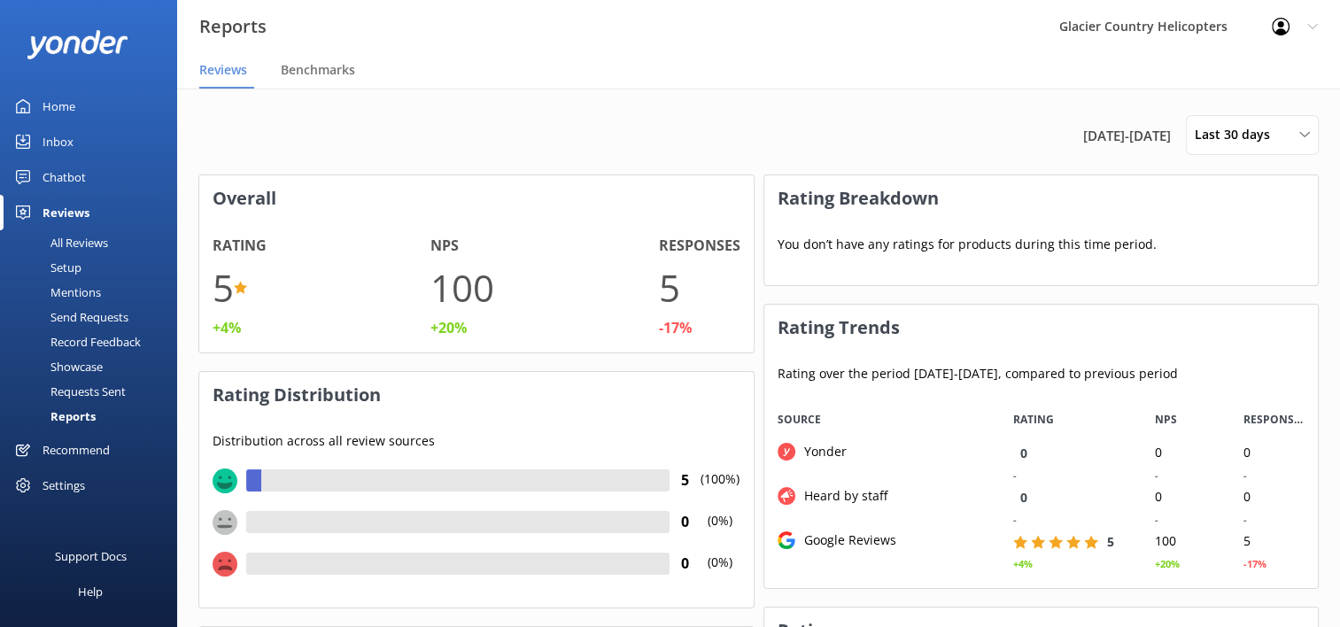
scroll to position [177, 541]
click at [74, 365] on div "Showcase" at bounding box center [57, 366] width 92 height 25
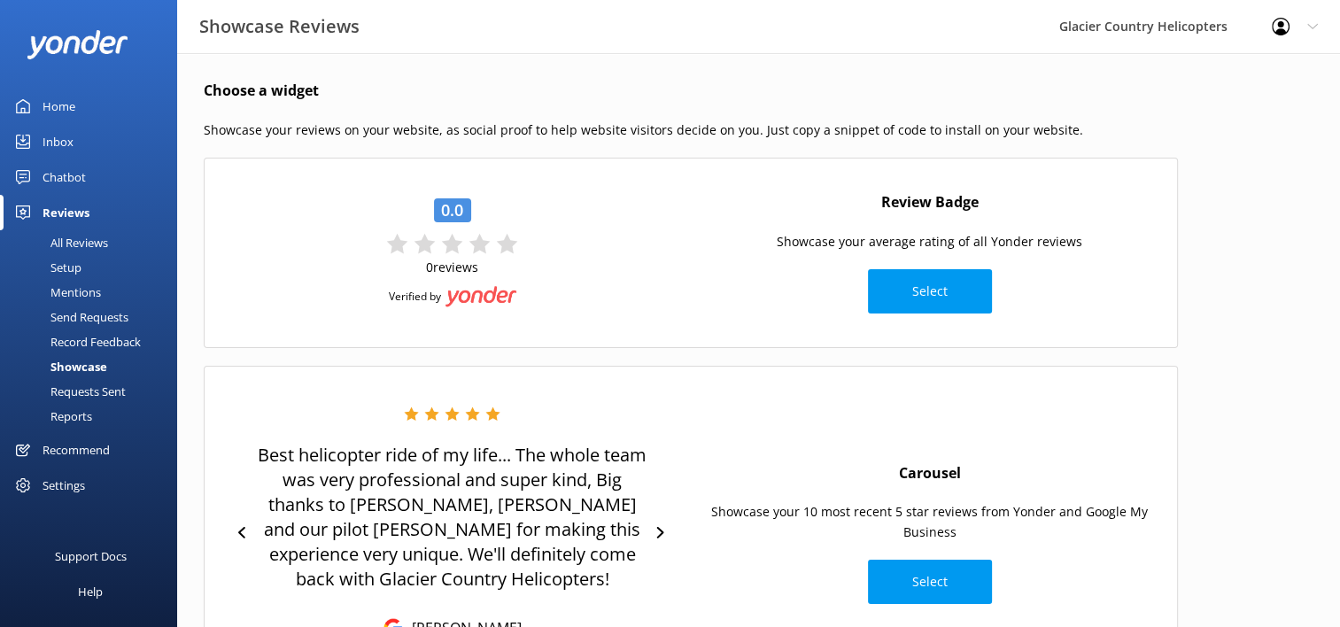
click at [97, 344] on div "Record Feedback" at bounding box center [76, 342] width 130 height 25
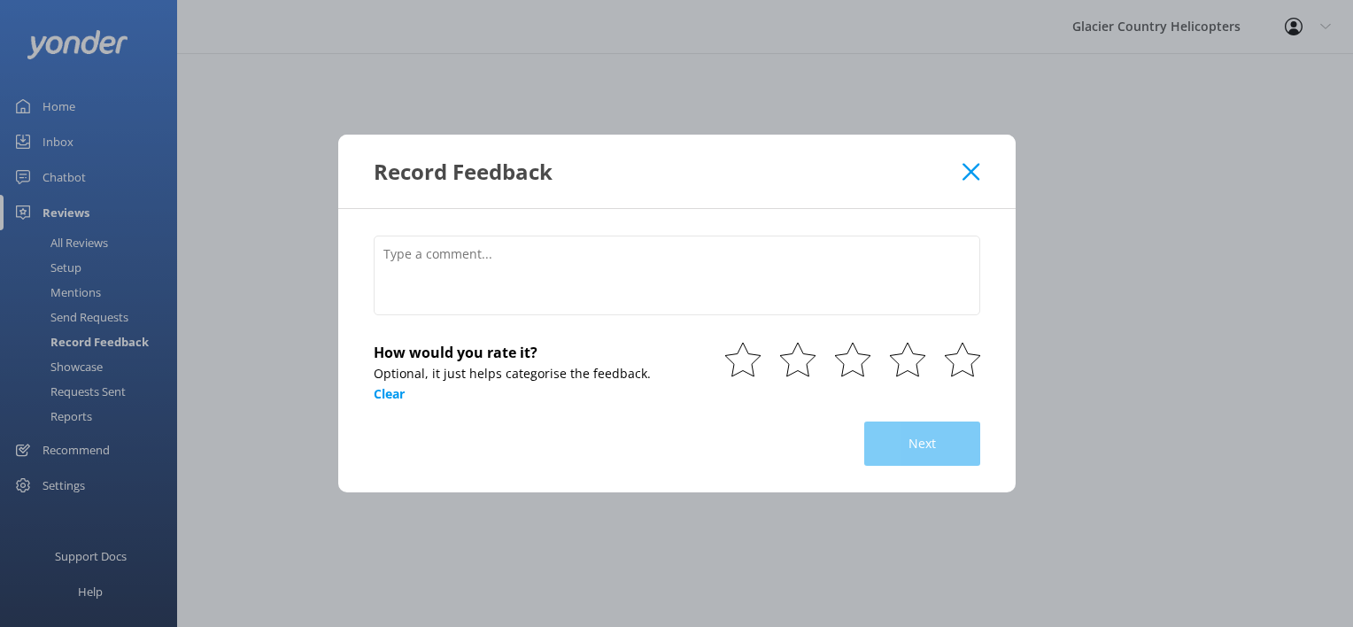
click at [96, 319] on div "Record Feedback How would you rate it? Optional, it just helps categorise the f…" at bounding box center [676, 313] width 1353 height 627
click at [980, 167] on icon at bounding box center [971, 172] width 17 height 18
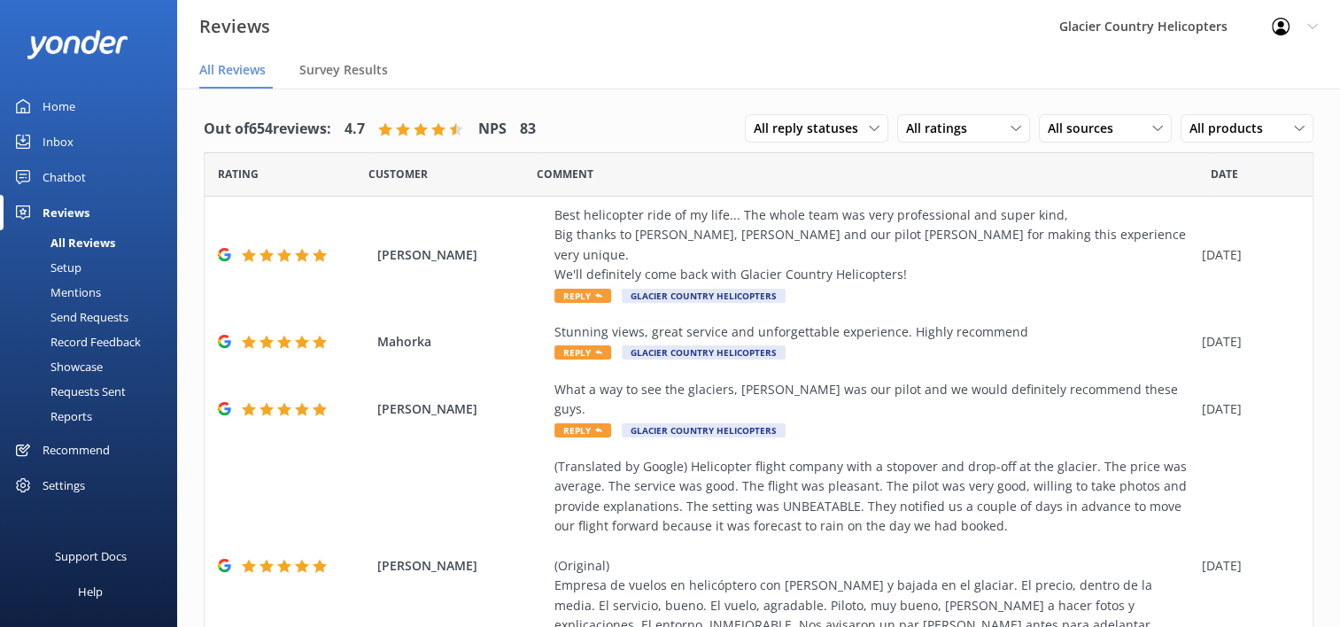
click at [81, 275] on link "Setup" at bounding box center [94, 267] width 167 height 25
click at [53, 149] on div "Inbox" at bounding box center [58, 141] width 31 height 35
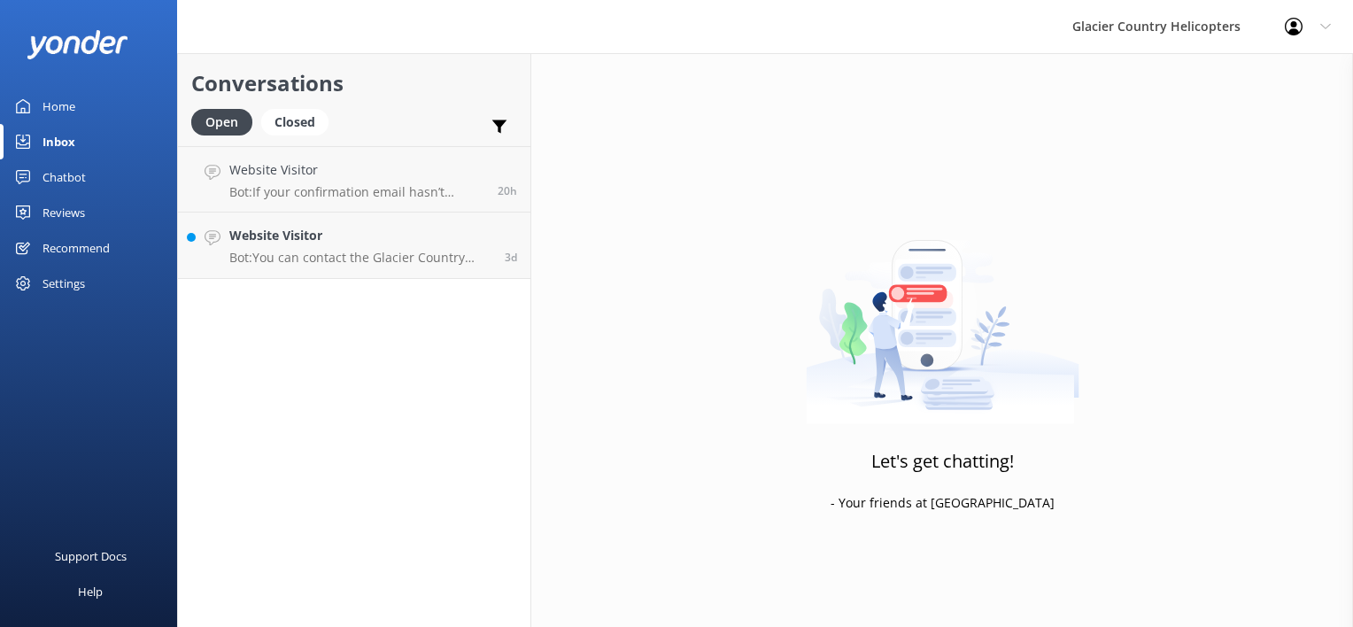
click at [61, 182] on div "Chatbot" at bounding box center [64, 176] width 43 height 35
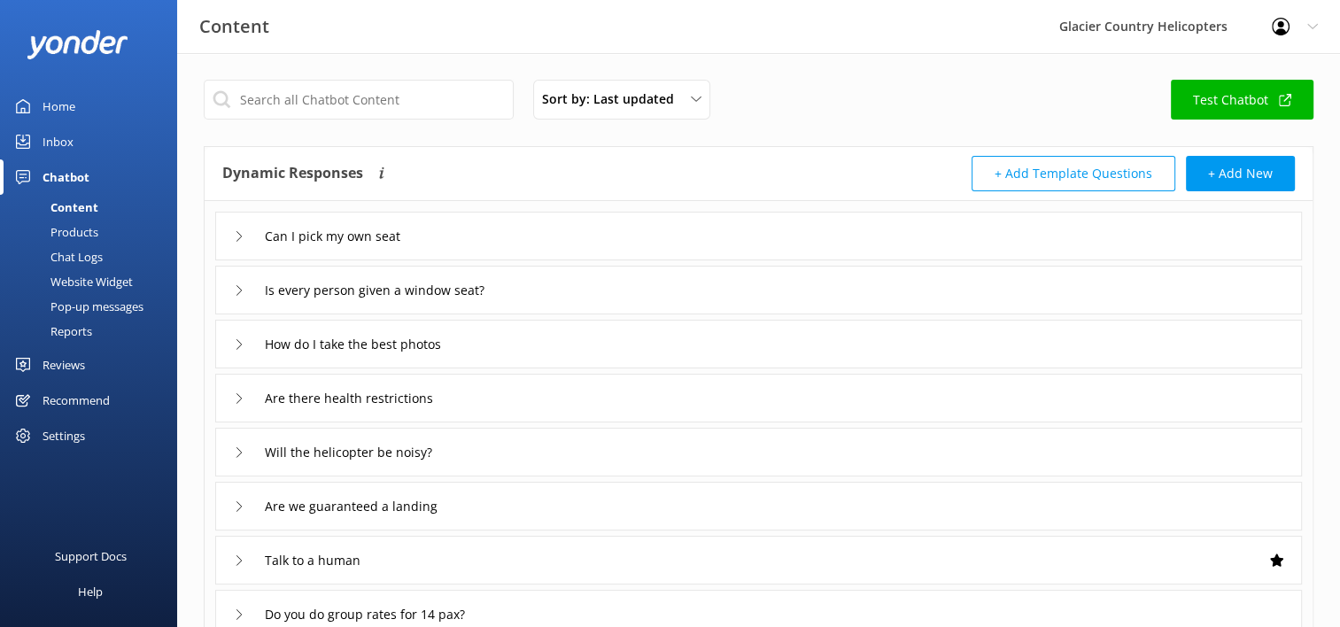
click at [66, 113] on div "Home" at bounding box center [59, 106] width 33 height 35
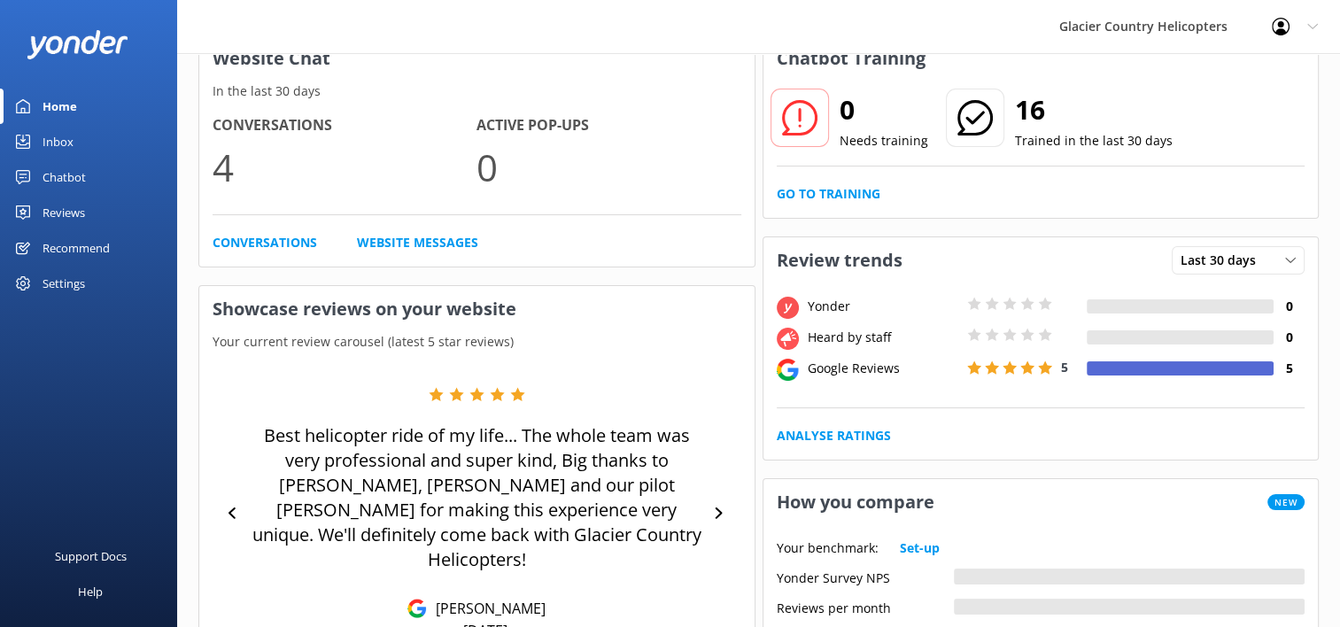
scroll to position [105, 0]
click at [50, 169] on div "Chatbot" at bounding box center [64, 176] width 43 height 35
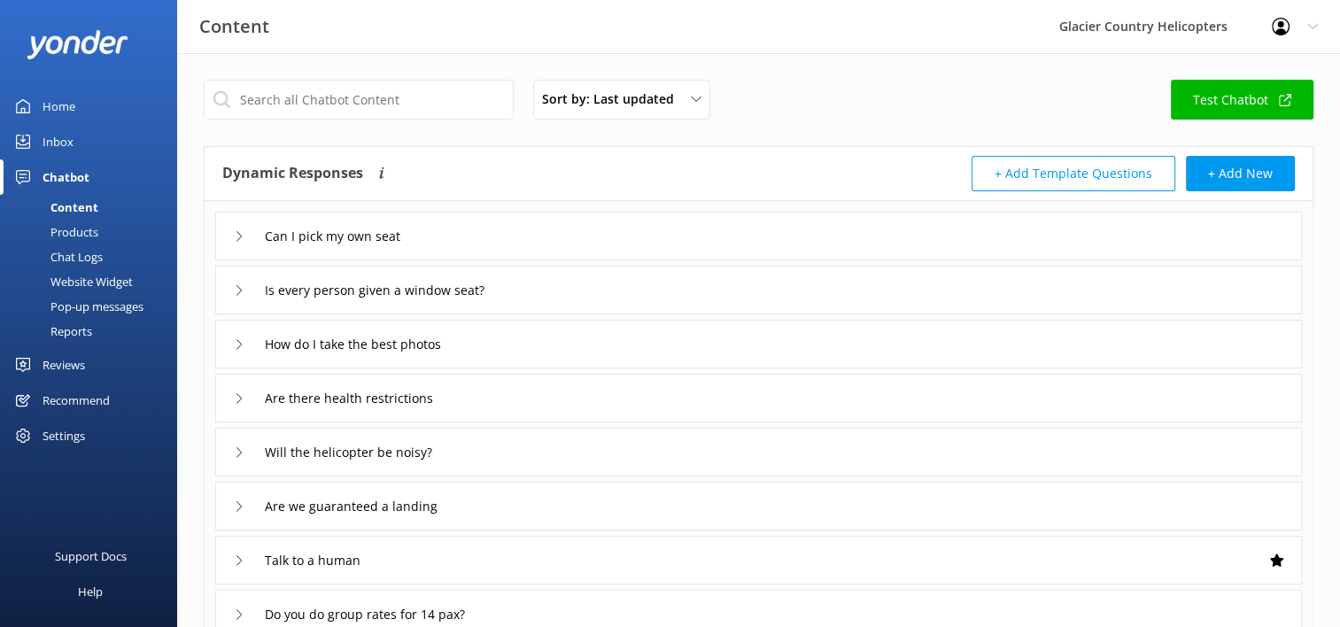
click at [106, 286] on div "Website Widget" at bounding box center [72, 281] width 122 height 25
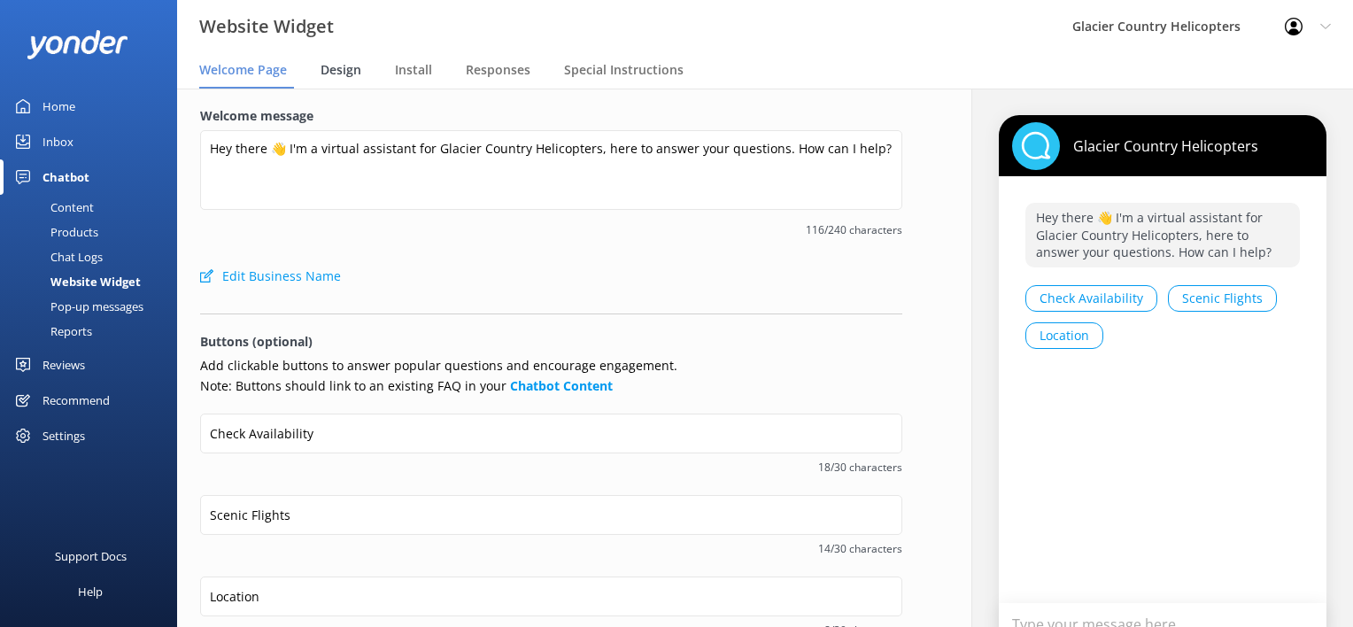
click at [342, 74] on span "Design" at bounding box center [341, 70] width 41 height 18
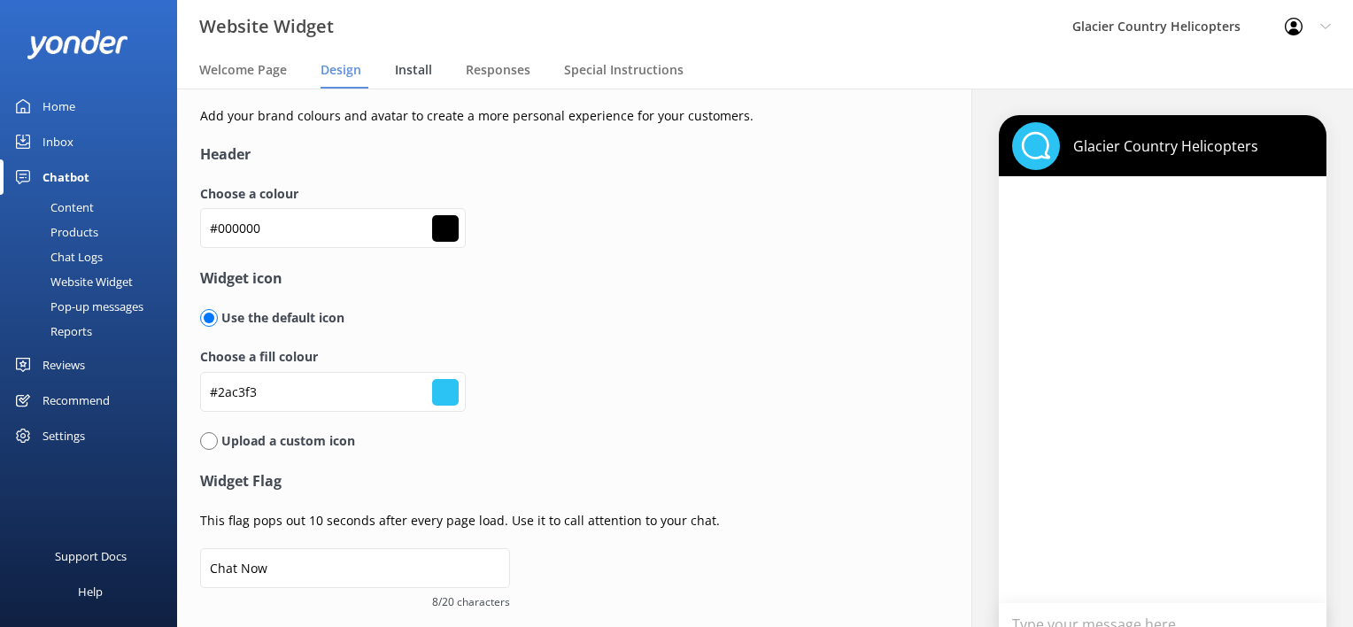
click at [413, 81] on div "Install" at bounding box center [417, 70] width 44 height 35
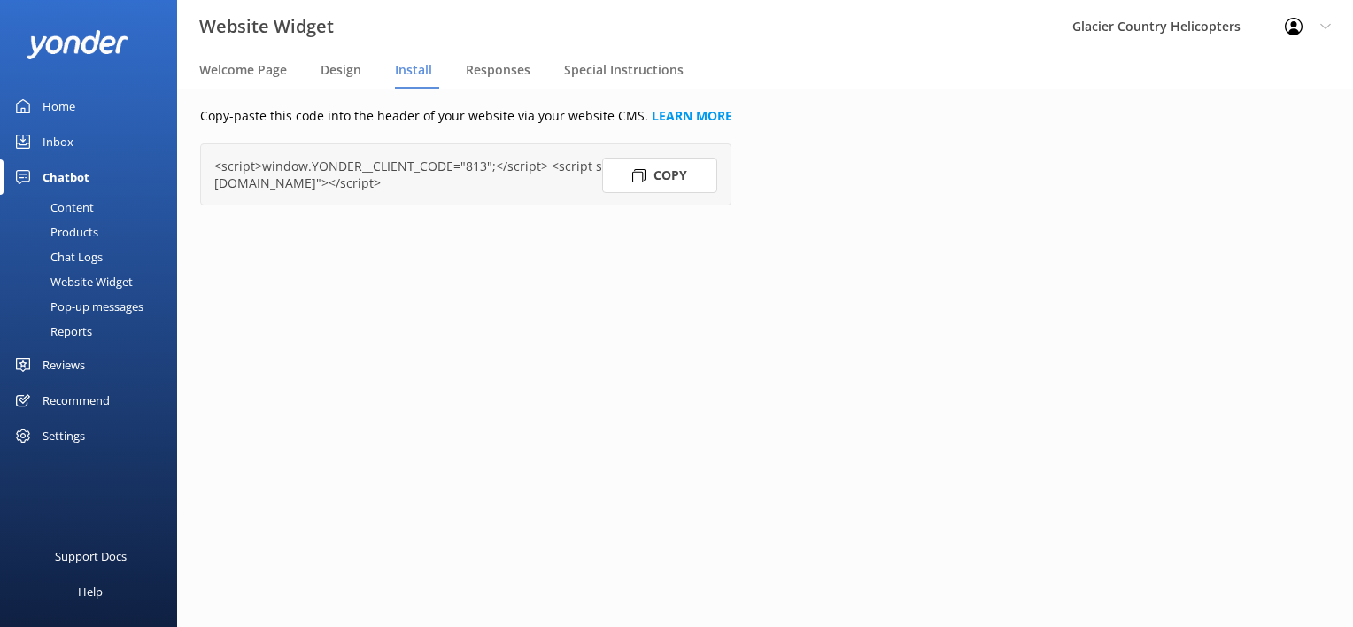
click at [546, 194] on div "<script>window.YONDER__CLIENT_CODE="813";</script> <script src="[URL][DOMAIN_NA…" at bounding box center [465, 174] width 531 height 62
click at [626, 174] on button "Copy" at bounding box center [659, 175] width 115 height 35
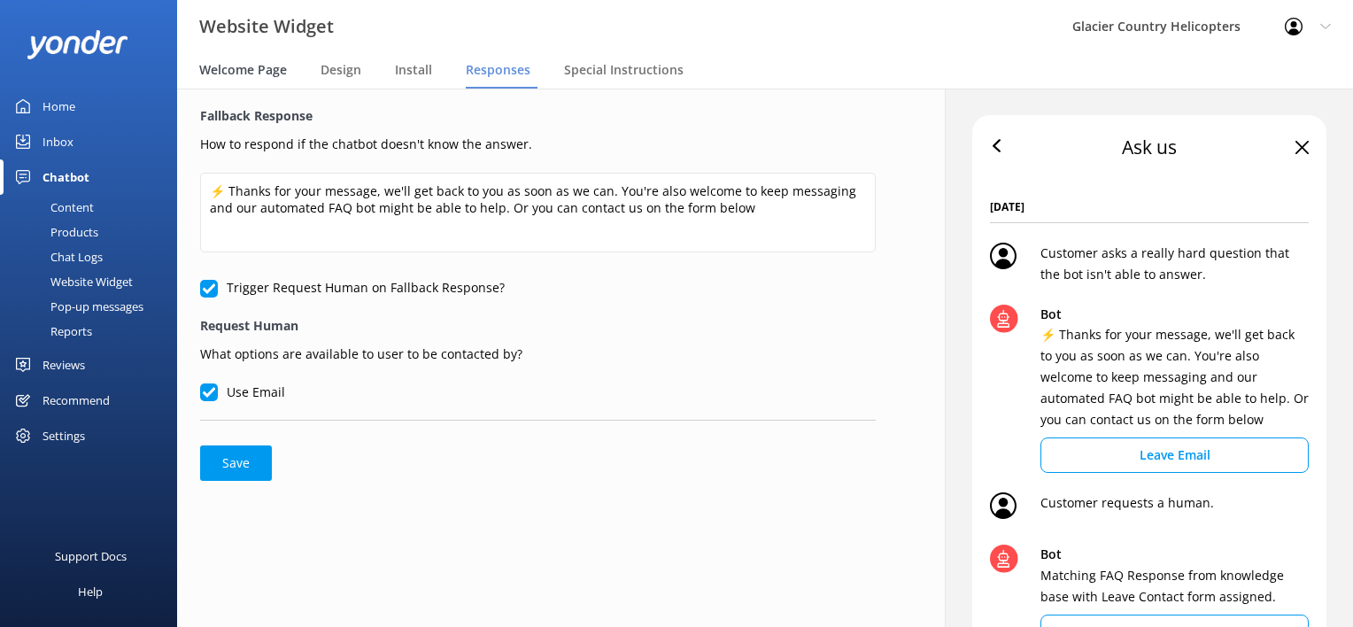
click at [211, 66] on span "Welcome Page" at bounding box center [243, 70] width 88 height 18
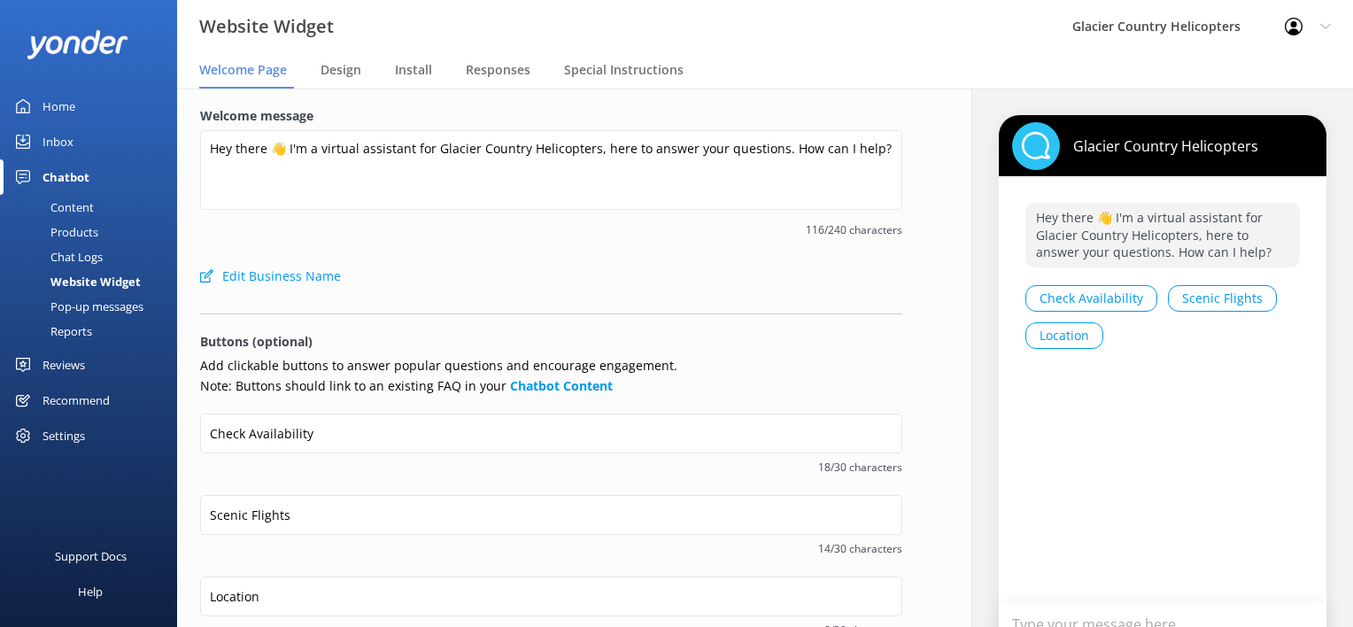
click at [52, 106] on div "Home" at bounding box center [59, 106] width 33 height 35
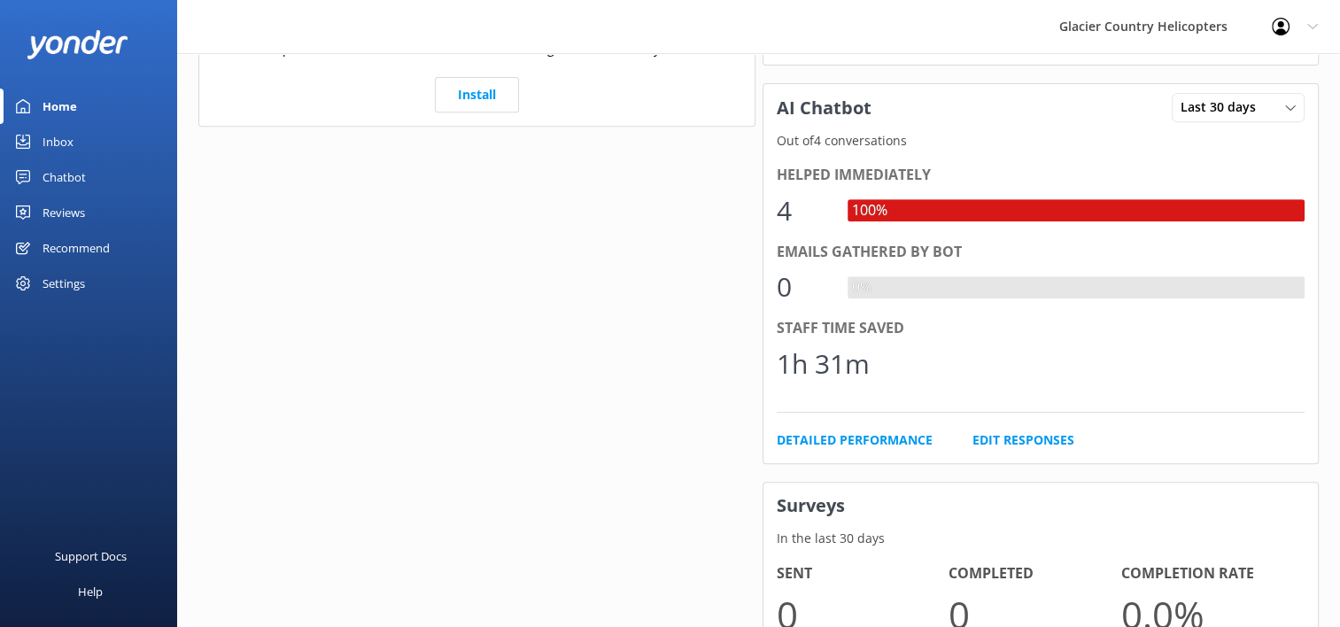
scroll to position [742, 0]
